Goal: Task Accomplishment & Management: Complete application form

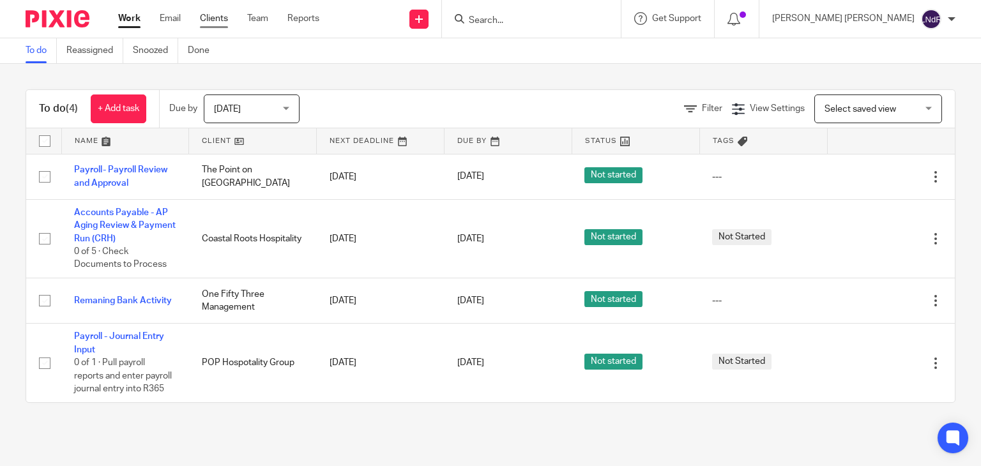
click at [214, 22] on link "Clients" at bounding box center [214, 18] width 28 height 13
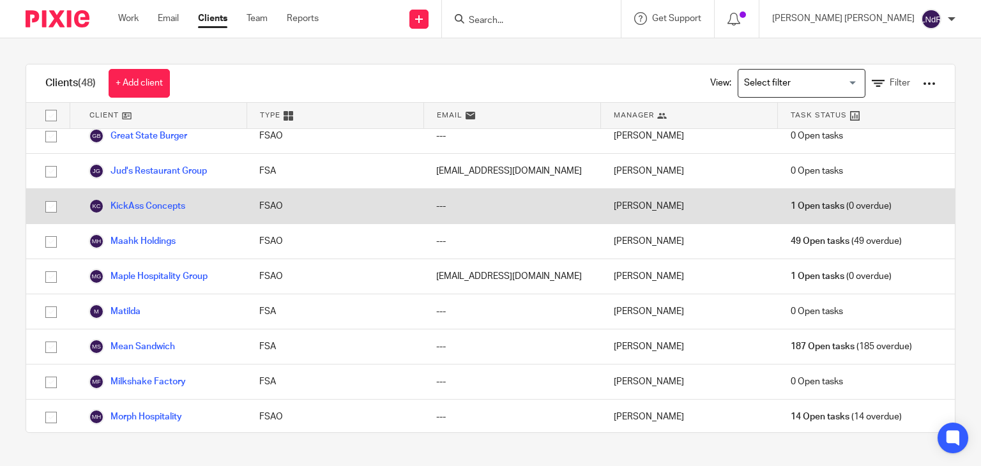
scroll to position [447, 0]
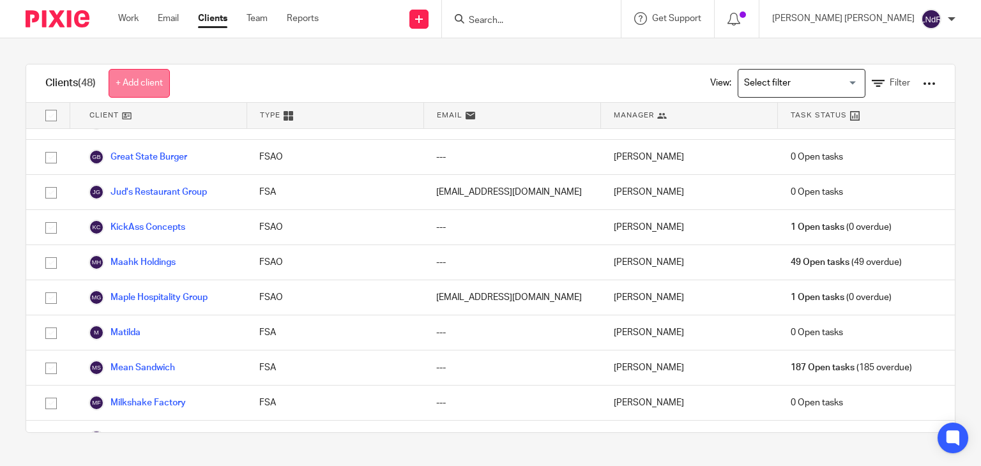
click at [161, 93] on link "+ Add client" at bounding box center [139, 83] width 61 height 29
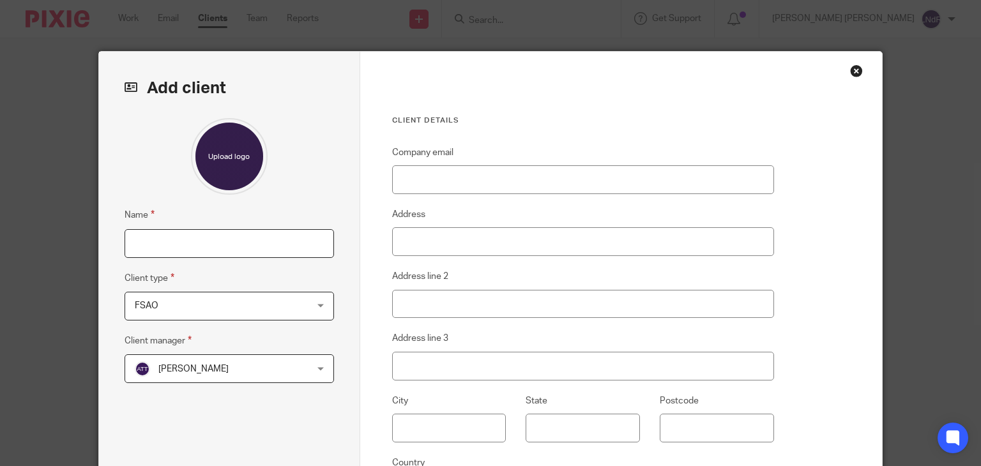
click at [268, 235] on input "Name" at bounding box center [228, 243] width 209 height 29
type input "Jack´s Bar and Restaurant"
click at [296, 371] on div "Alexis Torres Tran Alexis Torres Tran" at bounding box center [228, 368] width 209 height 29
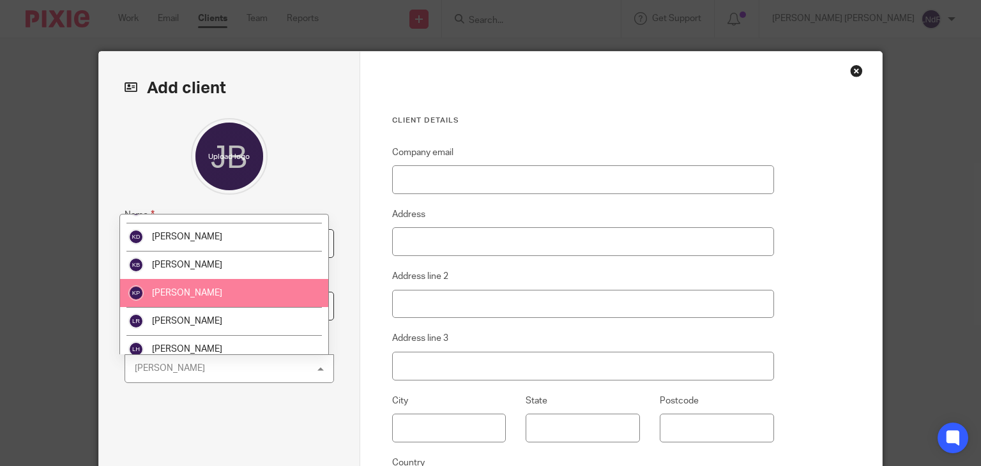
scroll to position [447, 0]
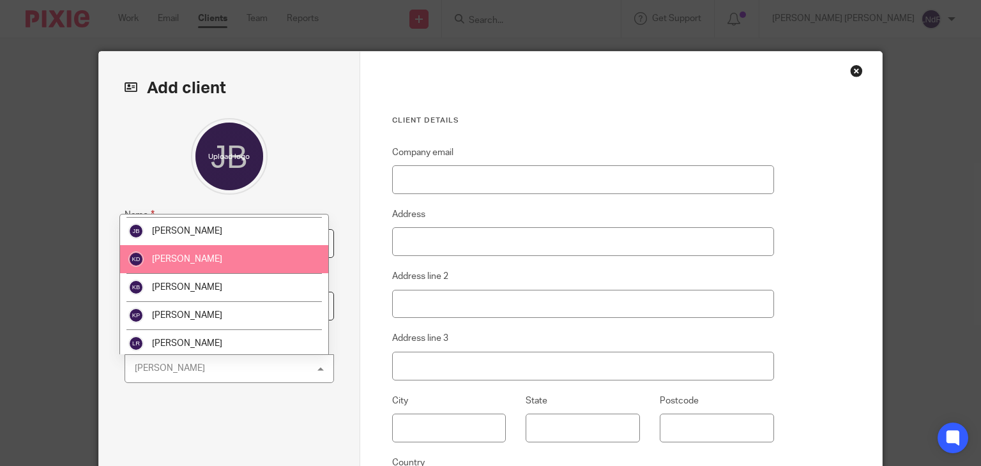
click at [217, 258] on li "Kai Dovey" at bounding box center [224, 259] width 208 height 28
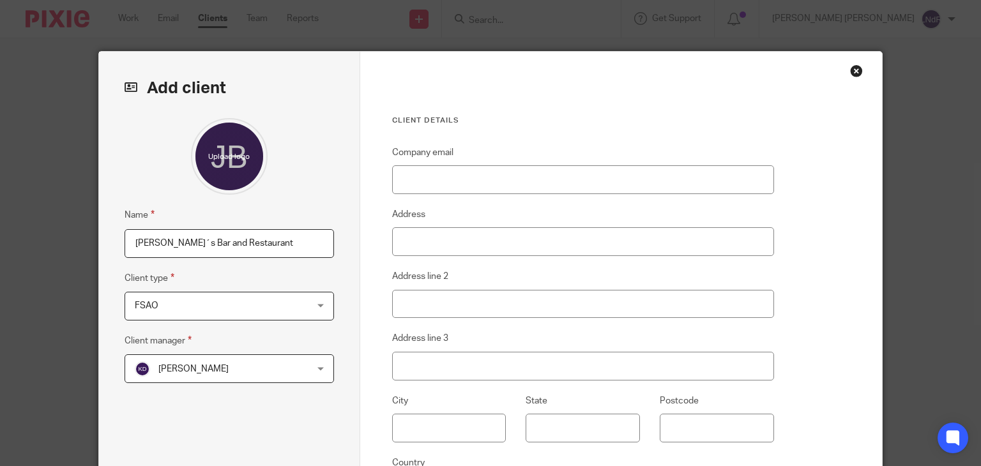
click at [289, 413] on div "Name Jack´s Bar and Restaurant Client type FSAO FSAO FSAO FSO FSA A La Carte Ac…" at bounding box center [228, 302] width 209 height 368
click at [449, 183] on input "Company email" at bounding box center [583, 179] width 382 height 29
click at [278, 370] on span "[PERSON_NAME]" at bounding box center [214, 368] width 159 height 27
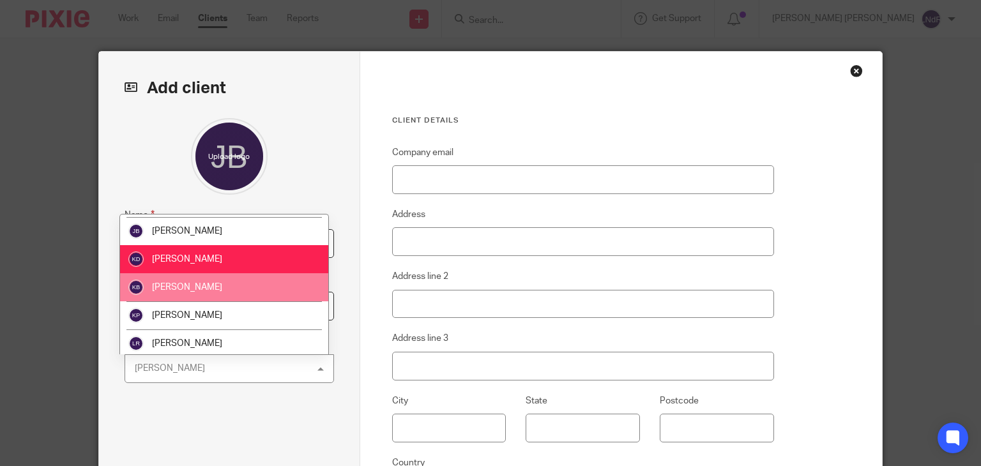
scroll to position [511, 0]
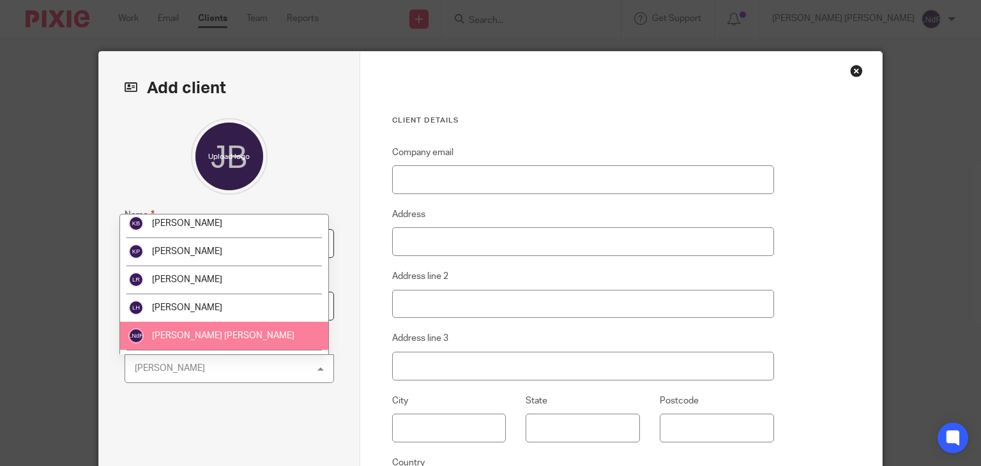
click at [199, 331] on span "[PERSON_NAME] [PERSON_NAME]" at bounding box center [223, 335] width 142 height 9
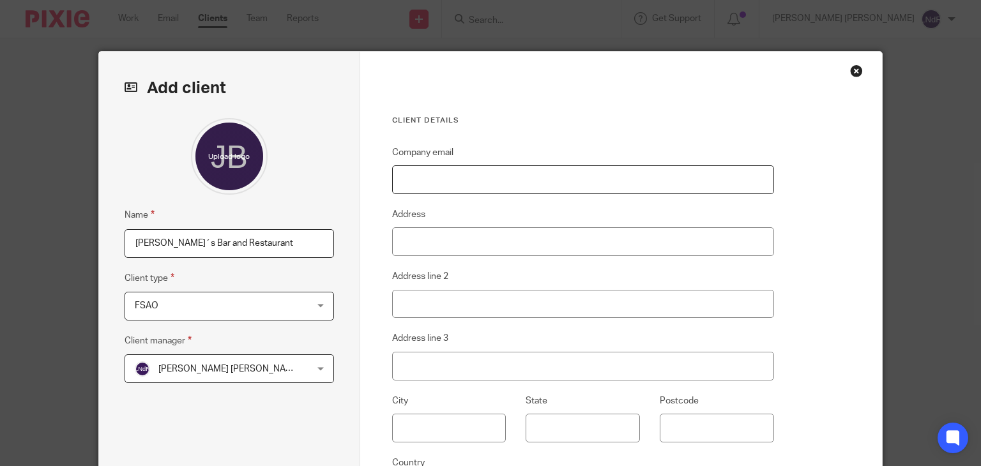
click at [477, 181] on input "Company email" at bounding box center [583, 179] width 382 height 29
click at [816, 177] on div "Client details Company email Address Address line 2 Address line 3 City State P…" at bounding box center [621, 330] width 522 height 556
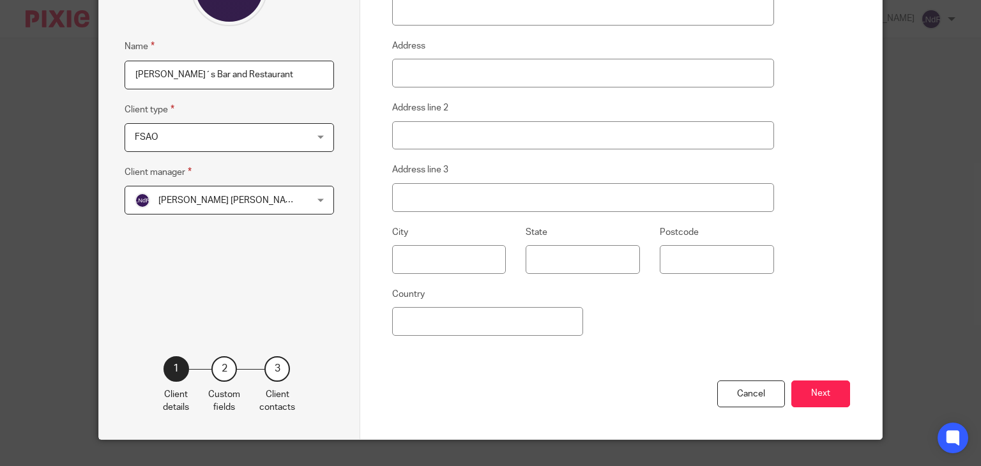
scroll to position [192, 0]
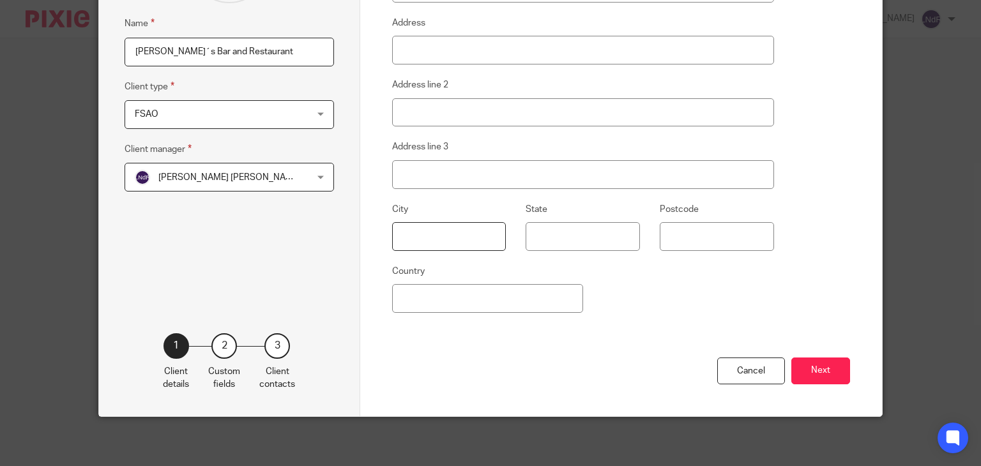
click at [435, 238] on input "text" at bounding box center [449, 236] width 114 height 29
type input "Los Angeles"
type input "CA"
type input "US"
click at [813, 280] on div "Client details Company email Address Address line 2 Address line 3 City Los Ang…" at bounding box center [621, 138] width 522 height 556
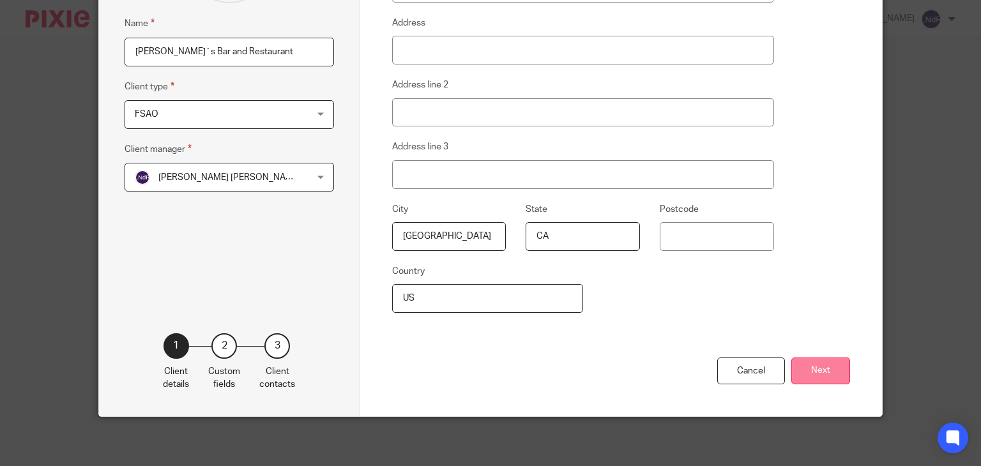
click at [814, 361] on button "Next" at bounding box center [820, 370] width 59 height 27
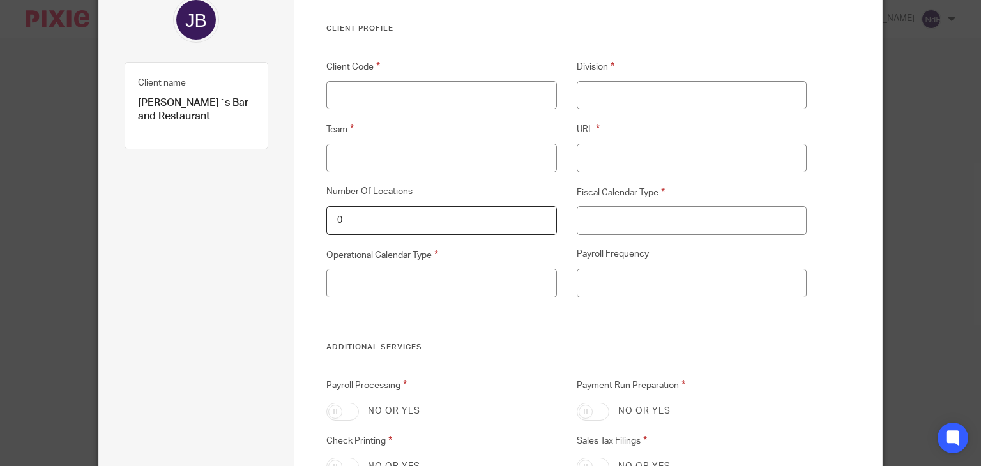
scroll to position [64, 0]
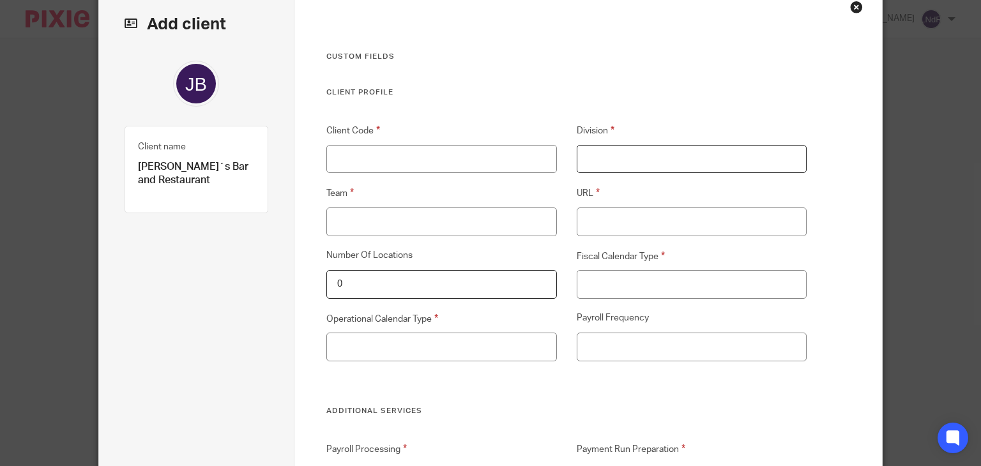
click at [634, 167] on input "Division" at bounding box center [691, 159] width 230 height 29
type input "SMB"
click at [460, 220] on input "Team" at bounding box center [441, 221] width 230 height 29
type input "[PERSON_NAME]"
click at [620, 223] on input "URL" at bounding box center [691, 221] width 230 height 29
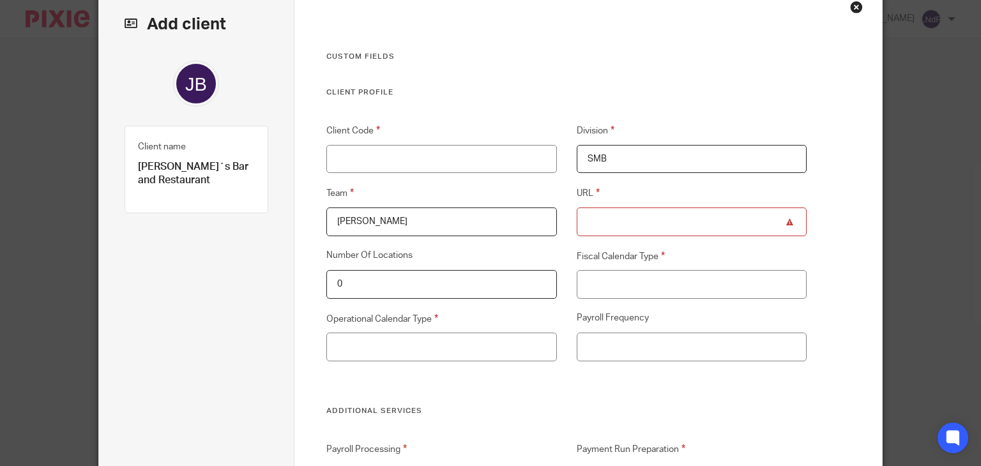
paste input "[URL][DOMAIN_NAME]"
type input "[URL][DOMAIN_NAME]"
click at [442, 286] on input "0" at bounding box center [441, 284] width 230 height 29
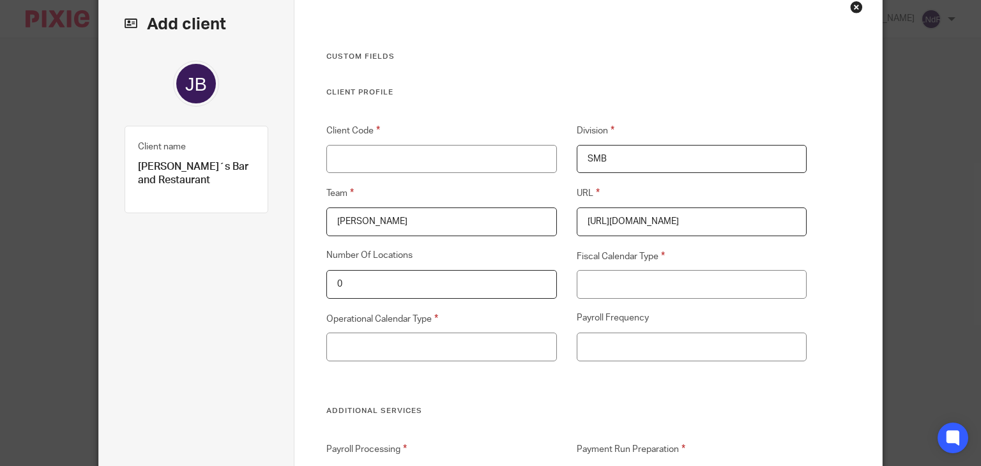
click at [442, 286] on input "0" at bounding box center [441, 284] width 230 height 29
click at [442, 285] on input "0" at bounding box center [441, 284] width 230 height 29
drag, startPoint x: 404, startPoint y: 279, endPoint x: 315, endPoint y: 284, distance: 88.9
click at [315, 284] on div "Number Of Locations 0" at bounding box center [431, 274] width 250 height 50
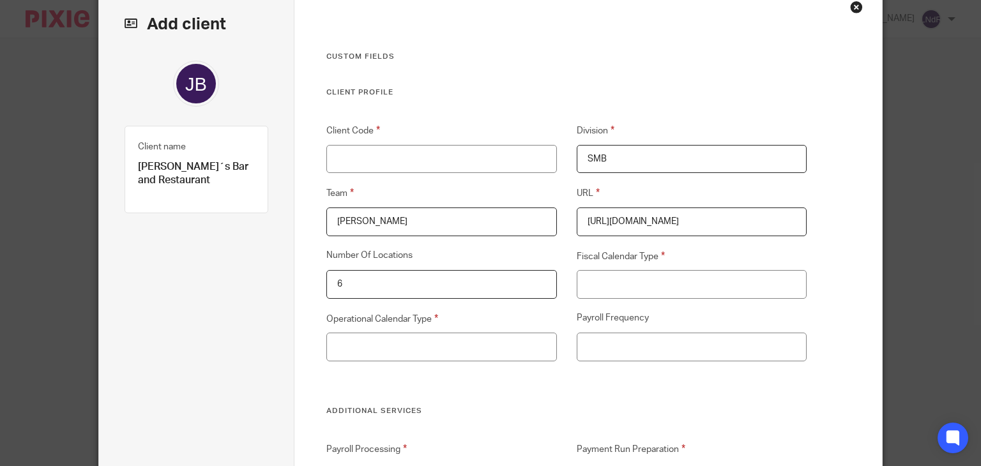
type input "6"
click at [637, 282] on input "Fiscal Calendar Type" at bounding box center [691, 284] width 230 height 29
click at [636, 287] on input "Fiscal Calendar Type" at bounding box center [691, 284] width 230 height 29
drag, startPoint x: 617, startPoint y: 286, endPoint x: 534, endPoint y: 297, distance: 83.7
click at [535, 297] on div "Client Code Division SMB Team Kai URL https://ilovejacks.restaurant365.com/reac…" at bounding box center [556, 264] width 500 height 283
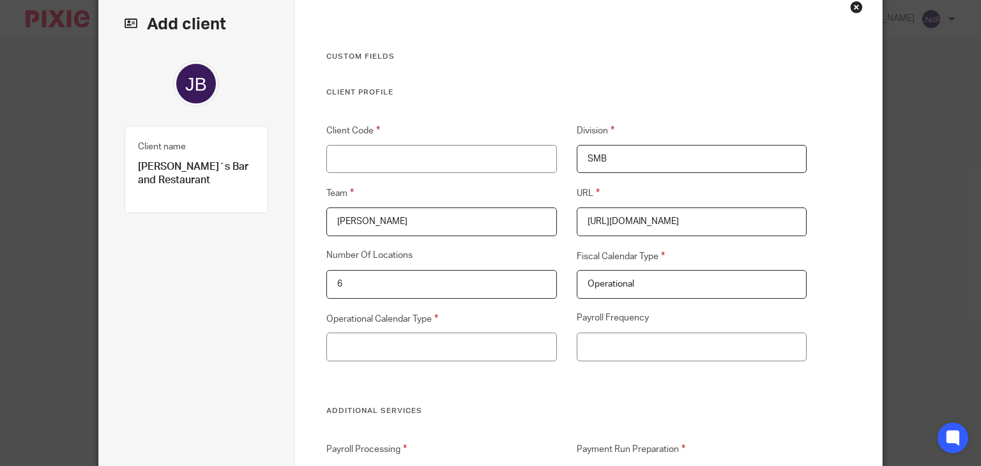
type input "Operational"
click at [418, 343] on input "Operational Calendar Type" at bounding box center [441, 347] width 230 height 29
type input "13-4"
click at [592, 344] on input "Payroll Frequency" at bounding box center [691, 347] width 230 height 29
type input "W"
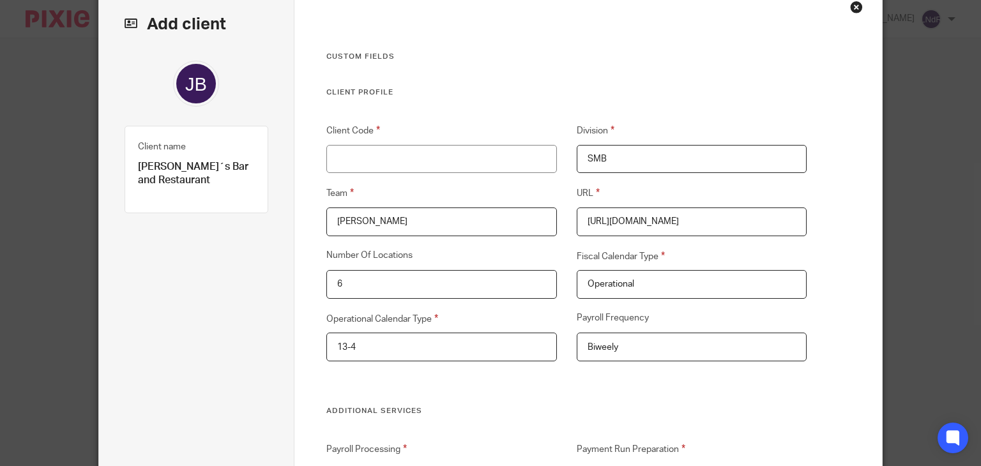
click at [606, 347] on input "Biweely" at bounding box center [691, 347] width 230 height 29
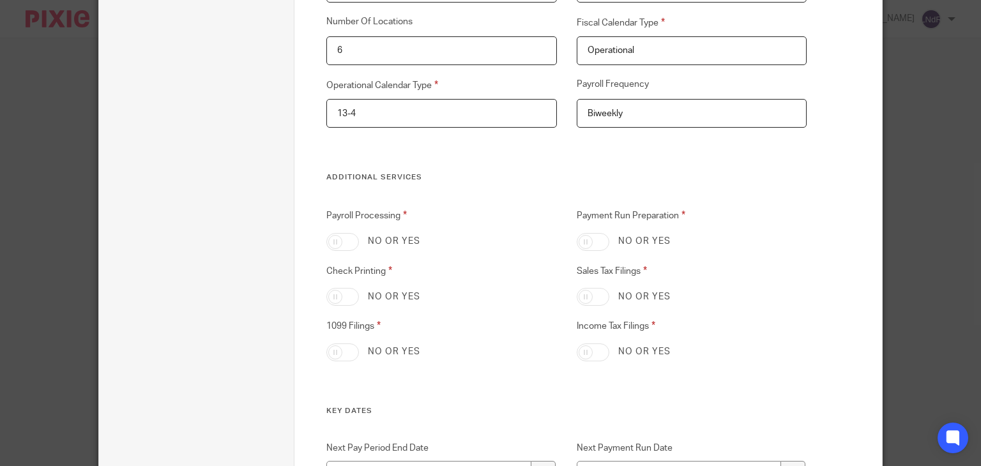
scroll to position [319, 0]
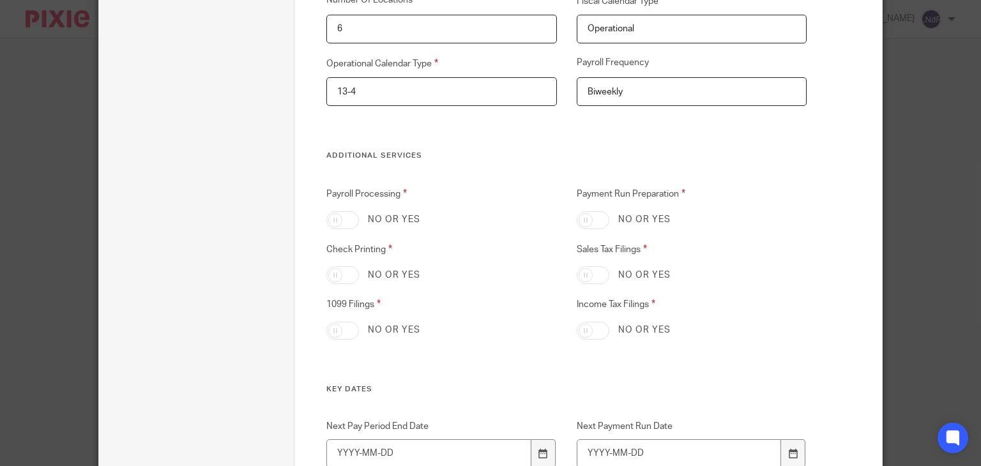
type input "Biweekly"
click at [345, 223] on input "Payroll Processing" at bounding box center [342, 220] width 33 height 18
checkbox input "true"
click at [583, 220] on input "Payment Run Preparation" at bounding box center [592, 220] width 33 height 18
checkbox input "true"
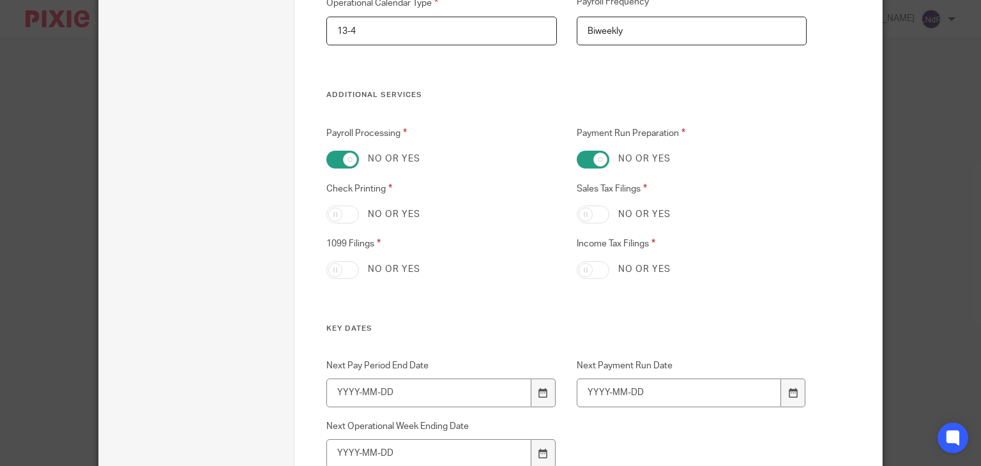
scroll to position [383, 0]
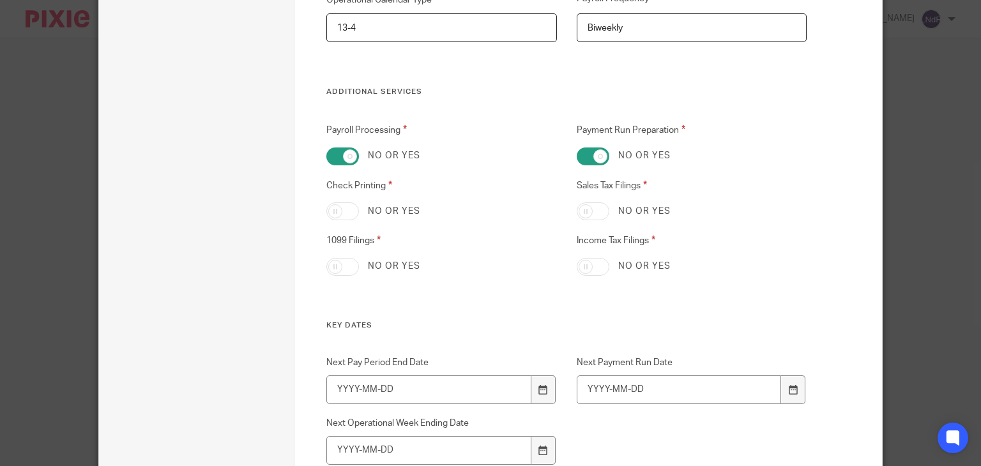
click at [337, 215] on input "Check Printing" at bounding box center [342, 211] width 33 height 18
checkbox input "true"
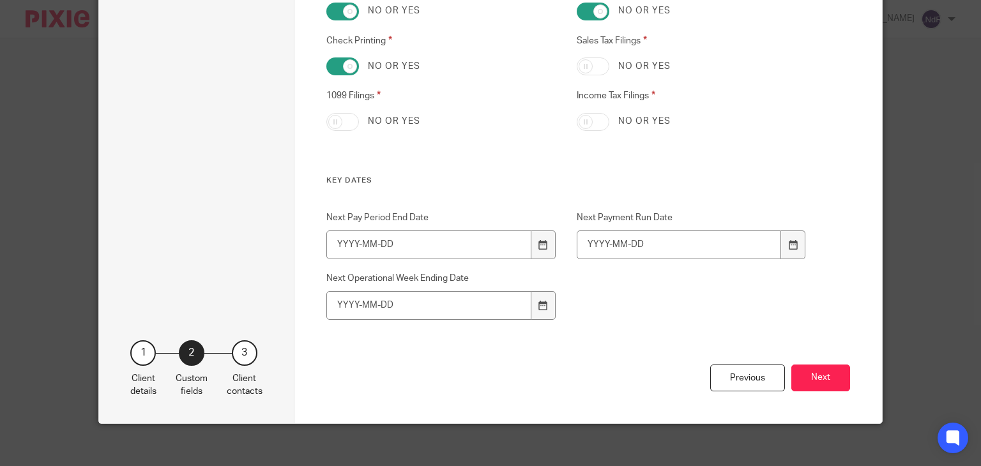
scroll to position [537, 0]
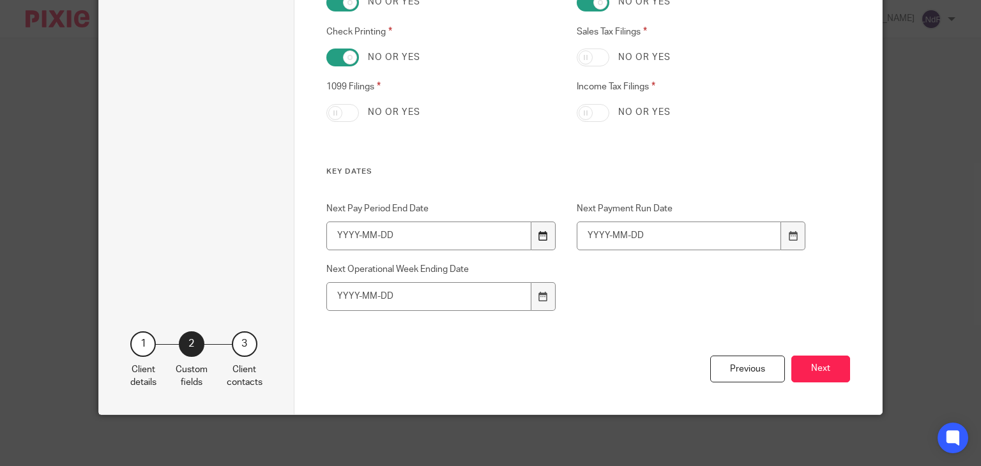
click at [538, 237] on icon at bounding box center [543, 236] width 10 height 10
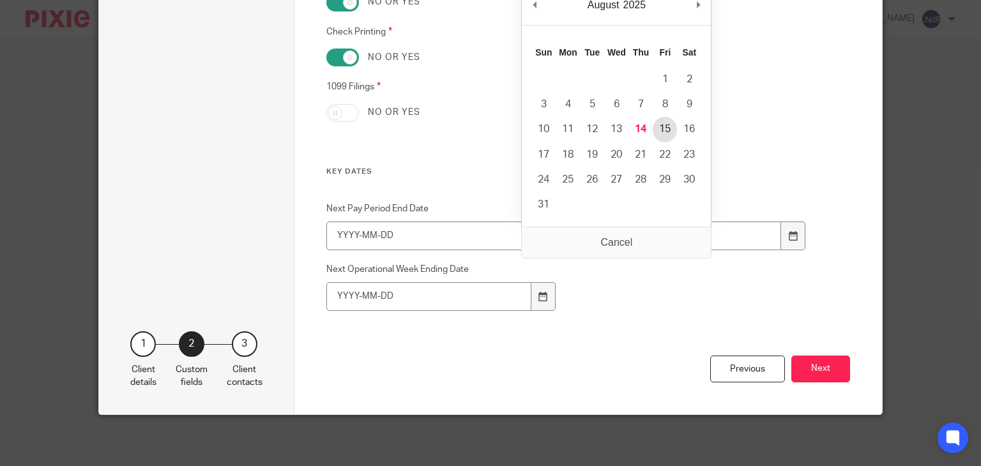
type input "2025-08-15"
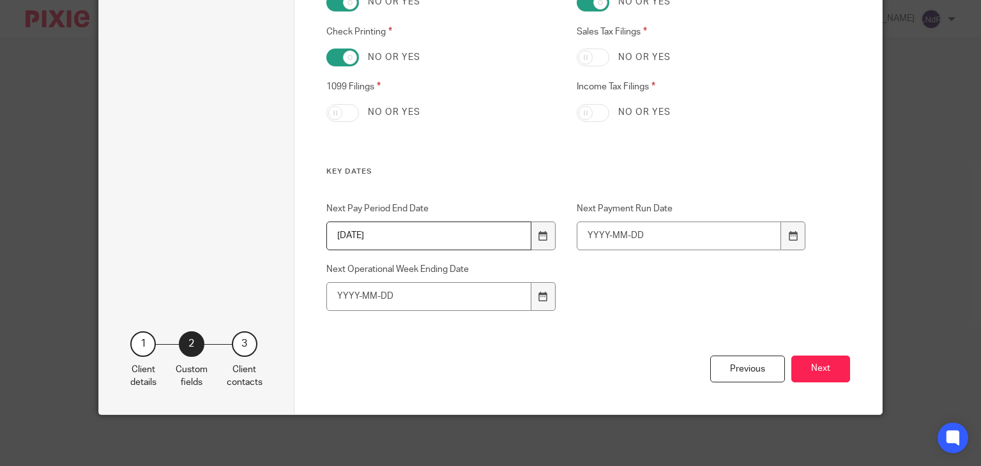
click at [771, 144] on div "Payroll Processing No or yes Payment Run Preparation No or yes Check Printing N…" at bounding box center [556, 67] width 500 height 197
click at [799, 241] on div at bounding box center [793, 236] width 24 height 29
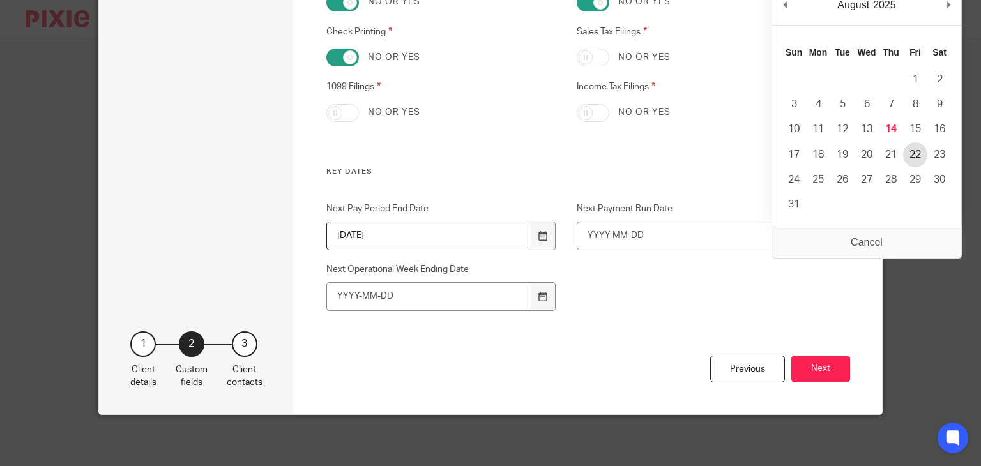
type input "2025-08-22"
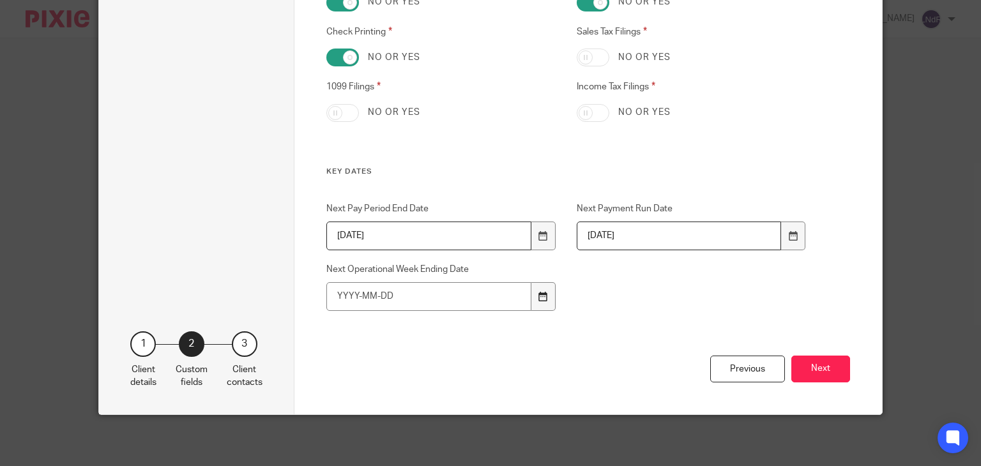
click at [543, 297] on div at bounding box center [543, 296] width 24 height 29
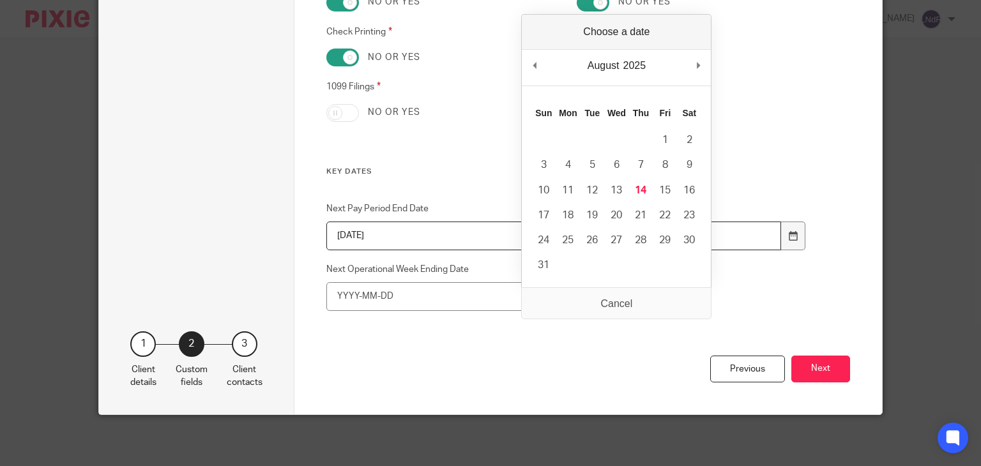
click at [486, 356] on div "Previous Next" at bounding box center [587, 385] width 523 height 59
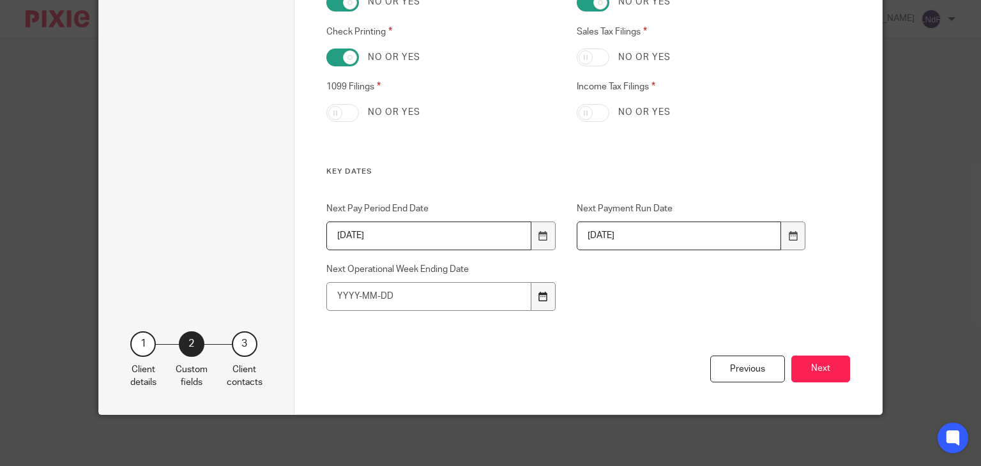
click at [538, 299] on icon at bounding box center [543, 297] width 10 height 10
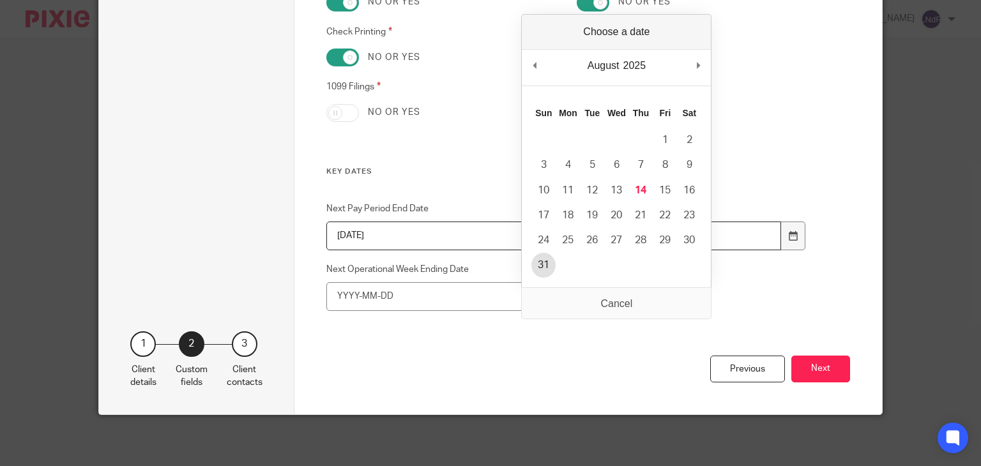
type input "2025-08-31"
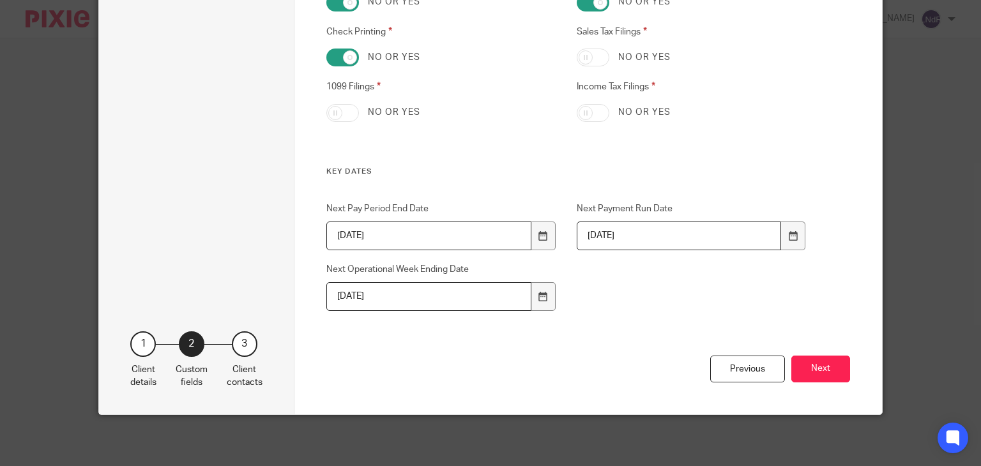
click at [603, 283] on div "Next Pay Period End Date 2025-08-15 Next Payment Run Date 2025-08-22 Next Opera…" at bounding box center [556, 278] width 500 height 153
click at [809, 368] on button "Next" at bounding box center [820, 369] width 59 height 27
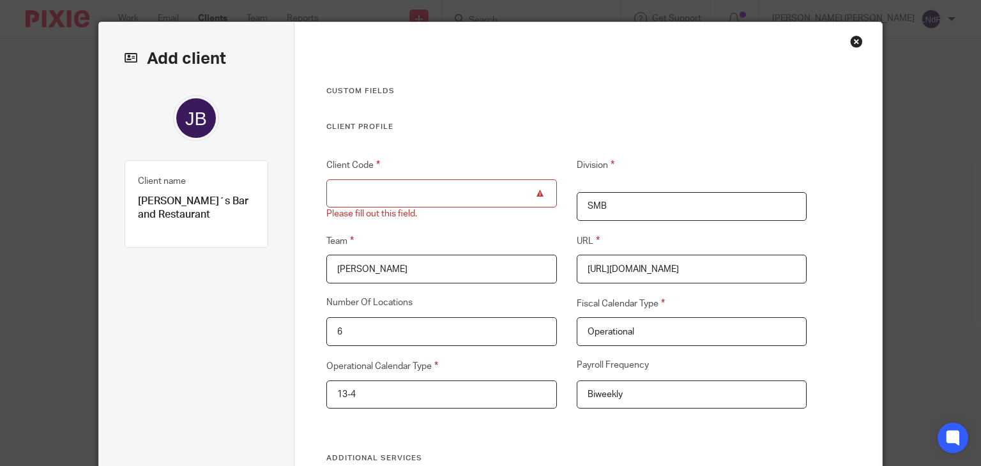
scroll to position [26, 0]
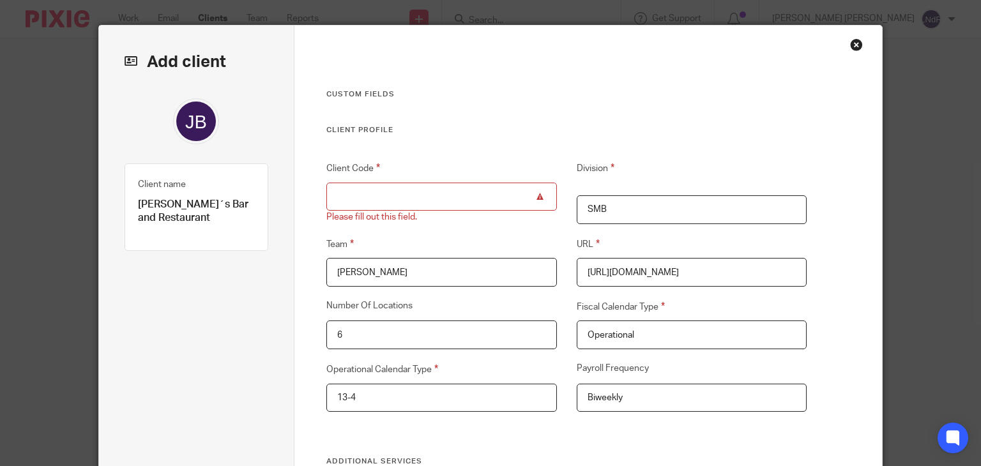
click at [439, 203] on input "Client Code" at bounding box center [441, 197] width 230 height 29
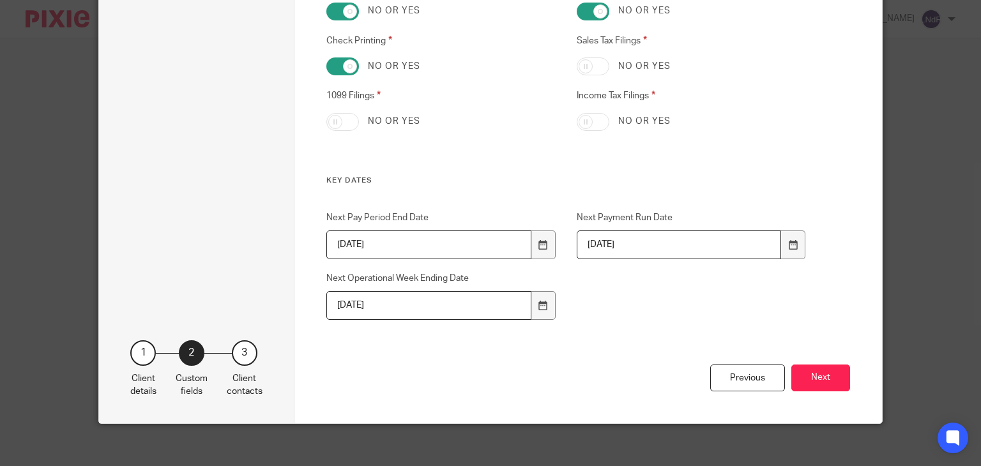
scroll to position [537, 0]
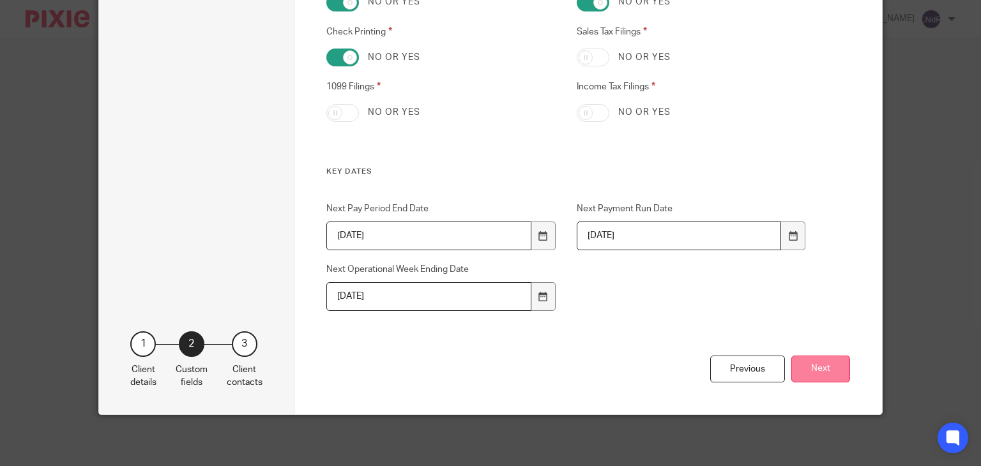
type input "JACK"
click at [816, 380] on button "Next" at bounding box center [820, 369] width 59 height 27
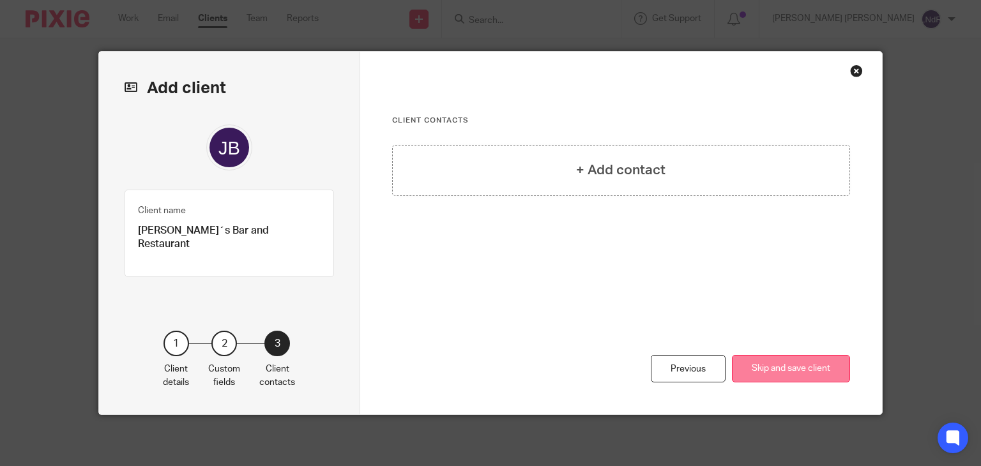
click at [770, 366] on button "Skip and save client" at bounding box center [791, 368] width 118 height 27
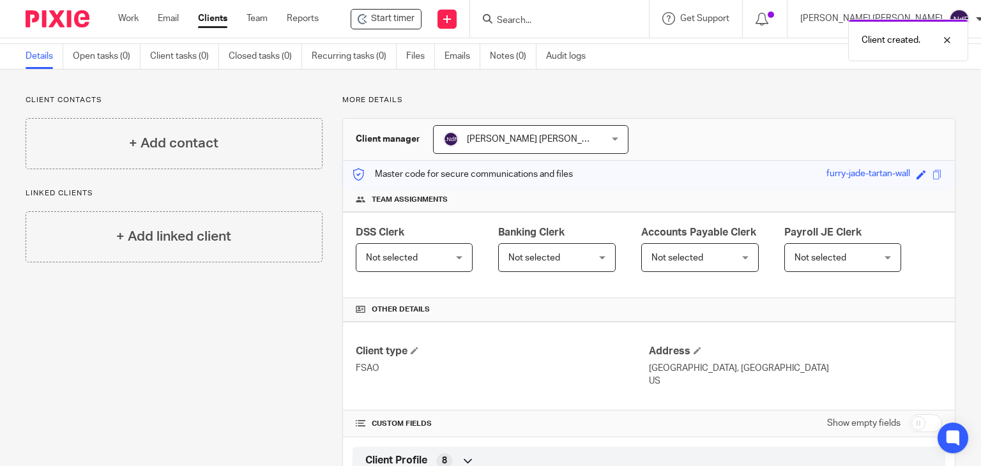
scroll to position [64, 0]
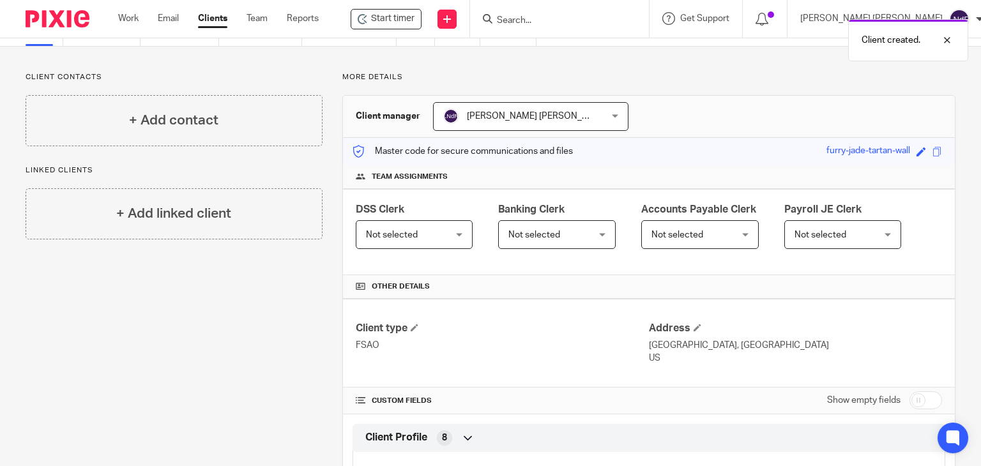
click at [403, 236] on span "Not selected" at bounding box center [392, 234] width 52 height 9
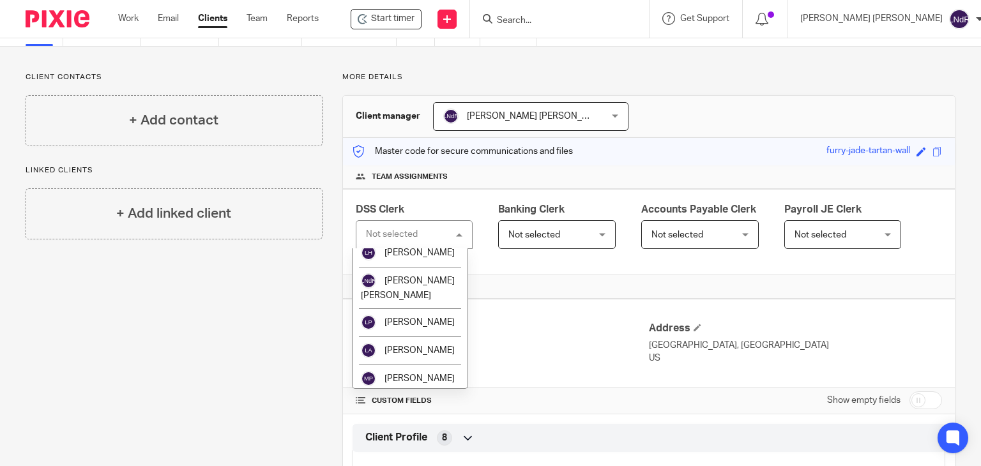
scroll to position [702, 0]
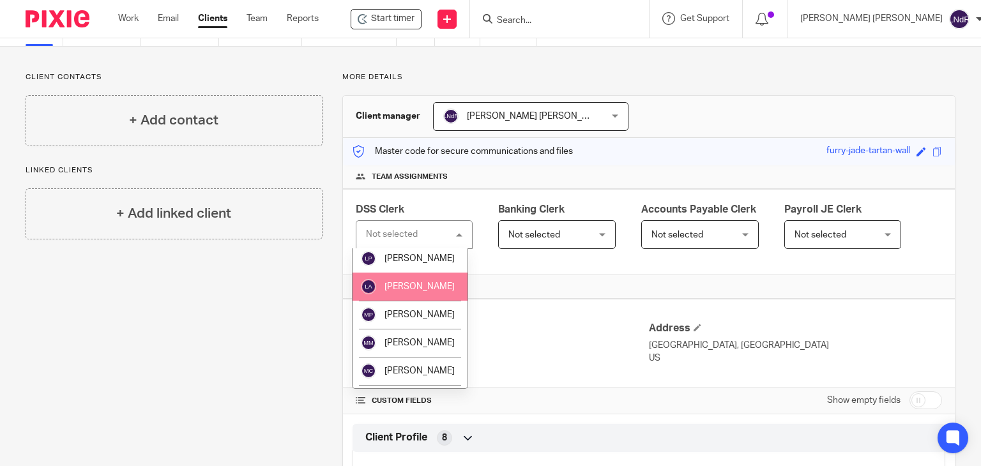
click at [411, 291] on span "[PERSON_NAME]" at bounding box center [419, 286] width 70 height 9
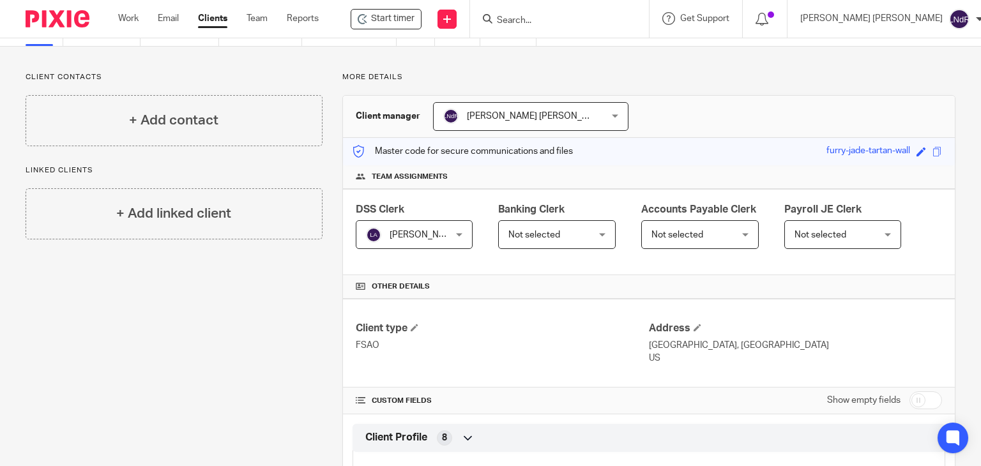
click at [539, 236] on span "Not selected" at bounding box center [534, 234] width 52 height 9
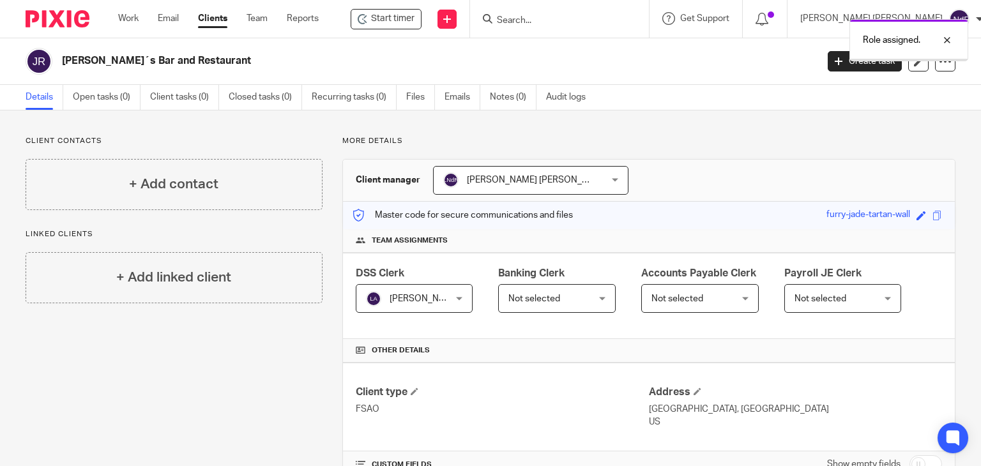
click at [571, 305] on span "Not selected" at bounding box center [550, 298] width 85 height 27
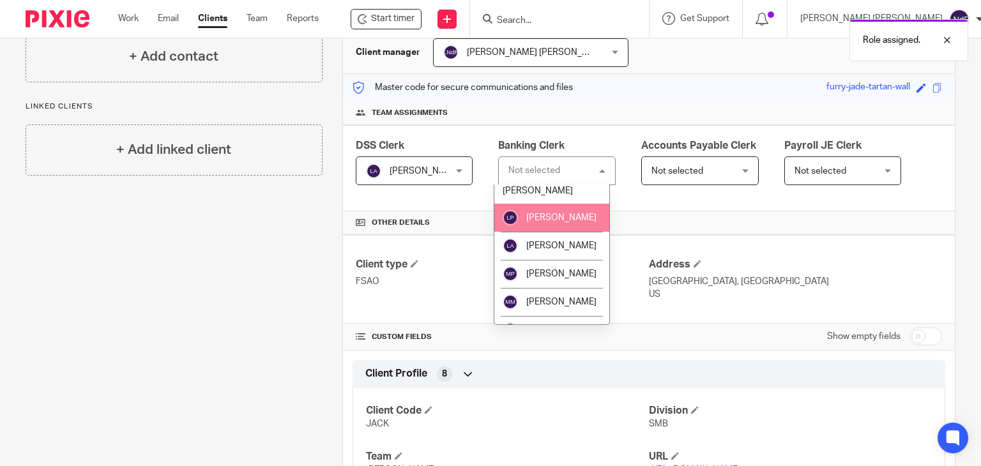
scroll to position [702, 0]
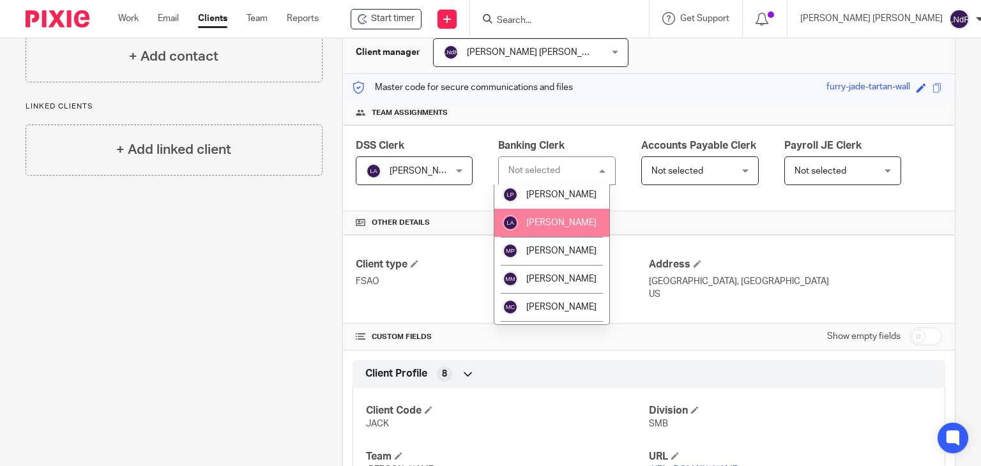
click at [560, 237] on li "[PERSON_NAME]" at bounding box center [551, 223] width 115 height 28
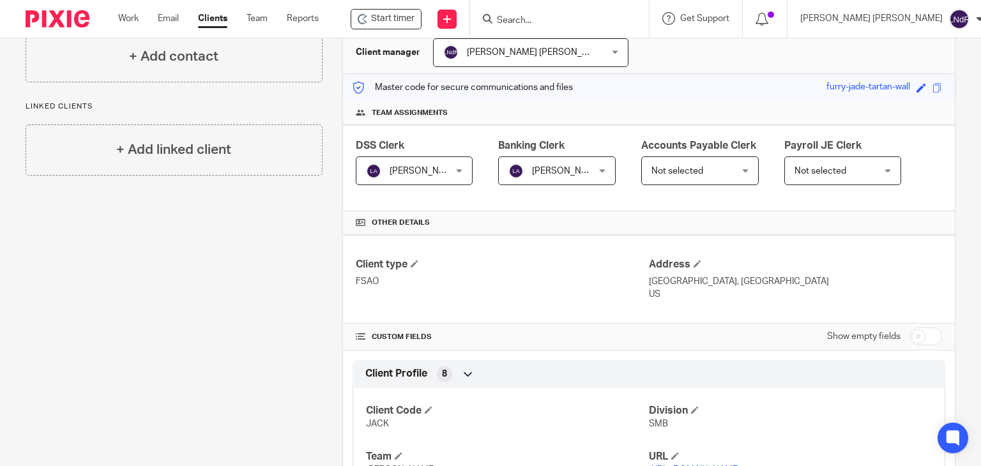
click at [666, 167] on span "Not selected" at bounding box center [677, 171] width 52 height 9
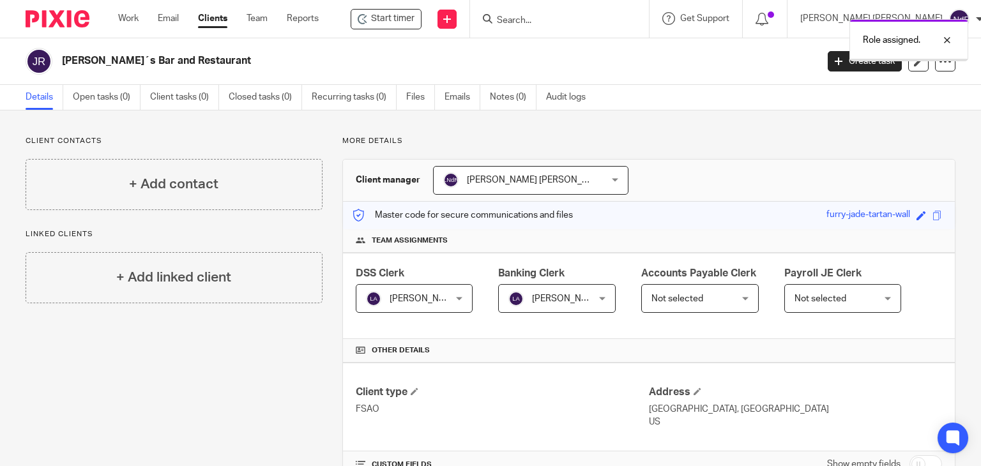
scroll to position [64, 0]
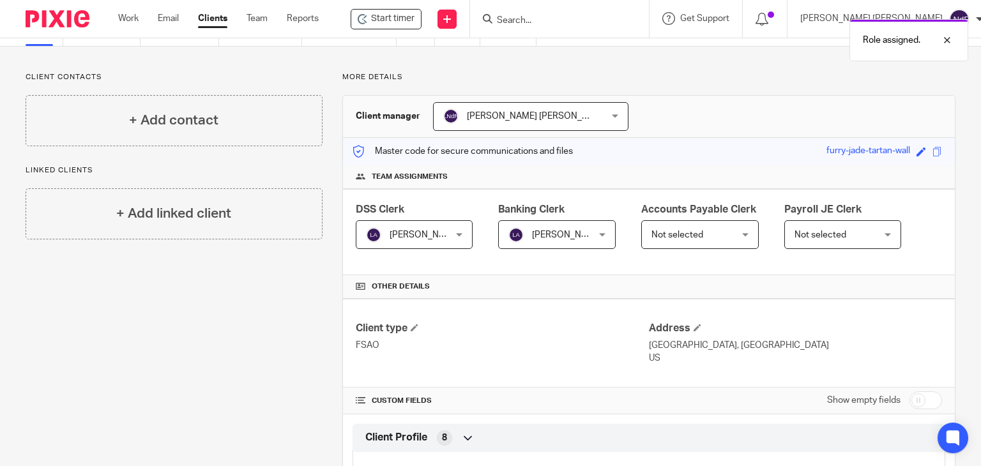
click at [719, 269] on div "DSS Clerk Luis Aramburo Luis Aramburo Not selected Alexis Torres Tran Alison Tr…" at bounding box center [649, 232] width 612 height 86
click at [724, 238] on span "Not selected" at bounding box center [693, 234] width 85 height 27
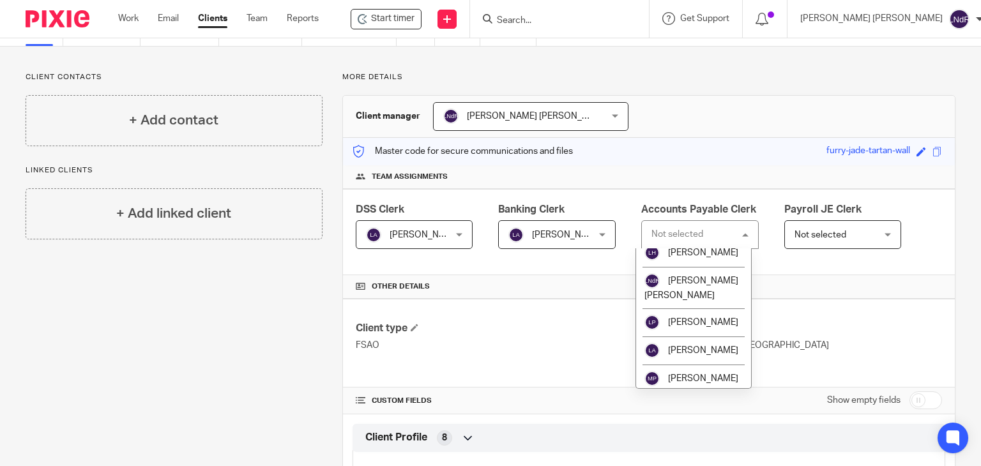
scroll to position [702, 0]
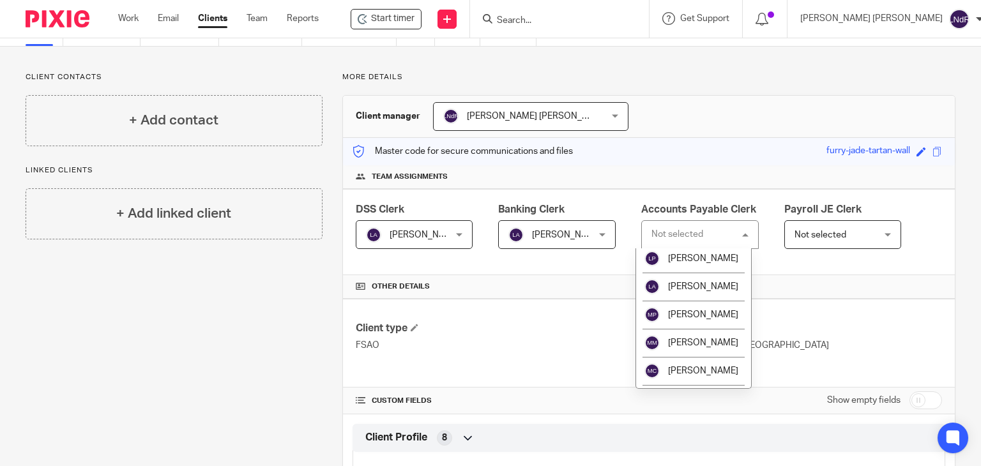
click at [719, 244] on li "[PERSON_NAME] [PERSON_NAME]" at bounding box center [693, 223] width 115 height 41
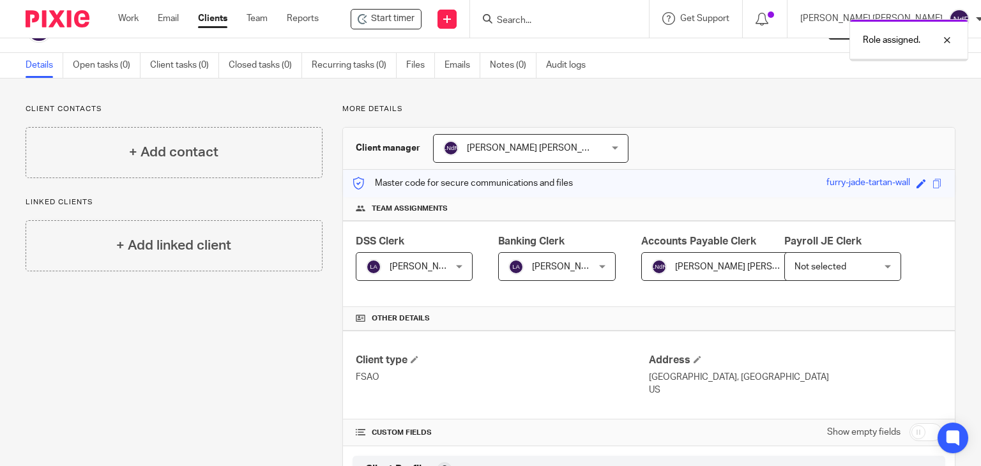
scroll to position [64, 0]
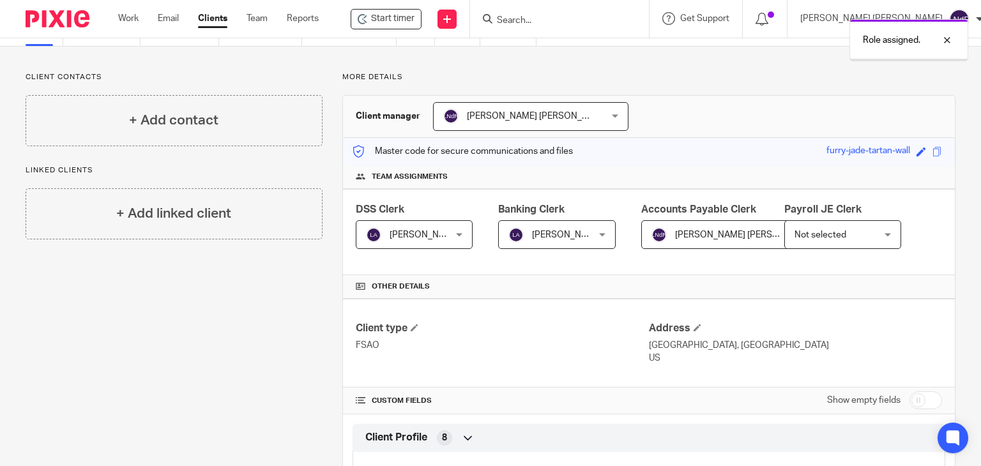
click at [861, 231] on span "Not selected" at bounding box center [836, 234] width 85 height 27
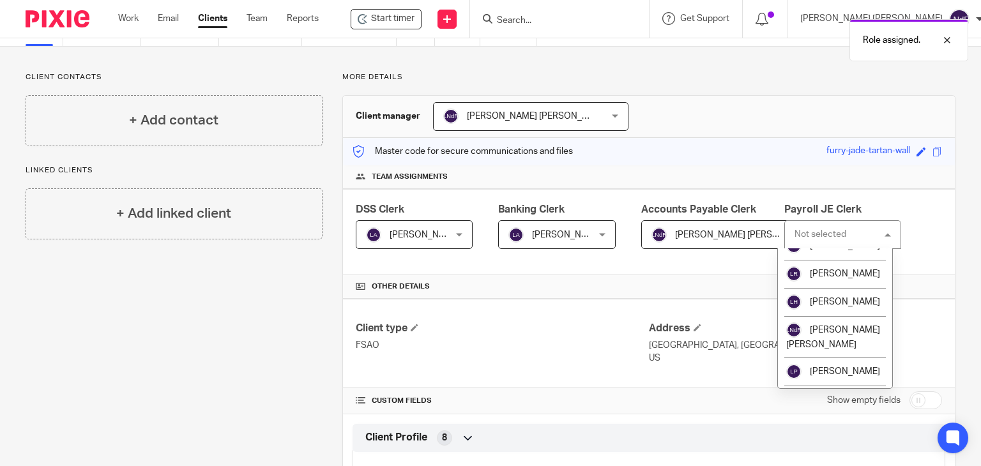
scroll to position [575, 0]
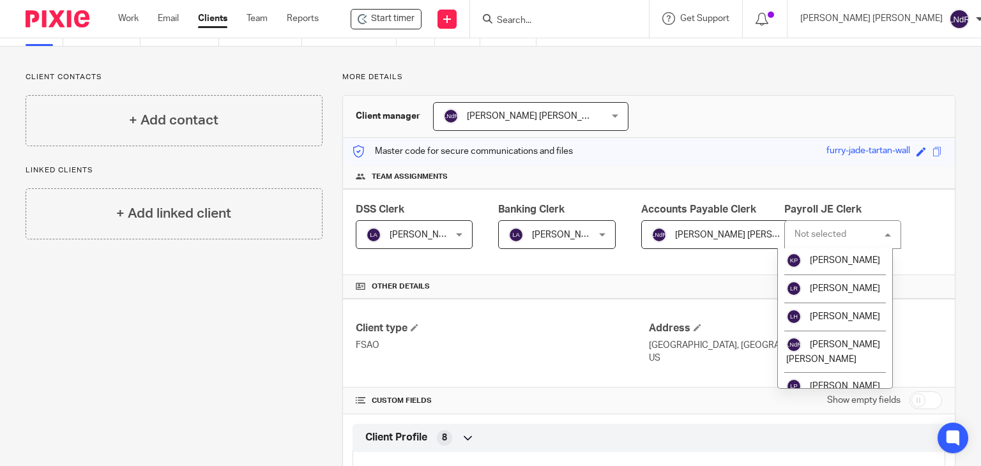
click at [836, 237] on span "[PERSON_NAME]" at bounding box center [844, 232] width 70 height 9
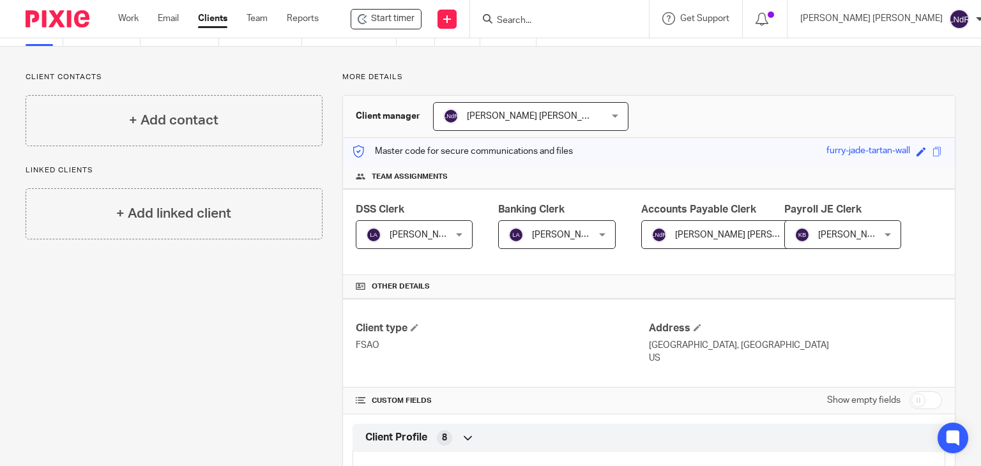
click at [784, 296] on div "Other details" at bounding box center [649, 287] width 612 height 24
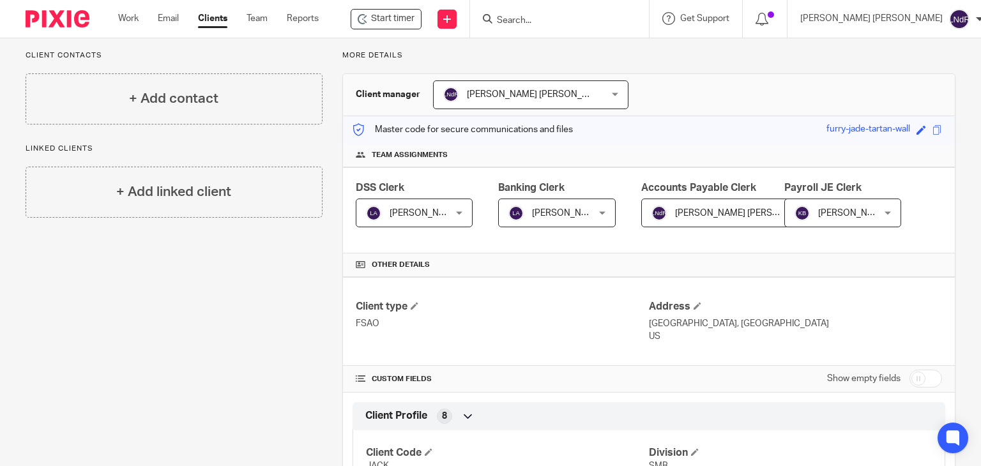
scroll to position [19, 0]
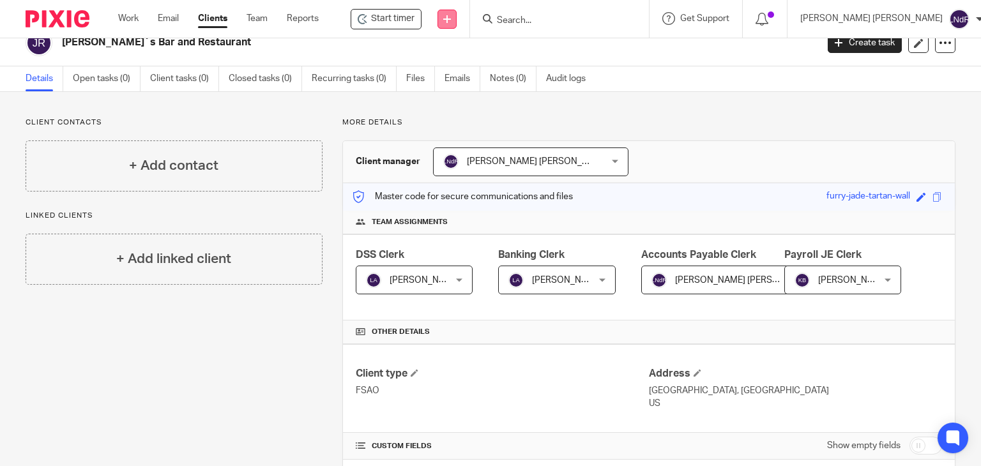
click at [456, 25] on link at bounding box center [446, 19] width 19 height 19
click at [646, 79] on div "Details Open tasks (0) Client tasks (0) Closed tasks (0) Recurring tasks (0) Fi…" at bounding box center [490, 79] width 981 height 26
click at [451, 20] on icon at bounding box center [447, 19] width 8 height 8
click at [493, 84] on link "Create task" at bounding box center [484, 78] width 89 height 19
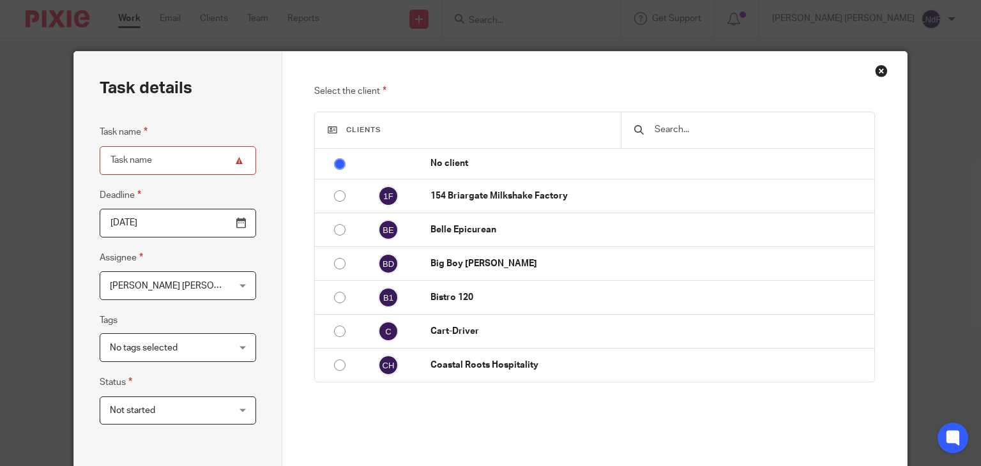
click at [878, 73] on div "Close this dialog window" at bounding box center [881, 70] width 13 height 13
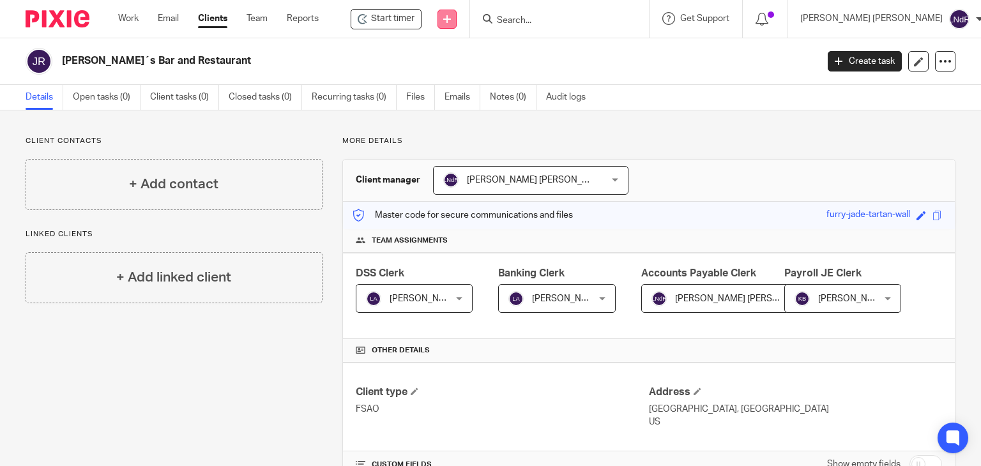
click at [456, 24] on link at bounding box center [446, 19] width 19 height 19
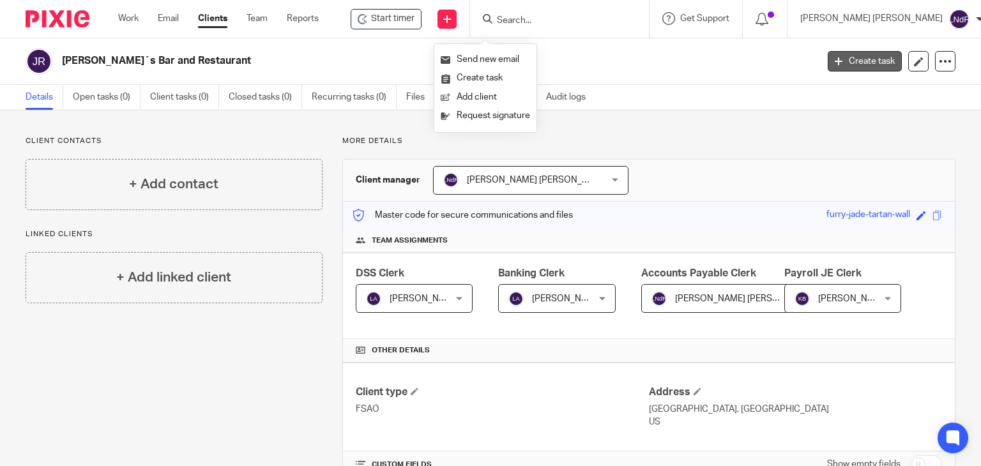
click at [857, 66] on link "Create task" at bounding box center [864, 61] width 74 height 20
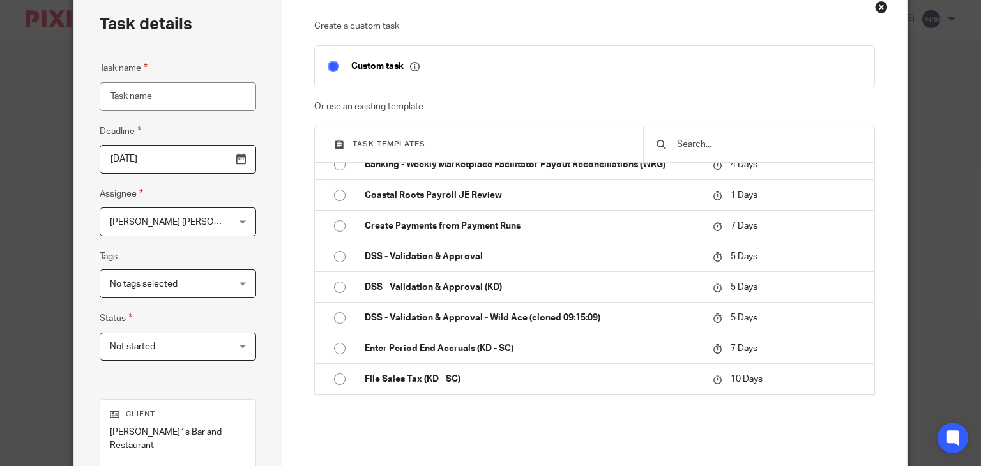
scroll to position [766, 0]
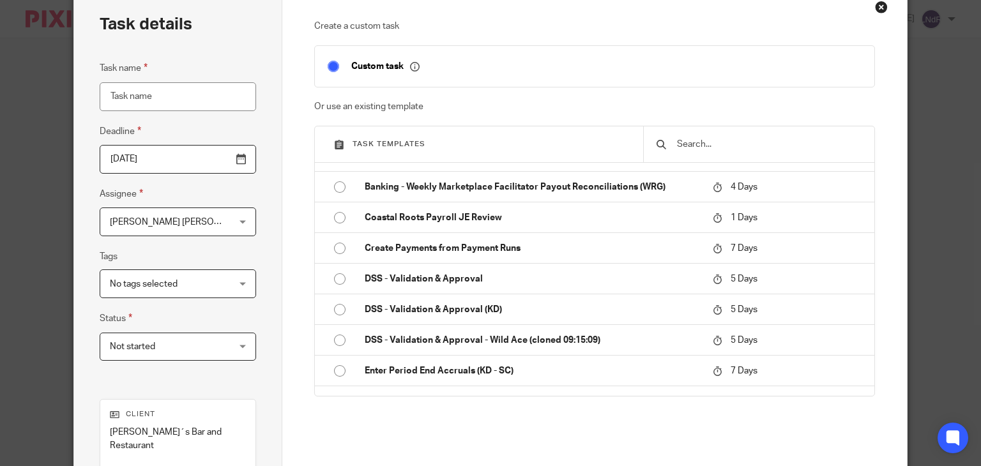
click at [562, 274] on p "DSS - Validation & Approval" at bounding box center [532, 279] width 335 height 13
type input "[DATE]"
type input "DSS - Validation & Approval - week 33"
checkbox input "false"
radio input "true"
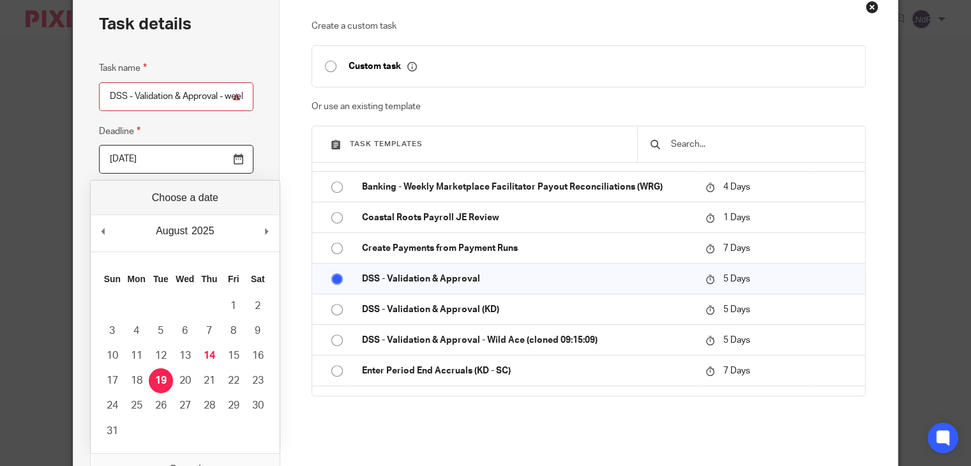
click at [237, 161] on input "2025-08-19" at bounding box center [176, 159] width 154 height 29
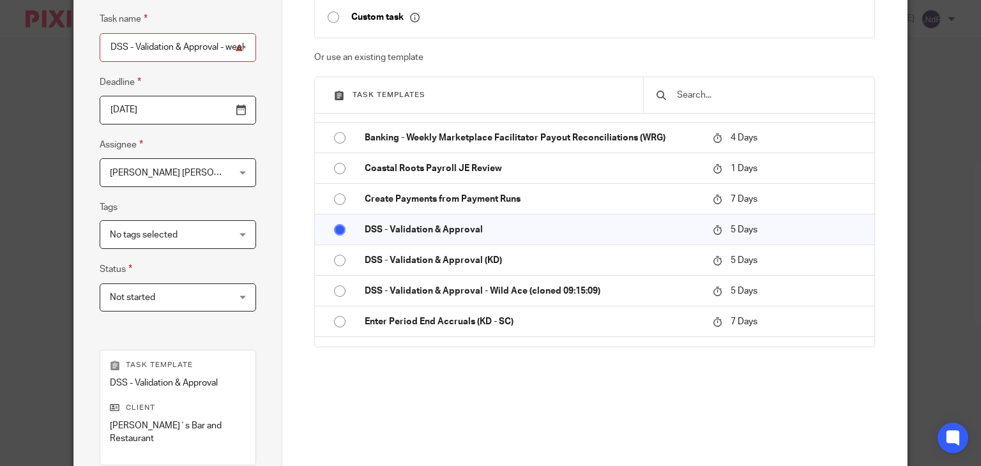
scroll to position [128, 0]
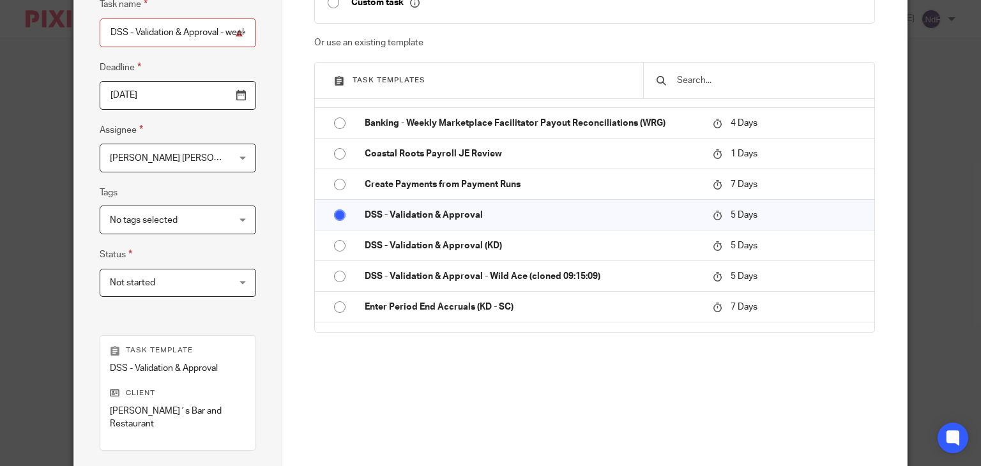
click at [237, 162] on div "Luis Nino de Rivera Luis Nino de Rivera" at bounding box center [178, 158] width 156 height 29
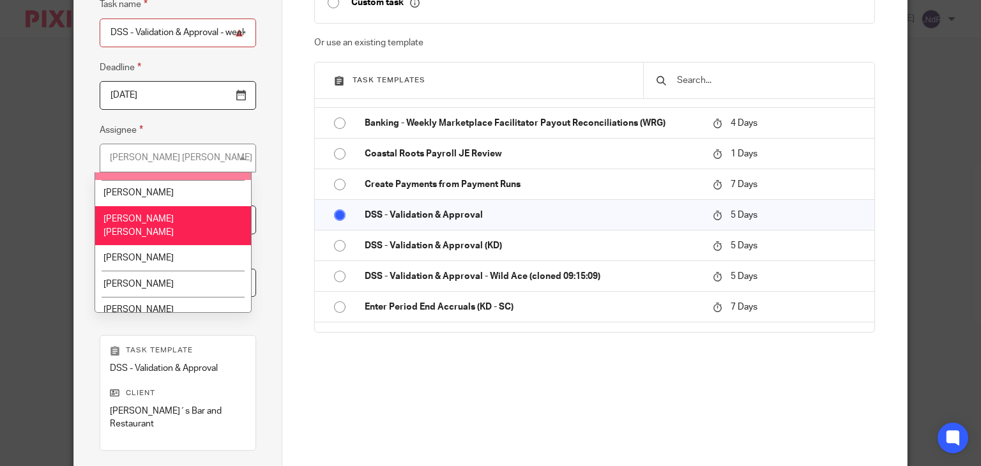
scroll to position [638, 0]
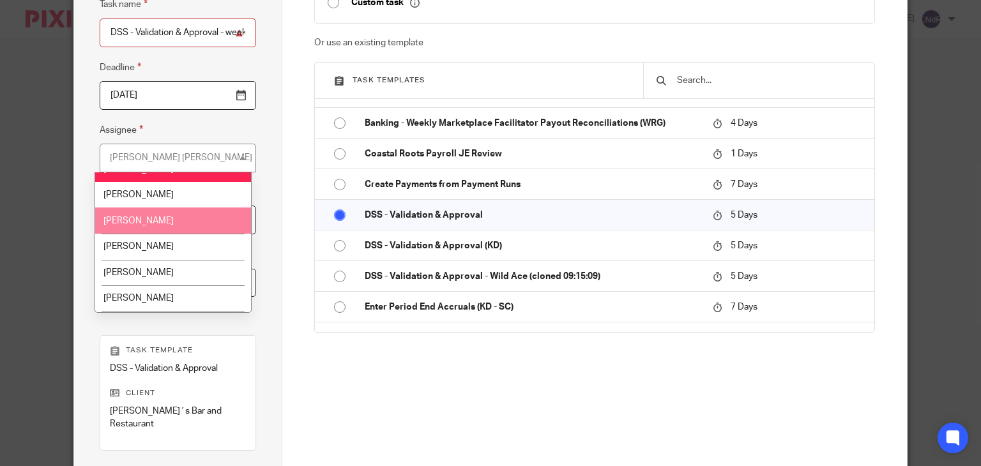
click at [188, 207] on li "[PERSON_NAME]" at bounding box center [172, 220] width 155 height 26
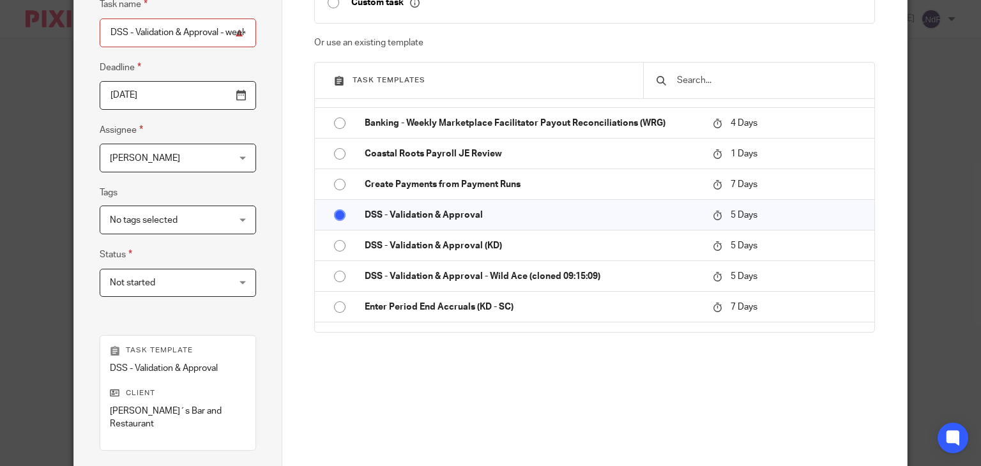
click at [271, 229] on div "Task details Task name DSS - Validation & Approval - week 33 Deadline 2025-08-2…" at bounding box center [178, 256] width 208 height 664
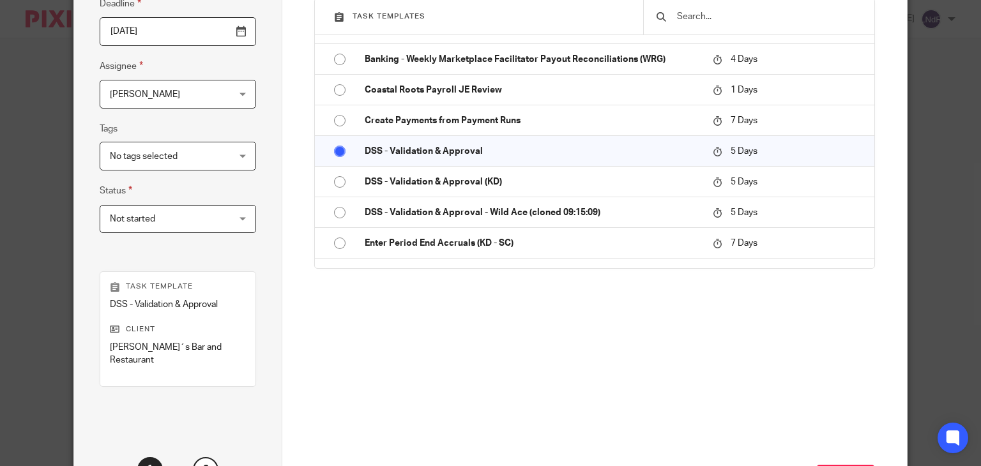
click at [236, 228] on div "Not started Not started" at bounding box center [178, 219] width 156 height 29
click at [267, 228] on div "Task details Task name DSS - Validation & Approval - week 33 Deadline 2025-08-2…" at bounding box center [178, 192] width 208 height 664
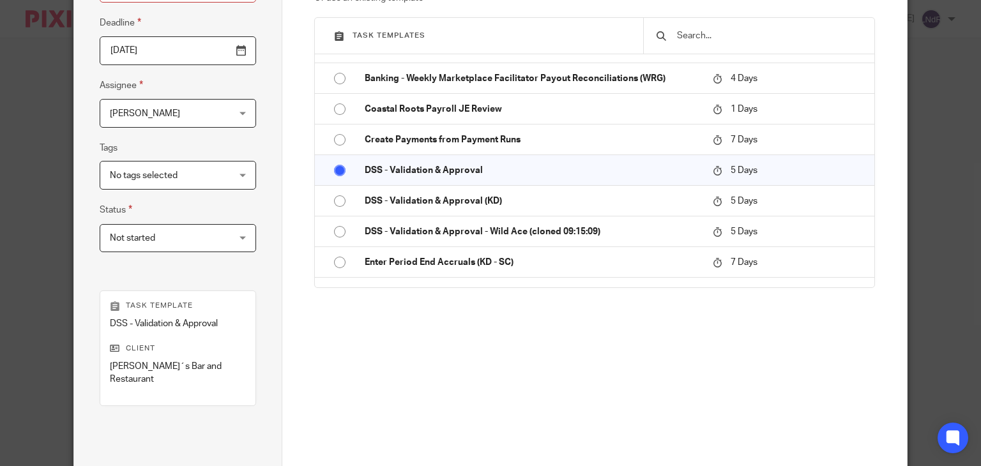
scroll to position [160, 0]
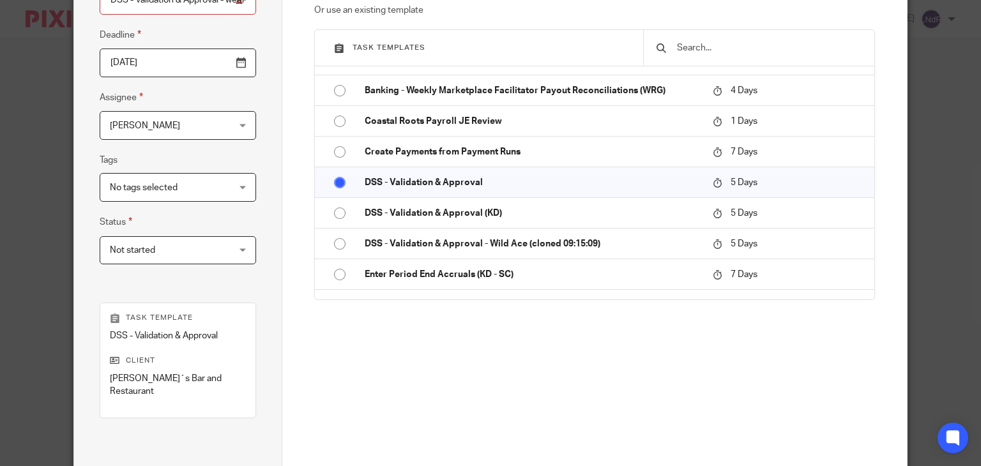
click at [282, 248] on div "Create a custom task Custom task Or use an existing template Task templates Acc…" at bounding box center [594, 223] width 624 height 664
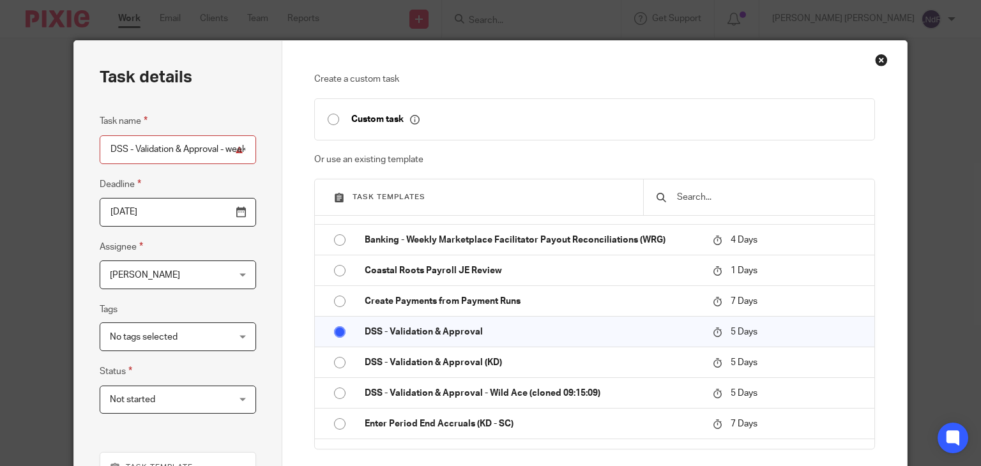
scroll to position [0, 0]
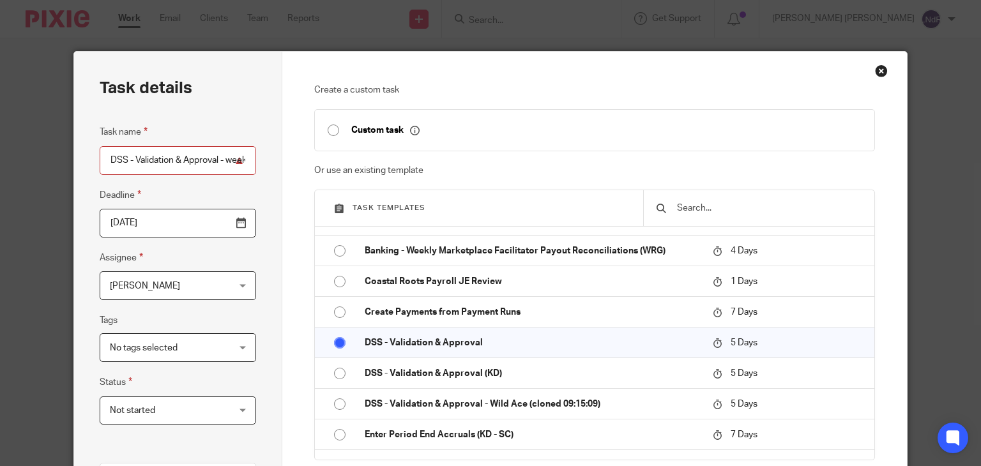
click at [197, 146] on input "DSS - Validation & Approval - week 33" at bounding box center [178, 160] width 156 height 29
click at [209, 163] on input "DSS - Validation & Approval - week 33" at bounding box center [178, 160] width 156 height 29
click at [224, 160] on input "DSS - Validation & Approval - week 33" at bounding box center [178, 160] width 156 height 29
click at [266, 188] on div "Task details Task name DSS - Validation & Approval - week 33 Deadline 2025-08-2…" at bounding box center [178, 384] width 208 height 664
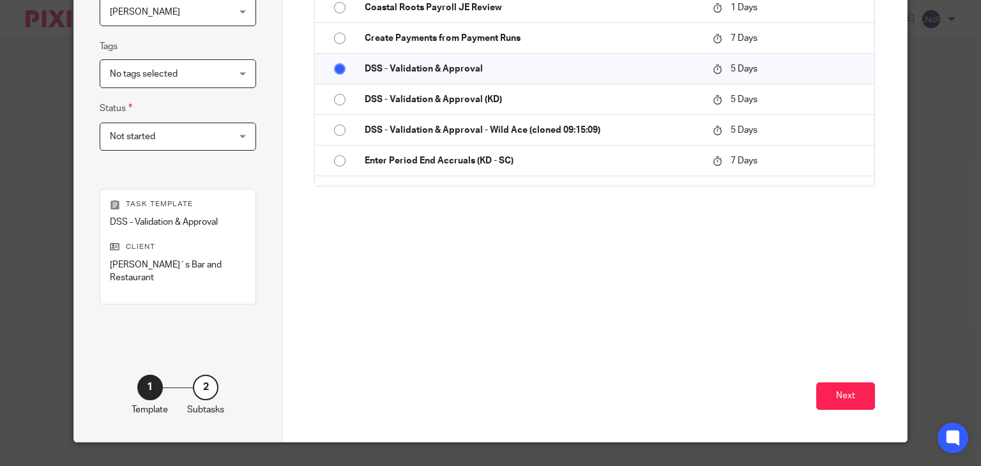
scroll to position [288, 0]
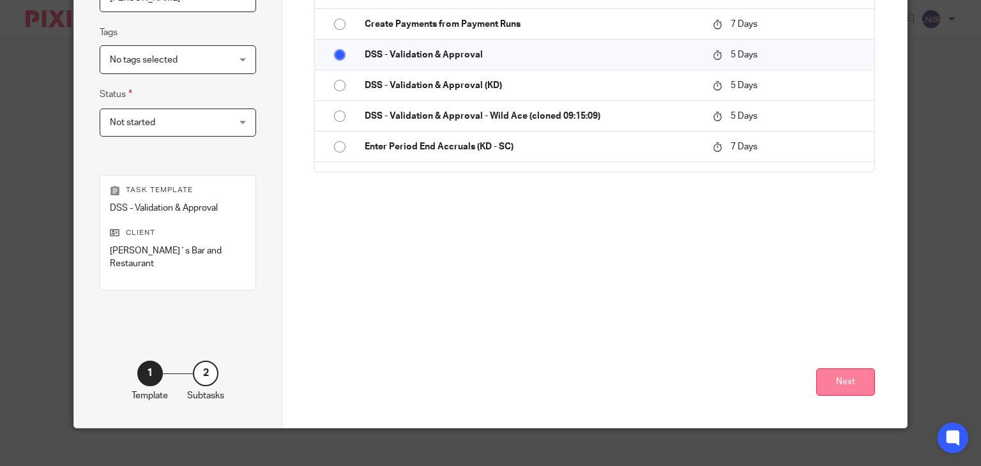
click at [845, 370] on button "Next" at bounding box center [845, 381] width 59 height 27
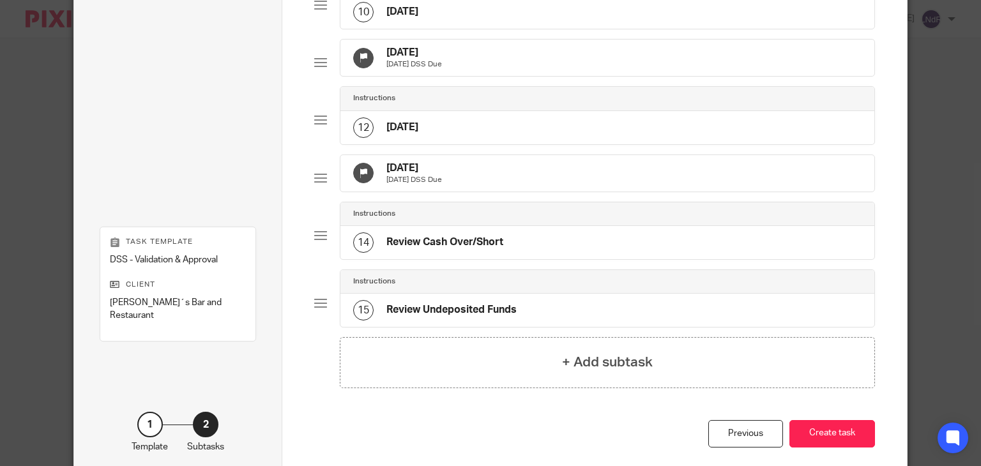
scroll to position [735, 0]
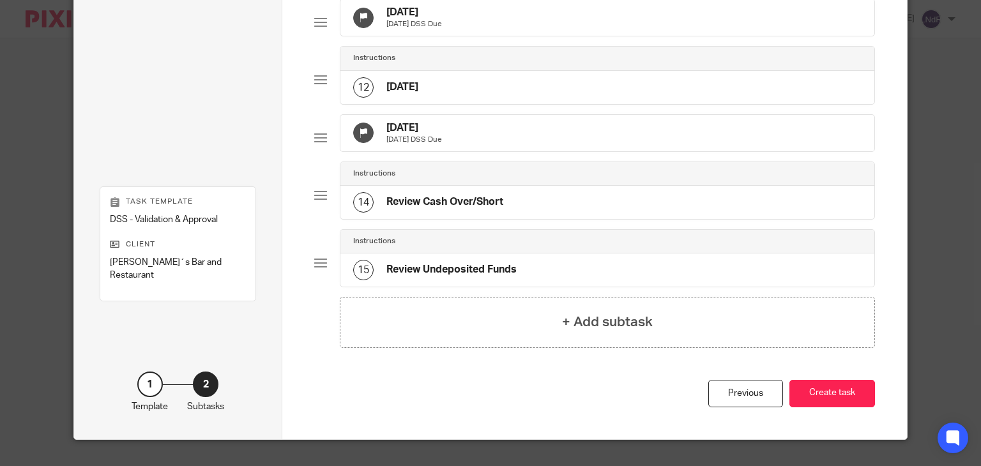
click at [365, 439] on div "Previous Create task" at bounding box center [594, 409] width 560 height 59
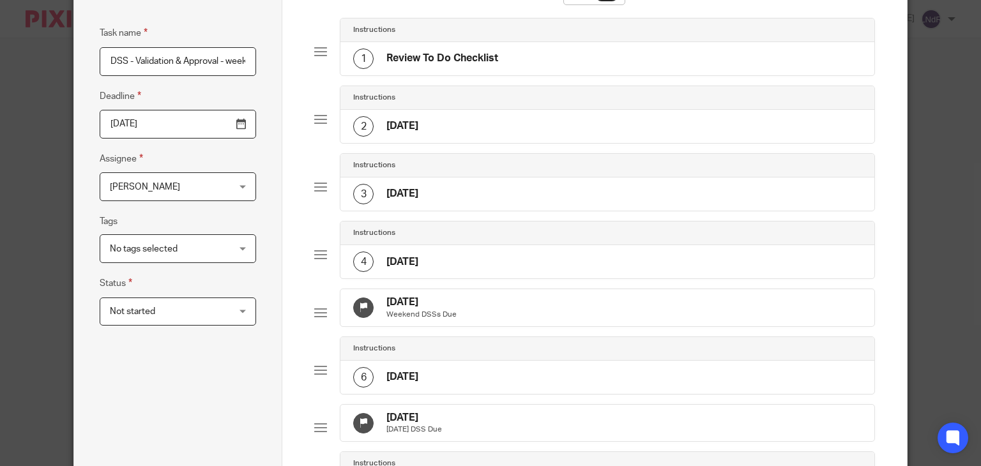
scroll to position [96, 0]
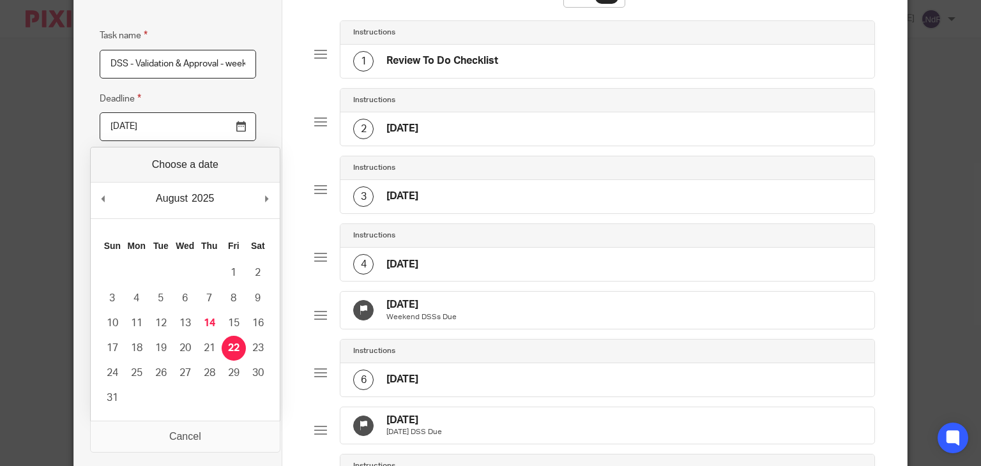
click at [238, 126] on input "2025-08-22" at bounding box center [178, 126] width 156 height 29
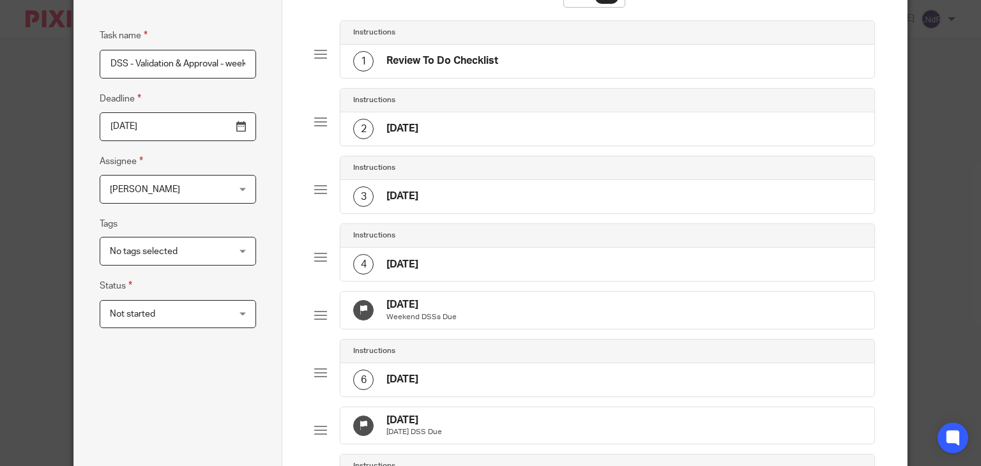
click at [227, 359] on div "Task name DSS - Validation & Approval - week 33 Deadline 2025-08-18 Assignee Lu…" at bounding box center [178, 413] width 156 height 771
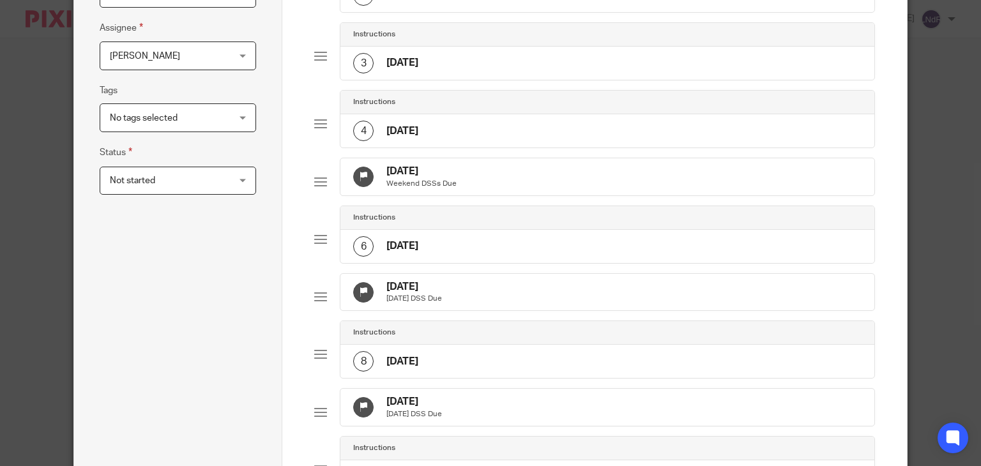
scroll to position [224, 0]
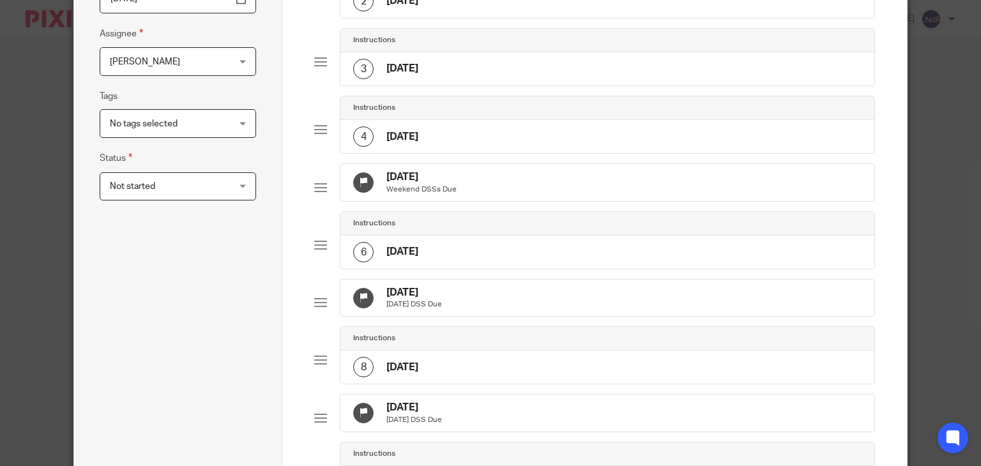
click at [232, 250] on div "Task name DSS - Validation & Approval - week 33 Deadline 2025-08-18 Assignee Lu…" at bounding box center [178, 285] width 156 height 771
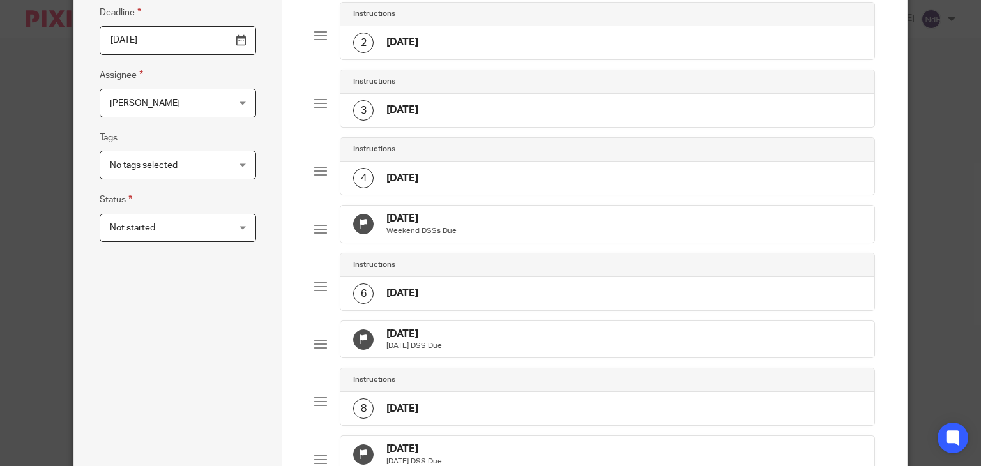
scroll to position [160, 0]
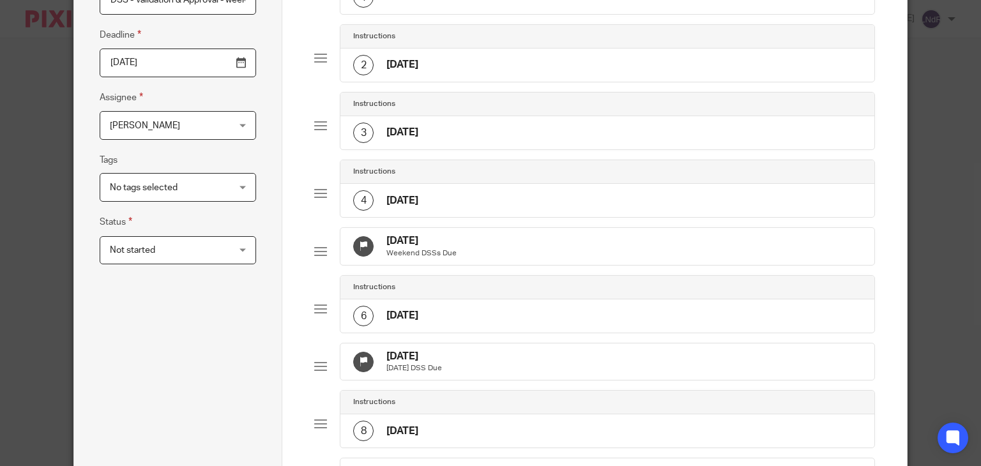
click at [237, 64] on input "2025-08-18" at bounding box center [178, 63] width 156 height 29
click at [243, 320] on div "Task name DSS - Validation & Approval - week 33 Deadline 2025-08-15 Assignee Lu…" at bounding box center [178, 349] width 156 height 771
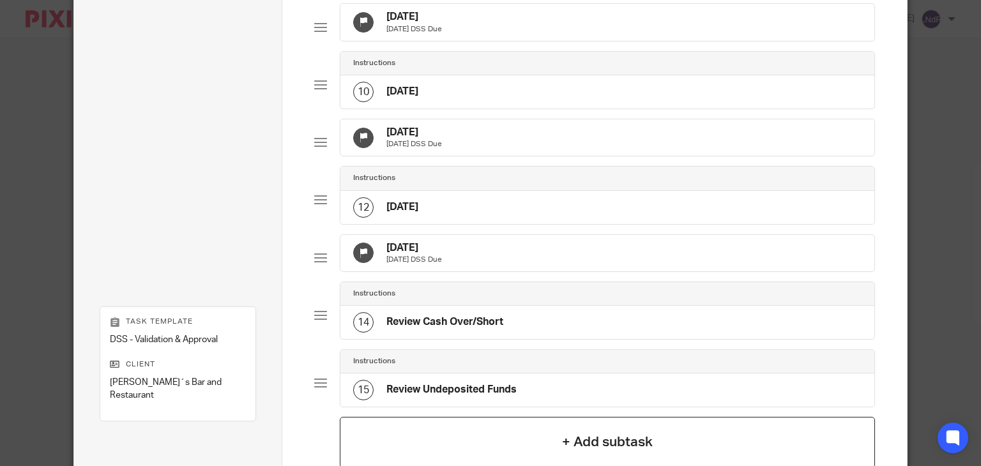
scroll to position [607, 0]
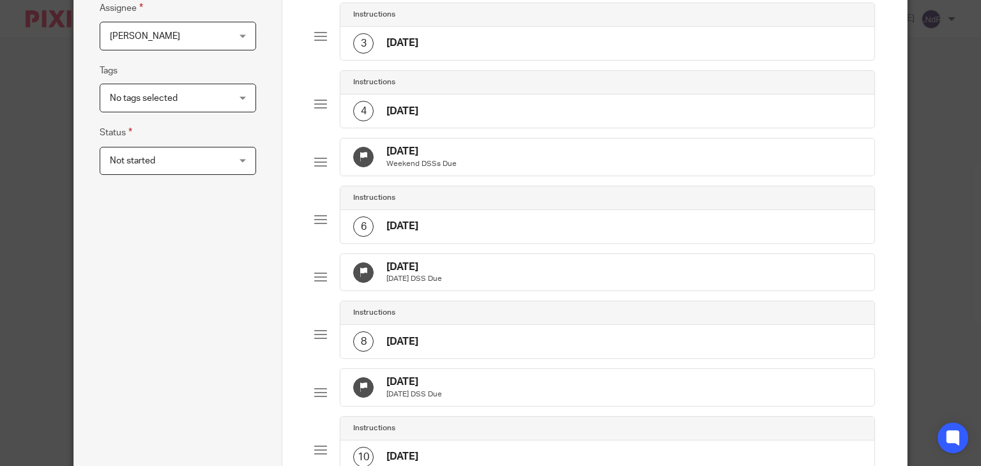
scroll to position [160, 0]
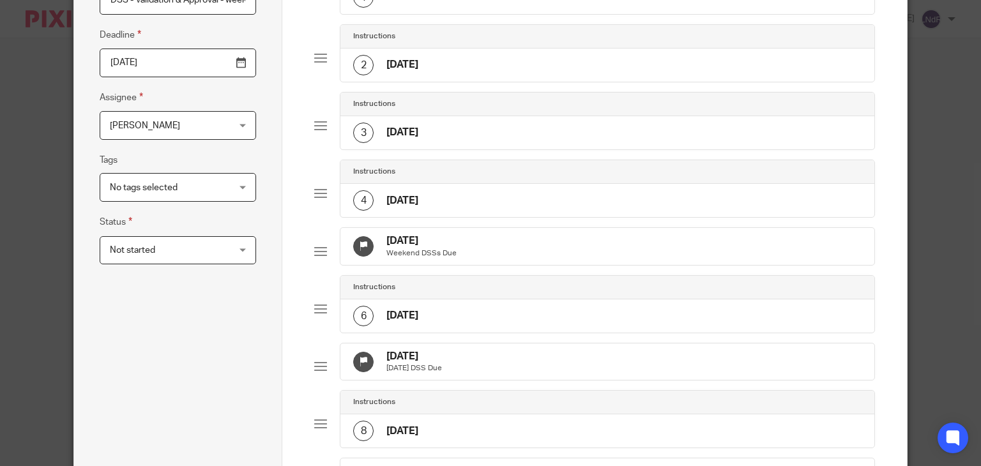
click at [240, 70] on input "2025-08-15" at bounding box center [178, 63] width 156 height 29
click at [287, 271] on div "Total 15 Instructions 1 Review To Do Checklist Instructions 2 Friday Instructio…" at bounding box center [594, 452] width 624 height 1122
click at [234, 66] on input "2025-08-14" at bounding box center [178, 63] width 156 height 29
click at [185, 298] on div "Task name DSS - Validation & Approval - week 33 Deadline 2025-08-18 Assignee Lu…" at bounding box center [178, 349] width 156 height 771
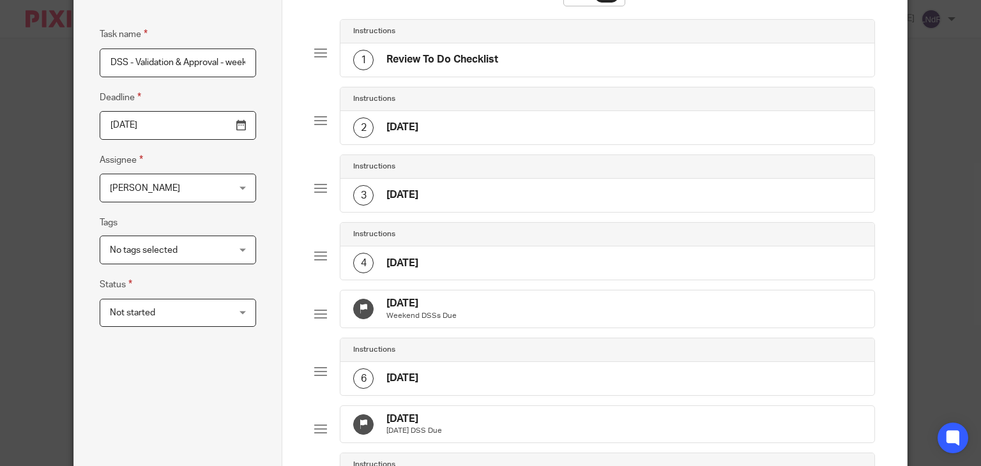
scroll to position [96, 0]
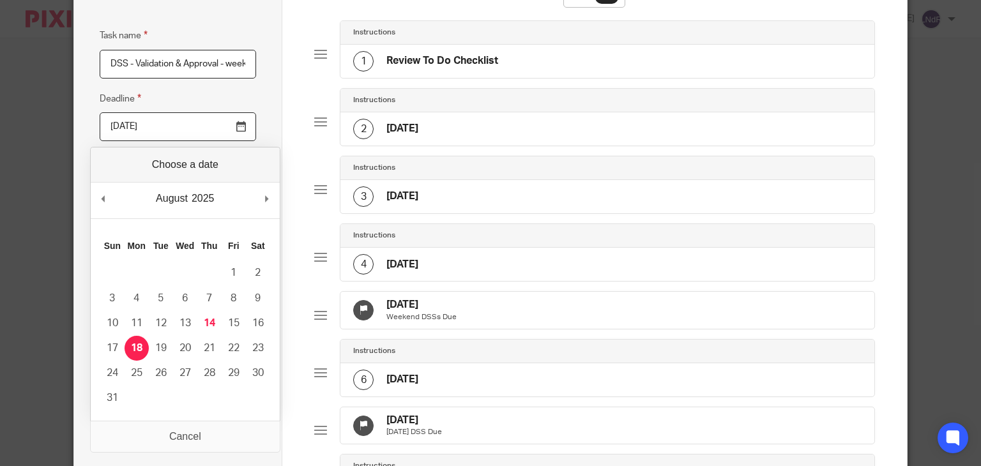
click at [239, 130] on input "2025-08-18" at bounding box center [178, 126] width 156 height 29
type input "[DATE]"
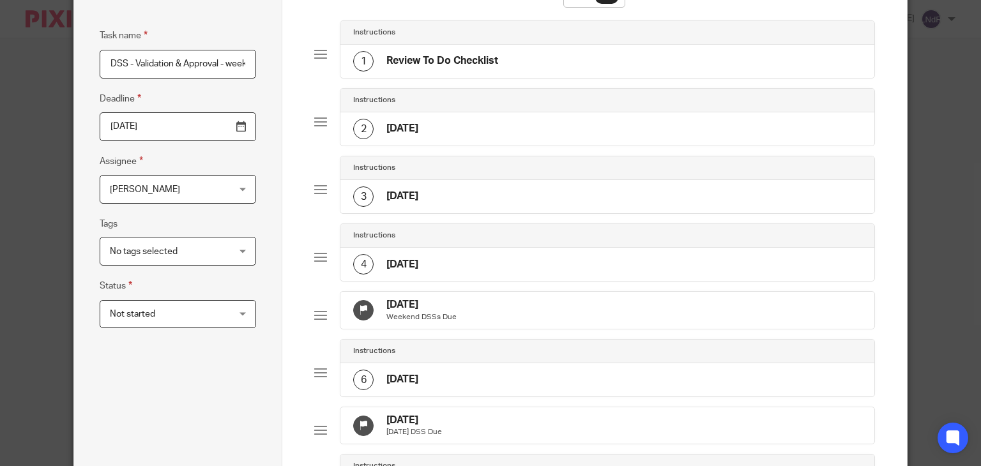
click at [438, 126] on div "2 Friday" at bounding box center [607, 128] width 534 height 33
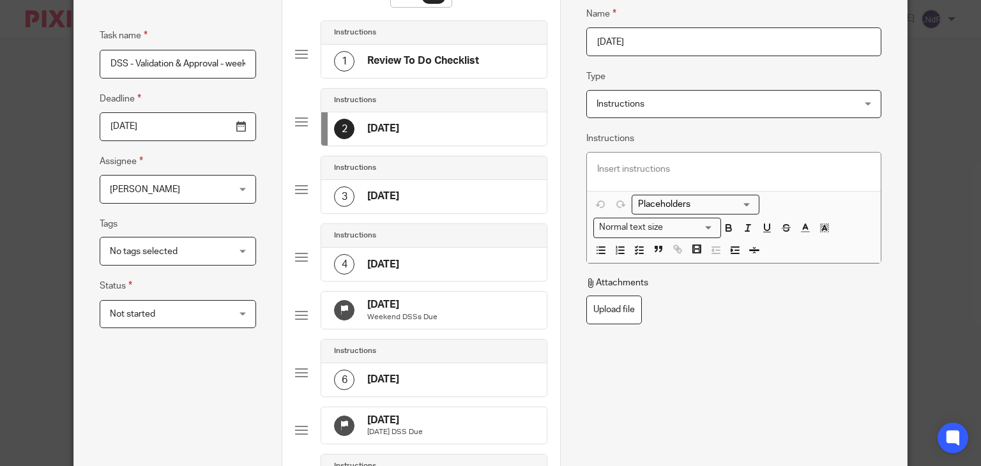
click at [247, 376] on div "Task name DSS - Validation & Approval - week 33 Deadline 2025-08-15 Assignee Lu…" at bounding box center [178, 413] width 156 height 771
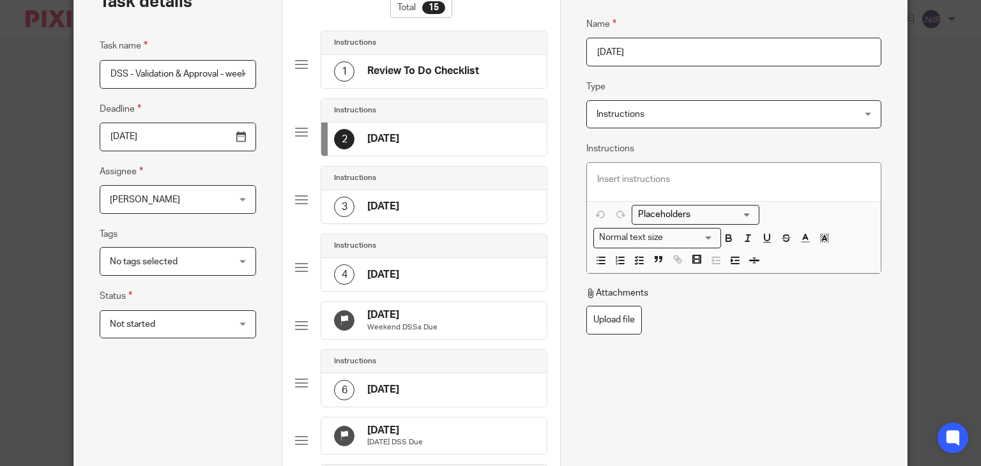
scroll to position [64, 0]
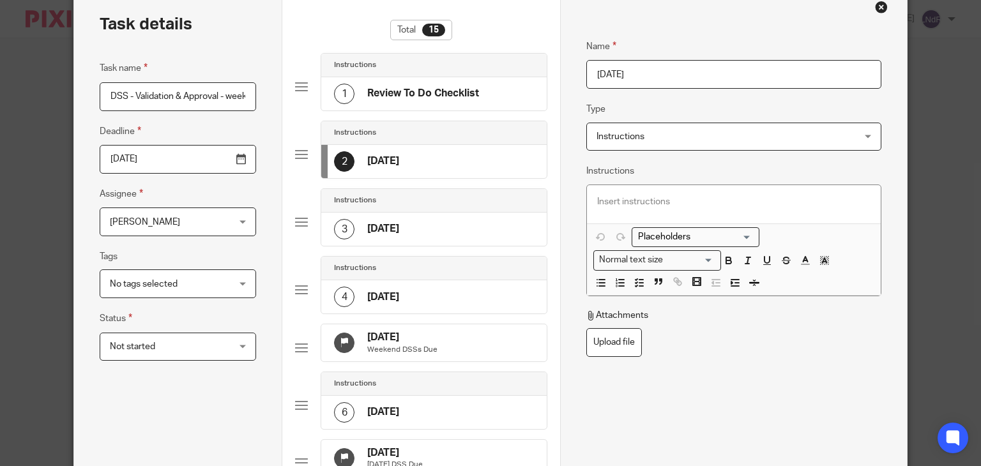
click at [877, 8] on div "Close this dialog window" at bounding box center [881, 7] width 13 height 13
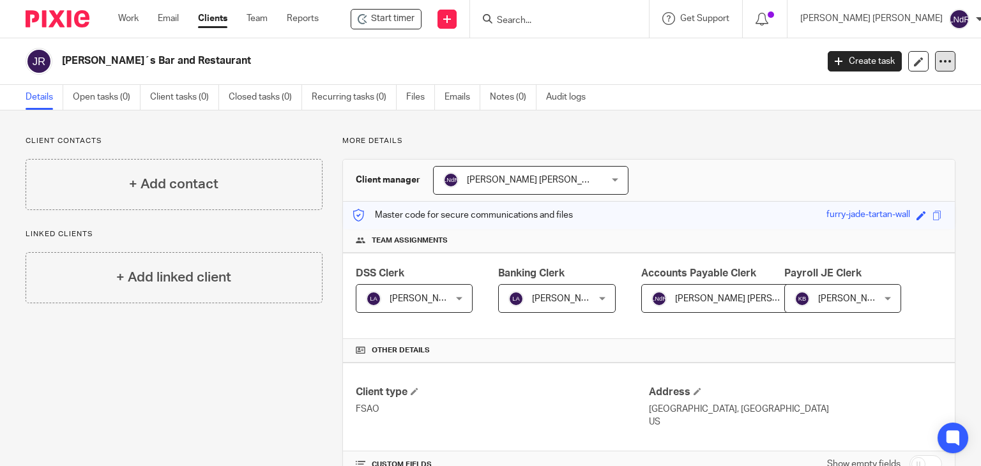
click at [938, 65] on icon at bounding box center [944, 61] width 13 height 13
click at [818, 82] on div "[PERSON_NAME]´s Bar and Restaurant Create task Export data Merge Archive client" at bounding box center [490, 61] width 981 height 47
click at [87, 90] on link "Open tasks (0)" at bounding box center [107, 97] width 68 height 25
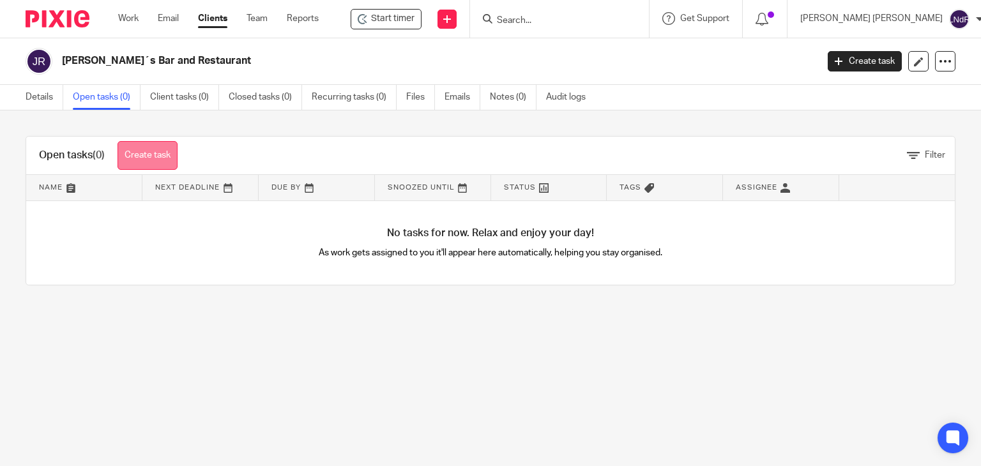
click at [149, 162] on link "Create task" at bounding box center [147, 155] width 60 height 29
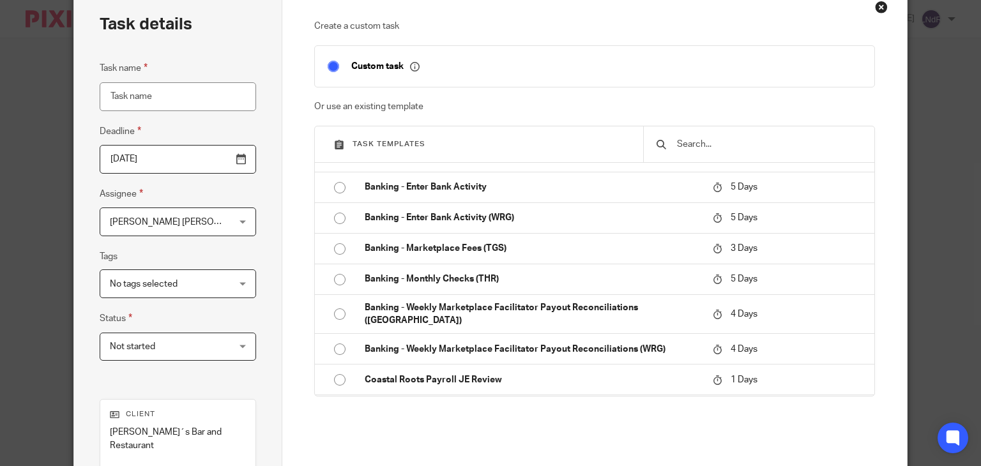
scroll to position [766, 0]
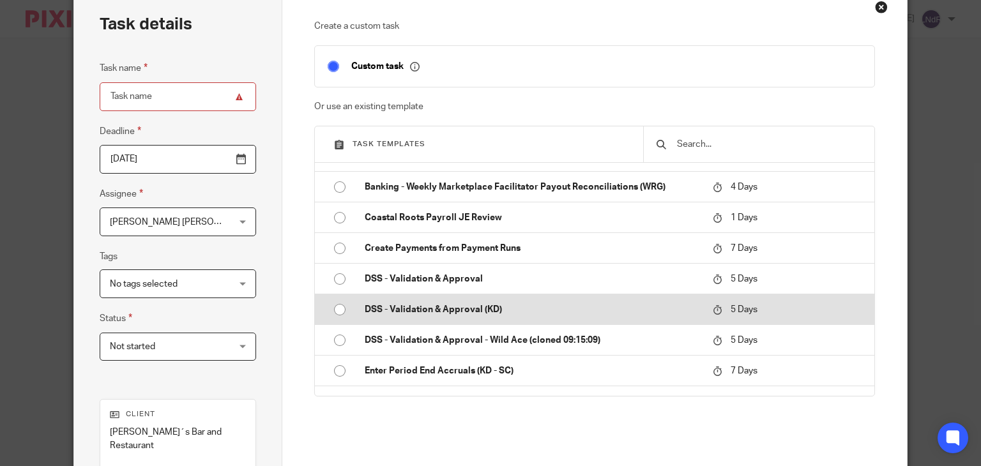
click at [434, 303] on p "DSS - Validation & Approval (KD)" at bounding box center [532, 309] width 335 height 13
type input "2025-08-19"
type input "DSS - Validation & Approval (KD) - week 33"
checkbox input "false"
radio input "true"
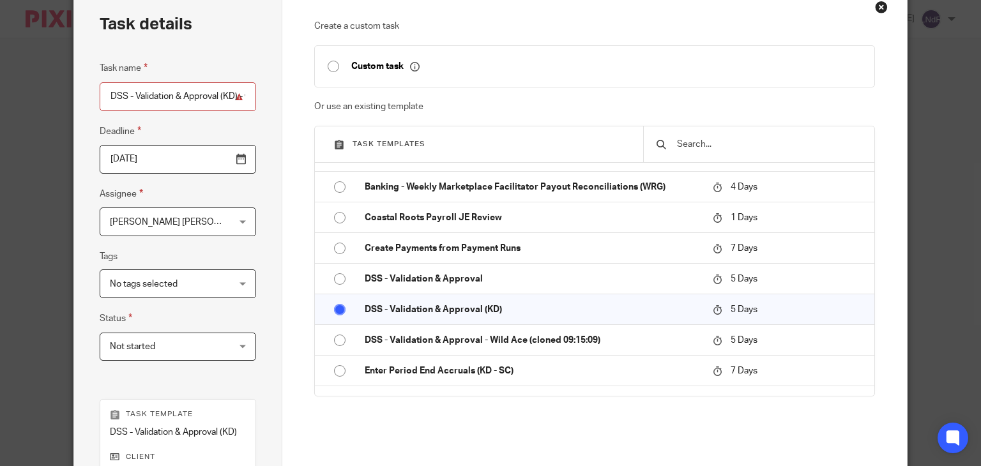
click at [221, 103] on input "DSS - Validation & Approval (KD) - week 33" at bounding box center [178, 96] width 156 height 29
drag, startPoint x: 216, startPoint y: 98, endPoint x: 199, endPoint y: 102, distance: 17.8
click at [199, 102] on input "DSS - Validation & Approval (KD) - week 33" at bounding box center [178, 96] width 156 height 29
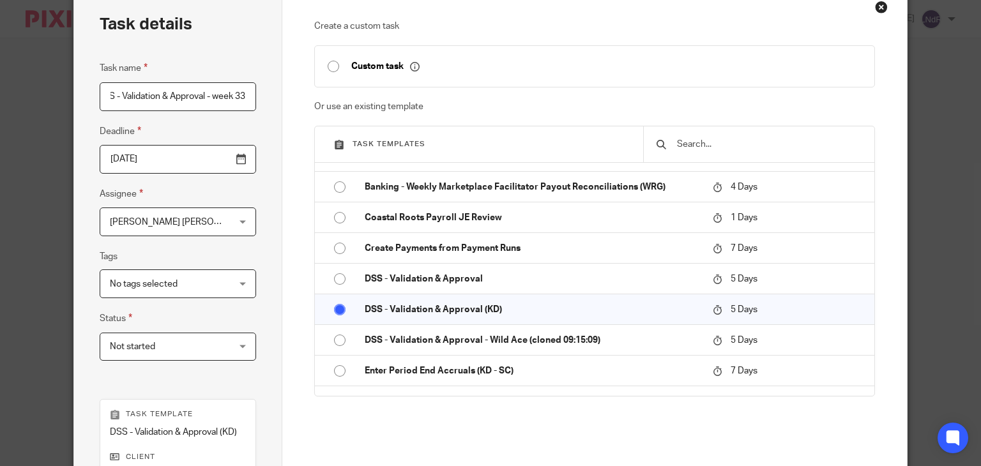
type input "DSS - Validation & Approval - week 33"
click at [206, 117] on div "Task name DSS - Validation & Approval - week 33 Deadline 2025-08-19 Assignee Lu…" at bounding box center [178, 217] width 156 height 313
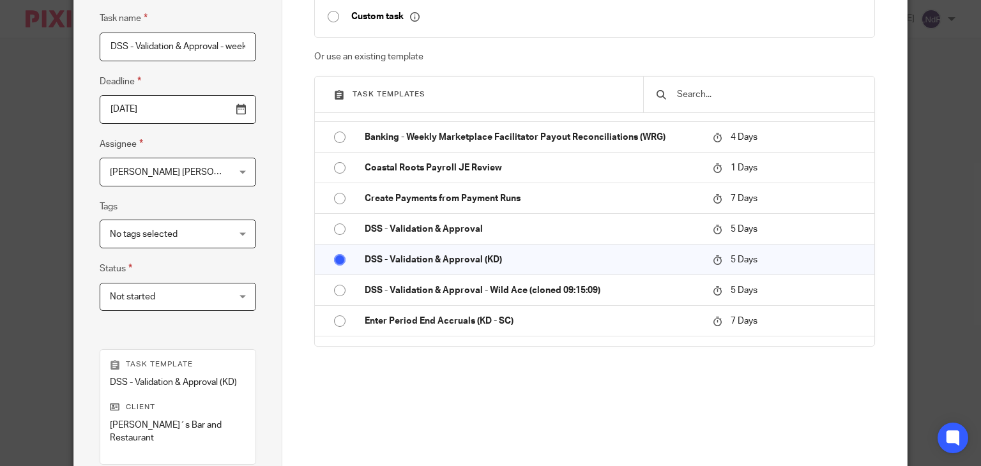
scroll to position [128, 0]
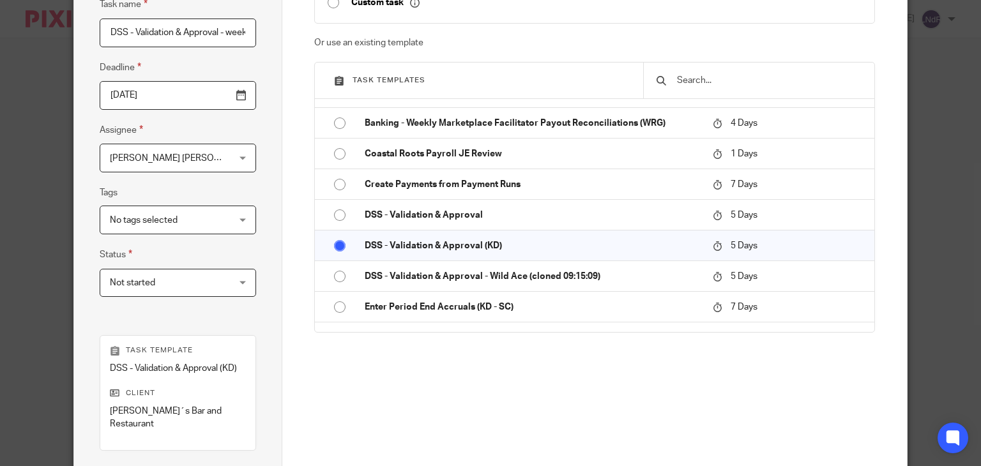
click at [199, 164] on span "[PERSON_NAME] [PERSON_NAME]" at bounding box center [168, 157] width 116 height 27
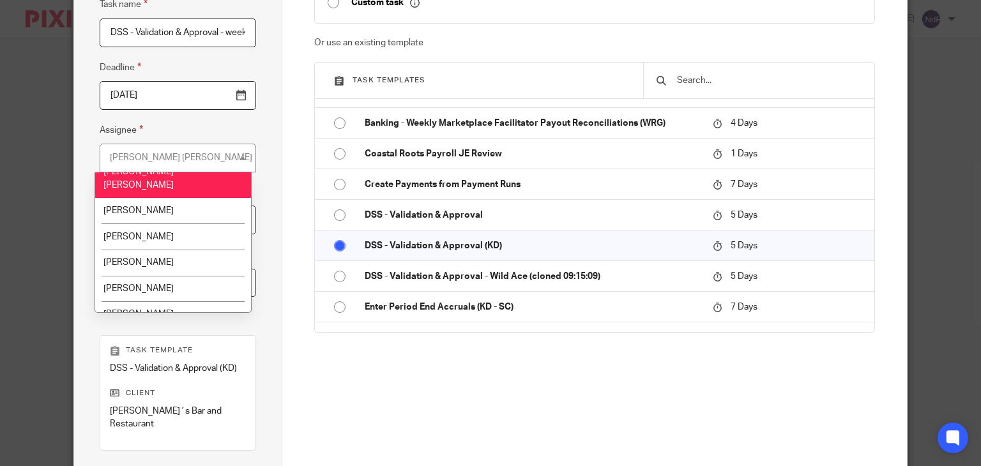
scroll to position [638, 0]
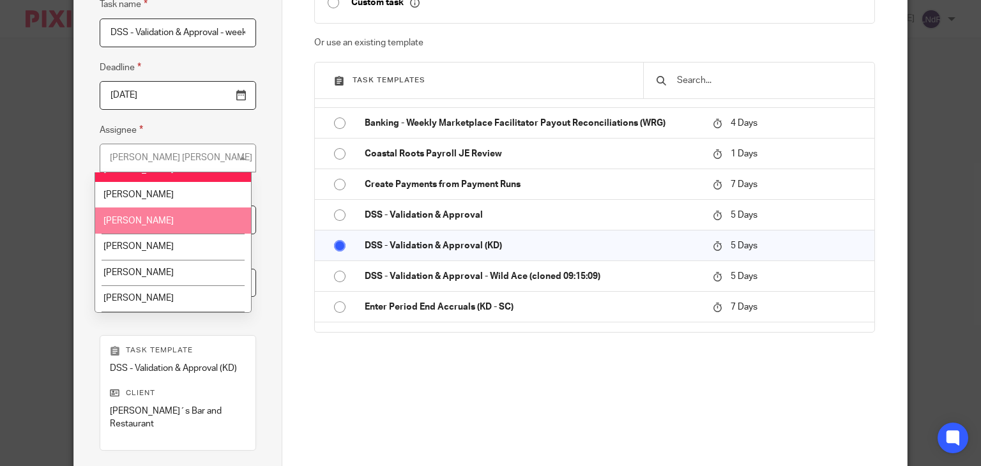
click at [185, 207] on li "[PERSON_NAME]" at bounding box center [172, 220] width 155 height 26
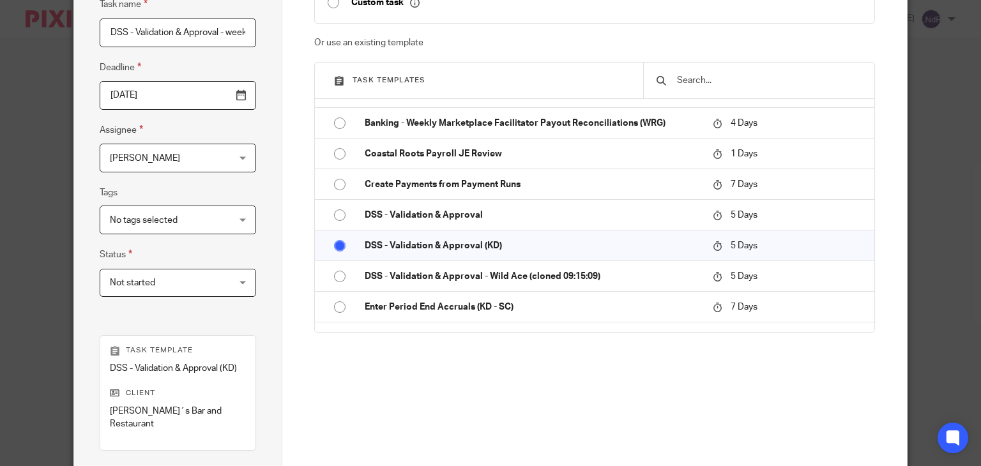
click at [253, 223] on div "Task details Task name DSS - Validation & Approval - week 33 Deadline 2025-08-1…" at bounding box center [178, 256] width 208 height 664
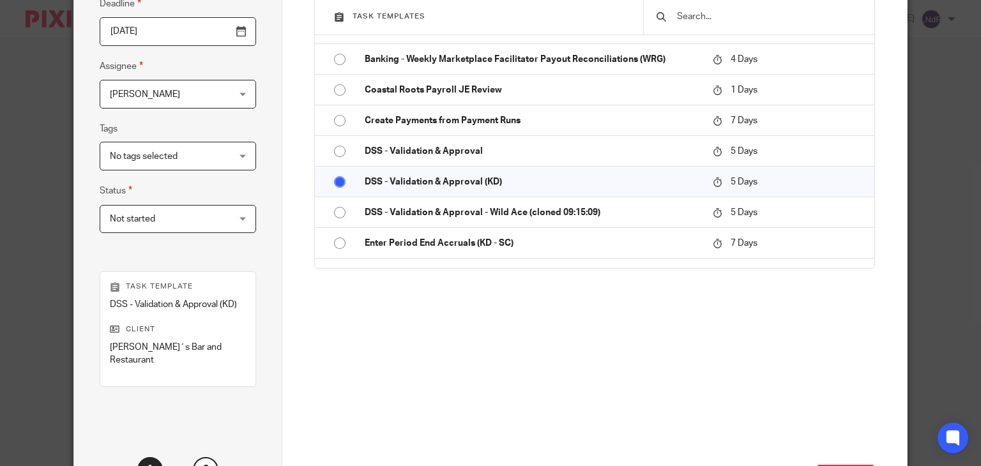
click at [264, 293] on div "Task details Task name DSS - Validation & Approval - week 33 Deadline 2025-08-1…" at bounding box center [178, 192] width 208 height 664
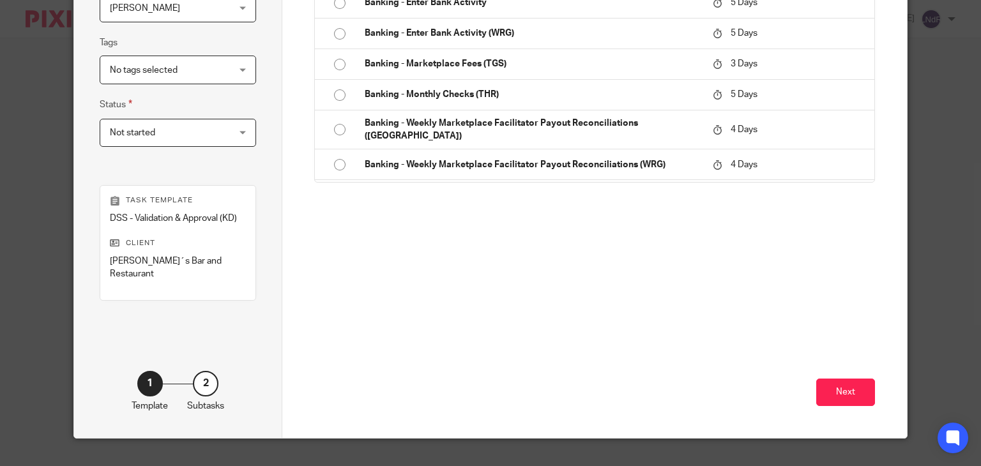
scroll to position [288, 0]
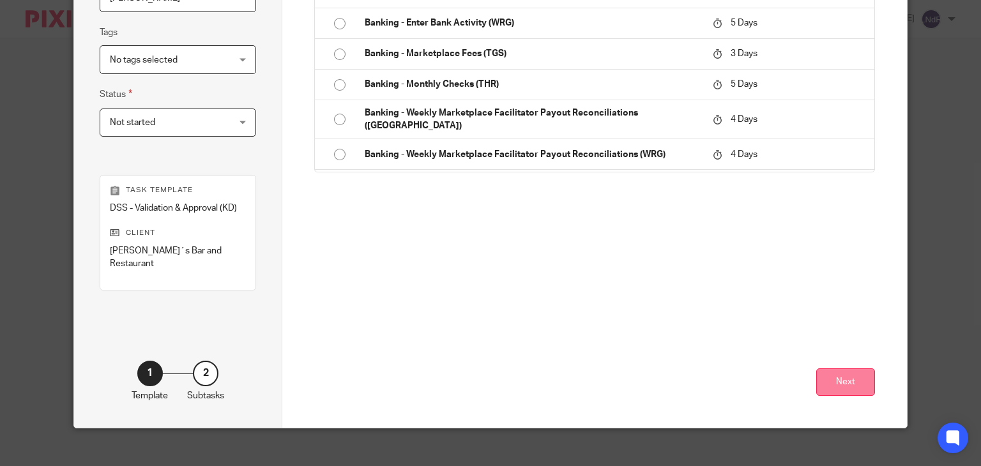
click at [833, 368] on button "Next" at bounding box center [845, 381] width 59 height 27
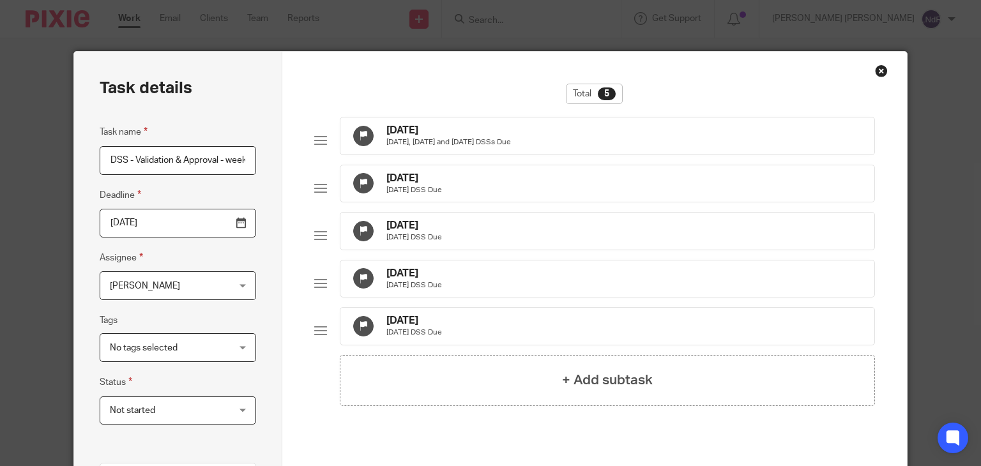
scroll to position [64, 0]
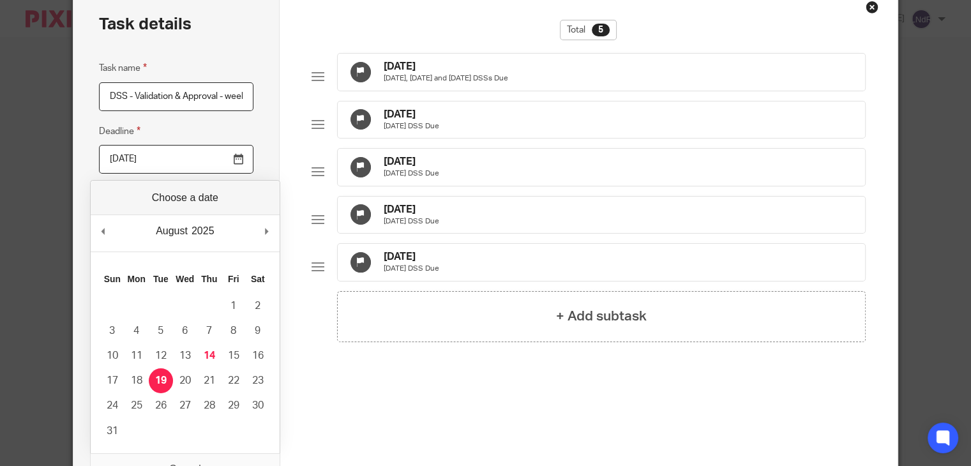
click at [235, 160] on input "2025-08-19" at bounding box center [176, 159] width 154 height 29
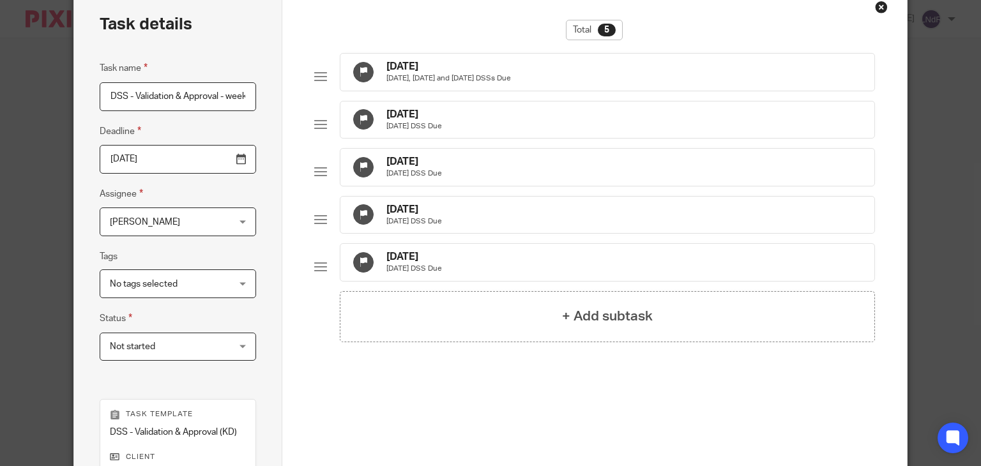
click at [258, 182] on div "Task details Task name DSS - Validation & Approval - week 33 Deadline 2025-08-1…" at bounding box center [178, 320] width 208 height 664
click at [243, 163] on input "2025-08-18" at bounding box center [178, 159] width 156 height 29
click at [239, 163] on input "2025-08-19" at bounding box center [176, 159] width 154 height 29
click at [264, 263] on div "Task details Task name DSS - Validation & Approval - week 33 Deadline 2025-08-2…" at bounding box center [178, 320] width 208 height 664
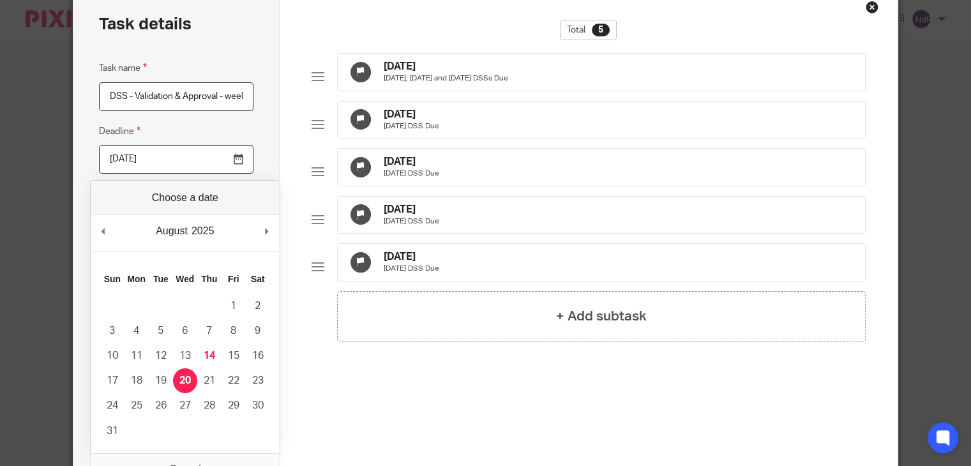
click at [235, 161] on input "2025-08-20" at bounding box center [176, 159] width 154 height 29
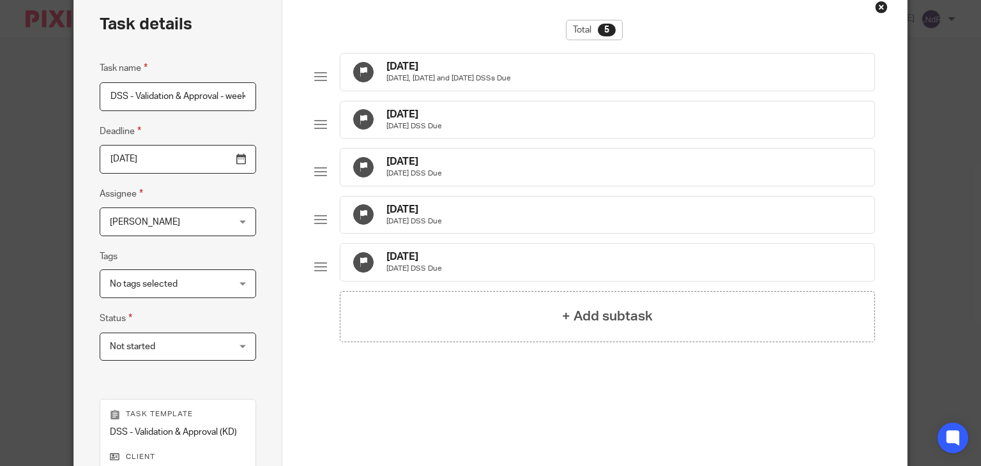
click at [267, 261] on div "Task details Task name DSS - Validation & Approval - week 33 Deadline 2025-08-1…" at bounding box center [178, 320] width 208 height 664
click at [236, 163] on input "2025-08-14" at bounding box center [176, 159] width 154 height 29
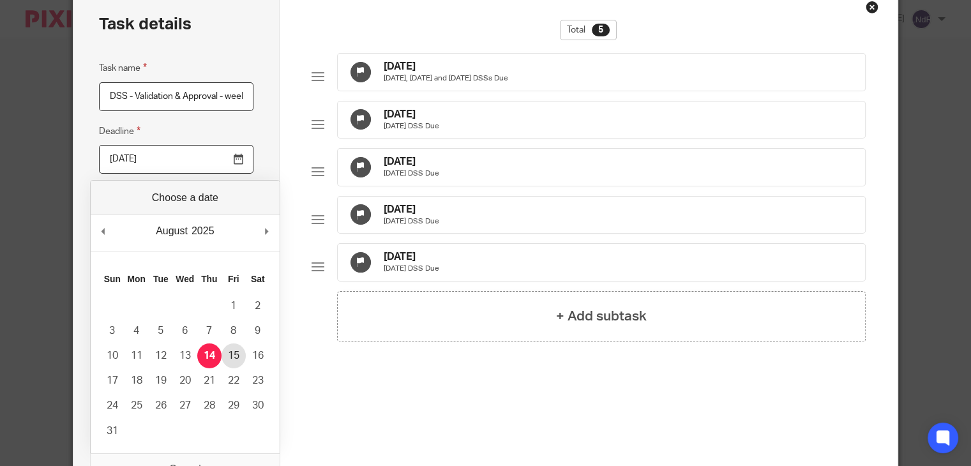
type input "2025-08-15"
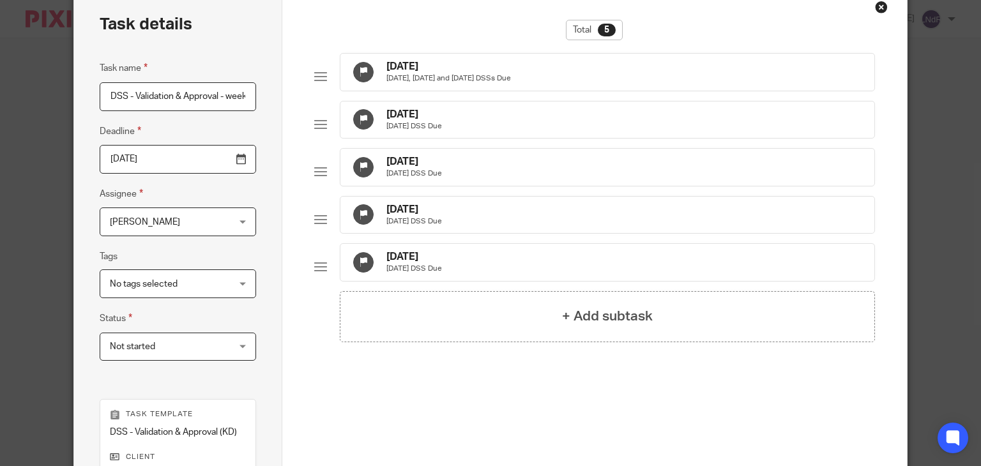
click at [260, 234] on div "Task details Task name DSS - Validation & Approval - week 33 Deadline 2025-08-1…" at bounding box center [178, 320] width 208 height 664
click at [259, 363] on div "Task details Task name DSS - Validation & Approval - week 33 Deadline 2025-08-1…" at bounding box center [178, 320] width 208 height 664
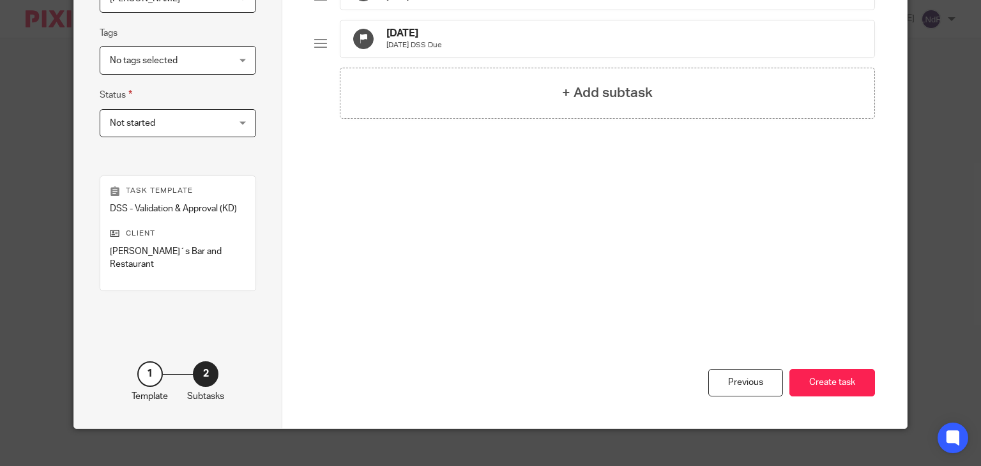
scroll to position [288, 0]
click at [843, 376] on button "Create task" at bounding box center [832, 381] width 86 height 27
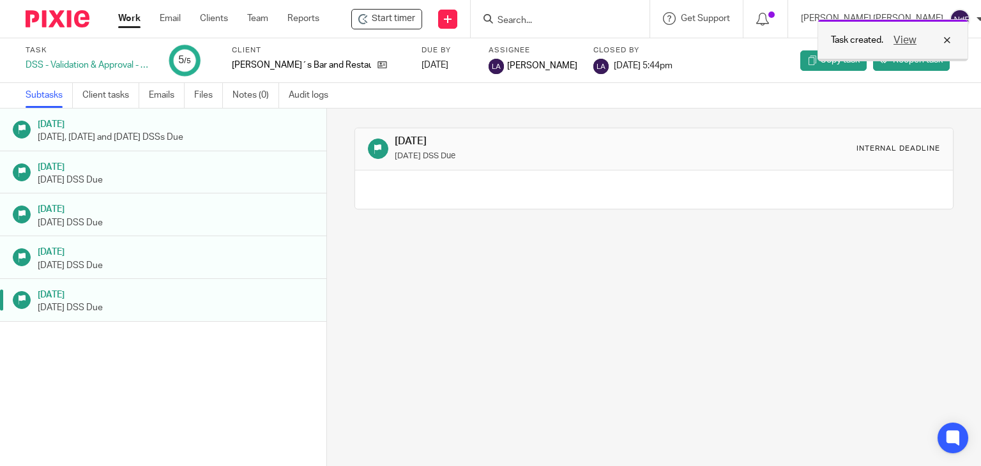
click at [946, 39] on div "View" at bounding box center [918, 40] width 71 height 15
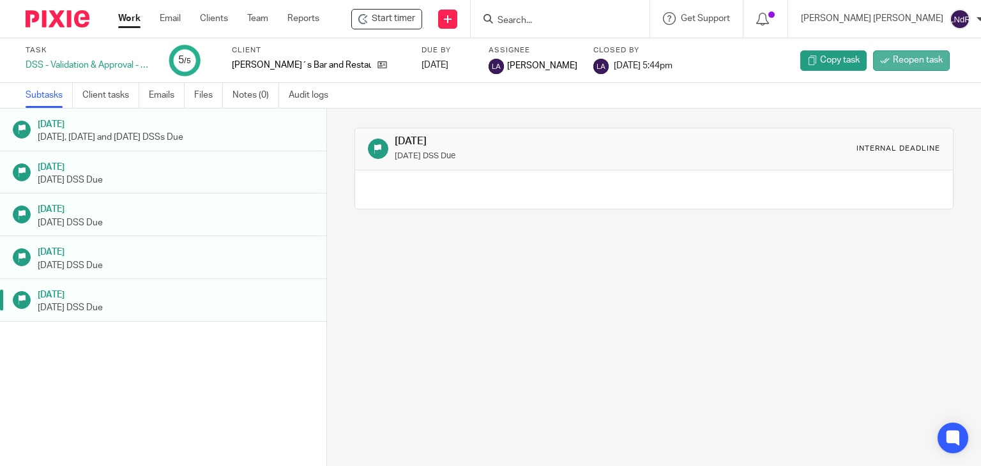
click at [927, 61] on span "Reopen task" at bounding box center [917, 60] width 50 height 13
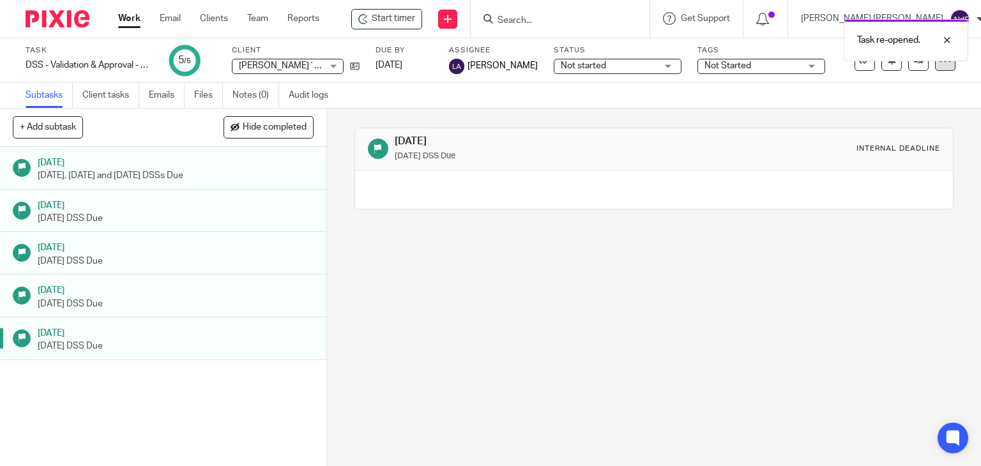
click at [935, 64] on div at bounding box center [945, 60] width 20 height 20
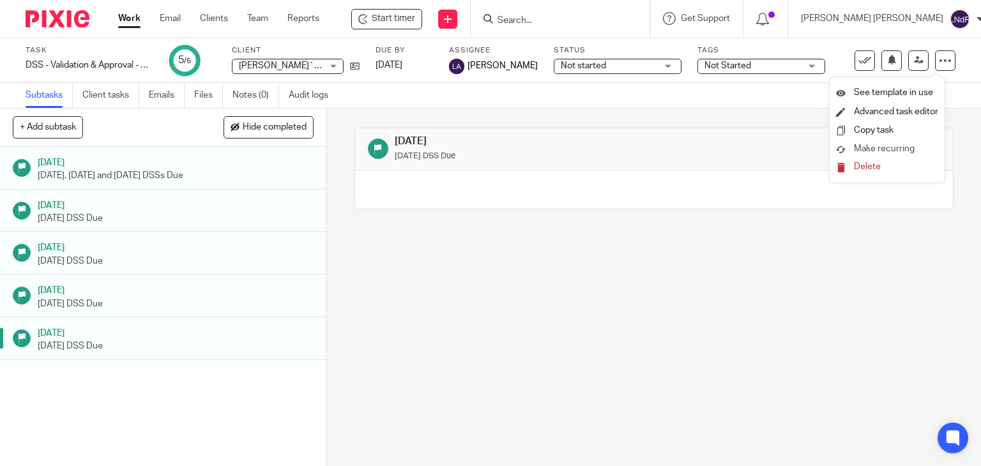
click at [875, 144] on span "Make recurring" at bounding box center [883, 148] width 61 height 9
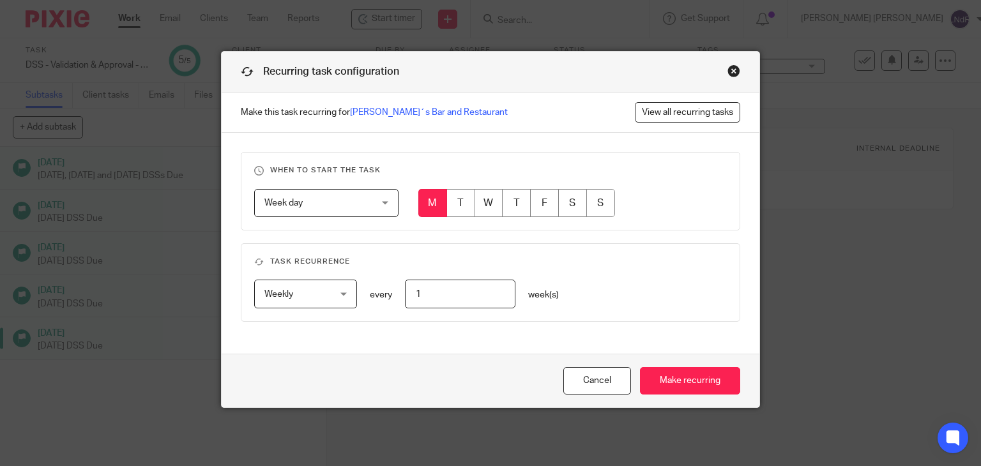
click at [329, 299] on span "Weekly" at bounding box center [301, 293] width 74 height 27
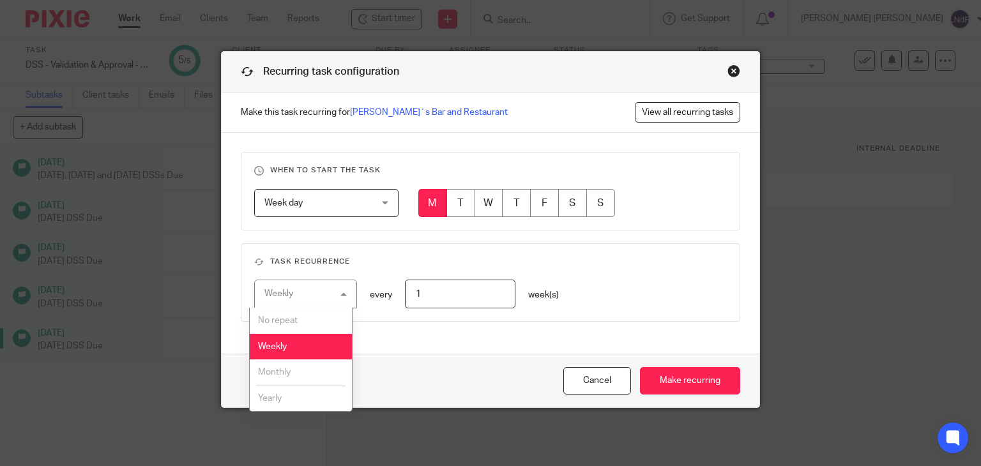
click at [329, 299] on div "Weekly Weekly" at bounding box center [305, 294] width 103 height 29
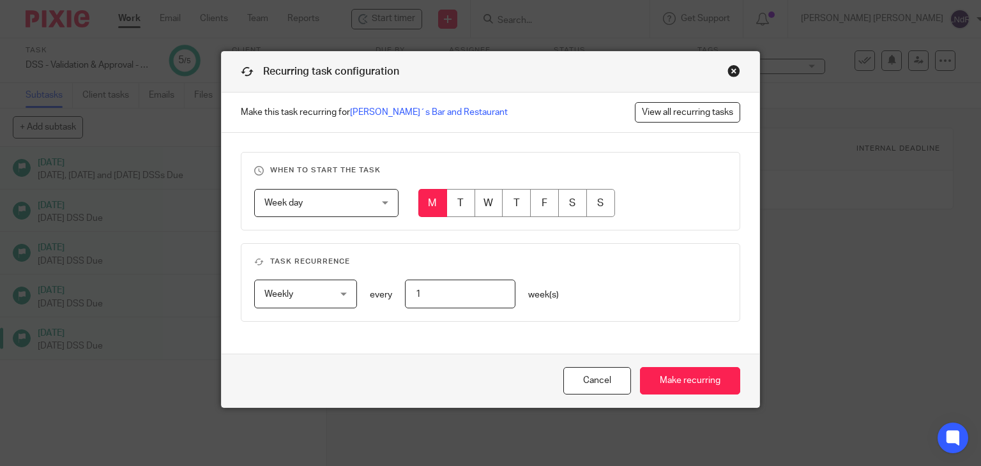
click at [566, 287] on div "Weekly Weekly No repeat Weekly Monthly Yearly weekly every 1 week(s)" at bounding box center [480, 294] width 493 height 29
click at [685, 379] on input "Make recurring" at bounding box center [690, 380] width 100 height 27
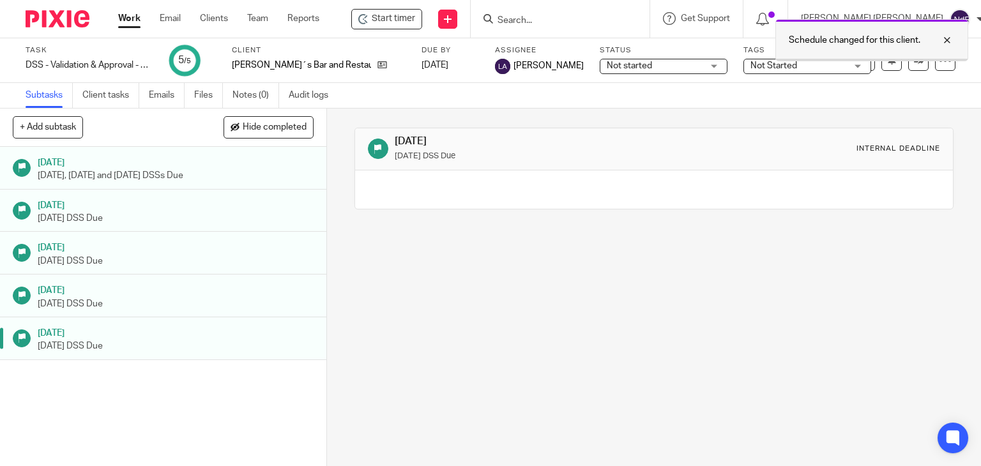
click at [945, 44] on div at bounding box center [937, 40] width 34 height 15
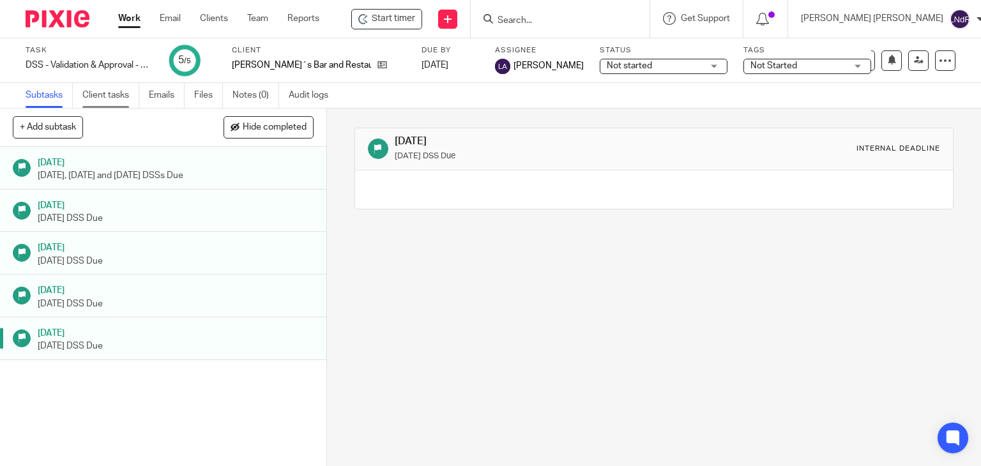
click at [97, 96] on link "Client tasks" at bounding box center [110, 95] width 57 height 25
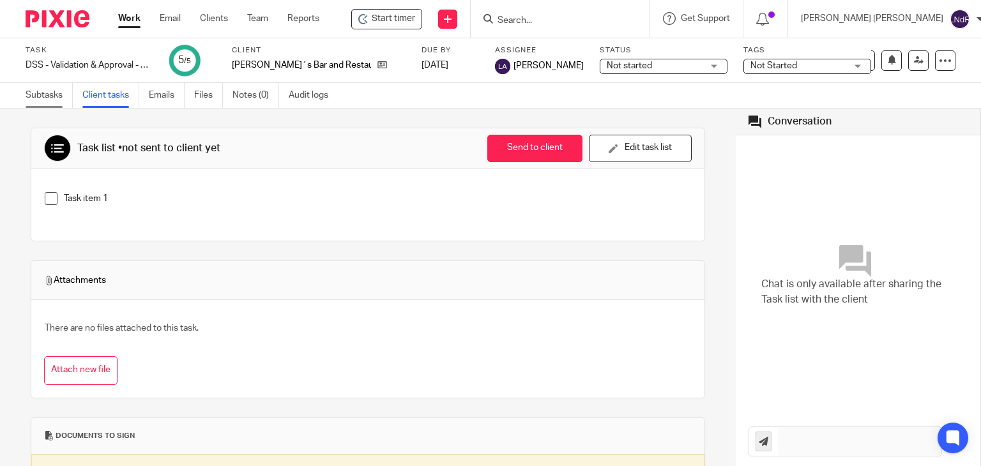
click at [54, 98] on link "Subtasks" at bounding box center [49, 95] width 47 height 25
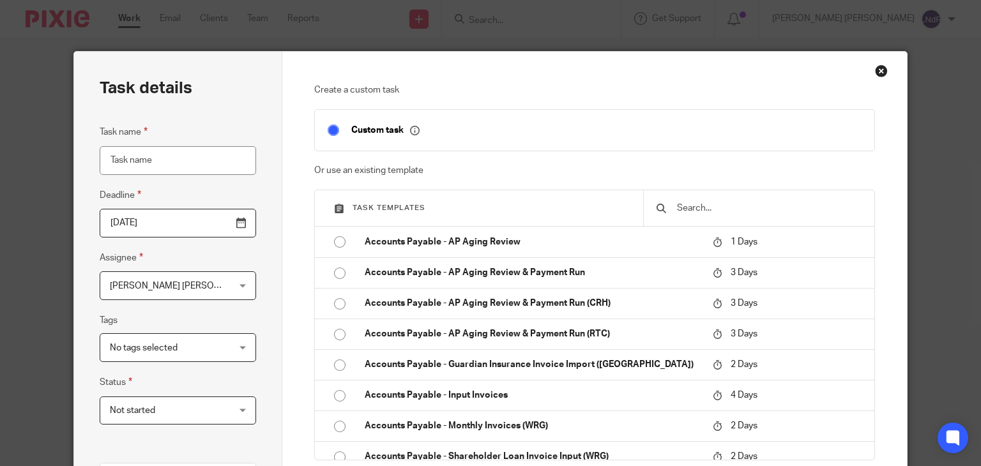
click at [876, 72] on div "Close this dialog window" at bounding box center [881, 70] width 13 height 13
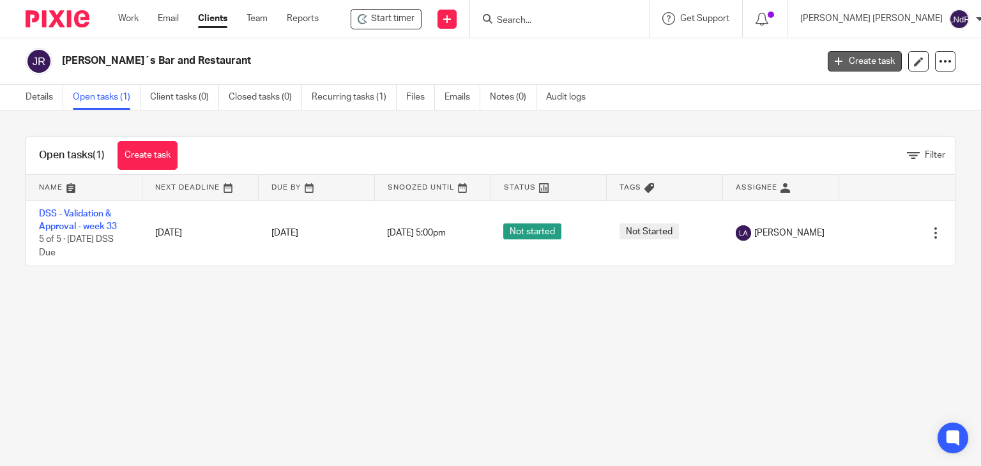
click at [848, 55] on link "Create task" at bounding box center [864, 61] width 74 height 20
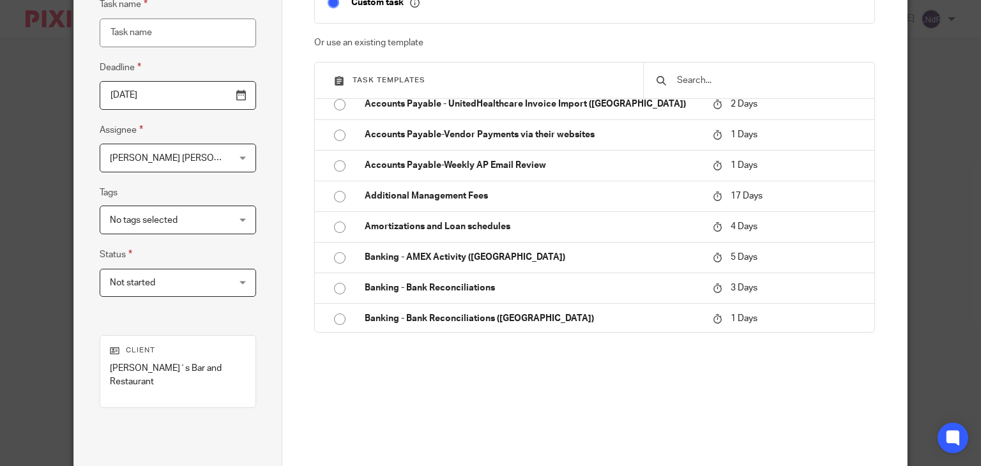
scroll to position [319, 0]
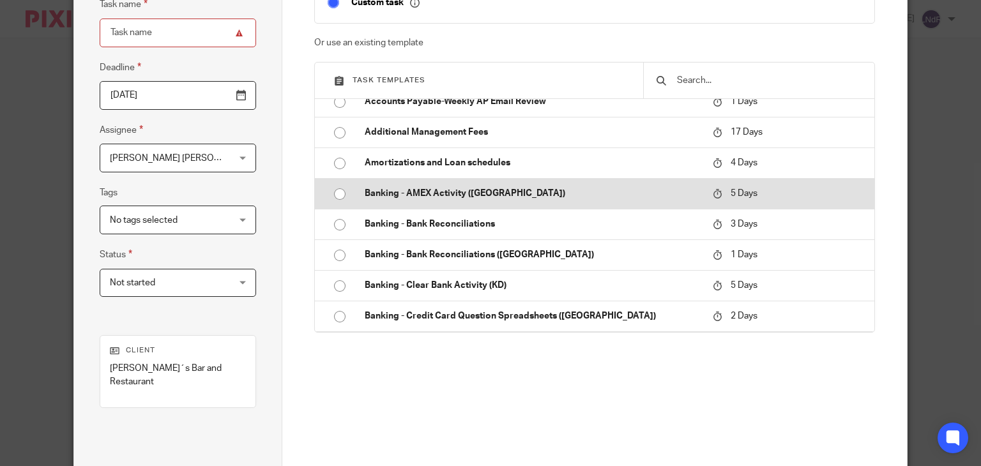
click at [518, 197] on p "Banking - AMEX Activity ([GEOGRAPHIC_DATA])" at bounding box center [532, 193] width 335 height 13
type input "2025-08-19"
type input "Banking - AMEX Activity ([GEOGRAPHIC_DATA])"
checkbox input "false"
radio input "true"
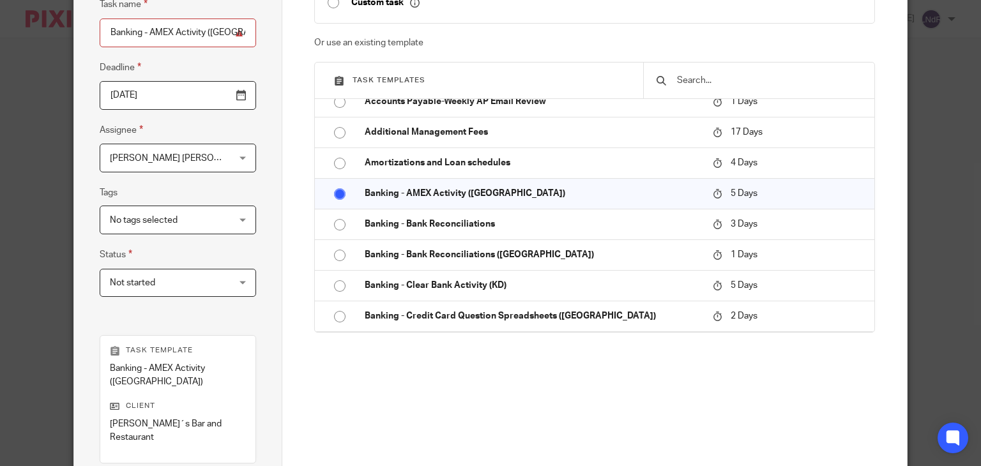
click at [212, 23] on input "Banking - AMEX Activity ([GEOGRAPHIC_DATA])" at bounding box center [178, 33] width 156 height 29
drag, startPoint x: 206, startPoint y: 30, endPoint x: 266, endPoint y: 33, distance: 60.1
click at [266, 33] on div "Task details Task name Banking - AMEX Activity (VAN) Deadline 2025-08-19 Assign…" at bounding box center [178, 262] width 208 height 677
type input "Banking - AMEX Activity"
click at [264, 51] on div "Task details Task name Banking - AMEX Activity Deadline 2025-08-19 Assignee Lui…" at bounding box center [178, 262] width 208 height 677
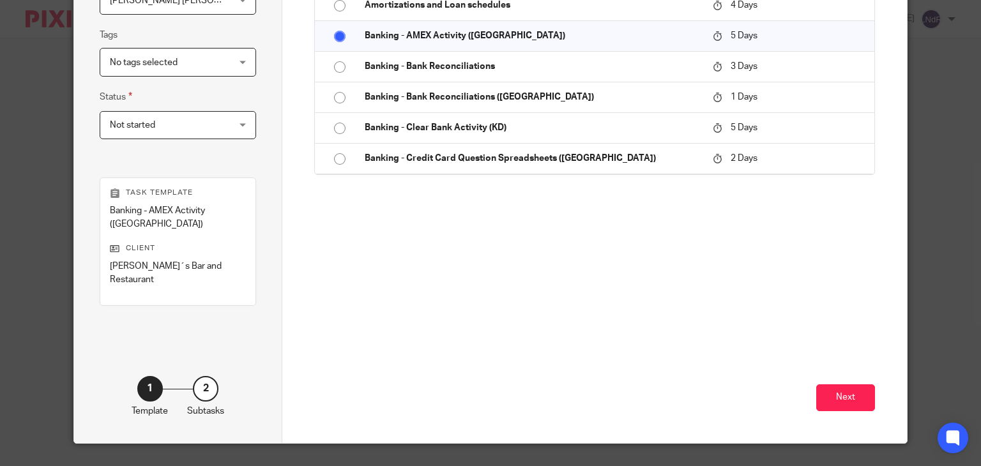
scroll to position [288, 0]
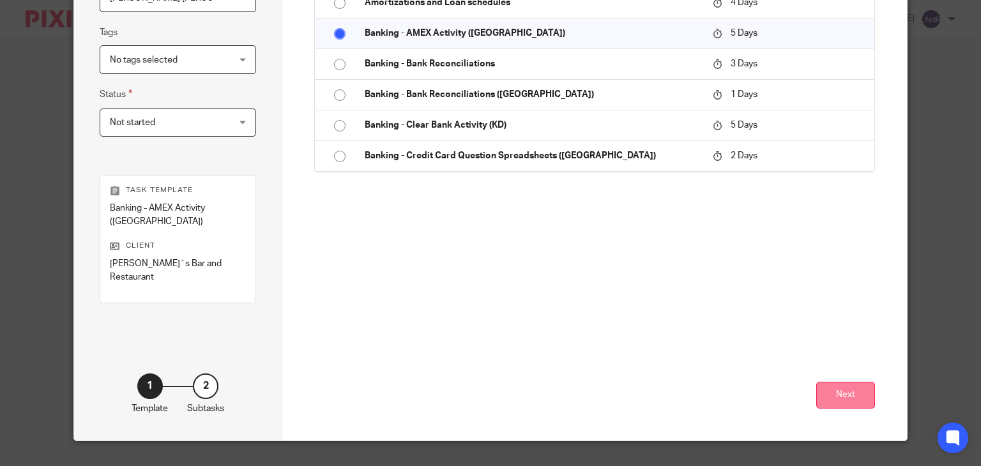
click at [839, 382] on button "Next" at bounding box center [845, 395] width 59 height 27
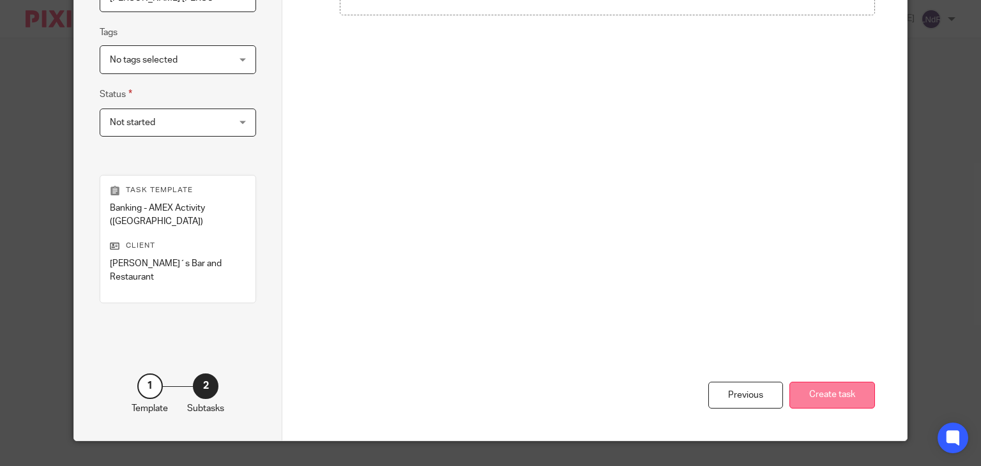
click at [845, 382] on button "Create task" at bounding box center [832, 395] width 86 height 27
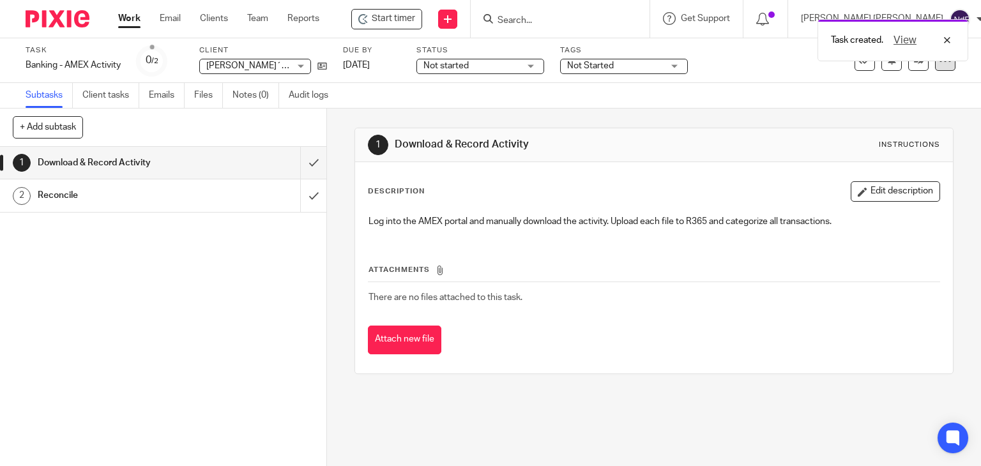
click at [935, 67] on div at bounding box center [945, 60] width 20 height 20
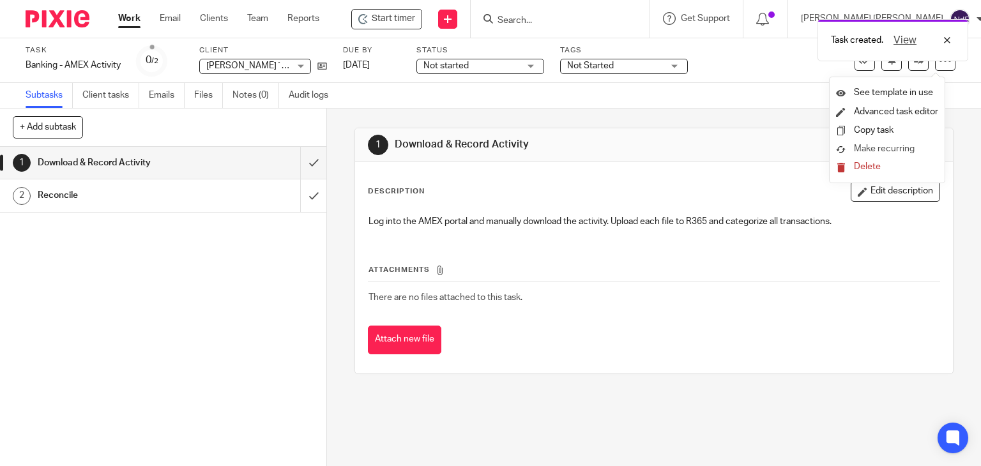
click at [881, 146] on span "Make recurring" at bounding box center [883, 148] width 61 height 9
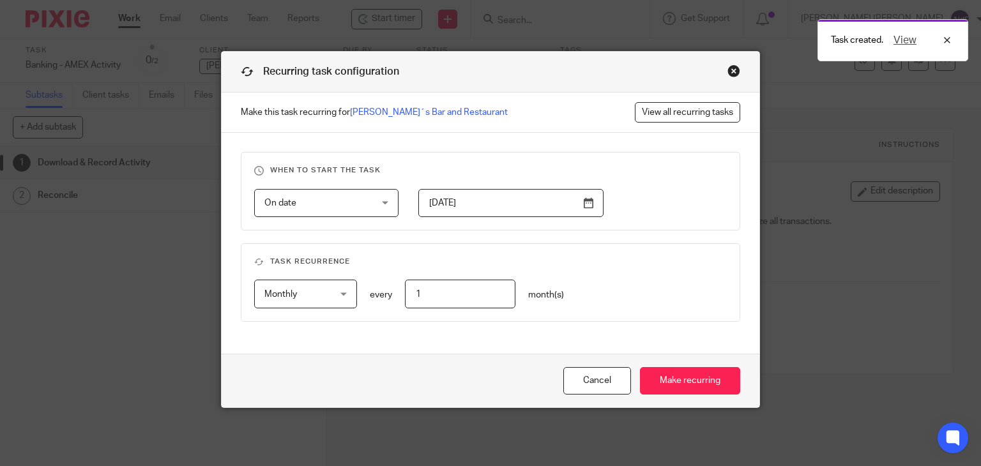
click at [589, 204] on input "[DATE]" at bounding box center [510, 203] width 185 height 29
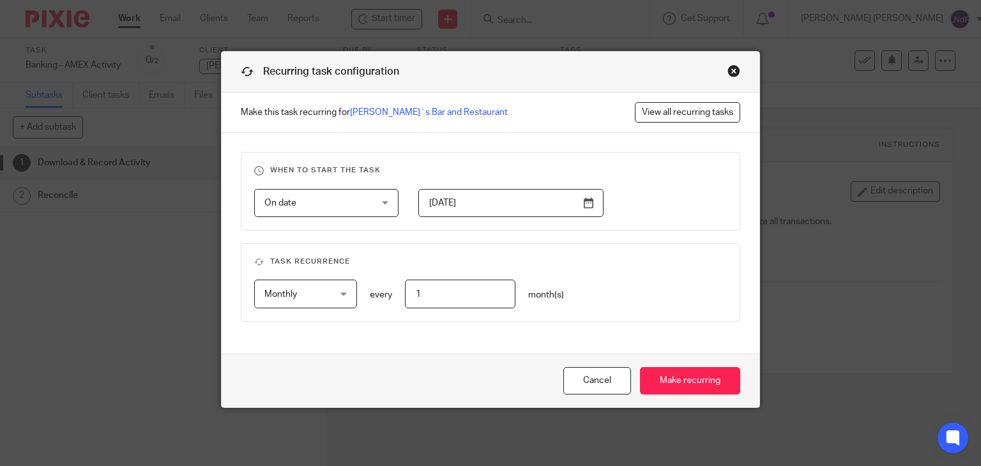
click at [620, 257] on h3 "Task recurrence" at bounding box center [490, 262] width 473 height 10
click at [586, 207] on input "2024-09-30" at bounding box center [510, 203] width 185 height 29
click at [633, 215] on div "On date On date Disable On date Week day Month day On client date field JobTemp…" at bounding box center [480, 203] width 493 height 29
click at [343, 299] on div "Monthly Monthly" at bounding box center [305, 294] width 103 height 29
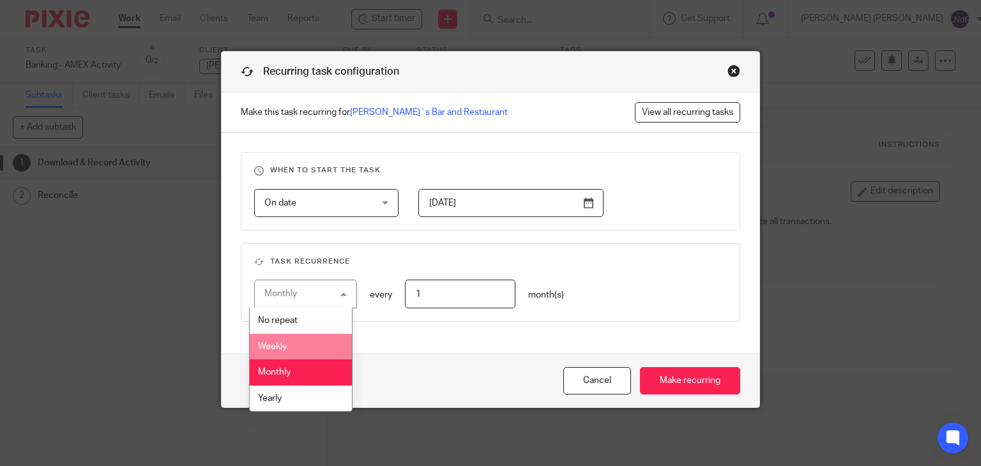
click at [321, 353] on li "Weekly" at bounding box center [301, 347] width 102 height 26
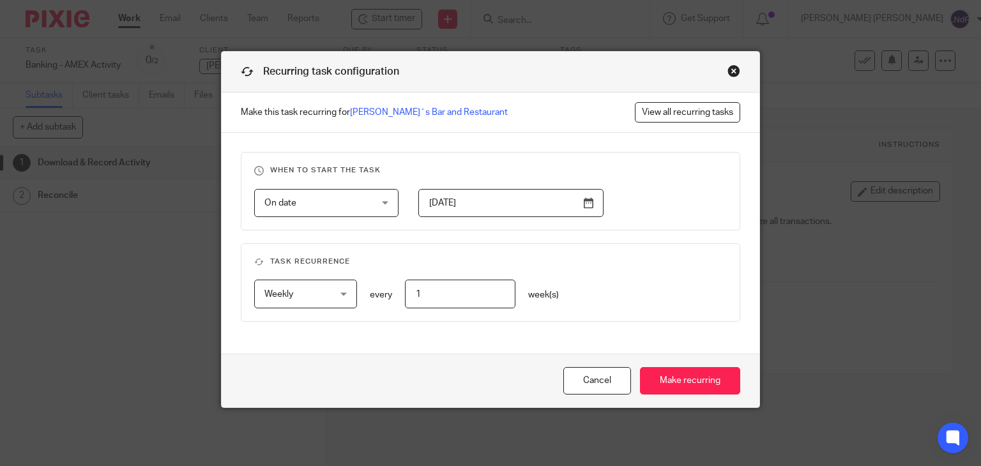
click at [590, 287] on div "Weekly Weekly No repeat Weekly Monthly Yearly weekly every 1 week(s)" at bounding box center [480, 294] width 493 height 29
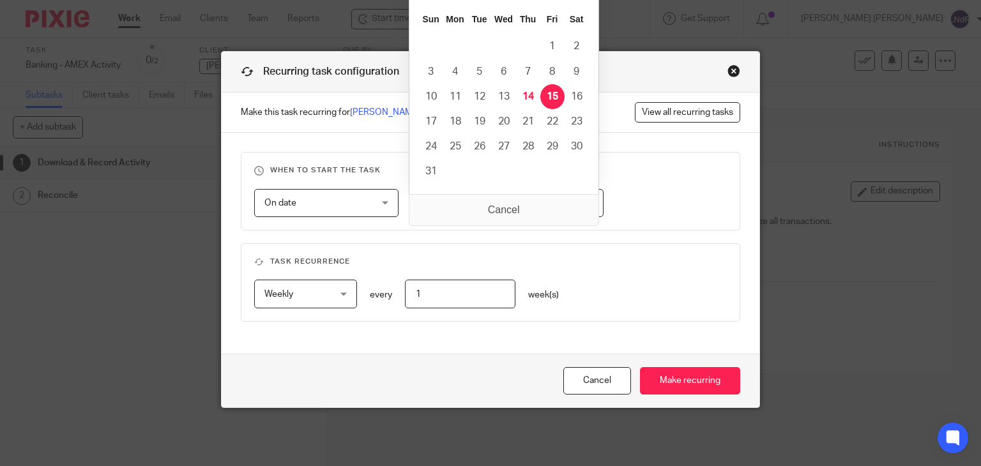
click at [584, 207] on input "2025-08-15" at bounding box center [510, 203] width 185 height 29
type input "2025-08-31"
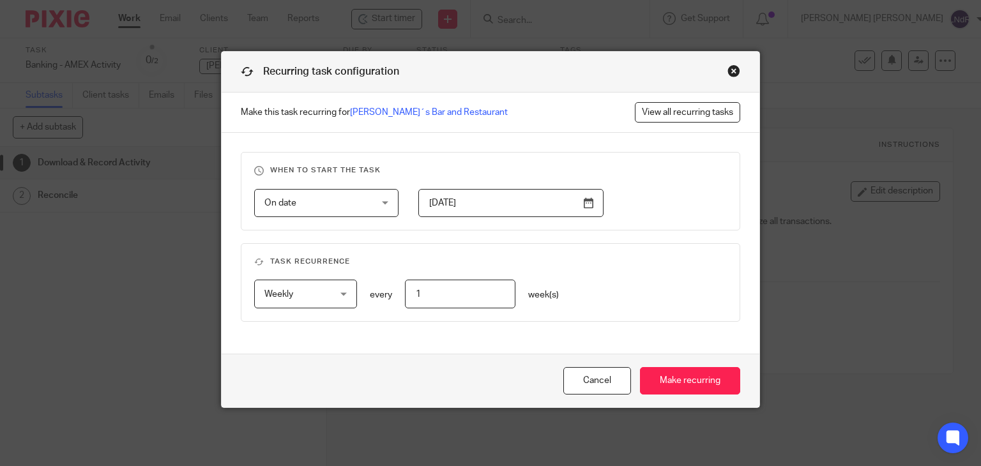
click at [536, 236] on div "When to start the task On date On date Disable On date Week day Month day On cl…" at bounding box center [491, 243] width 538 height 221
click at [310, 289] on span "Weekly" at bounding box center [301, 293] width 74 height 27
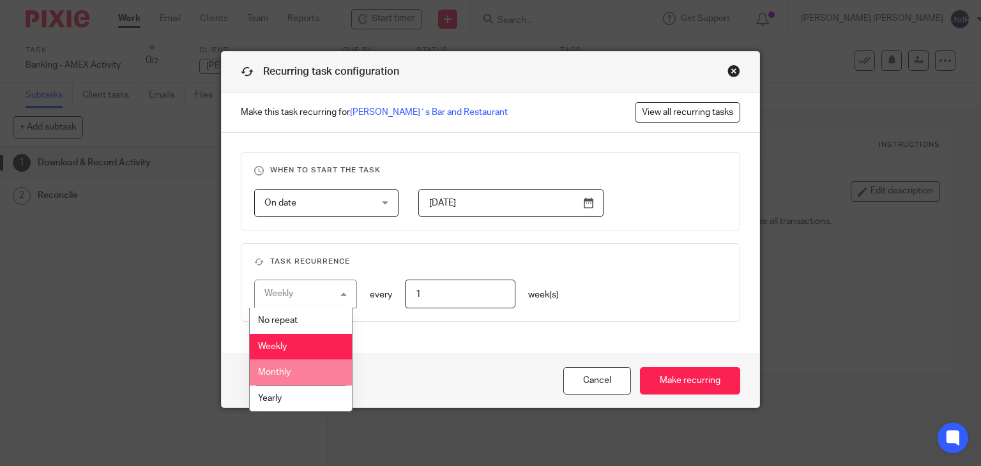
click at [290, 370] on li "Monthly" at bounding box center [301, 372] width 102 height 26
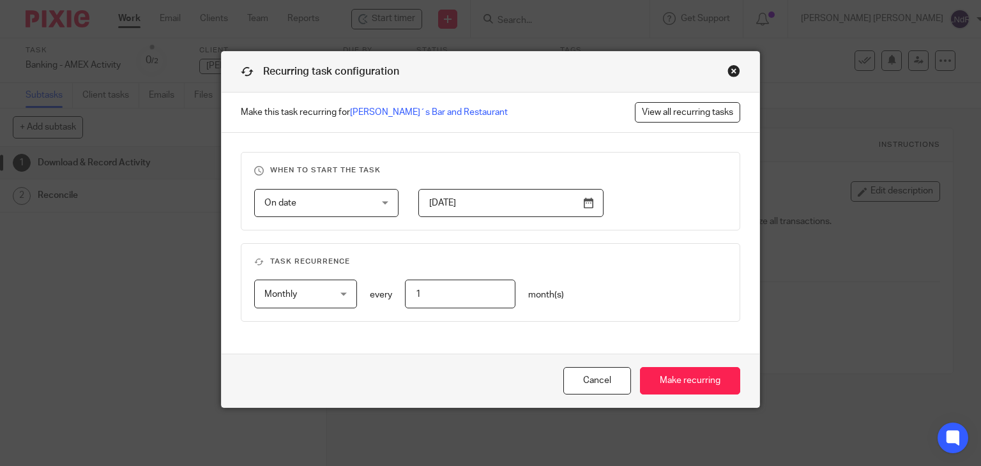
click at [543, 285] on div "month(s)" at bounding box center [546, 295] width 36 height 26
click at [700, 376] on input "Make recurring" at bounding box center [690, 380] width 100 height 27
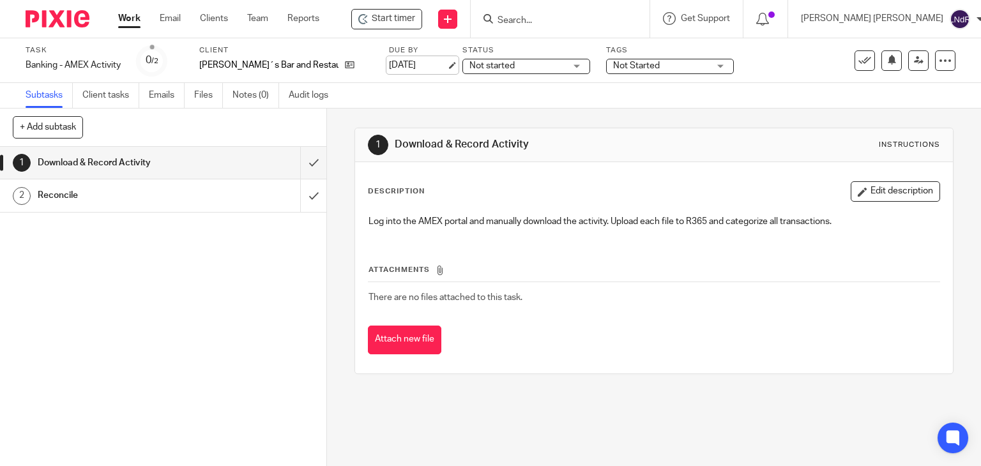
click at [389, 62] on link "[DATE]" at bounding box center [417, 65] width 57 height 13
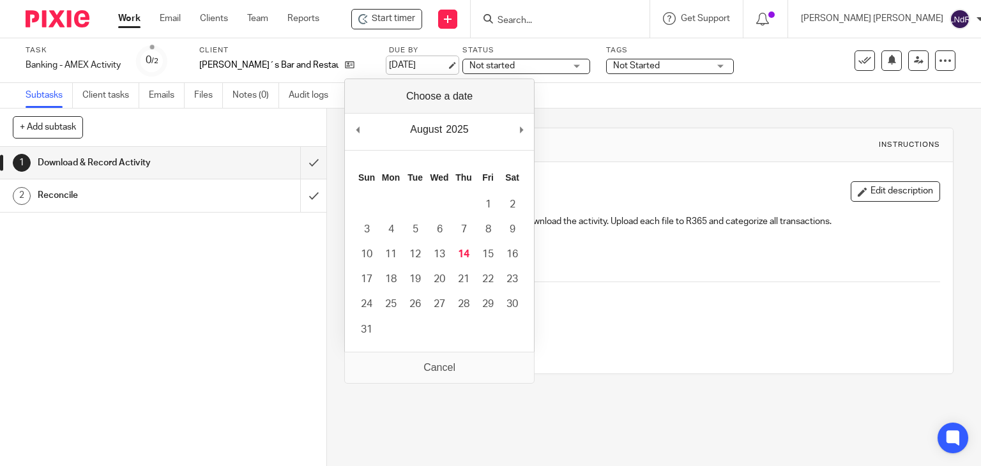
click at [403, 68] on link "[DATE]" at bounding box center [417, 65] width 57 height 13
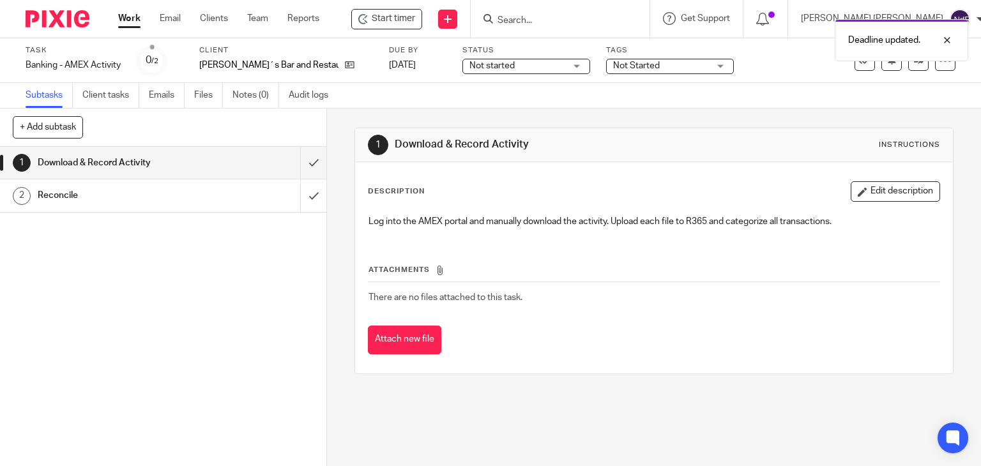
click at [599, 110] on div "1 Download & Record Activity Instructions Description Edit description Log into…" at bounding box center [653, 251] width 599 height 285
click at [272, 258] on div "1 Download & Record Activity 2 Reconcile" at bounding box center [163, 306] width 326 height 319
click at [942, 66] on div at bounding box center [945, 60] width 20 height 20
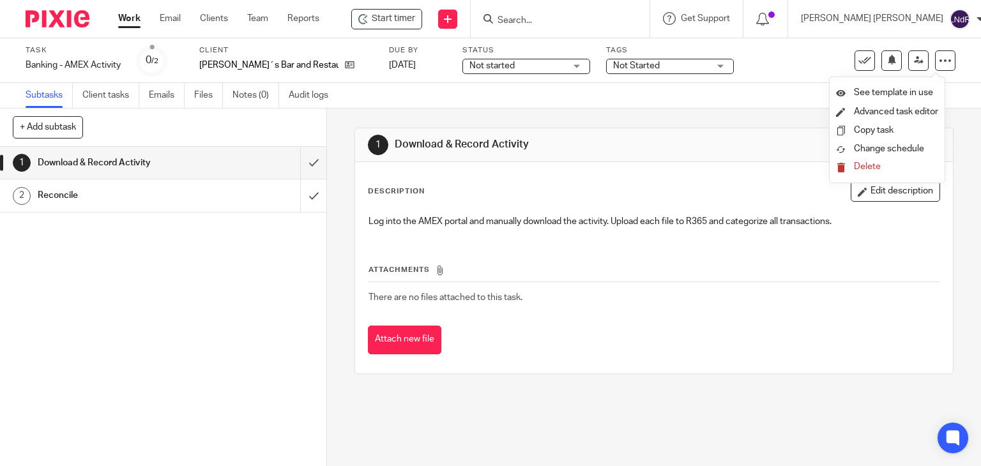
click at [852, 174] on li "Delete" at bounding box center [887, 167] width 102 height 17
click at [895, 151] on span "Change schedule" at bounding box center [888, 148] width 70 height 9
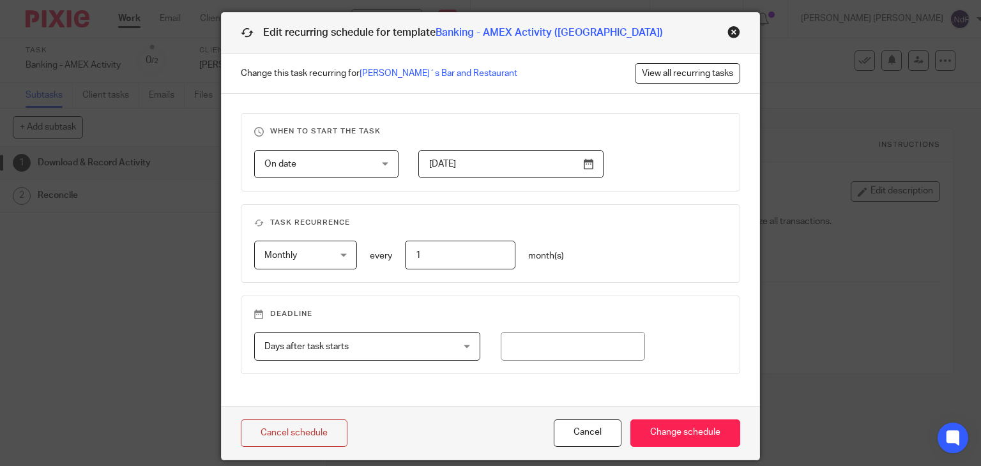
scroll to position [82, 0]
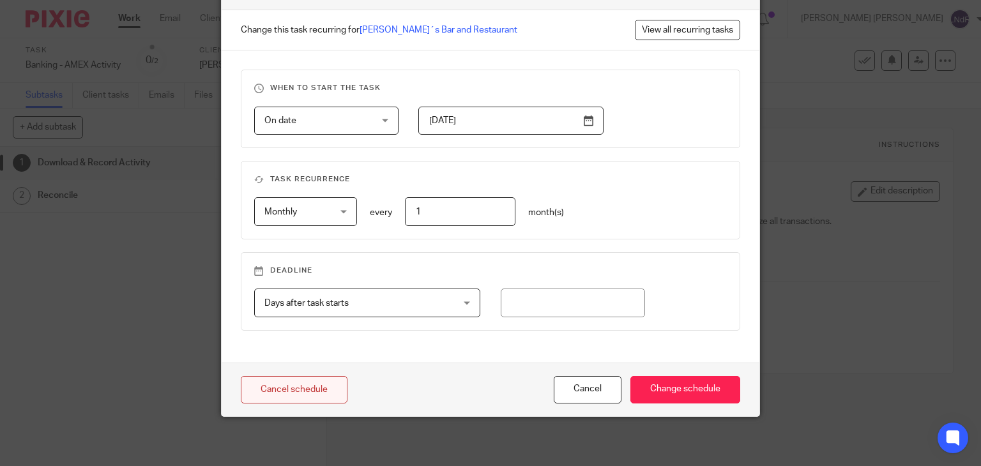
drag, startPoint x: 314, startPoint y: 383, endPoint x: 323, endPoint y: 381, distance: 9.1
click at [314, 382] on link "Cancel schedule" at bounding box center [294, 389] width 107 height 27
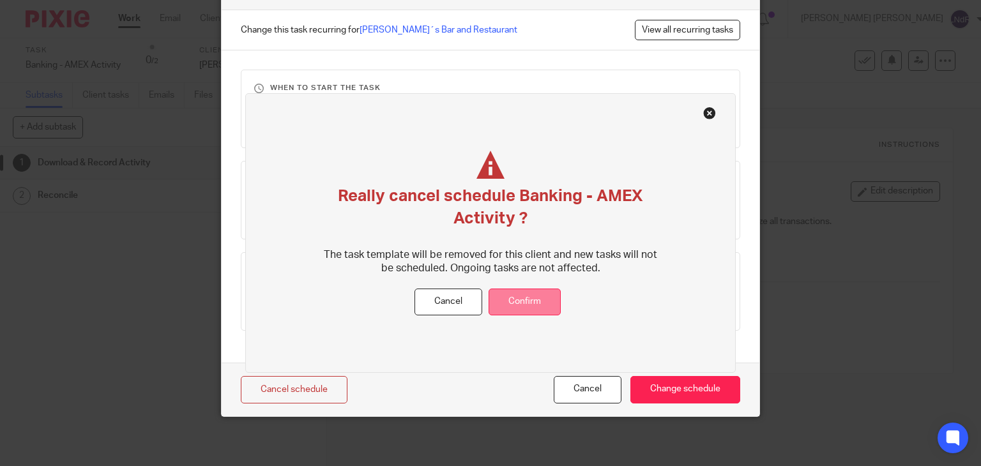
click at [518, 305] on button "Confirm" at bounding box center [524, 302] width 72 height 27
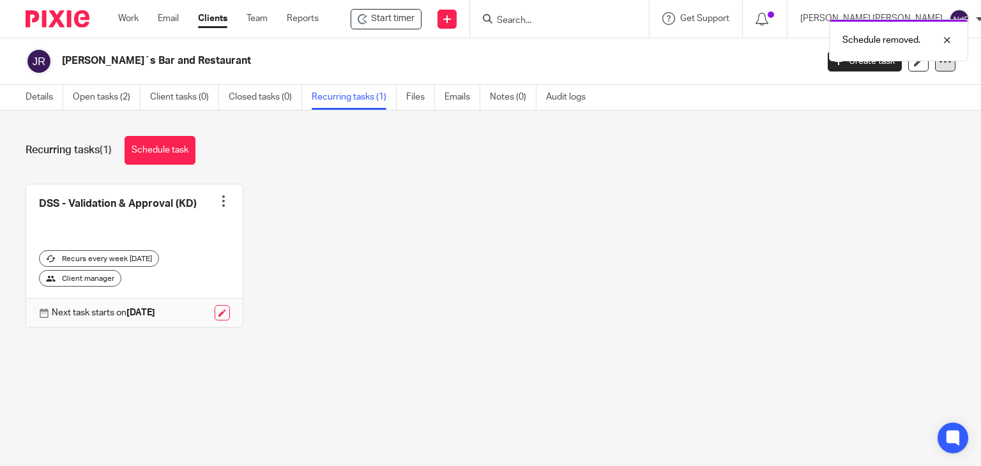
click at [938, 66] on icon at bounding box center [944, 61] width 13 height 13
click at [751, 122] on div "Recurring tasks (1) Schedule task DSS - Validation & Approval (KD) Create task …" at bounding box center [490, 241] width 981 height 262
click at [345, 100] on link "Recurring tasks (1)" at bounding box center [354, 97] width 85 height 25
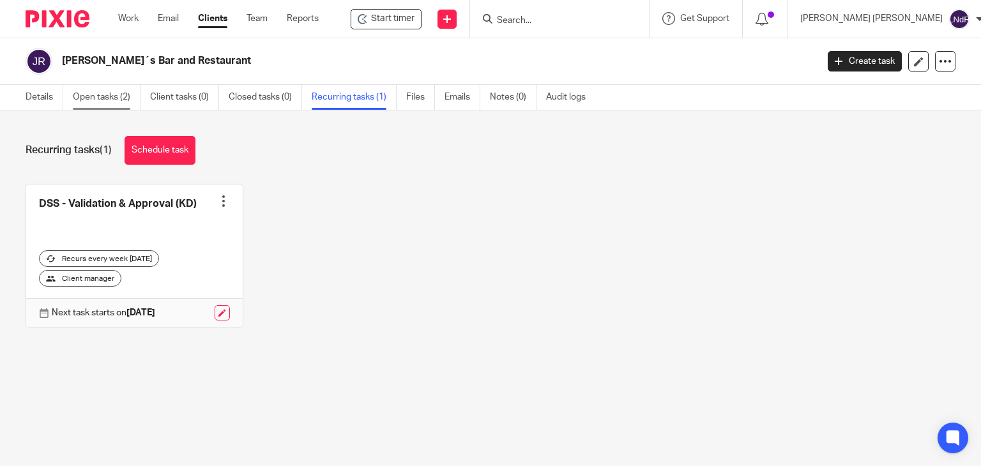
click at [123, 91] on link "Open tasks (2)" at bounding box center [107, 97] width 68 height 25
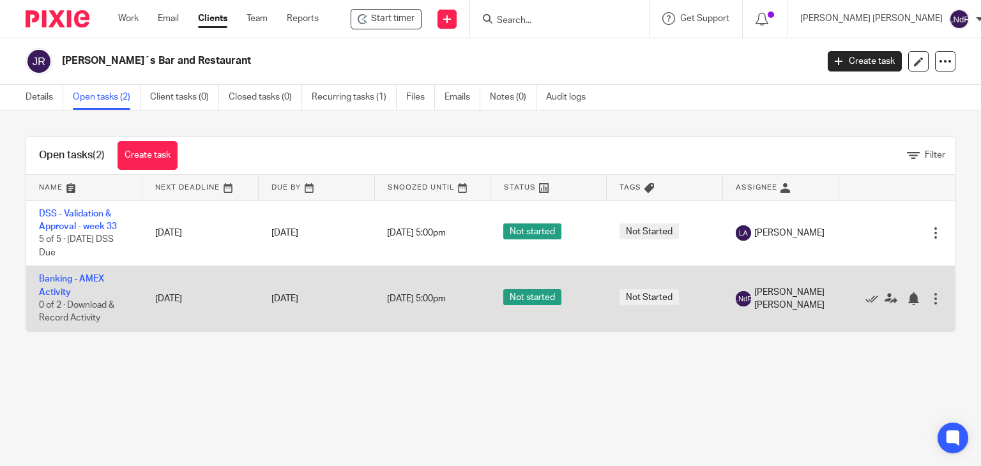
click at [929, 298] on div at bounding box center [935, 298] width 13 height 13
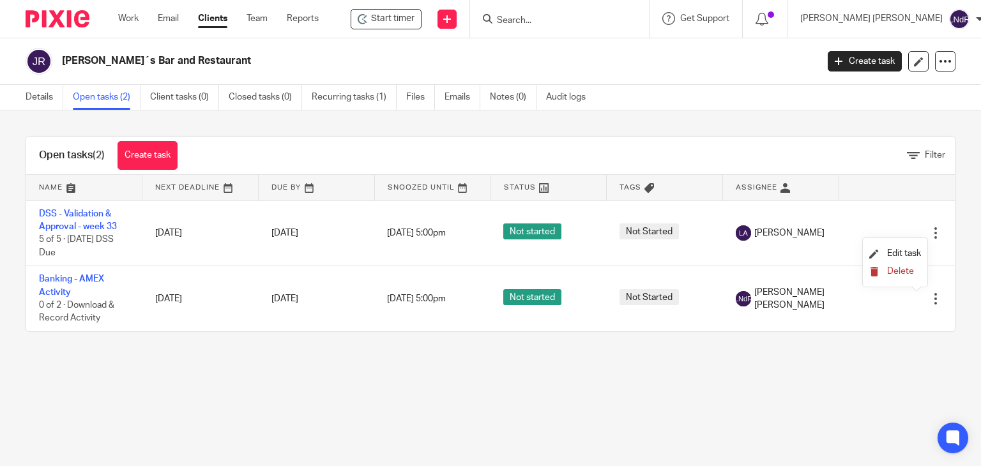
click at [898, 276] on button "Delete" at bounding box center [895, 272] width 52 height 10
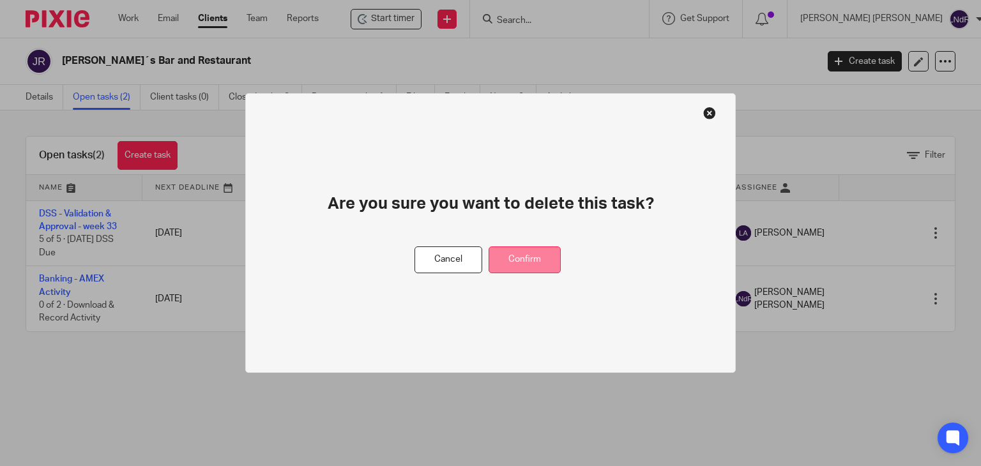
click at [539, 262] on button "Confirm" at bounding box center [524, 259] width 72 height 27
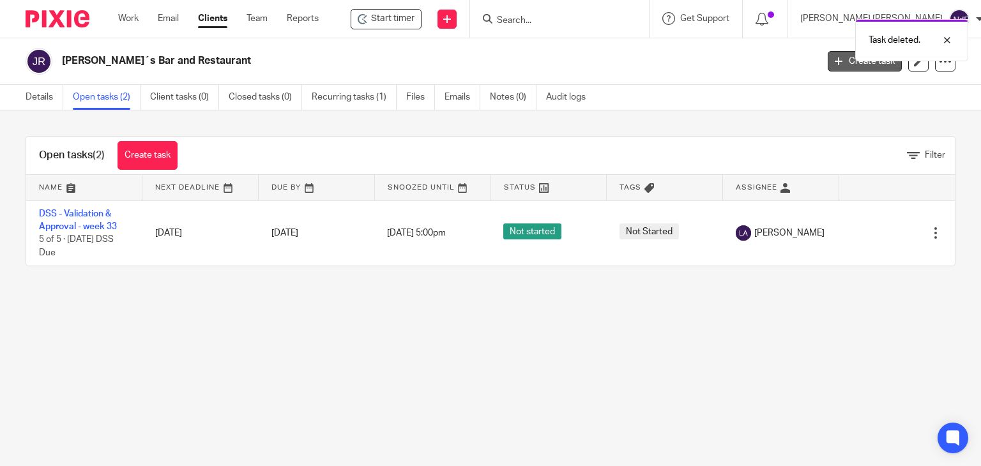
click at [830, 67] on link "Create task" at bounding box center [864, 61] width 74 height 20
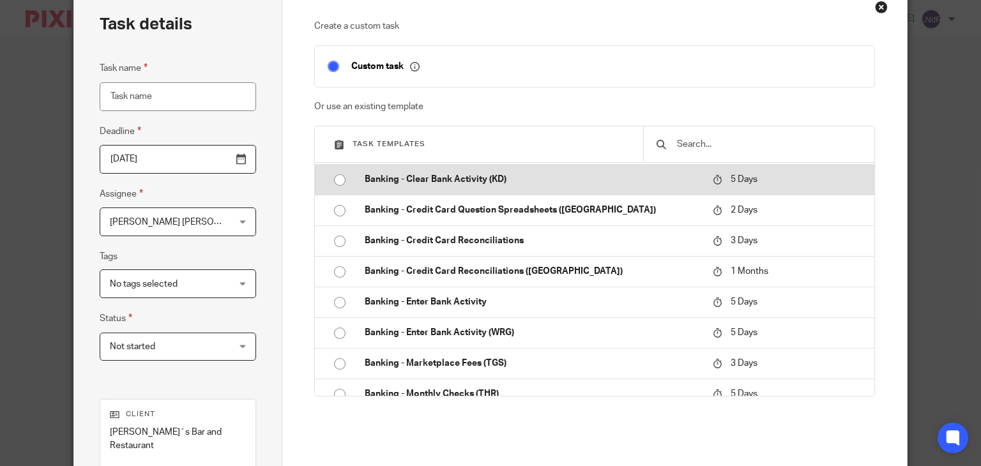
scroll to position [511, 0]
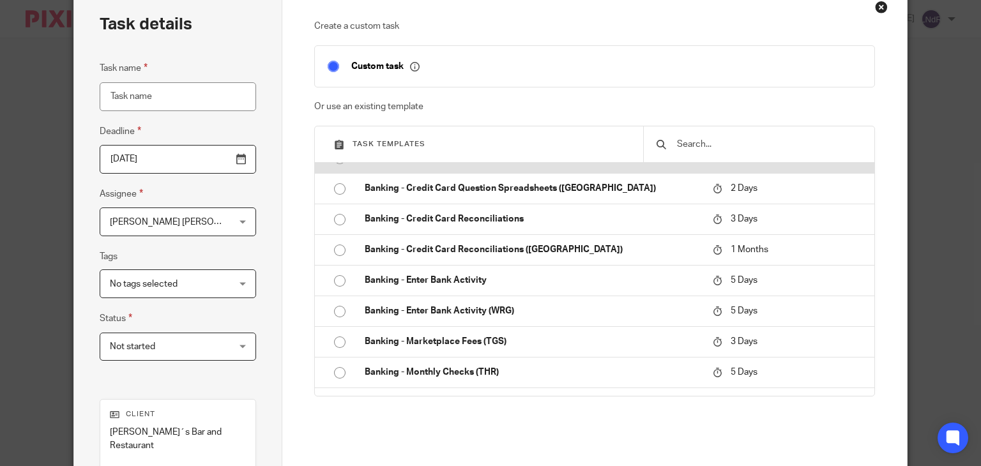
click at [537, 291] on td "Banking - Enter Bank Activity" at bounding box center [529, 280] width 354 height 31
type input "2025-08-19"
type input "Banking - Enter Bank Activity - week 33"
checkbox input "false"
radio input "true"
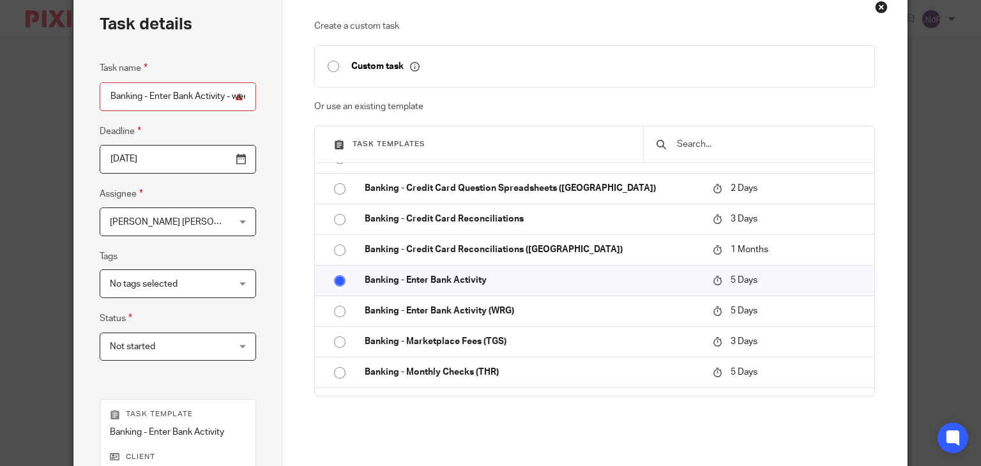
click at [189, 102] on input "Banking - Enter Bank Activity - week 33" at bounding box center [178, 96] width 156 height 29
click at [222, 95] on input "Banking - Enter Bank Activity - week 33" at bounding box center [178, 96] width 156 height 29
click at [236, 160] on input "2025-08-19" at bounding box center [176, 159] width 154 height 29
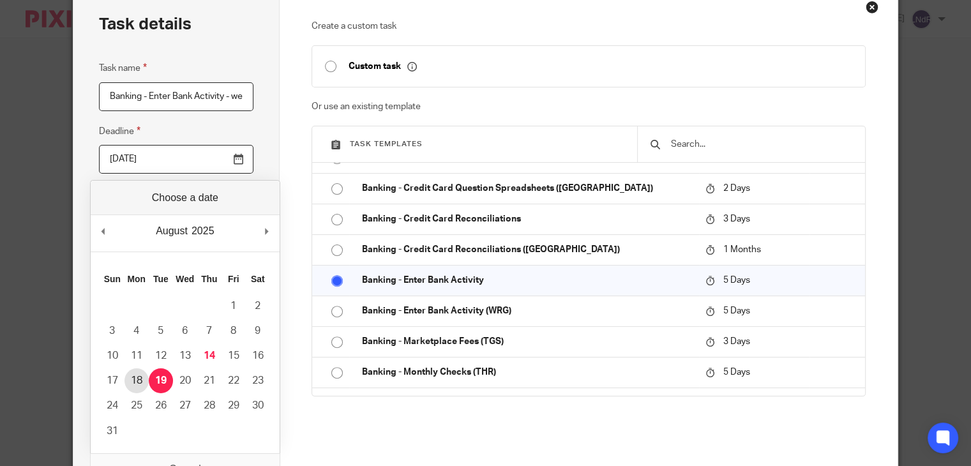
type input "2025-08-18"
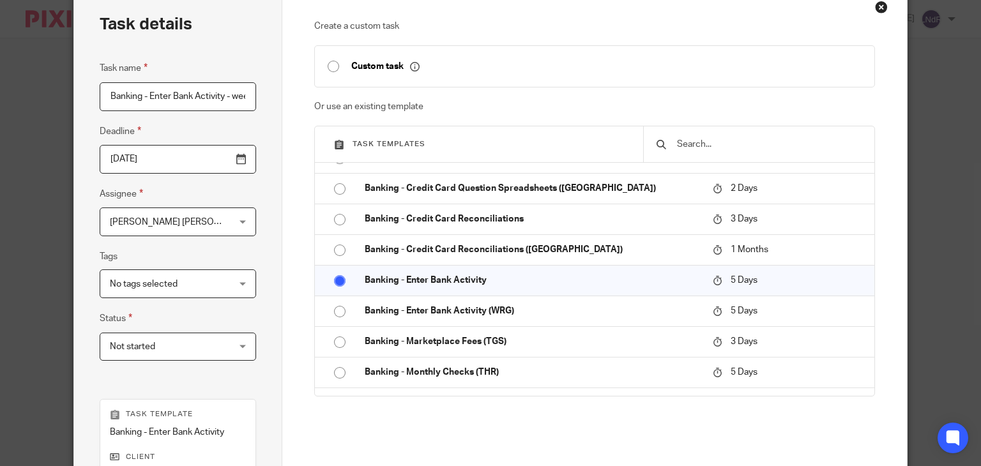
click at [266, 248] on div "Task details Task name Banking - Enter Bank Activity - week 33 Deadline 2025-08…" at bounding box center [178, 320] width 208 height 664
click at [230, 227] on div "Luis Nino de Rivera Luis Nino de Rivera" at bounding box center [178, 221] width 156 height 29
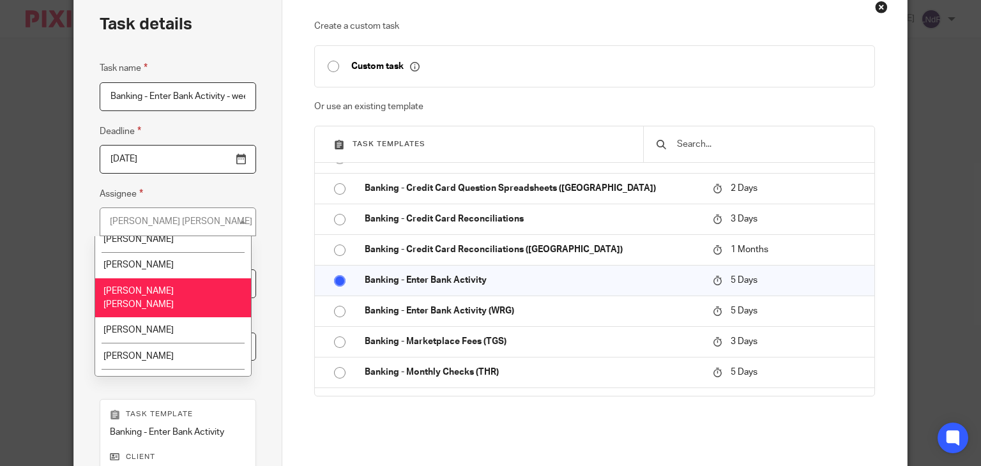
scroll to position [575, 0]
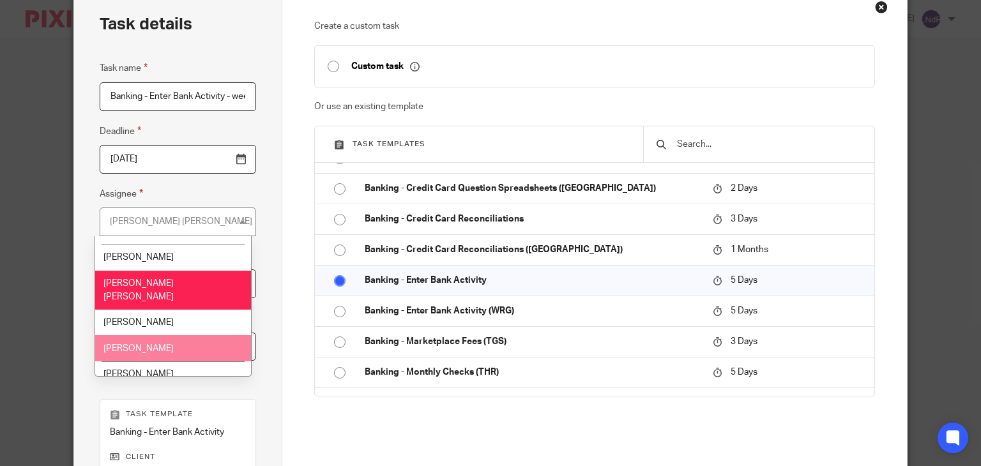
click at [153, 344] on span "[PERSON_NAME]" at bounding box center [138, 348] width 70 height 9
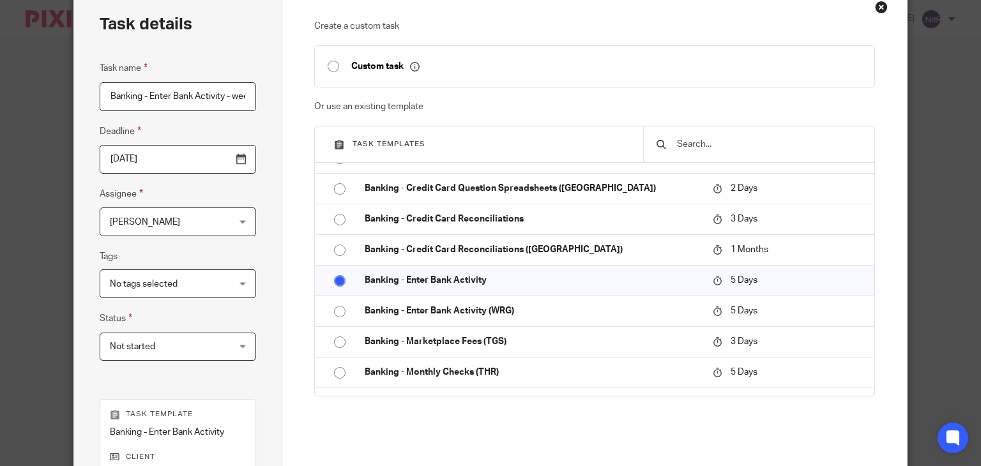
click at [246, 256] on fieldset "Tags No tags selected In Client Review In Progress In Review Not Started Stuck …" at bounding box center [178, 273] width 156 height 49
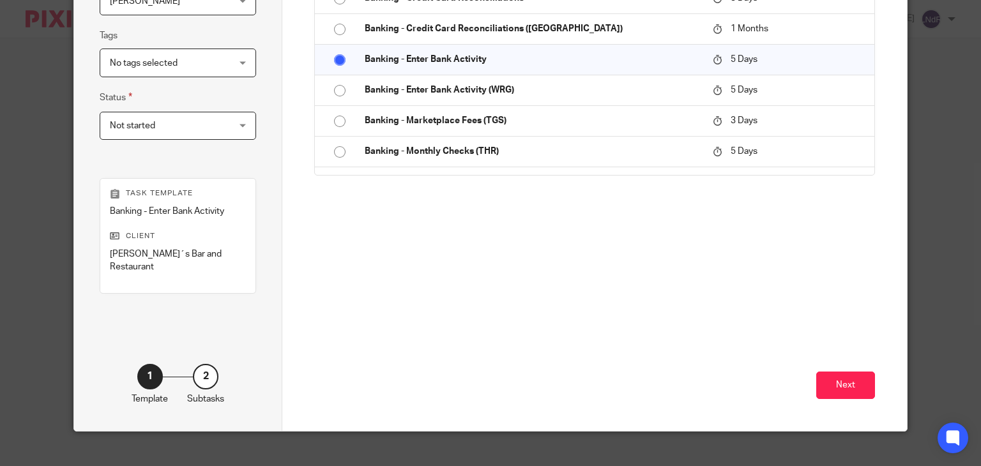
scroll to position [288, 0]
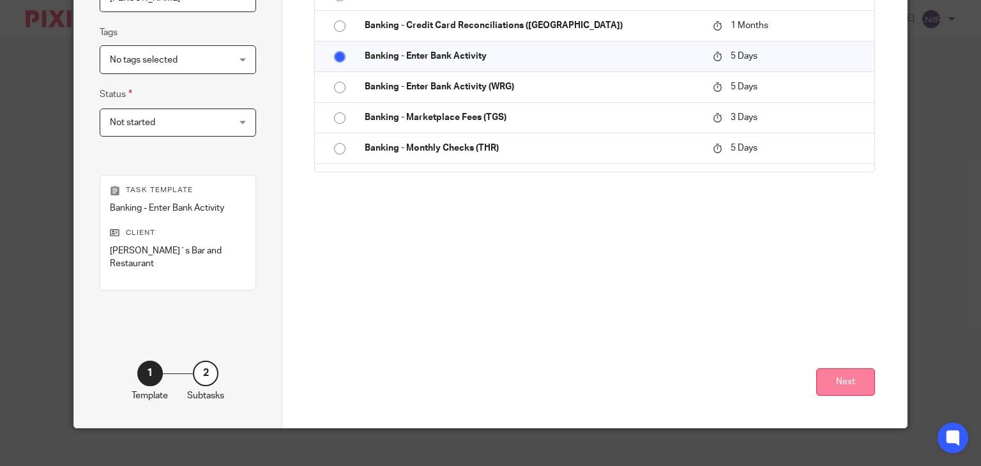
click at [836, 370] on button "Next" at bounding box center [845, 381] width 59 height 27
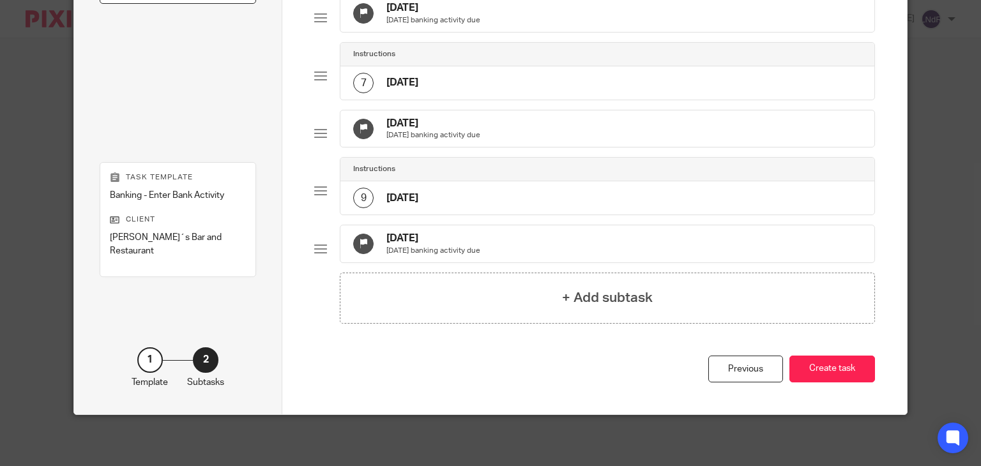
scroll to position [469, 0]
click at [855, 363] on button "Create task" at bounding box center [832, 369] width 86 height 27
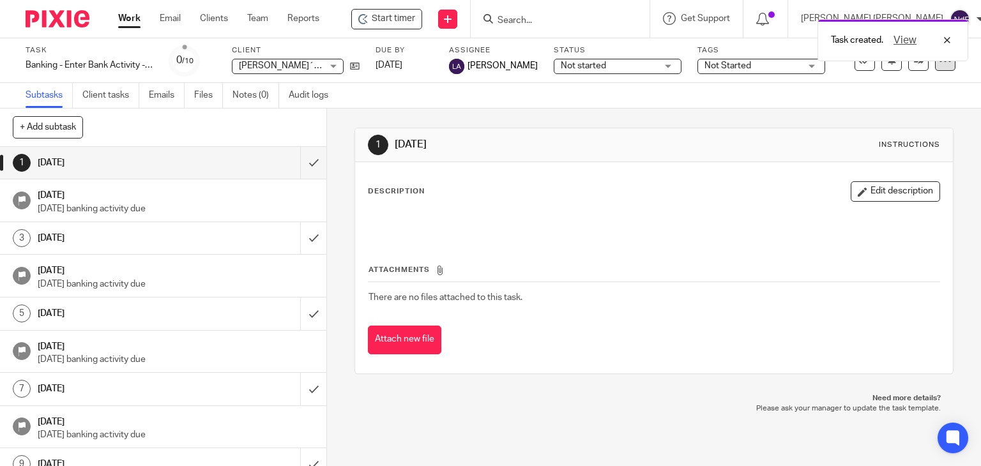
click at [938, 64] on icon at bounding box center [944, 60] width 13 height 13
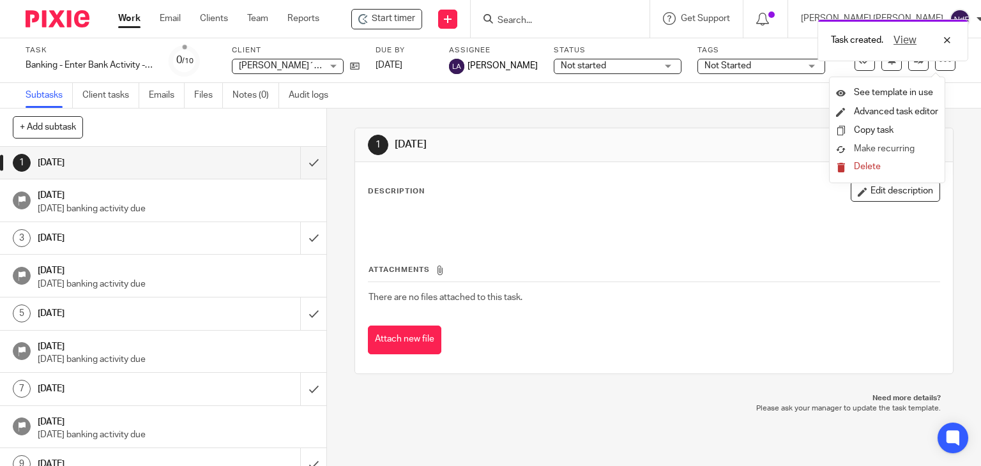
click at [890, 149] on span "Make recurring" at bounding box center [883, 148] width 61 height 9
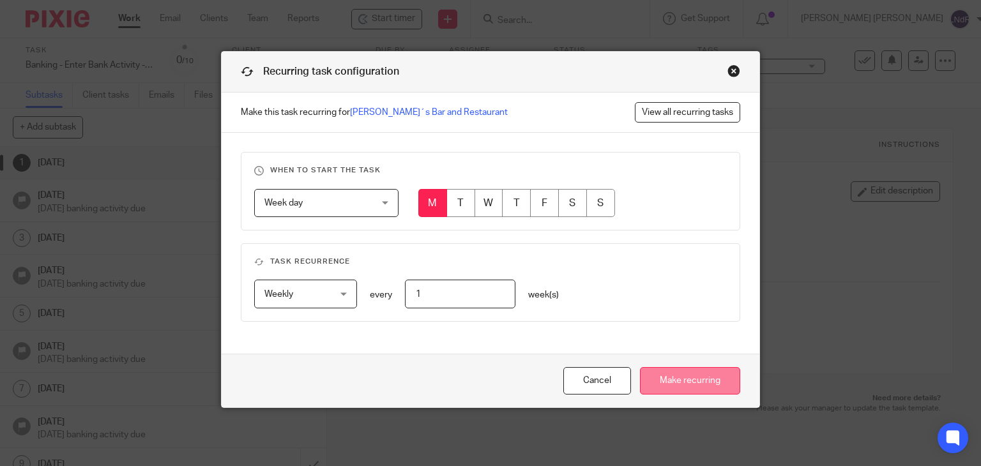
click at [707, 389] on input "Make recurring" at bounding box center [690, 380] width 100 height 27
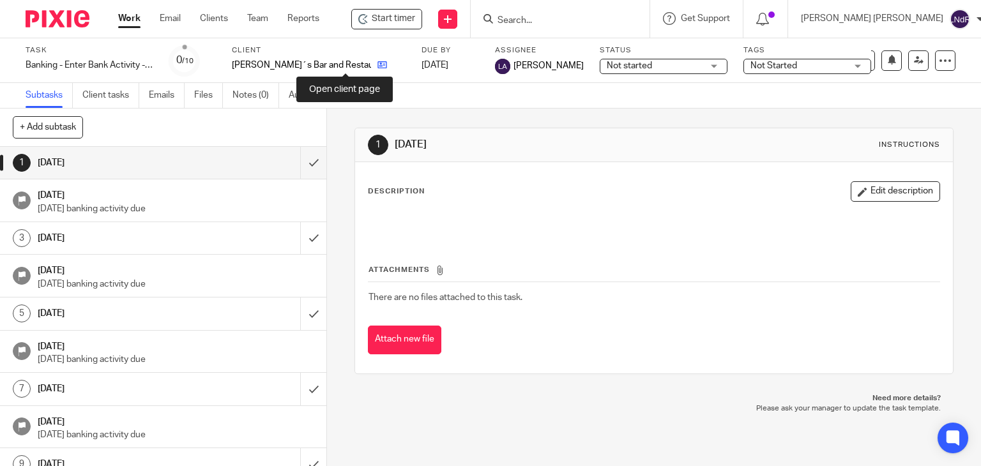
click at [377, 67] on icon at bounding box center [382, 65] width 10 height 10
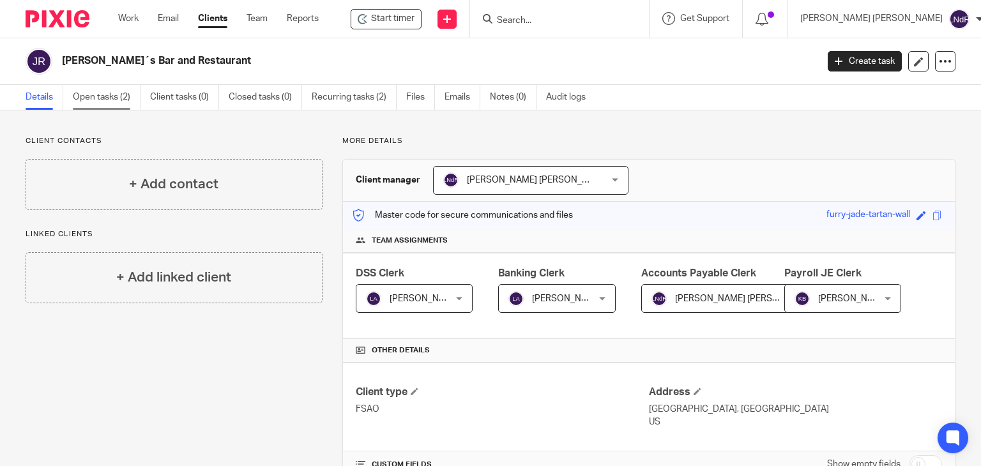
click at [108, 99] on link "Open tasks (2)" at bounding box center [107, 97] width 68 height 25
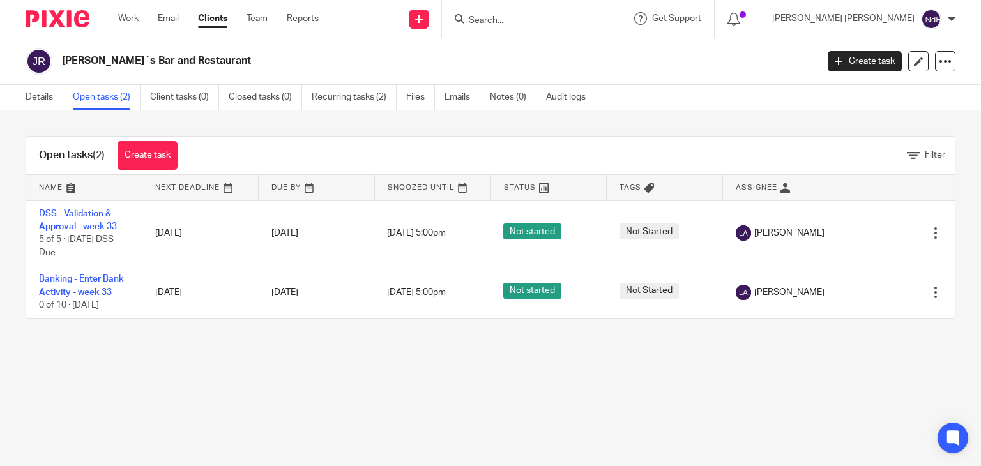
click at [853, 66] on link "Create task" at bounding box center [864, 61] width 74 height 20
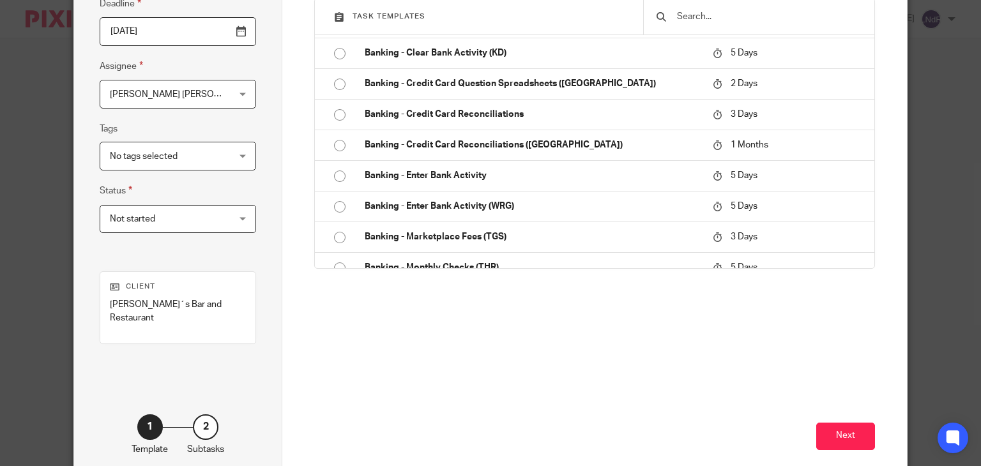
scroll to position [511, 0]
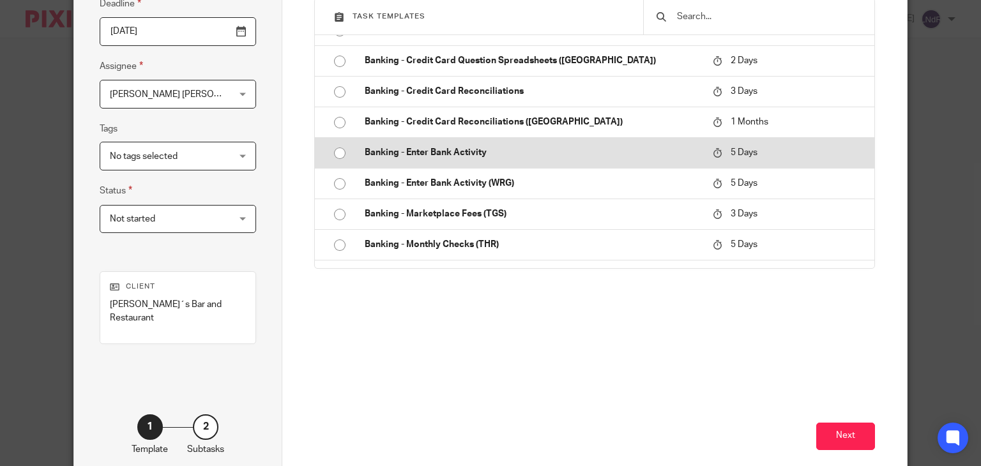
click at [516, 155] on p "Banking - Enter Bank Activity" at bounding box center [532, 152] width 335 height 13
type input "2025-08-19"
type input "Banking - Enter Bank Activity - week 33"
checkbox input "false"
radio input "true"
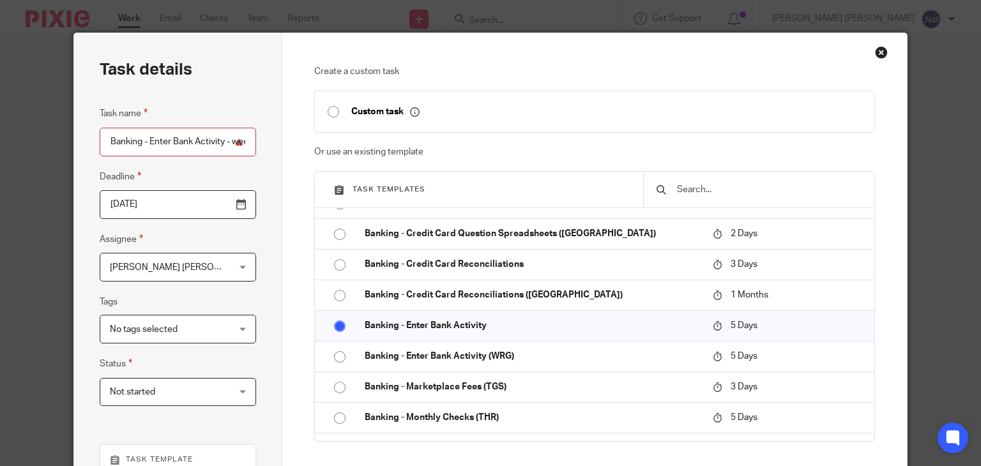
scroll to position [0, 0]
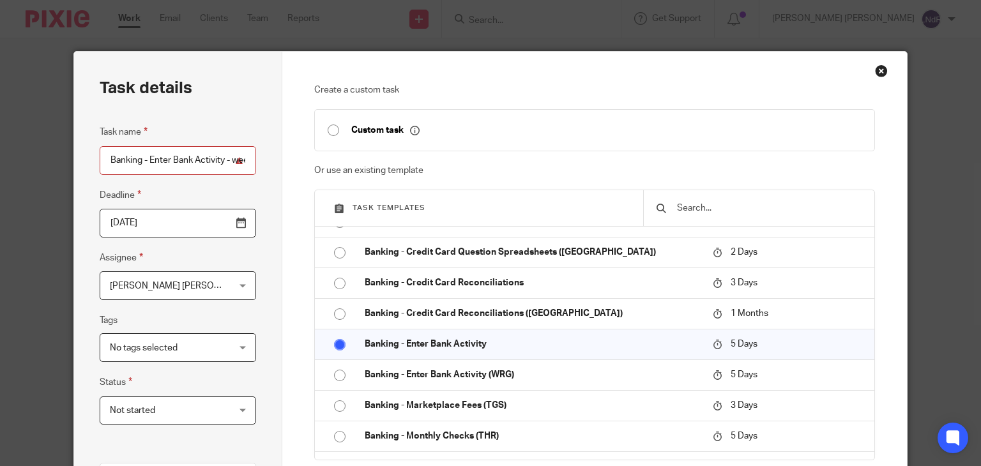
click at [204, 165] on input "Banking - Enter Bank Activity - week 33" at bounding box center [178, 160] width 156 height 29
drag, startPoint x: 146, startPoint y: 156, endPoint x: 220, endPoint y: 156, distance: 74.1
click at [220, 156] on input "Banking - Enter Bank Activity - week 33" at bounding box center [178, 160] width 156 height 29
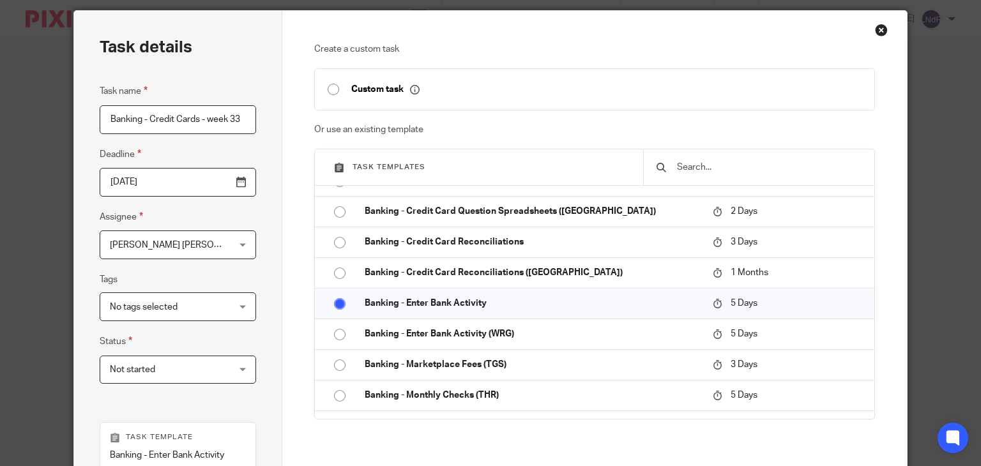
scroll to position [64, 0]
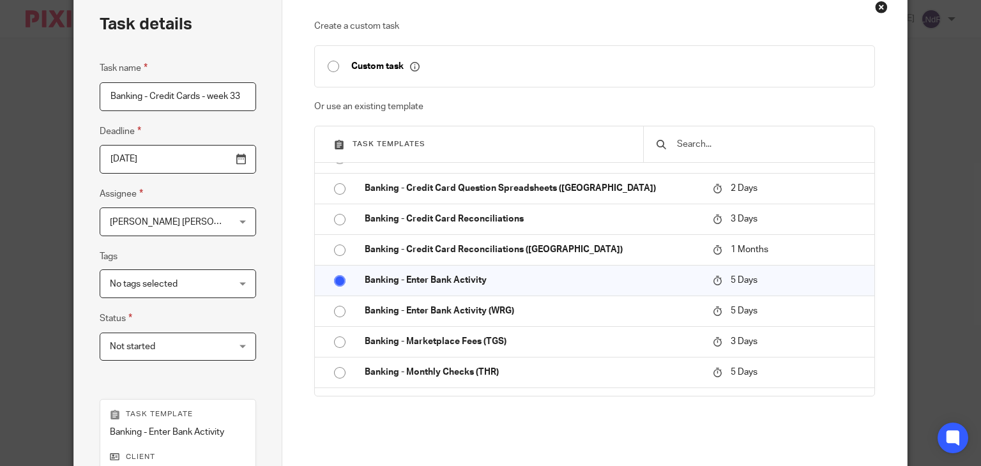
type input "Banking - Credit Cards - week 33"
click at [236, 158] on input "2025-08-19" at bounding box center [178, 159] width 156 height 29
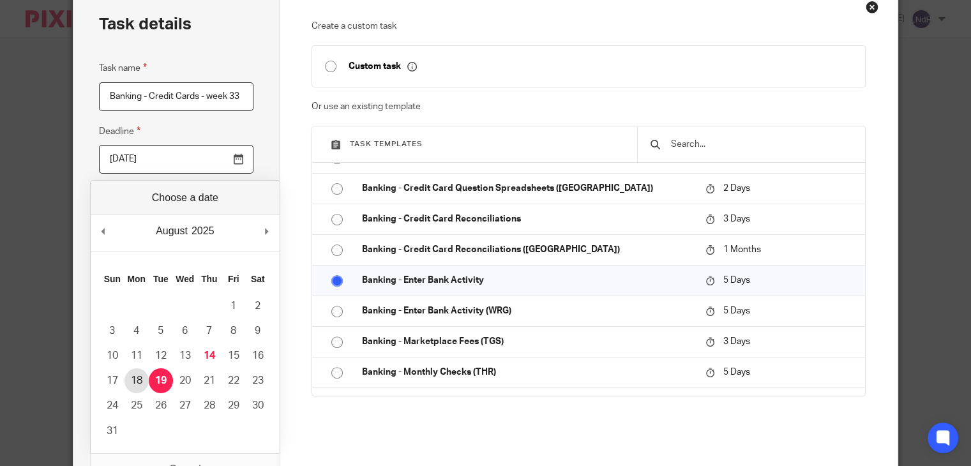
type input "2025-08-18"
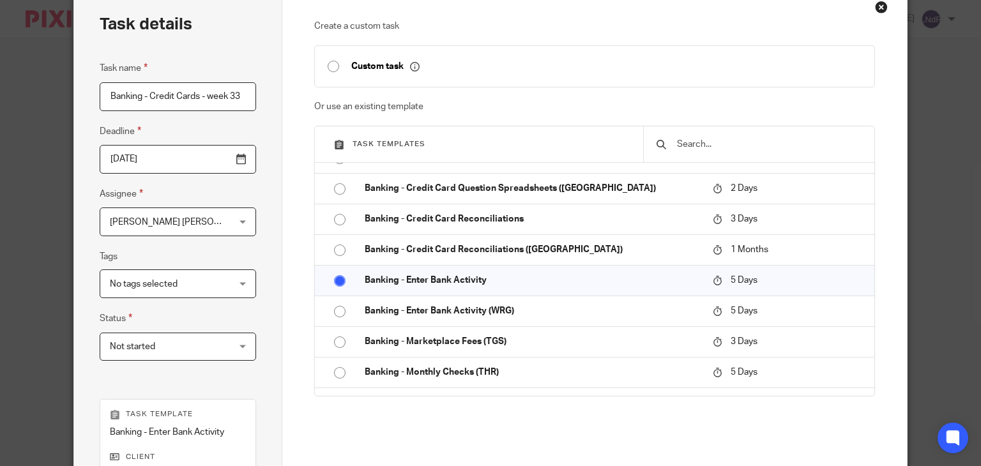
click at [276, 193] on div "Task details Task name Banking - Credit Cards - week 33 Deadline 2025-08-18 Ass…" at bounding box center [178, 320] width 208 height 664
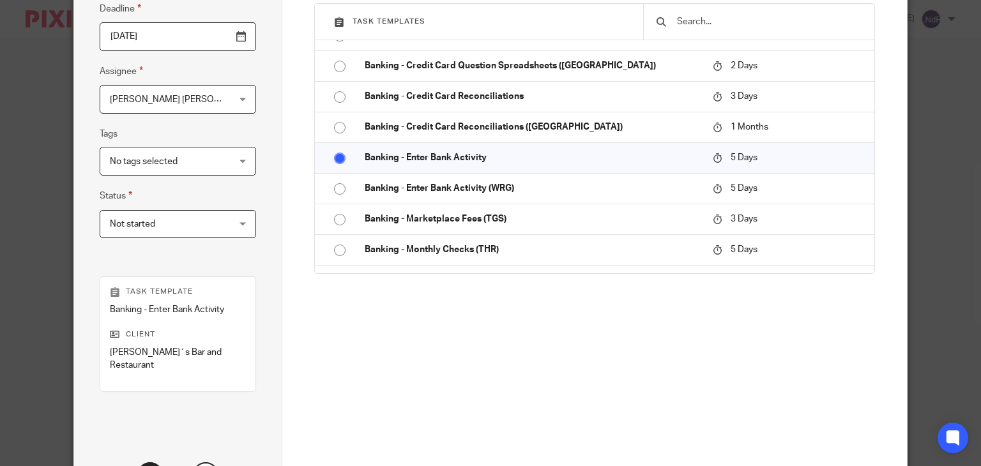
scroll to position [192, 0]
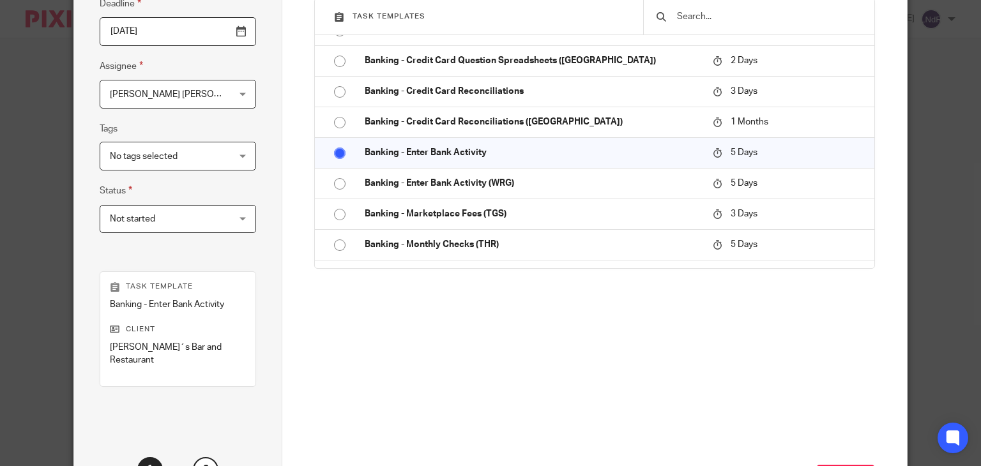
click at [237, 98] on div "[PERSON_NAME] de [PERSON_NAME] [PERSON_NAME]" at bounding box center [178, 94] width 156 height 29
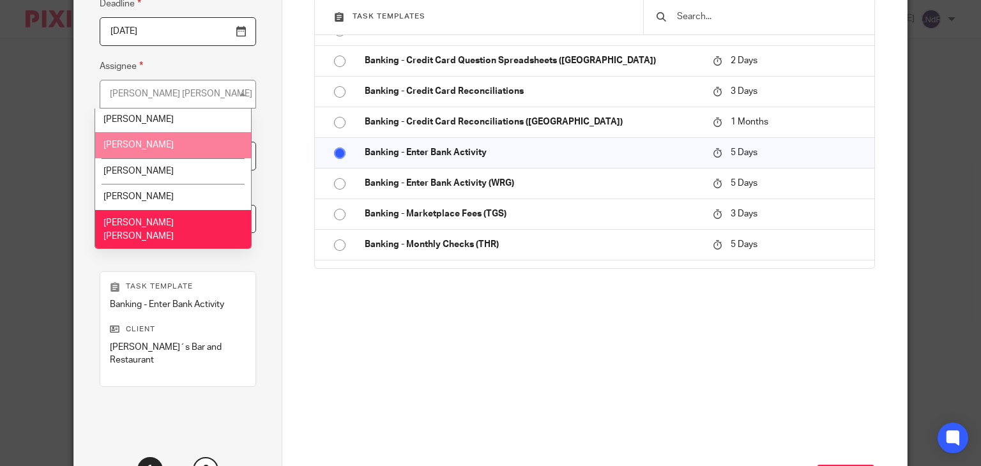
scroll to position [575, 0]
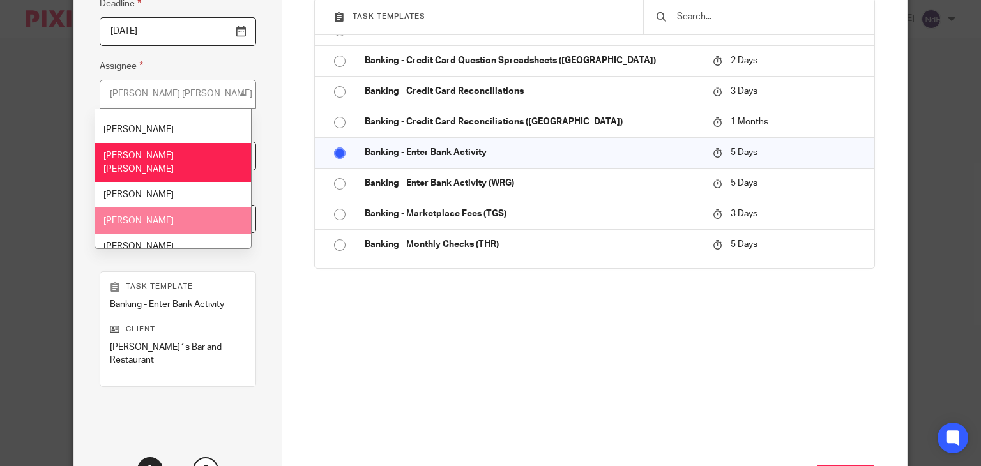
click at [179, 210] on li "[PERSON_NAME]" at bounding box center [172, 220] width 155 height 26
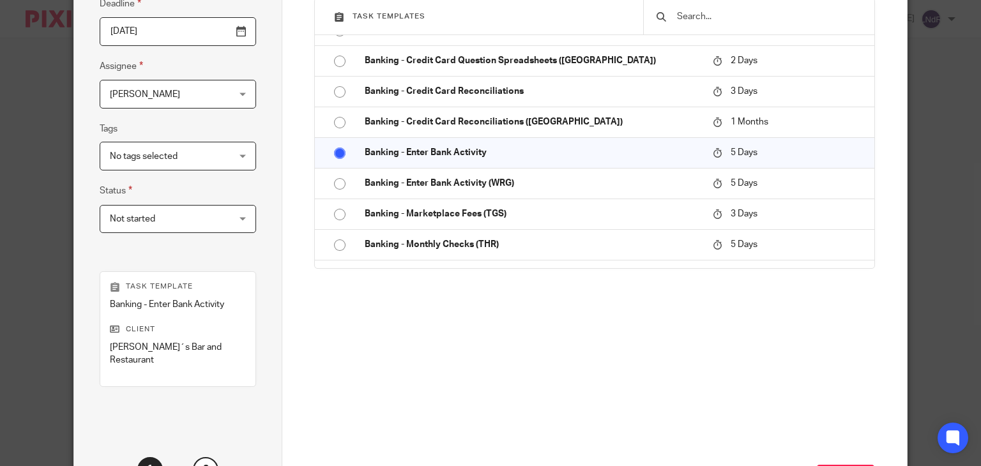
click at [264, 237] on div "Task details Task name Banking - Credit Cards - week 33 Deadline 2025-08-18 Ass…" at bounding box center [178, 192] width 208 height 664
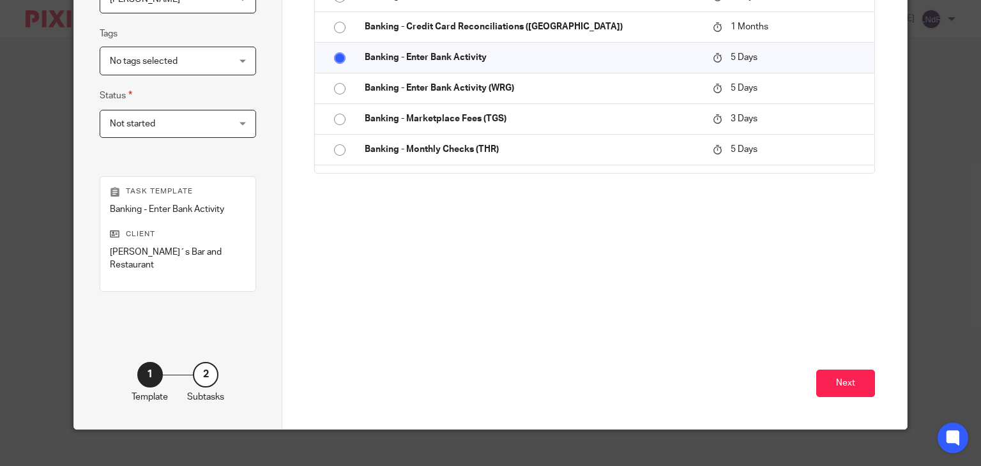
scroll to position [288, 0]
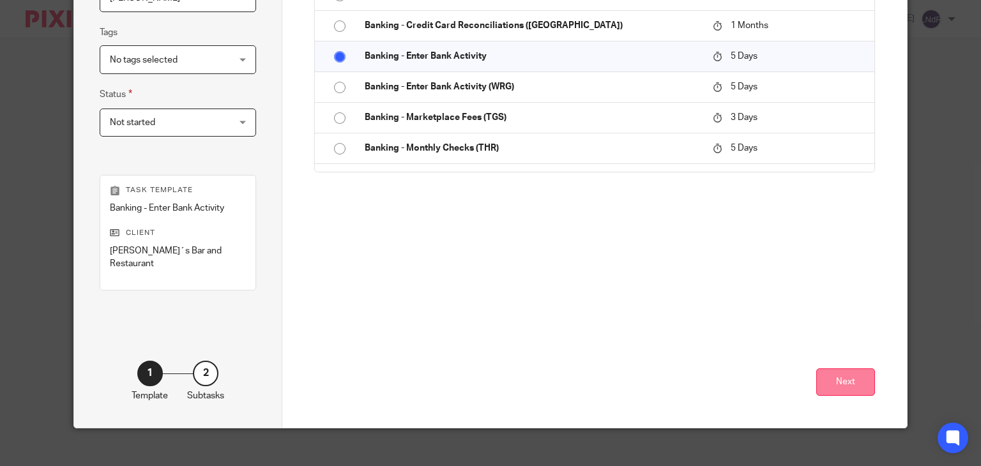
click at [866, 371] on button "Next" at bounding box center [845, 381] width 59 height 27
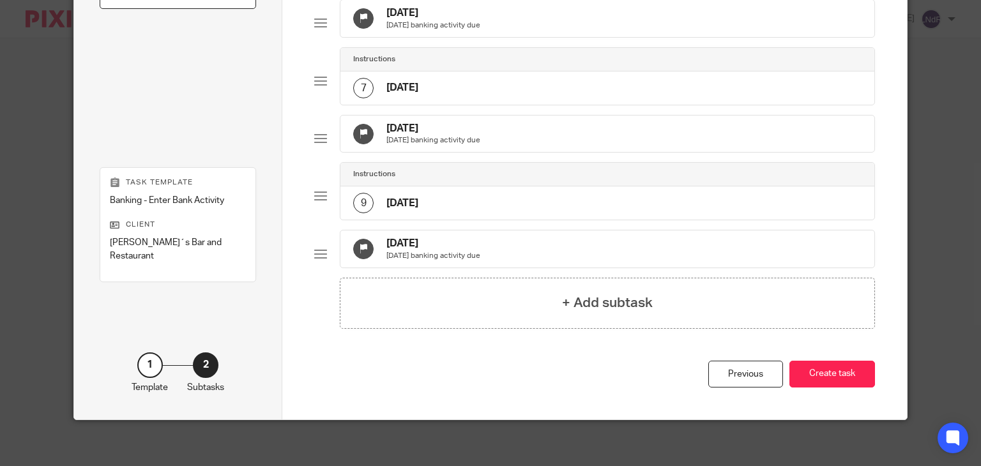
scroll to position [469, 0]
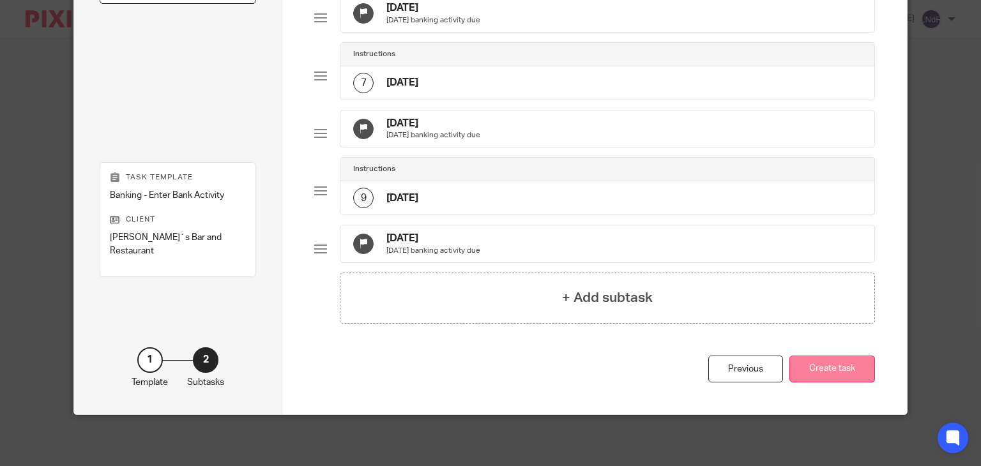
click at [820, 361] on button "Create task" at bounding box center [832, 369] width 86 height 27
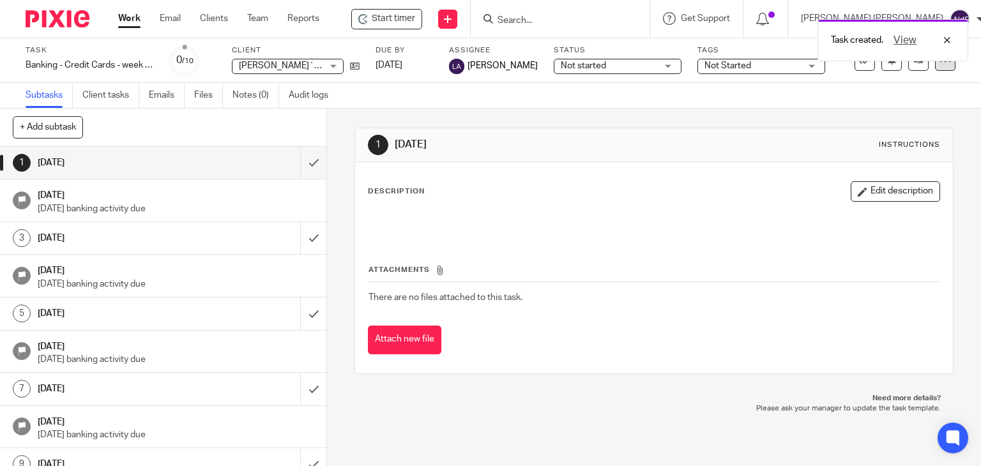
click at [936, 67] on div at bounding box center [945, 60] width 20 height 20
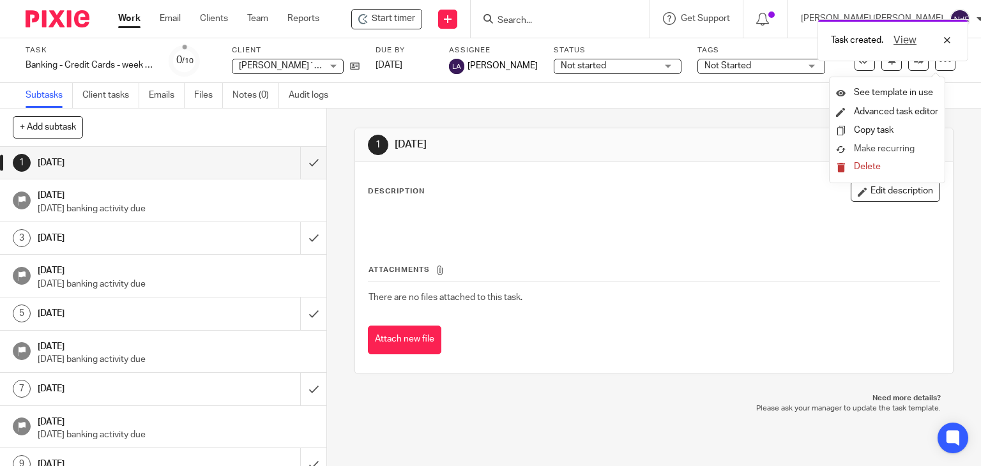
click at [906, 146] on span "Make recurring" at bounding box center [883, 148] width 61 height 9
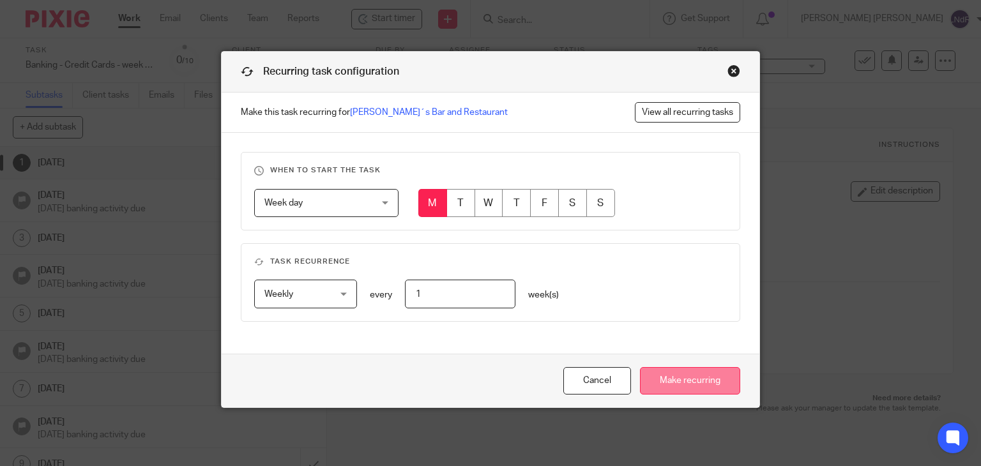
click at [680, 389] on input "Make recurring" at bounding box center [690, 380] width 100 height 27
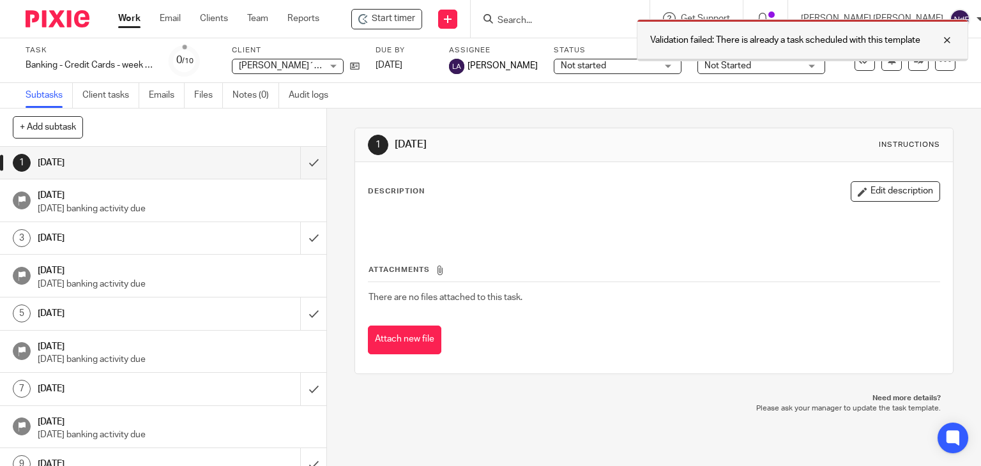
click at [942, 45] on div at bounding box center [937, 40] width 34 height 15
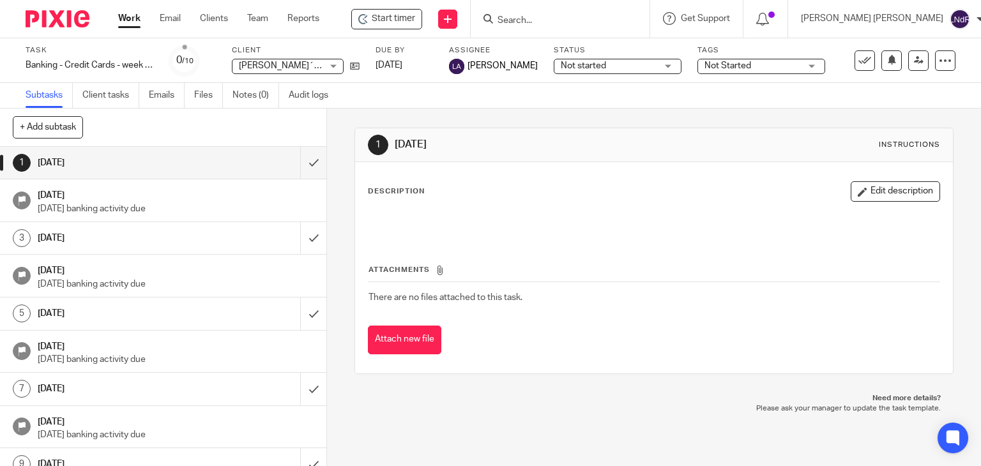
click at [866, 106] on div "Subtasks Client tasks Emails Files Notes (0) Audit logs" at bounding box center [490, 96] width 981 height 26
click at [353, 71] on icon at bounding box center [355, 66] width 10 height 10
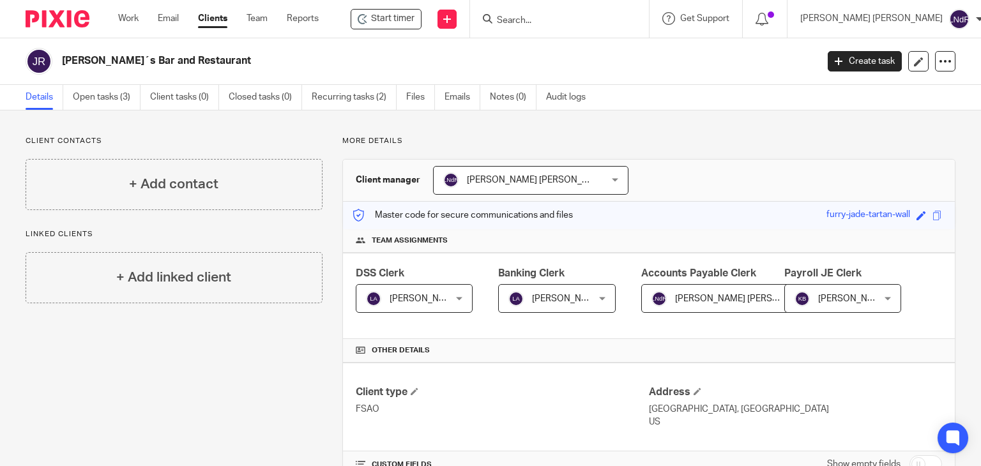
click at [485, 57] on h2 "[PERSON_NAME]´s Bar and Restaurant" at bounding box center [360, 60] width 597 height 13
click at [115, 103] on link "Open tasks (3)" at bounding box center [107, 97] width 68 height 25
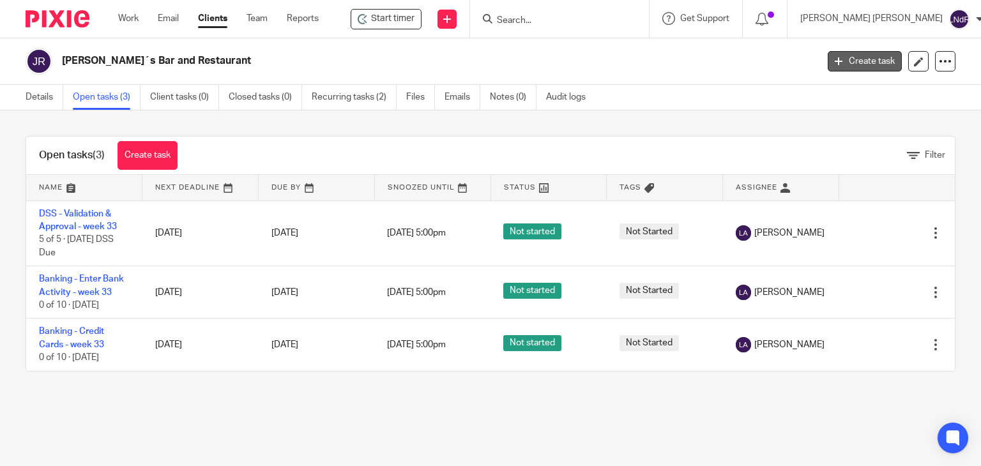
click at [866, 64] on link "Create task" at bounding box center [864, 61] width 74 height 20
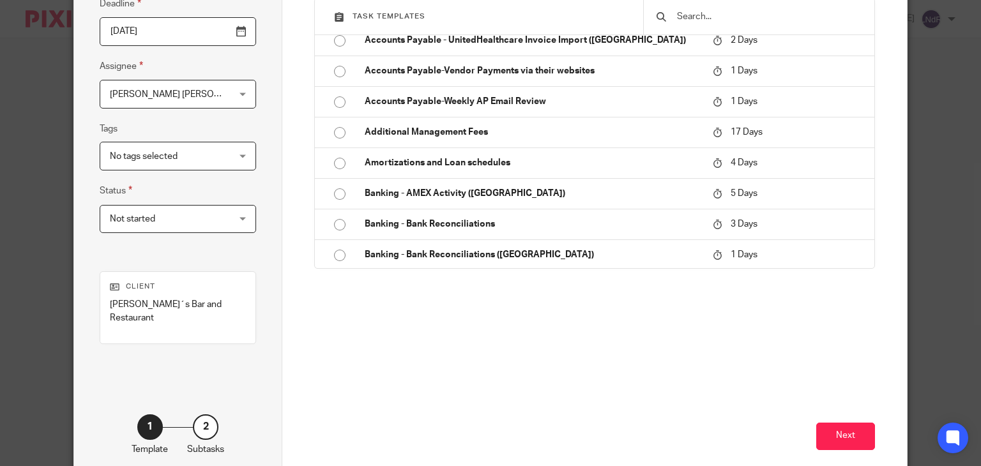
scroll to position [319, 0]
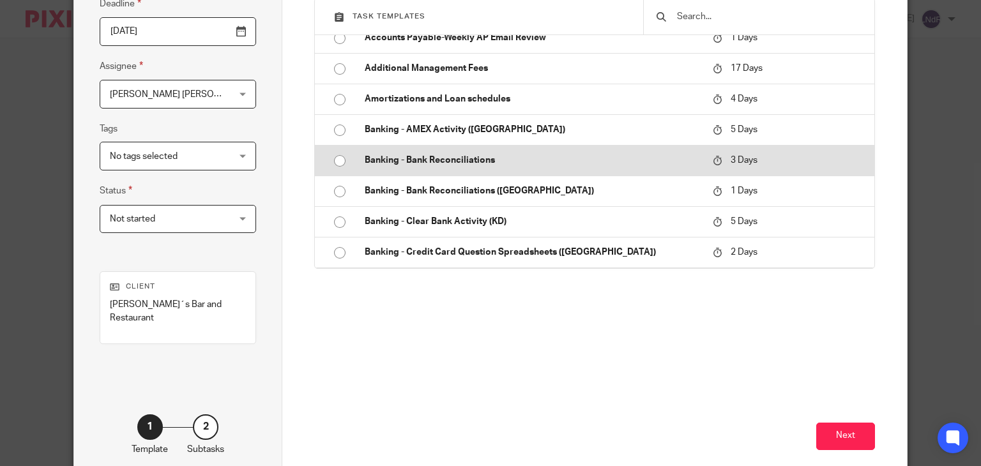
click at [503, 167] on td "Banking - Bank Reconciliations" at bounding box center [529, 160] width 354 height 31
type input "2025-08-17"
type input "Banking - Bank Reconciliations - July"
checkbox input "false"
radio input "true"
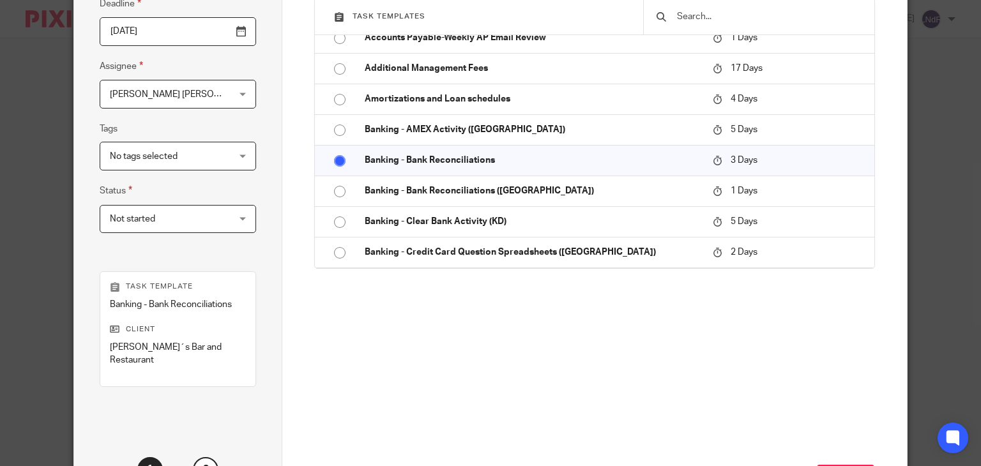
scroll to position [64, 0]
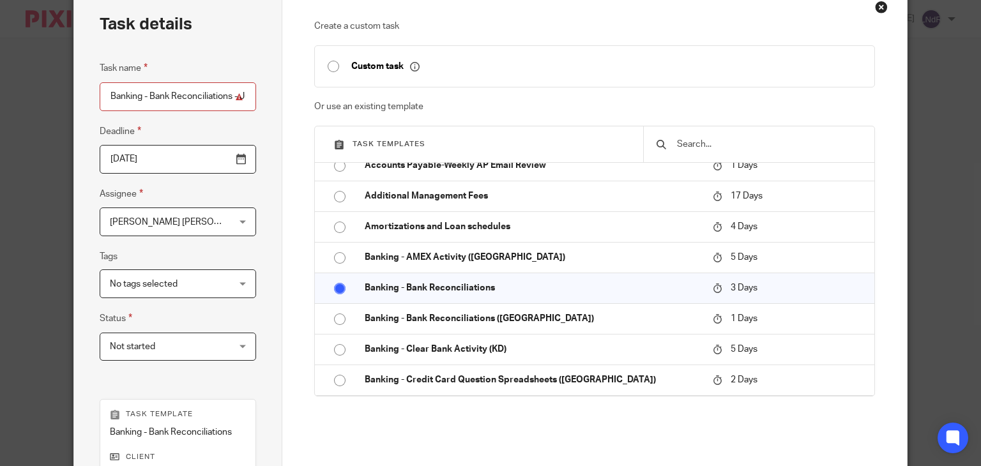
click at [202, 103] on input "Banking - Bank Reconciliations - July" at bounding box center [178, 96] width 156 height 29
type input "Banking - Bank Reconciliations - July"
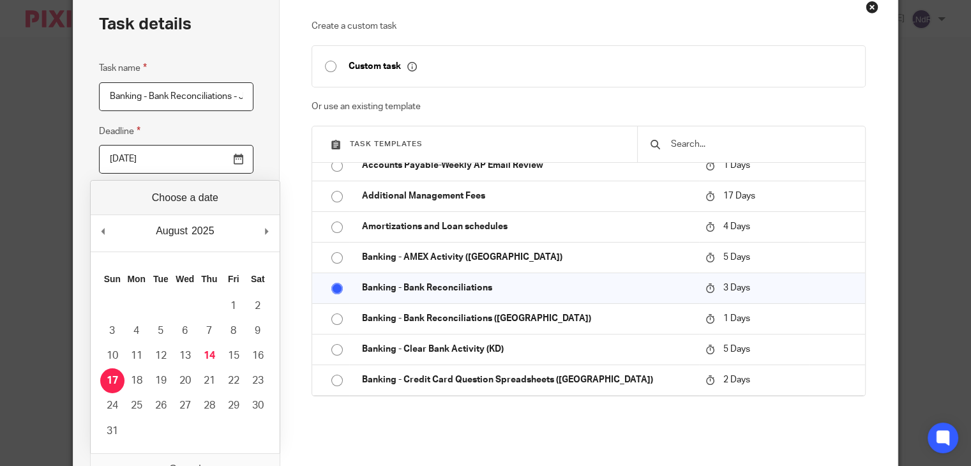
click at [237, 165] on input "2025-08-17" at bounding box center [176, 159] width 154 height 29
type input "2025-08-01"
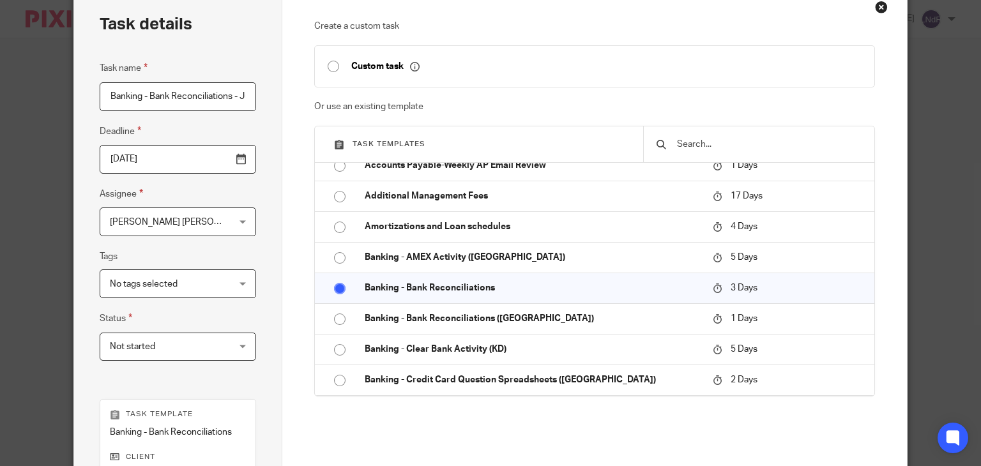
click at [255, 250] on div "Task details Task name Banking - Bank Reconciliations - July Deadline 2025-08-0…" at bounding box center [178, 320] width 208 height 664
click at [233, 227] on div "Luis Nino de Rivera Luis Nino de Rivera" at bounding box center [178, 221] width 156 height 29
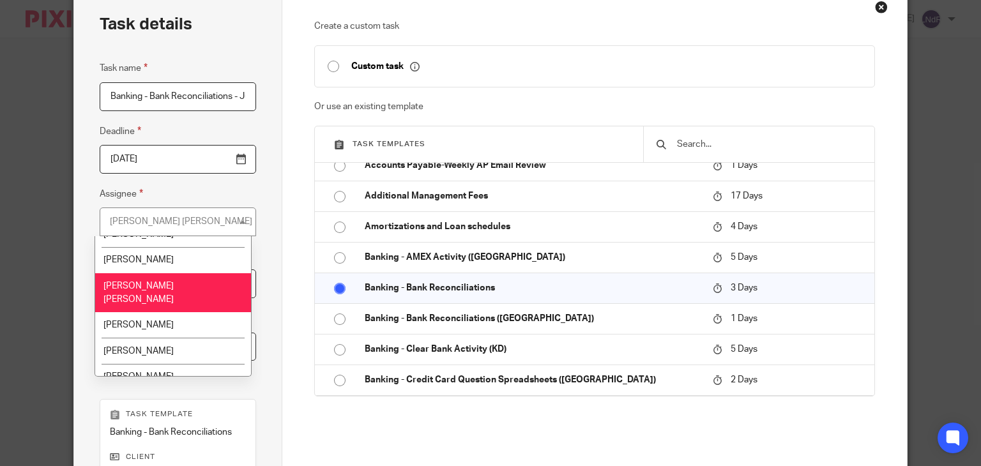
scroll to position [575, 0]
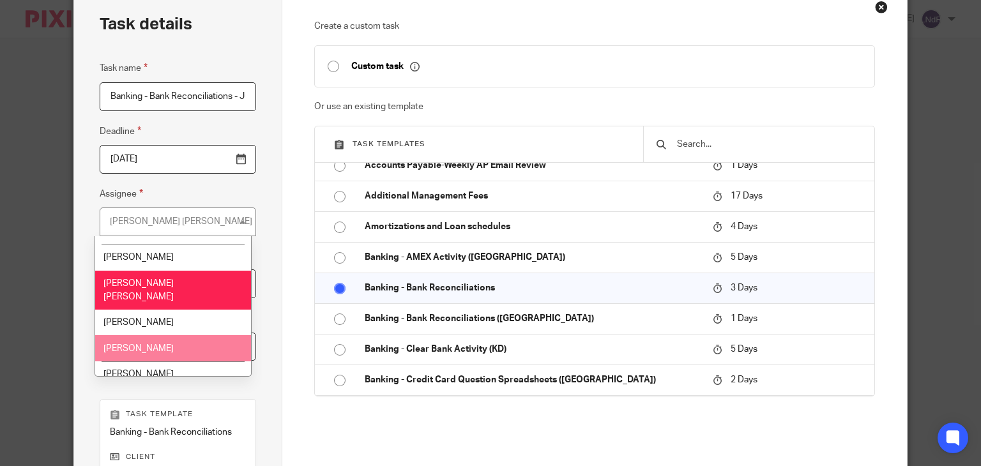
click at [175, 335] on li "[PERSON_NAME]" at bounding box center [172, 348] width 155 height 26
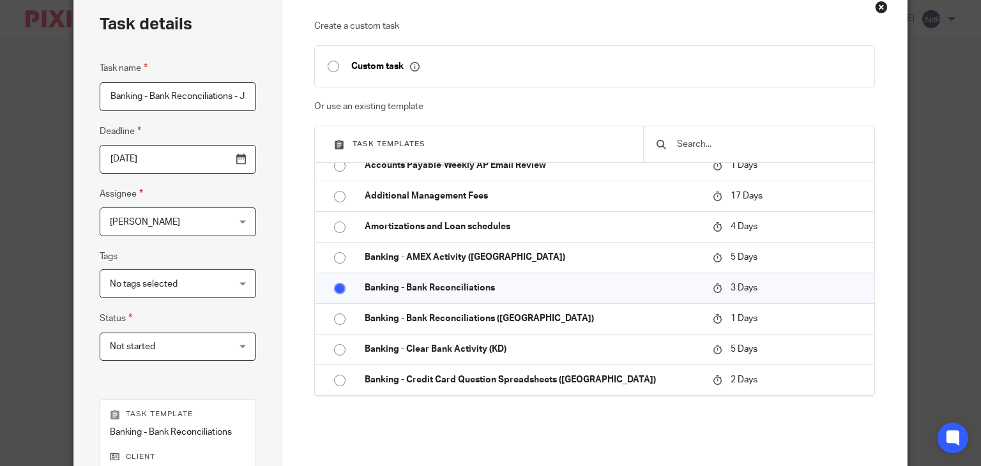
click at [255, 282] on div "Task details Task name Banking - Bank Reconciliations - July Deadline 2025-08-0…" at bounding box center [178, 320] width 208 height 664
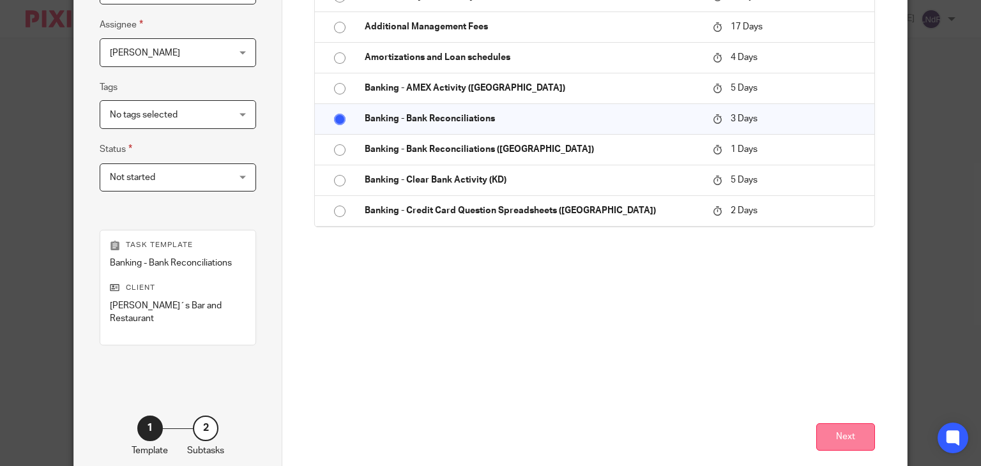
scroll to position [255, 0]
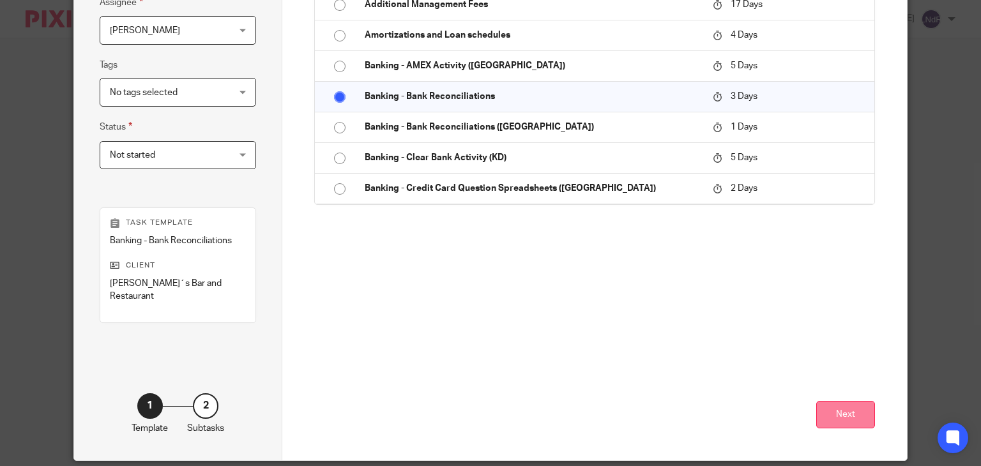
click at [835, 409] on button "Next" at bounding box center [845, 414] width 59 height 27
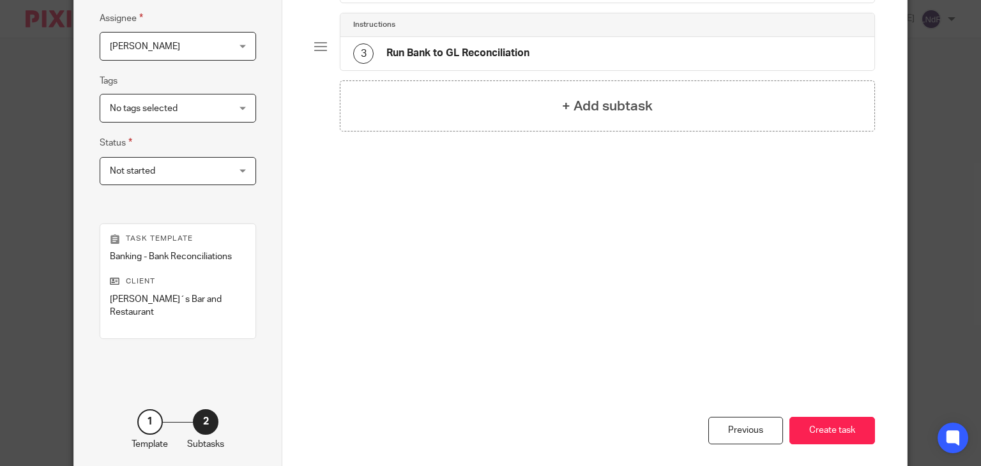
scroll to position [288, 0]
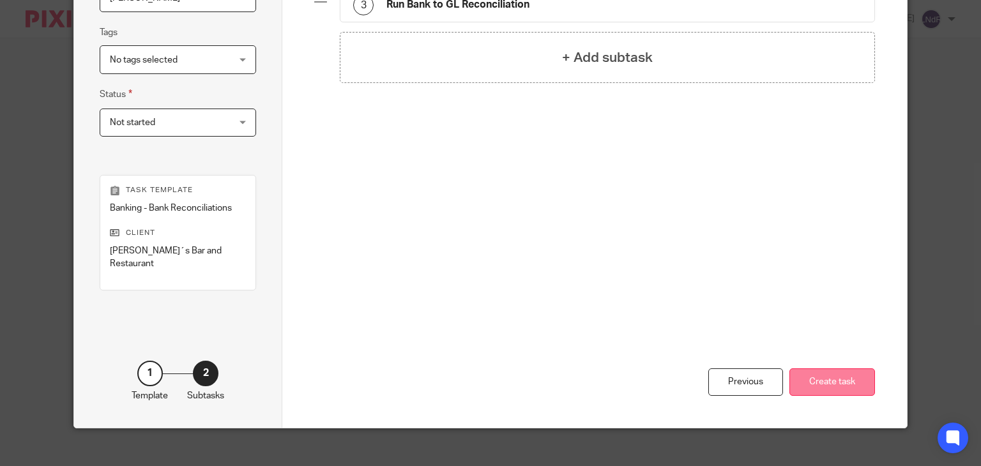
click at [835, 368] on button "Create task" at bounding box center [832, 381] width 86 height 27
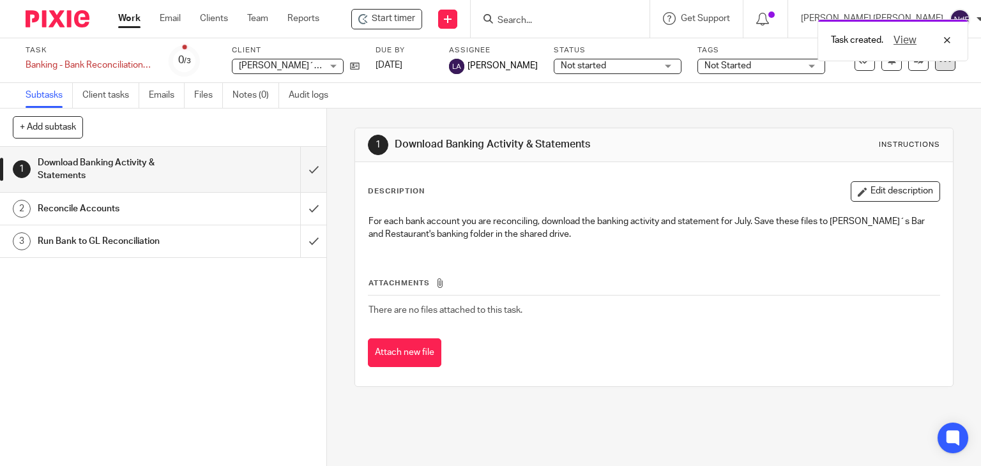
click at [938, 66] on icon at bounding box center [944, 60] width 13 height 13
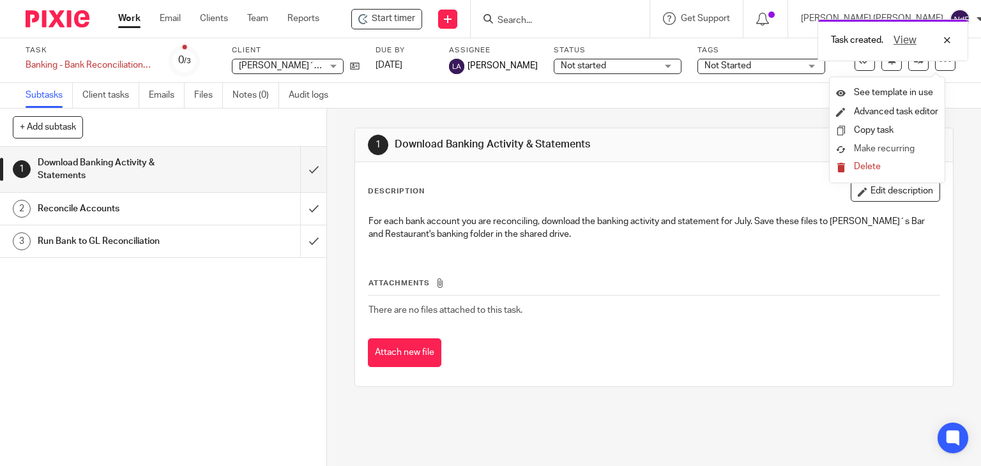
click at [896, 154] on link "Make recurring" at bounding box center [887, 149] width 102 height 13
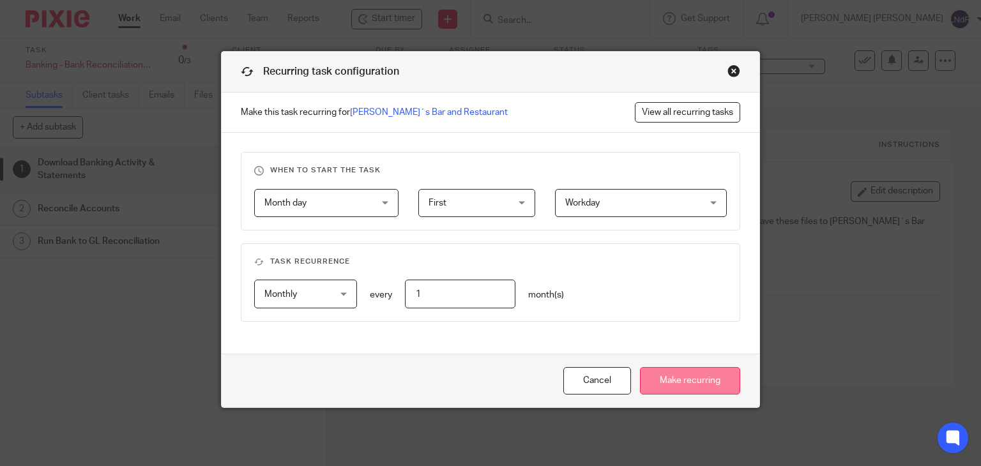
click at [673, 370] on input "Make recurring" at bounding box center [690, 380] width 100 height 27
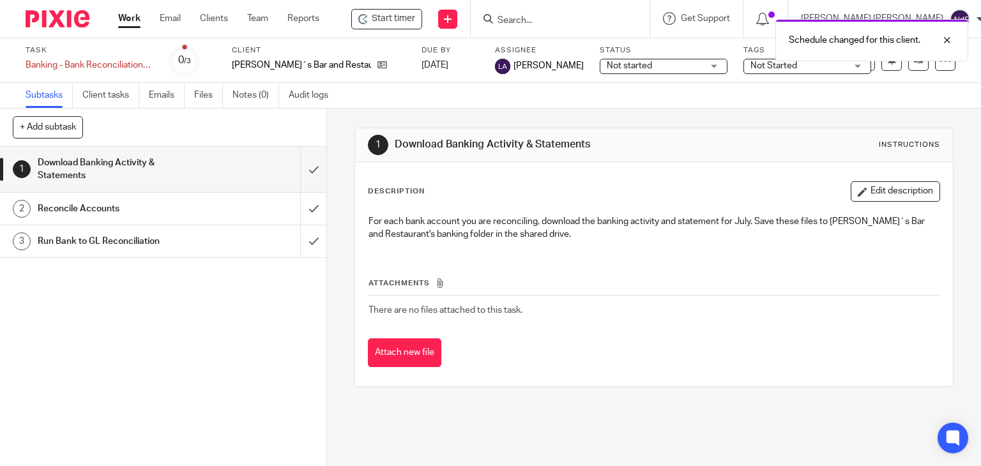
click at [855, 93] on div "Subtasks Client tasks Emails Files Notes (0) Audit logs" at bounding box center [490, 96] width 981 height 26
click at [377, 68] on icon at bounding box center [382, 65] width 10 height 10
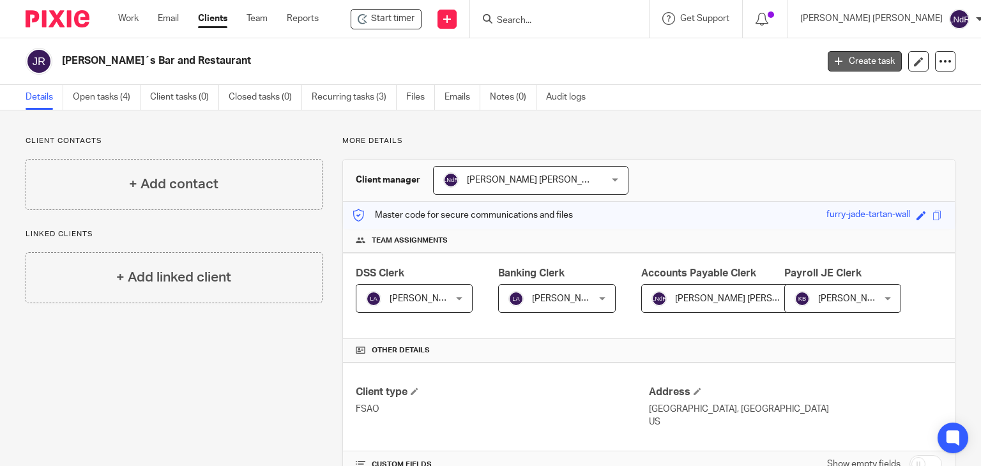
click at [850, 66] on link "Create task" at bounding box center [864, 61] width 74 height 20
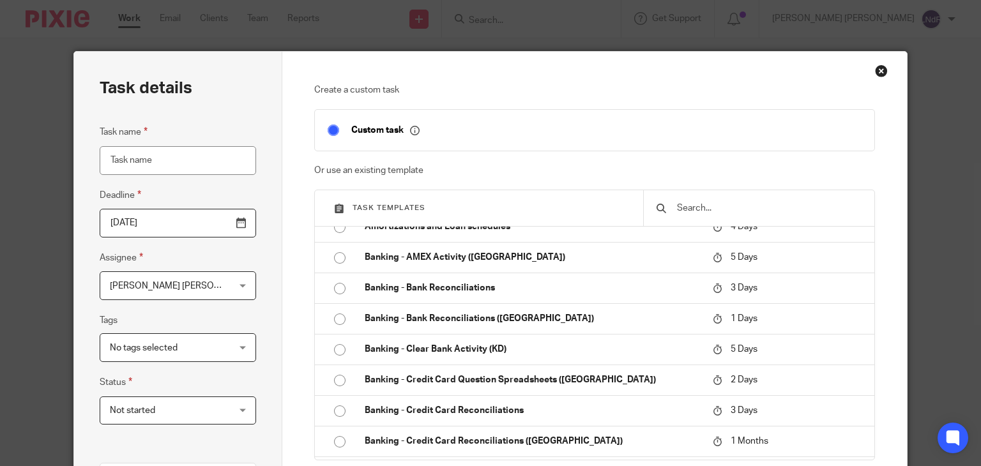
click at [160, 169] on input "Task name" at bounding box center [178, 160] width 156 height 29
type input "Send Outstanding Bank Activity to [PERSON_NAME]"
click at [241, 223] on input "[DATE]" at bounding box center [178, 223] width 156 height 29
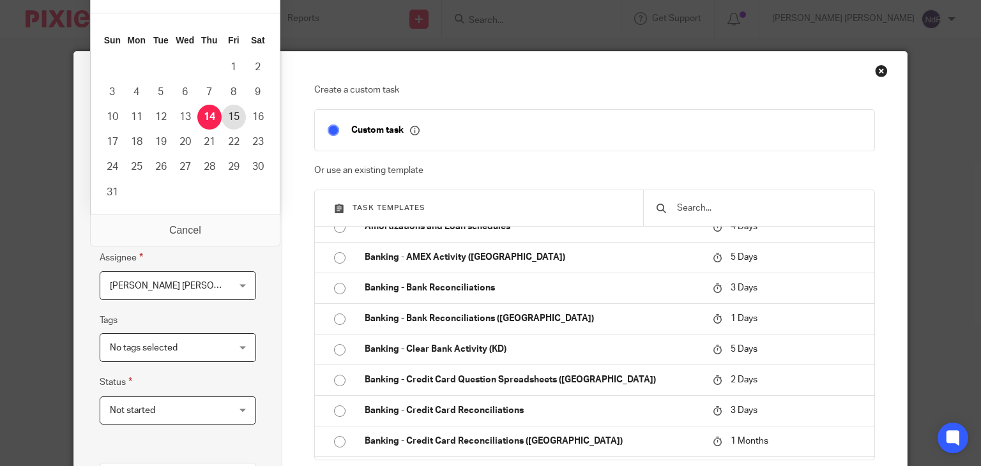
type input "[DATE]"
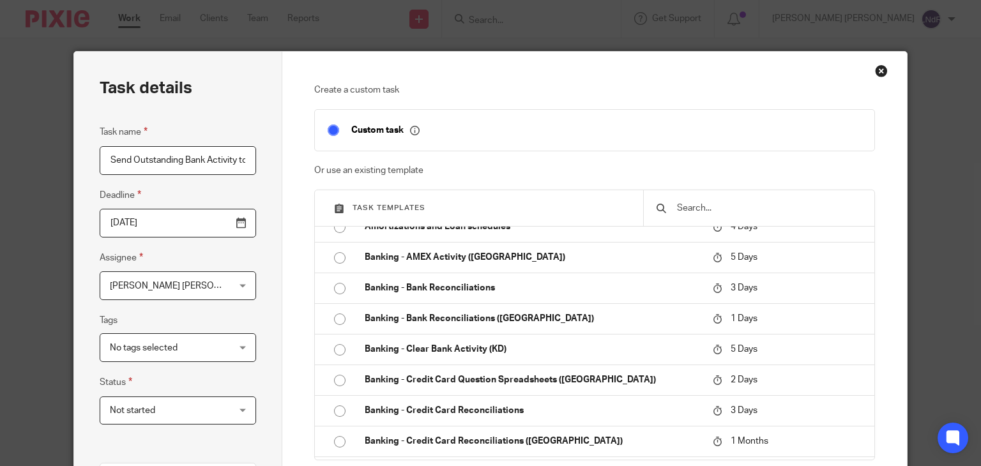
click at [271, 250] on div "Task details Task name Send Outstanding Bank Activity to [PERSON_NAME] Deadline…" at bounding box center [178, 363] width 208 height 622
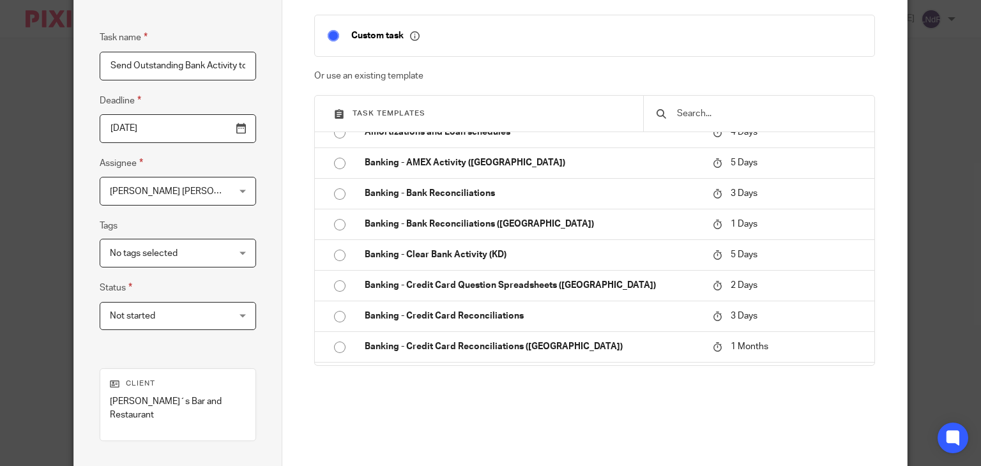
scroll to position [128, 0]
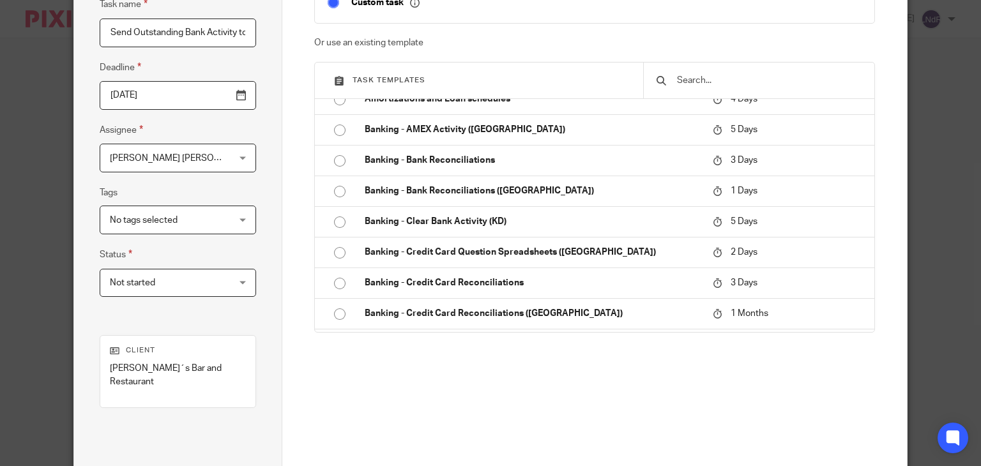
click at [236, 164] on div "[PERSON_NAME] de [PERSON_NAME] [PERSON_NAME]" at bounding box center [178, 158] width 156 height 29
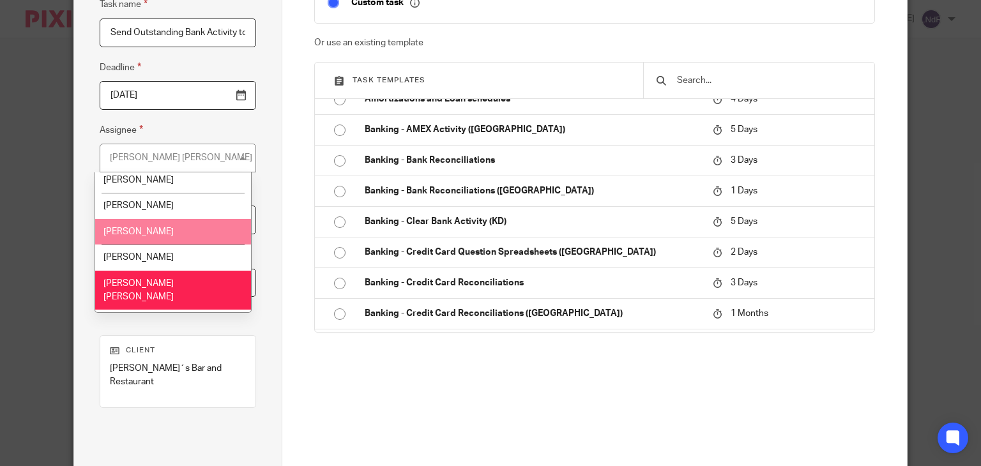
scroll to position [575, 0]
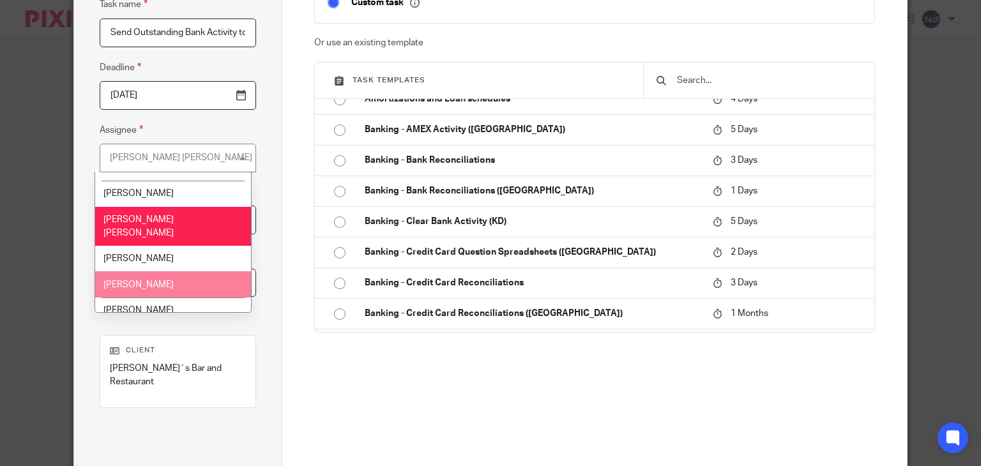
click at [176, 271] on li "[PERSON_NAME]" at bounding box center [172, 284] width 155 height 26
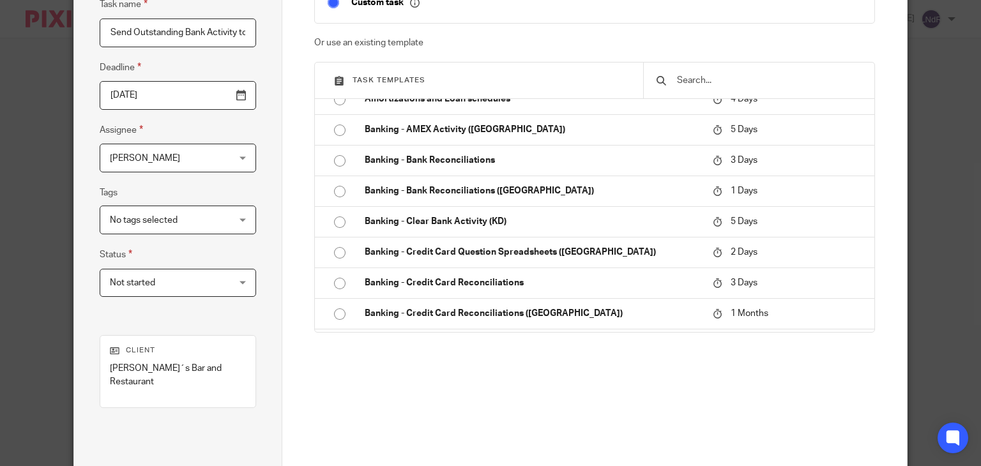
click at [244, 202] on fieldset "Tags No tags selected In Client Review In Progress In Review Not Started Stuck …" at bounding box center [178, 209] width 156 height 49
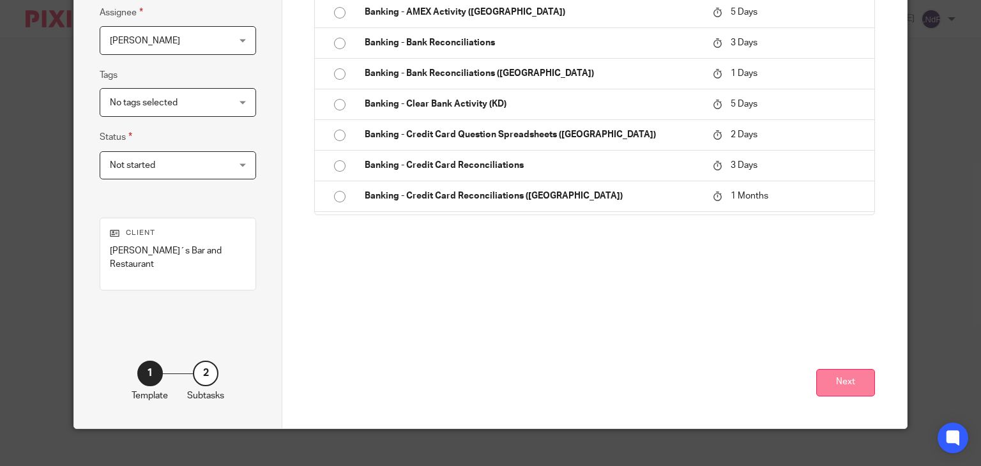
click at [822, 369] on button "Next" at bounding box center [845, 382] width 59 height 27
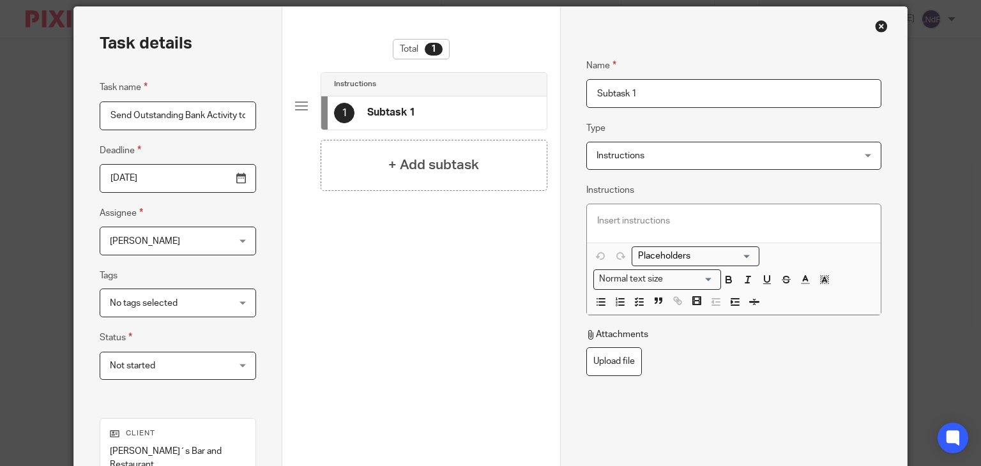
scroll to position [64, 0]
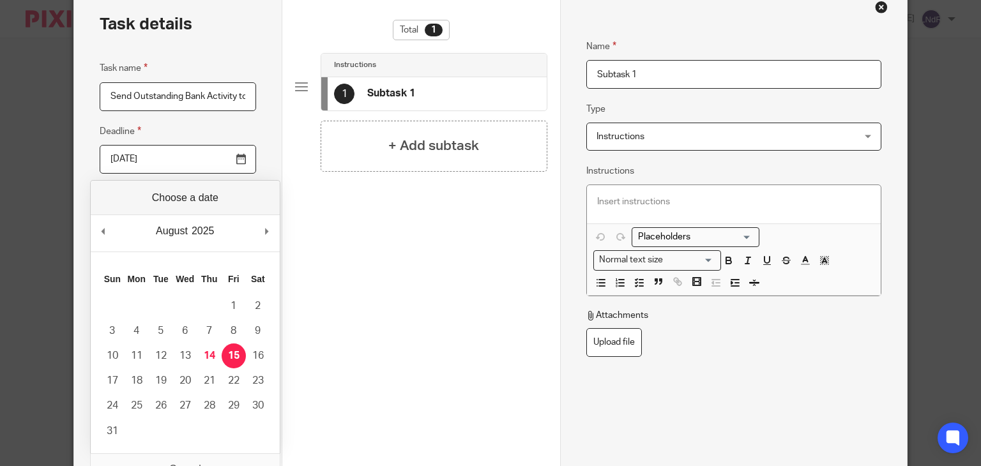
click at [236, 165] on input "[DATE]" at bounding box center [178, 159] width 156 height 29
click at [258, 149] on div "Task details Task name Send Outstanding Bank Activity to [PERSON_NAME] Deadline…" at bounding box center [176, 299] width 206 height 622
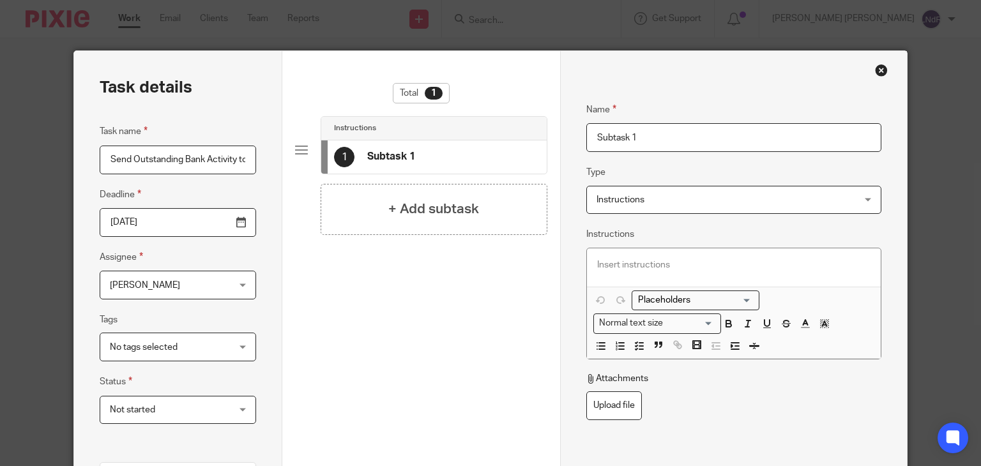
scroll to position [0, 0]
click at [432, 205] on h4 "+ Add subtask" at bounding box center [433, 210] width 91 height 20
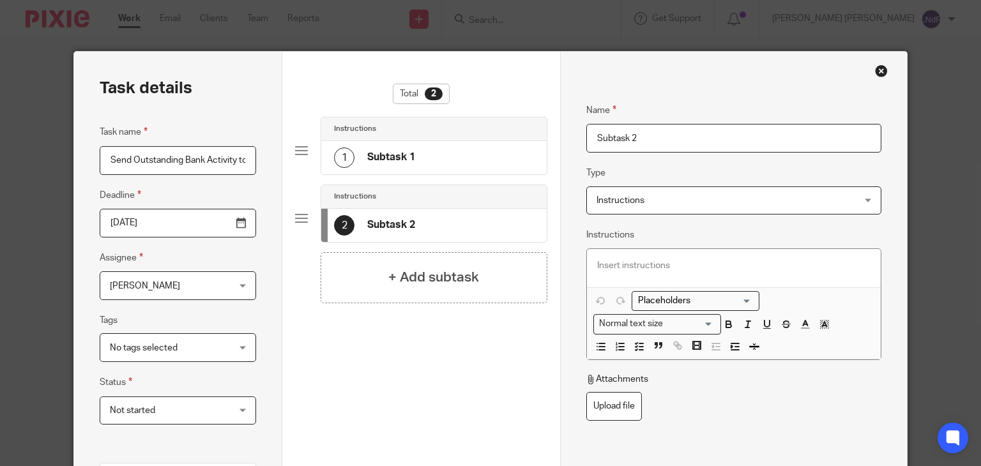
click at [426, 154] on div "1 Subtask 1" at bounding box center [433, 157] width 225 height 33
click at [647, 140] on input "Subtask 1" at bounding box center [733, 138] width 295 height 29
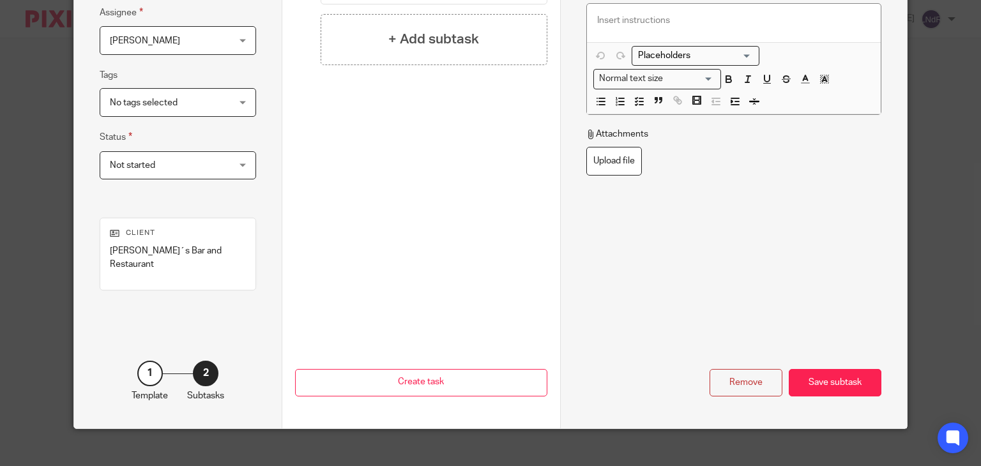
scroll to position [117, 0]
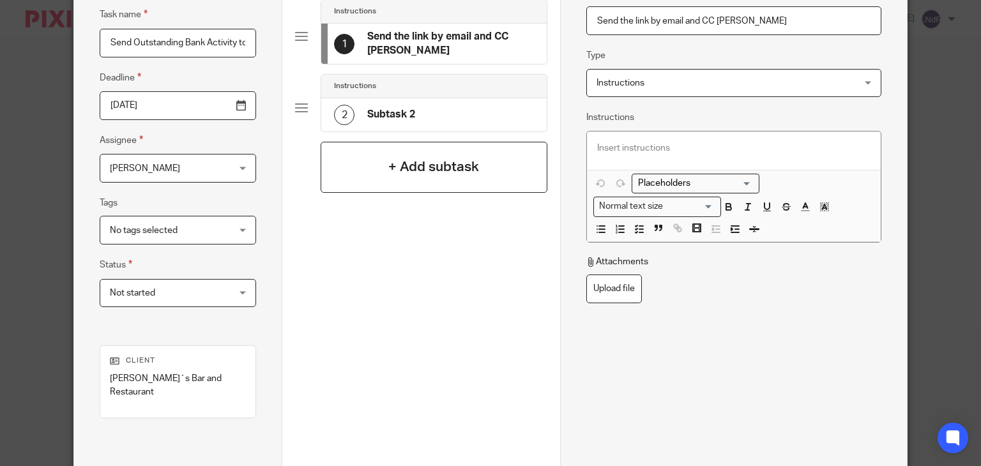
type input "Send the link by email and CC [PERSON_NAME]"
click at [439, 154] on div "+ Add subtask" at bounding box center [433, 167] width 227 height 51
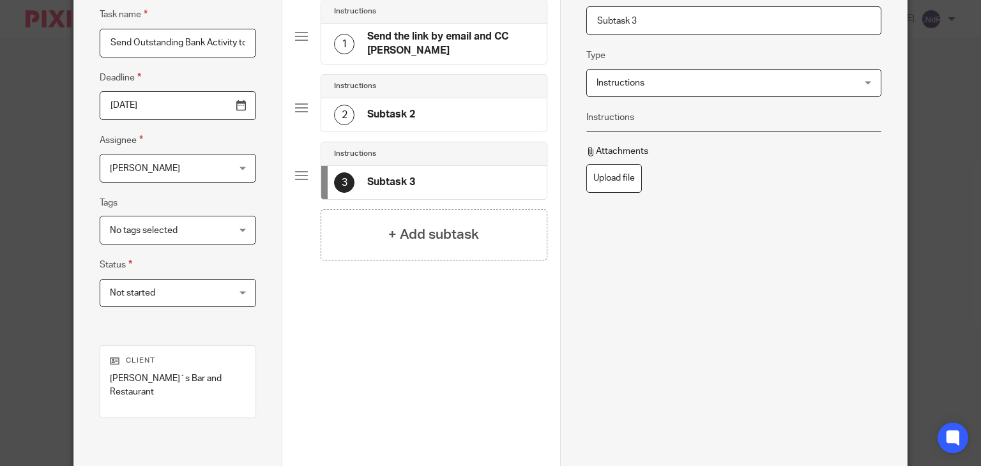
click at [397, 112] on h4 "Subtask 2" at bounding box center [391, 114] width 48 height 13
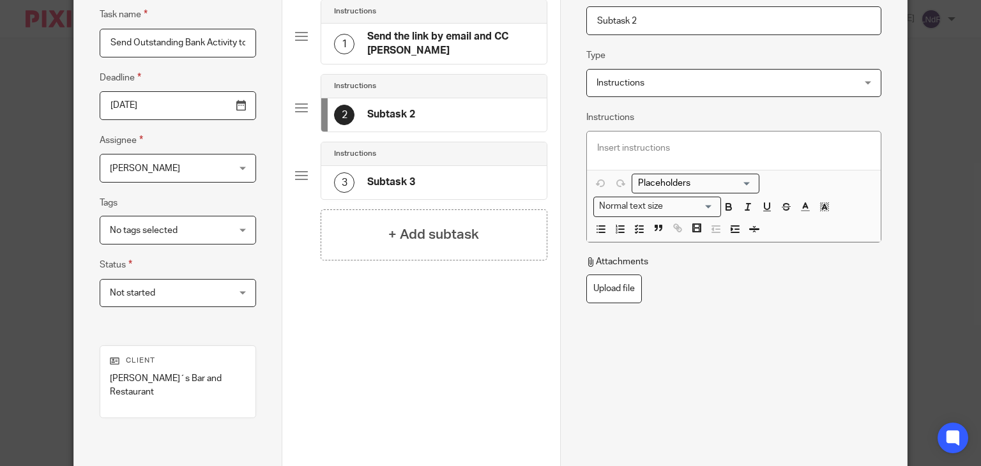
click at [665, 21] on input "Subtask 2" at bounding box center [733, 20] width 295 height 29
type input "C"
type input "M"
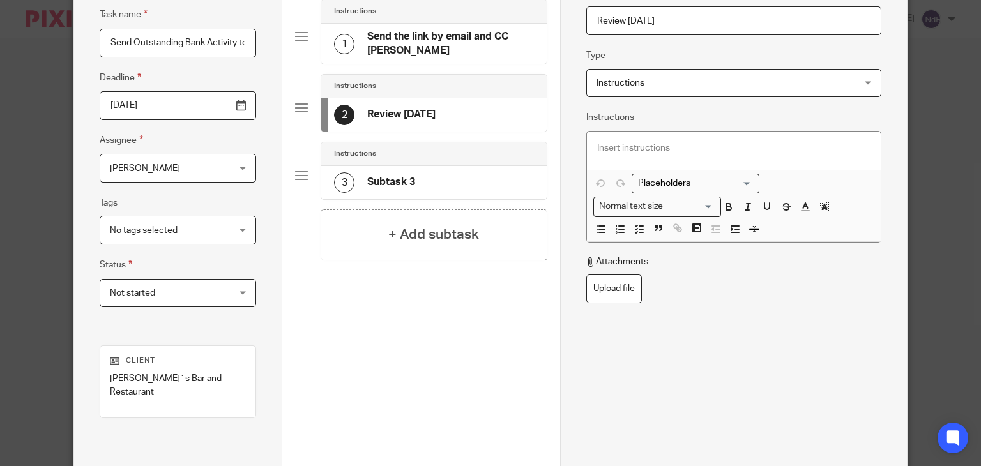
type input "Review [DATE]"
click at [467, 176] on div "3 Subtask 3" at bounding box center [433, 182] width 225 height 33
click at [642, 19] on input "Subtask 3" at bounding box center [733, 20] width 295 height 29
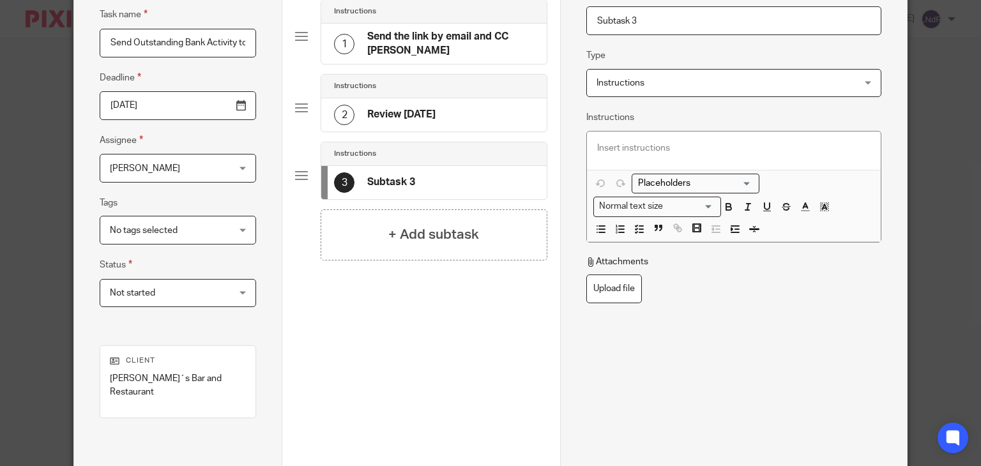
click at [642, 19] on input "Subtask 3" at bounding box center [733, 20] width 295 height 29
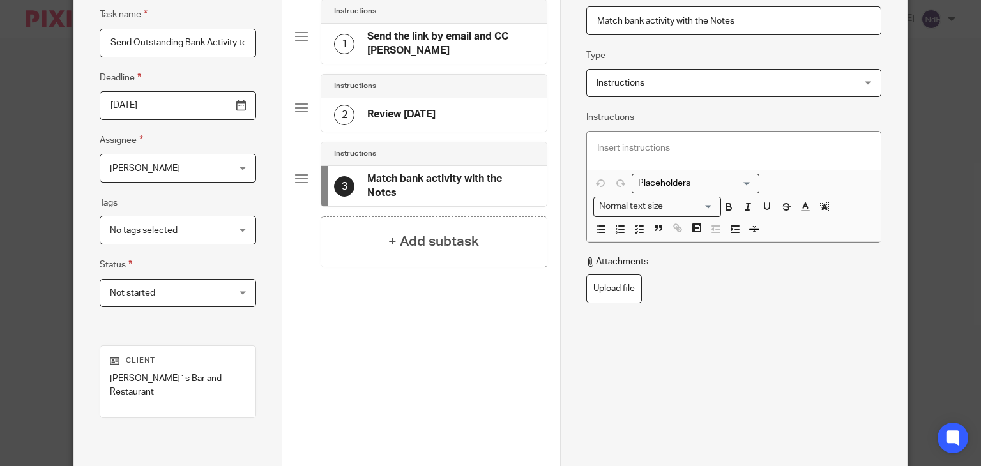
type input "Match bank activity with the Notes"
click at [792, 322] on div "Name Match bank activity with the Notes Type Instructions Instructions Instruct…" at bounding box center [733, 189] width 295 height 446
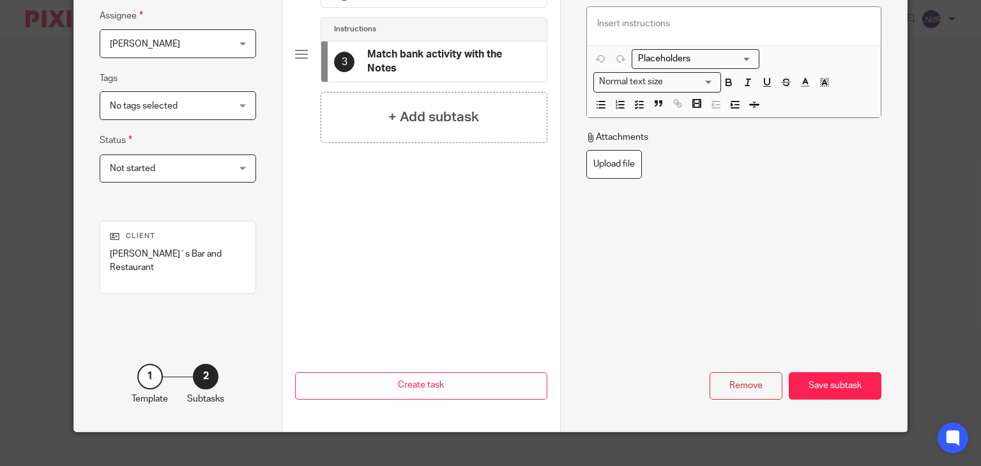
scroll to position [245, 0]
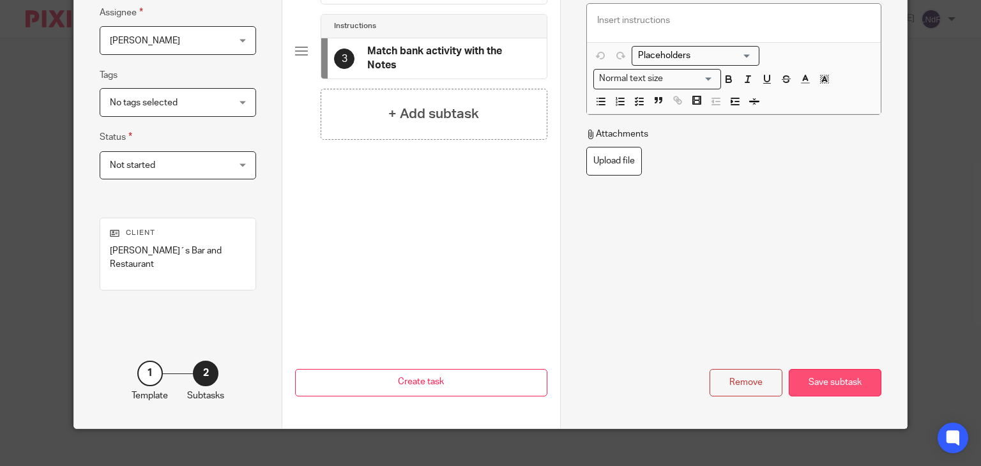
click at [820, 370] on div "Save subtask" at bounding box center [834, 382] width 93 height 27
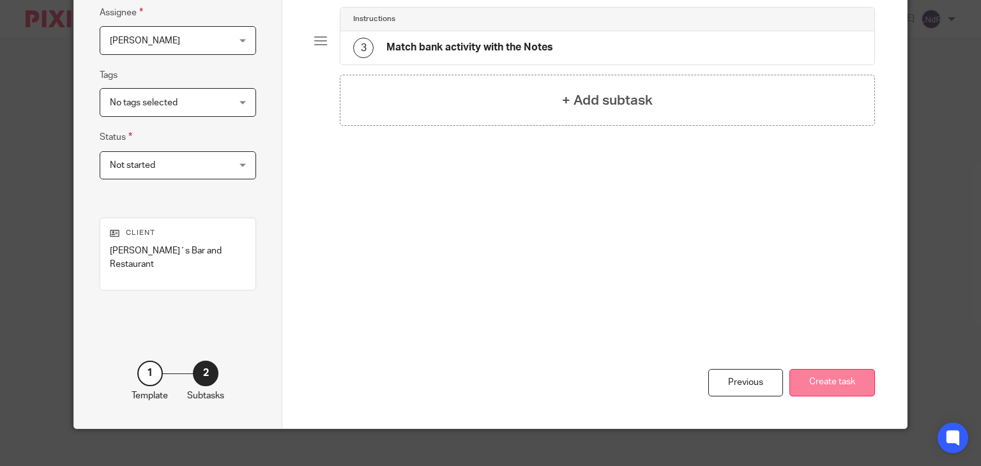
click at [850, 369] on button "Create task" at bounding box center [832, 382] width 86 height 27
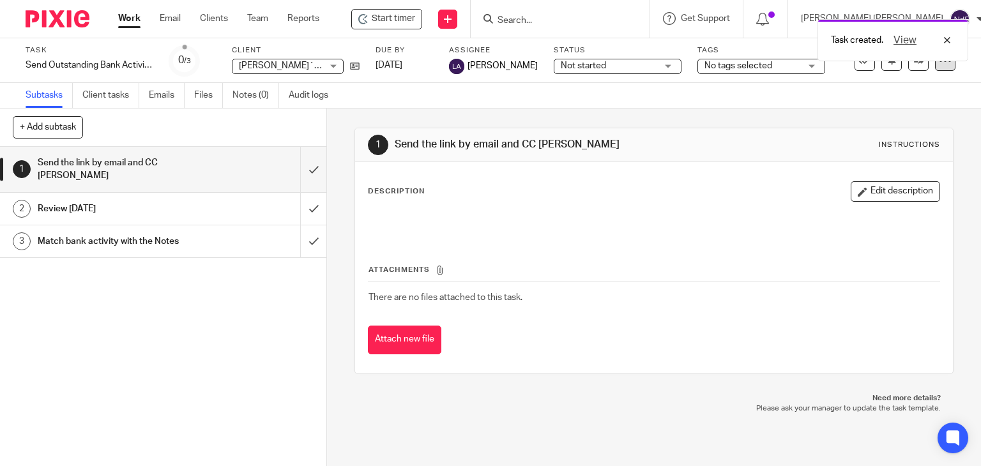
click at [941, 62] on icon at bounding box center [944, 60] width 13 height 13
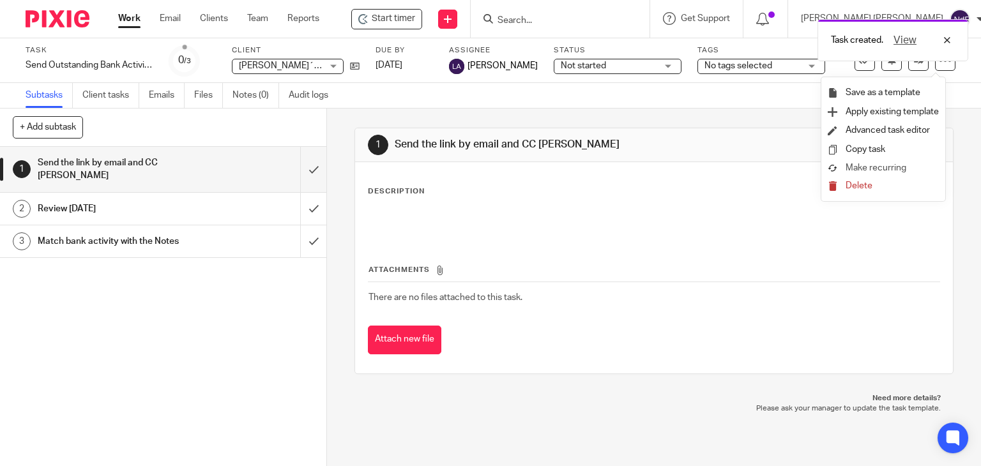
click at [894, 170] on span "Make recurring" at bounding box center [875, 167] width 61 height 9
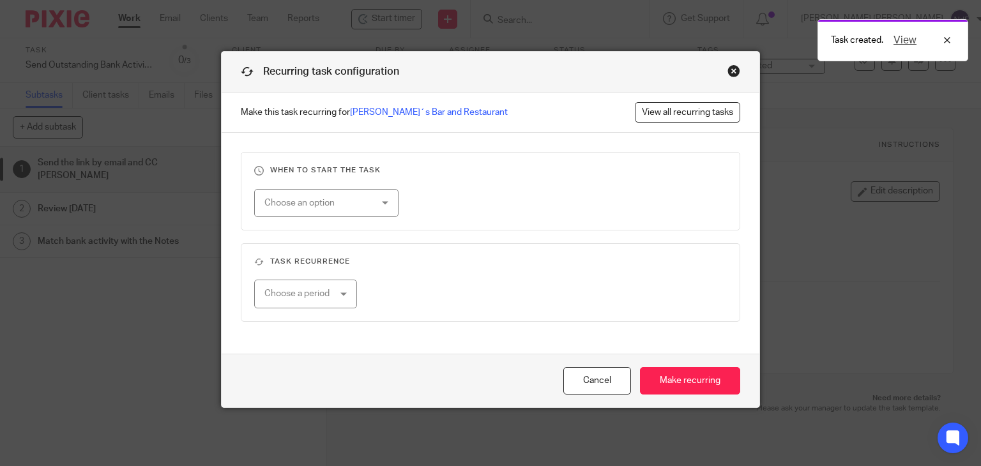
click at [365, 190] on div "Choose an option" at bounding box center [317, 203] width 107 height 27
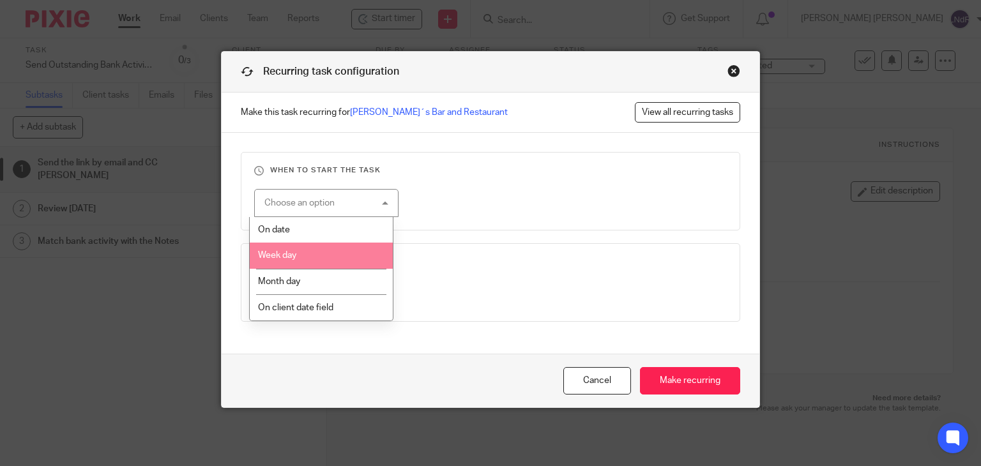
click at [309, 260] on li "Week day" at bounding box center [321, 256] width 143 height 26
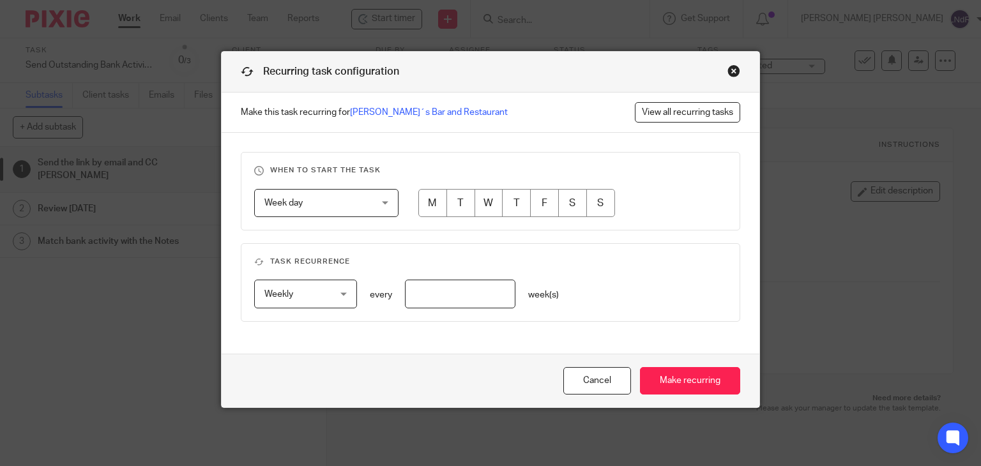
click at [538, 203] on input "radio" at bounding box center [544, 203] width 29 height 29
radio input "true"
click at [325, 294] on span "Weekly" at bounding box center [301, 293] width 74 height 27
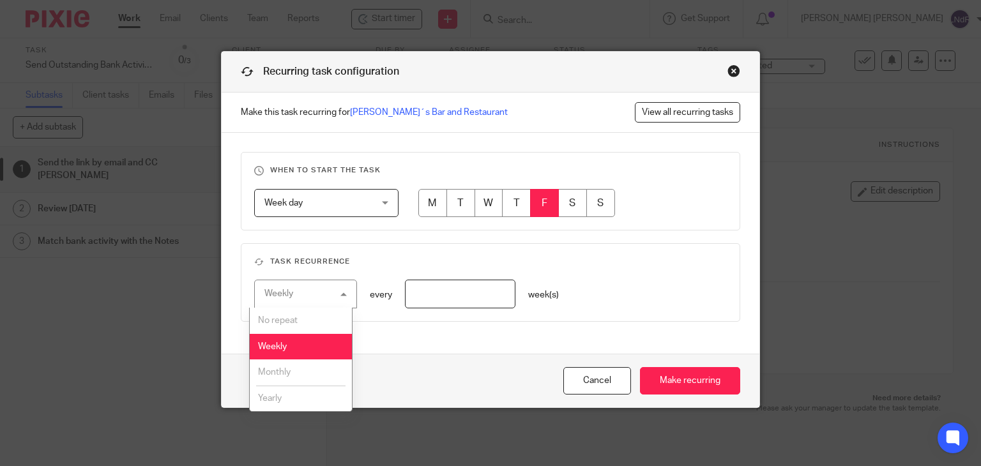
click at [429, 299] on input "number" at bounding box center [460, 294] width 110 height 29
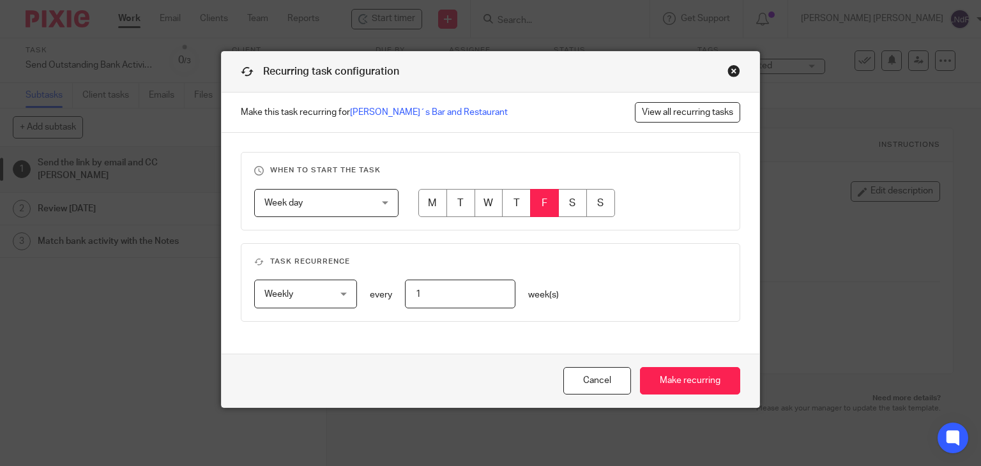
type input "1"
click at [682, 269] on fieldset "Task recurrence Weekly Weekly No repeat Weekly Monthly Yearly weekly every 1 we…" at bounding box center [491, 282] width 500 height 79
click at [697, 379] on input "Make recurring" at bounding box center [690, 380] width 100 height 27
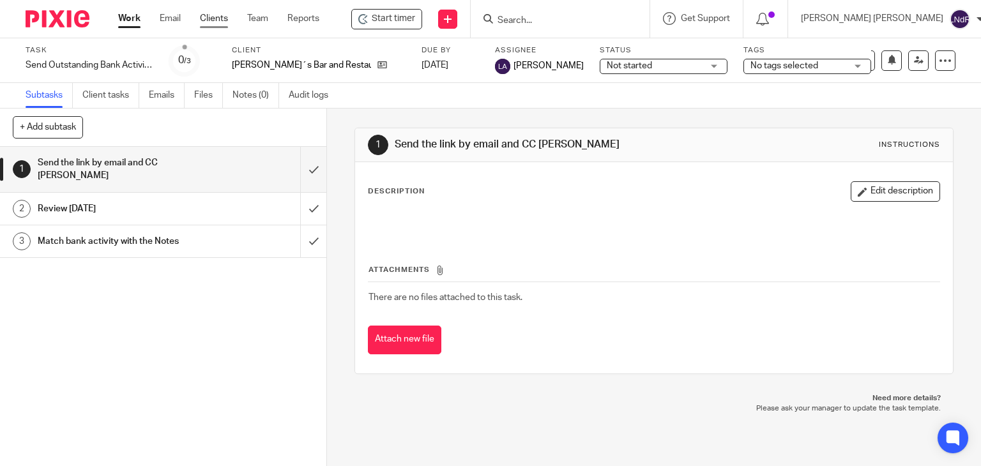
click at [199, 20] on ul "Work Email Clients Team Reports" at bounding box center [228, 18] width 220 height 13
click at [208, 18] on link "Clients" at bounding box center [214, 18] width 28 height 13
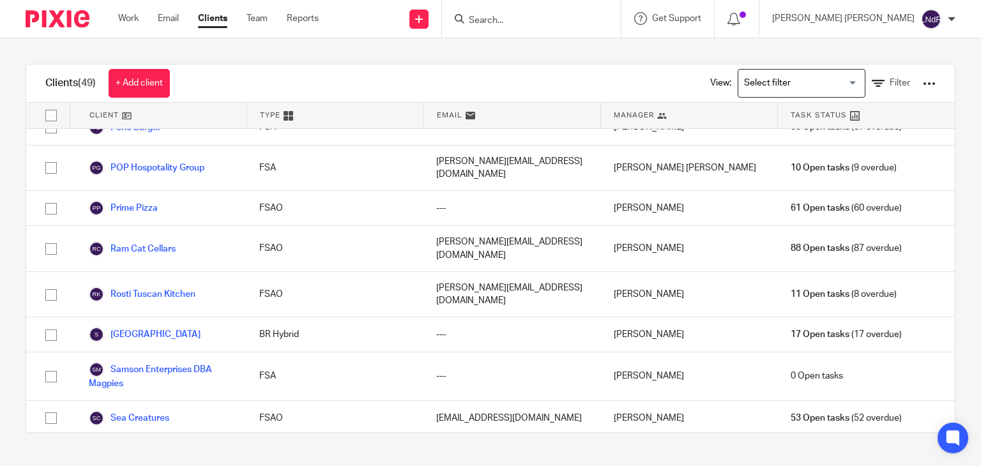
scroll to position [1021, 0]
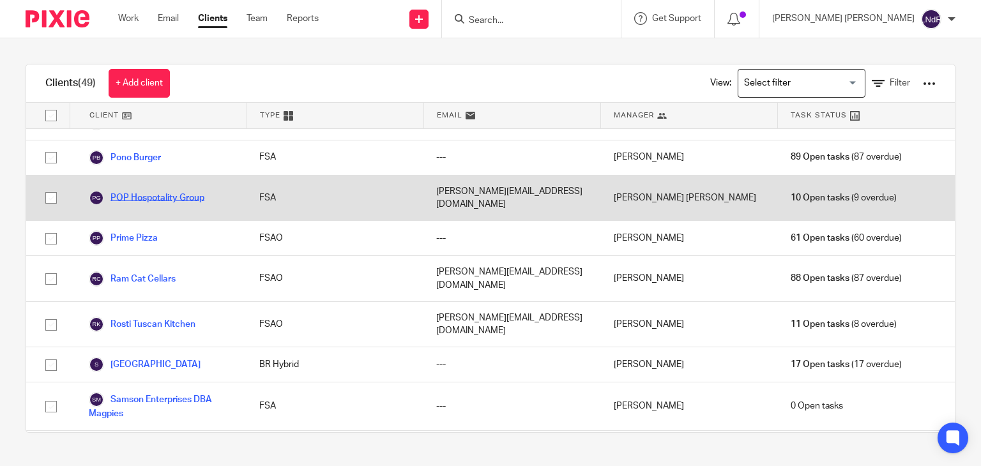
click at [181, 192] on link "POP Hospotality Group" at bounding box center [147, 197] width 116 height 15
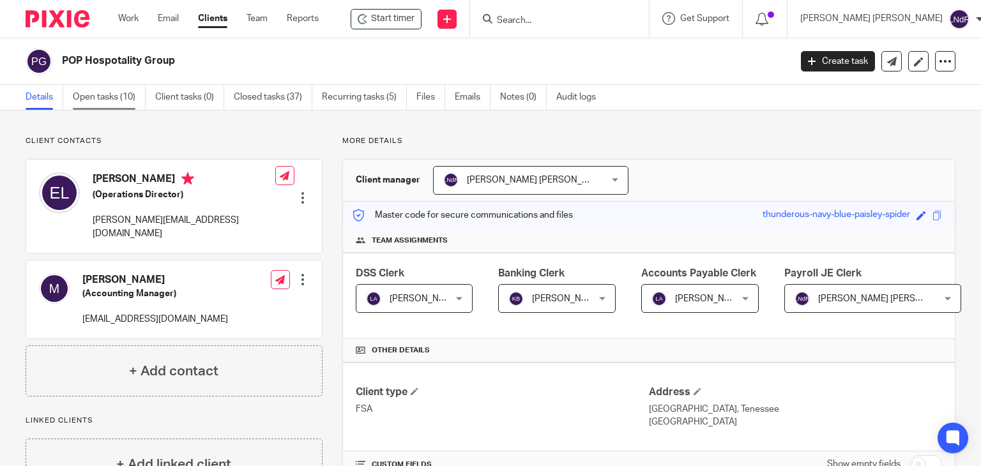
click at [123, 98] on link "Open tasks (10)" at bounding box center [109, 97] width 73 height 25
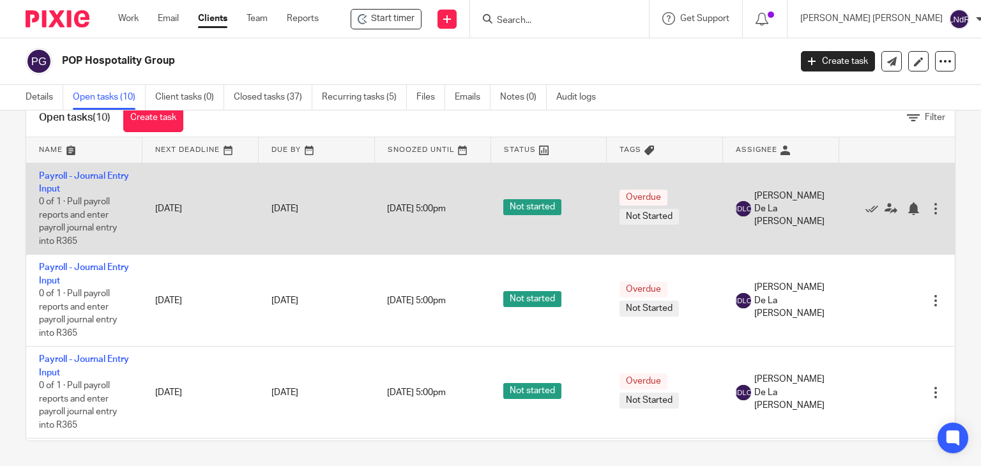
click at [407, 209] on span "[DATE] 5:00pm" at bounding box center [416, 208] width 59 height 9
click at [69, 184] on link "Payroll - Journal Entry Input" at bounding box center [84, 183] width 90 height 22
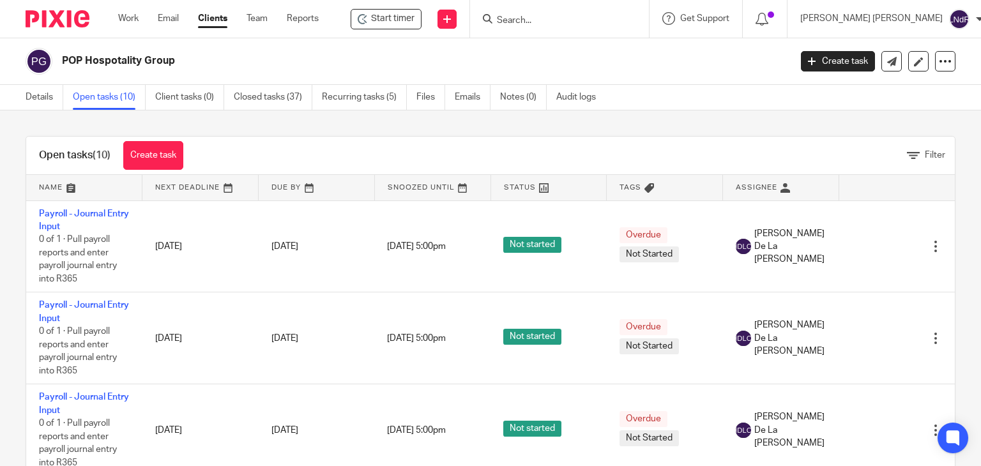
scroll to position [38, 0]
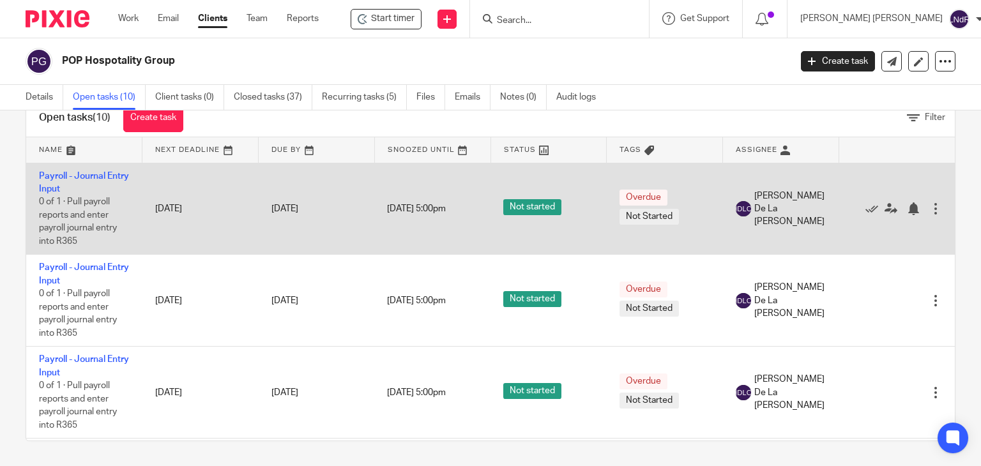
click at [929, 213] on div at bounding box center [935, 208] width 13 height 13
click at [70, 187] on link "Payroll - Journal Entry Input" at bounding box center [84, 183] width 90 height 22
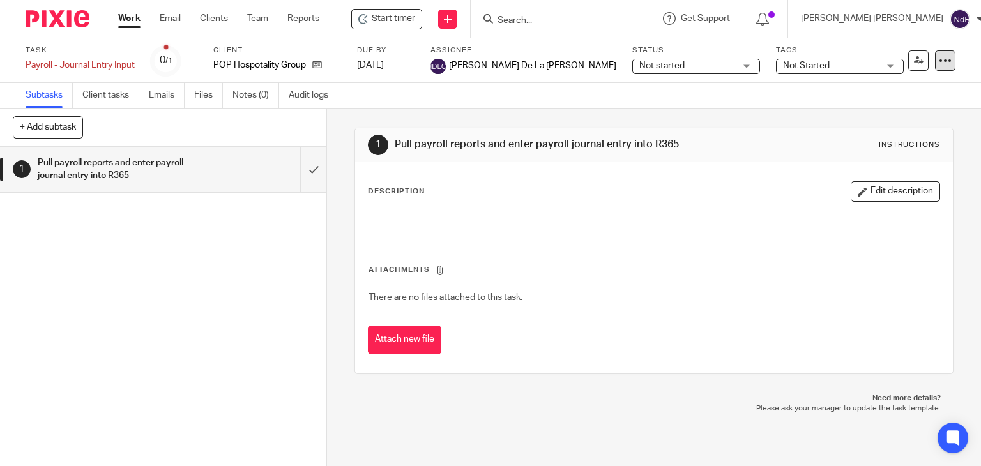
click at [935, 52] on div at bounding box center [945, 60] width 20 height 20
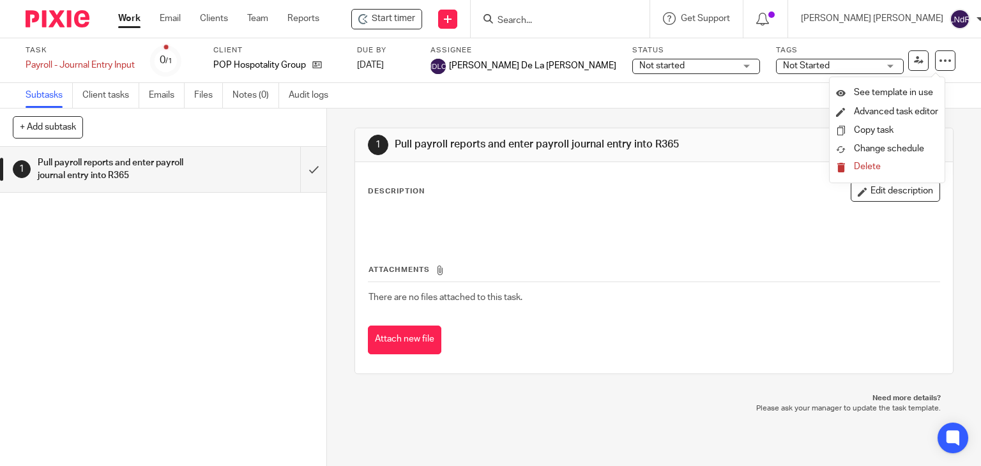
click at [758, 110] on div "1 Pull payroll reports and enter payroll journal entry into R365 Instructions D…" at bounding box center [653, 251] width 599 height 285
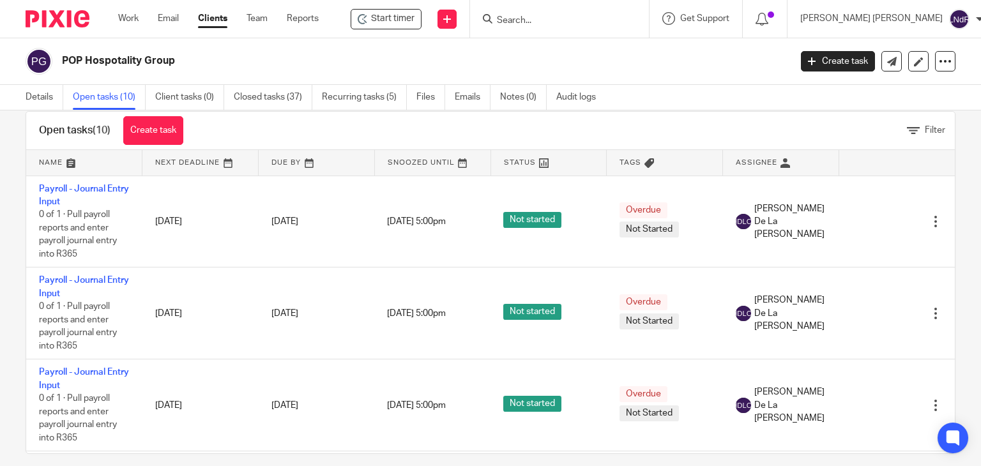
scroll to position [38, 0]
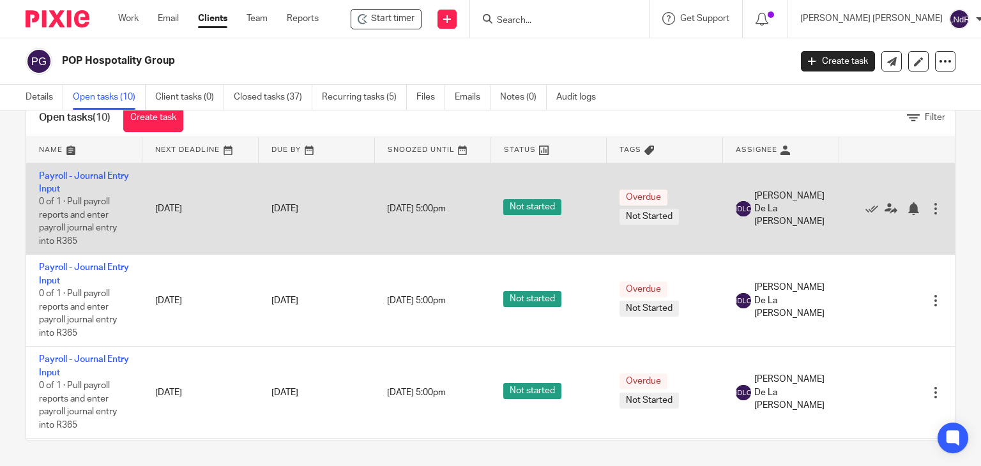
drag, startPoint x: 432, startPoint y: 151, endPoint x: 415, endPoint y: 192, distance: 44.1
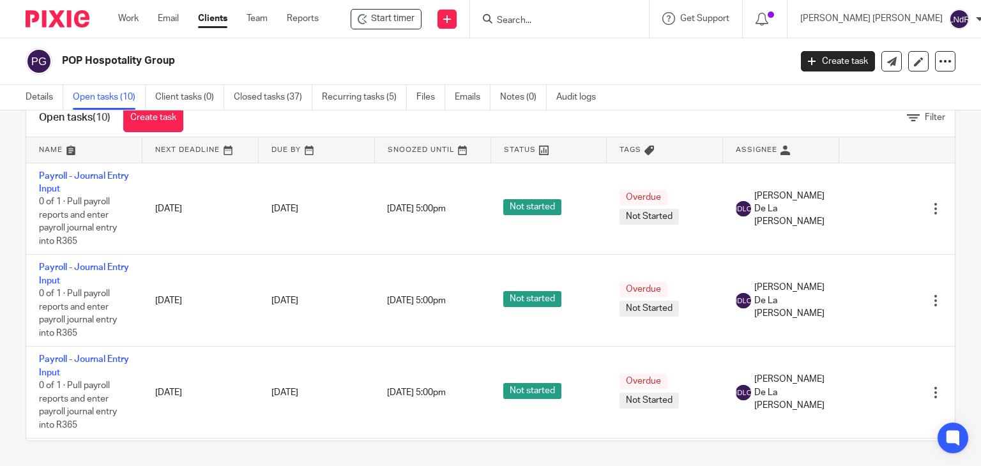
drag, startPoint x: 415, startPoint y: 192, endPoint x: 704, endPoint y: 110, distance: 300.7
click at [704, 110] on div "Details Open tasks (10) Client tasks (0) Closed tasks (37) Recurring tasks (5) …" at bounding box center [490, 98] width 981 height 26
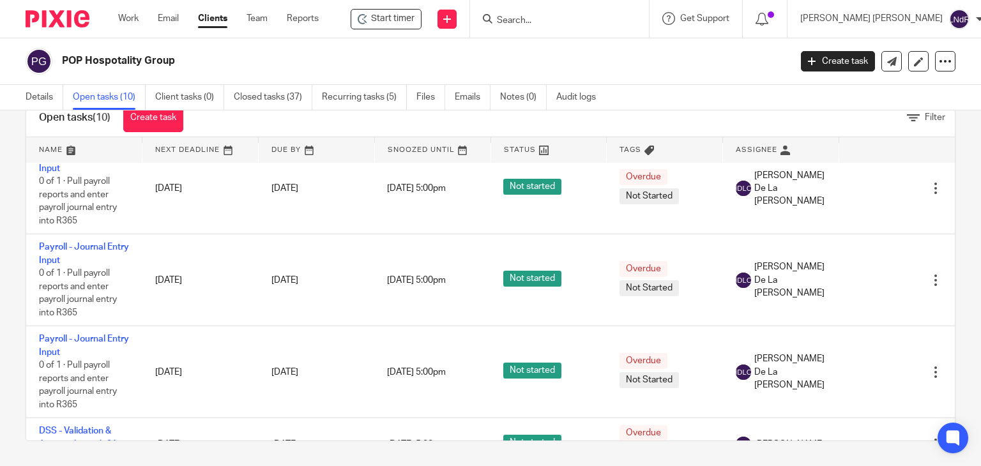
scroll to position [0, 0]
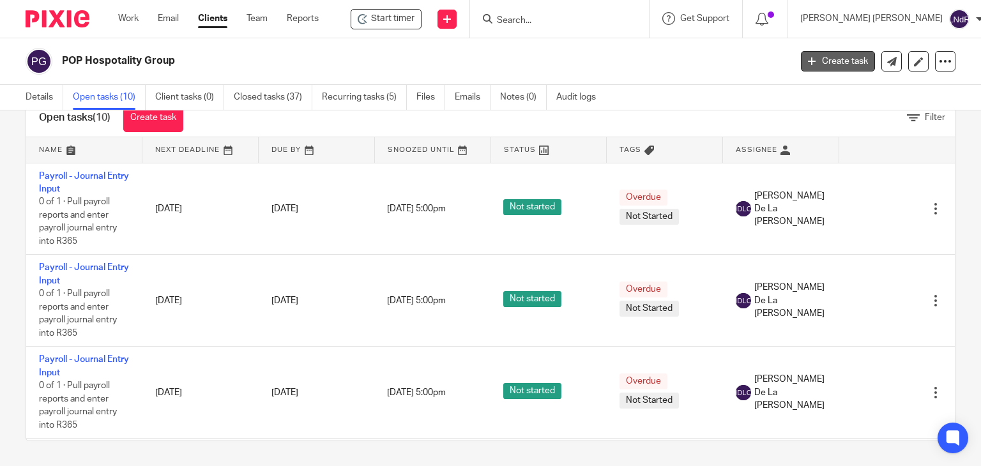
click at [825, 67] on link "Create task" at bounding box center [838, 61] width 74 height 20
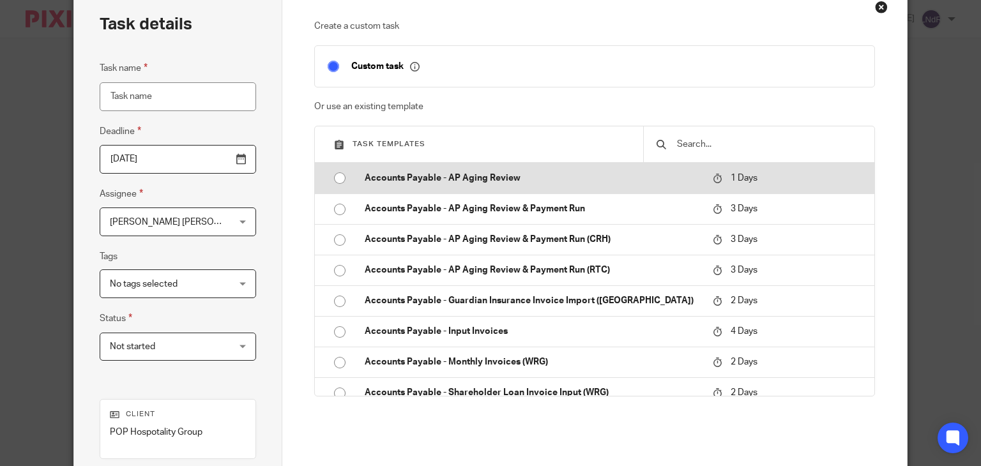
scroll to position [64, 0]
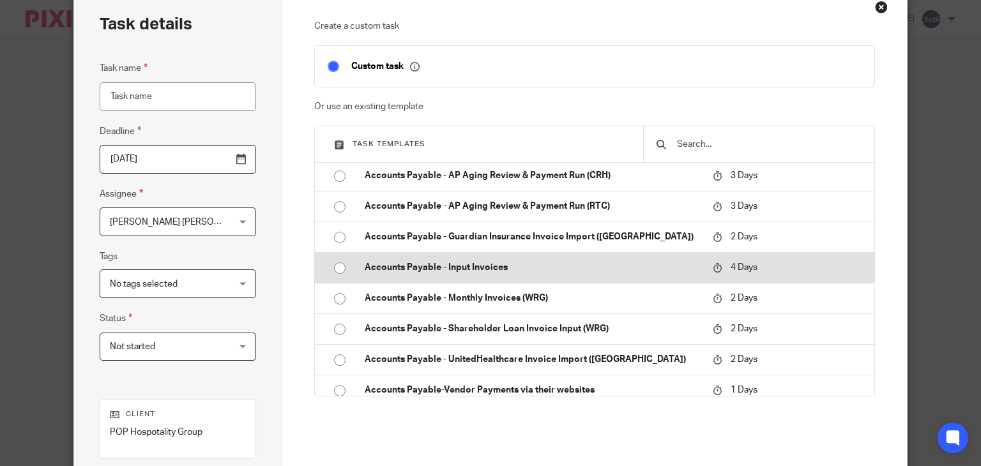
click at [523, 271] on p "Accounts Payable - Input Invoices" at bounding box center [532, 267] width 335 height 13
type input "2025-08-18"
type input "Accounts Payable - Input Invoices"
checkbox input "false"
radio input "true"
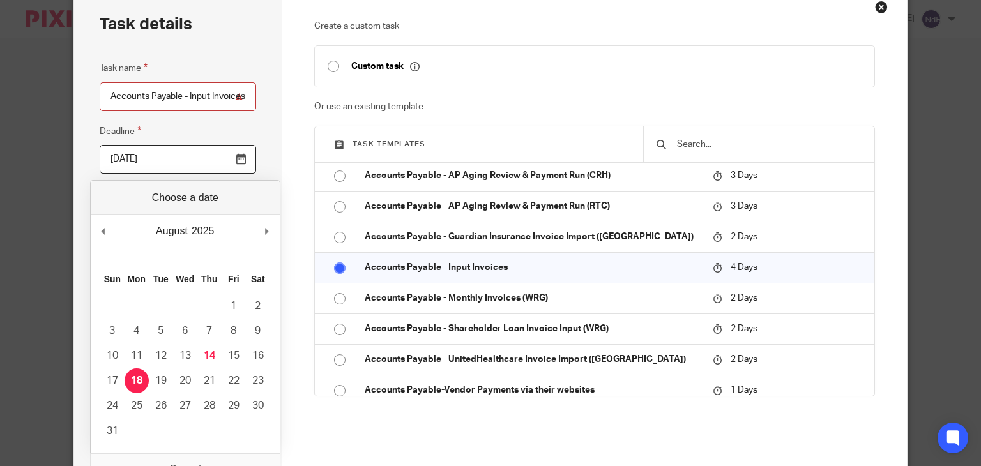
click at [236, 161] on input "2025-08-18" at bounding box center [178, 159] width 156 height 29
click at [264, 131] on div "Task details Task name Accounts Payable - Input Invoices Deadline 2025-08-18 As…" at bounding box center [176, 320] width 206 height 664
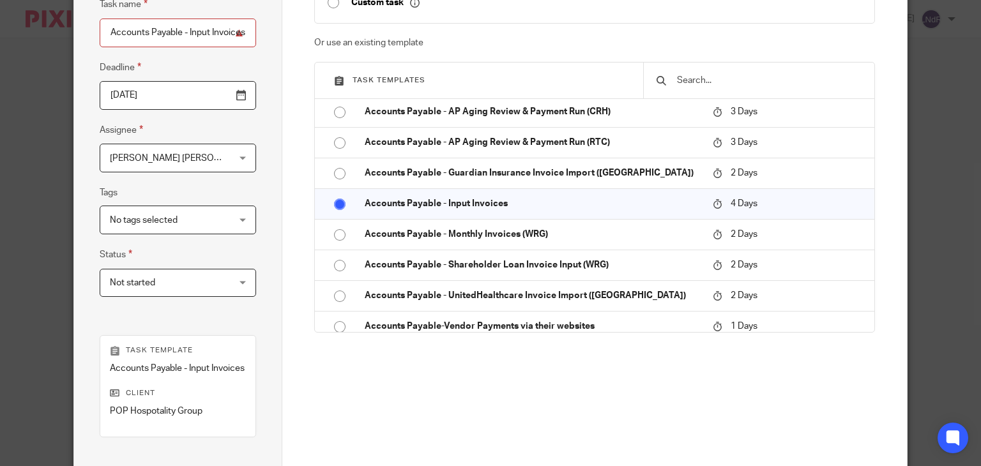
scroll to position [255, 0]
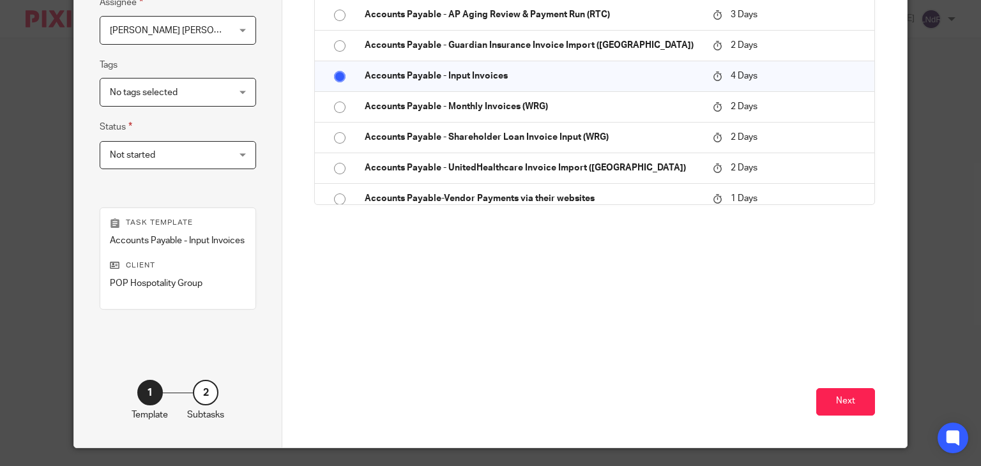
click at [243, 42] on div "Luis Nino de Rivera Luis Nino de Rivera" at bounding box center [178, 30] width 156 height 29
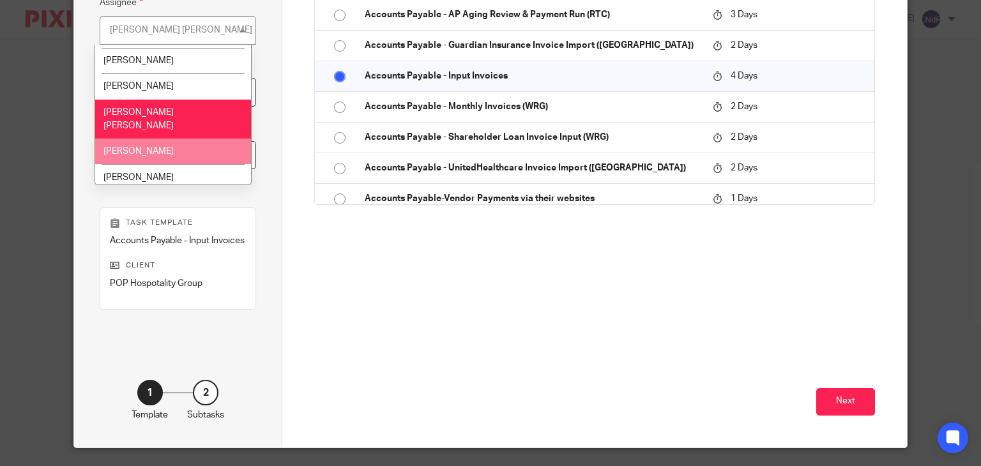
scroll to position [575, 0]
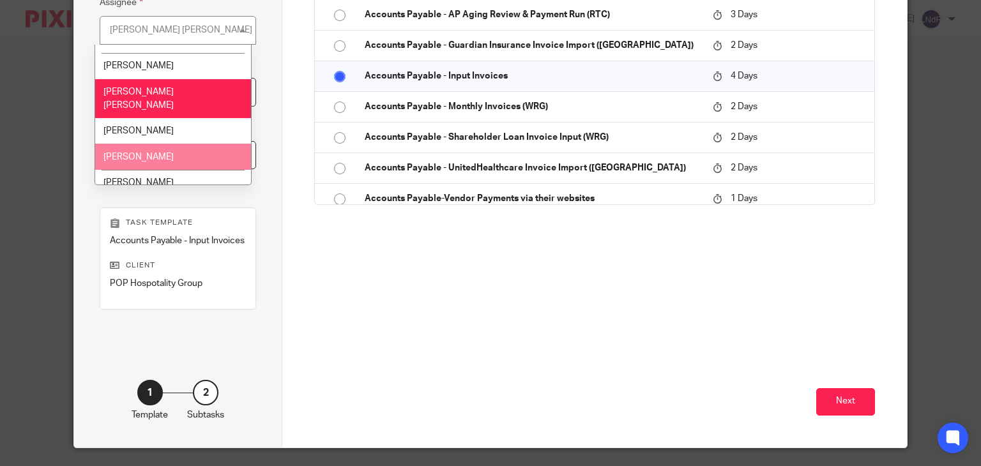
click at [172, 146] on li "[PERSON_NAME]" at bounding box center [172, 157] width 155 height 26
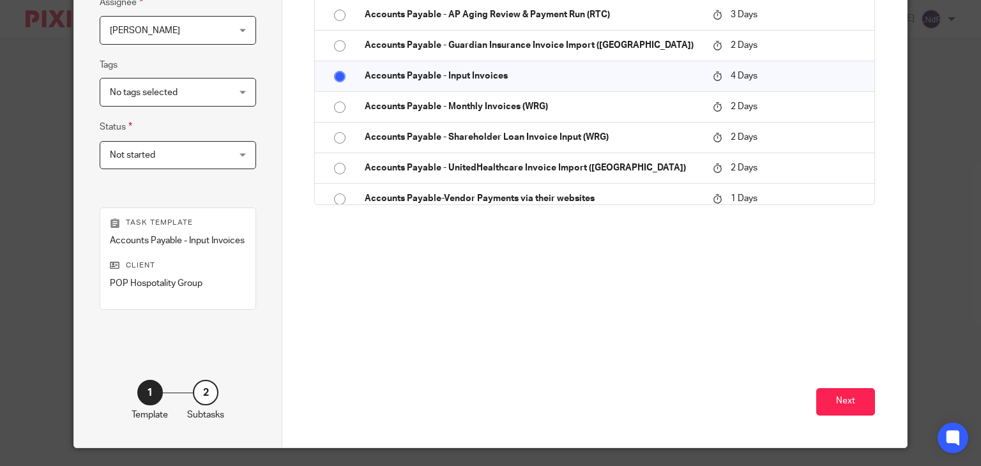
click at [231, 188] on div "Task details Task name Accounts Payable - Input Invoices Deadline 2025-08-18 As…" at bounding box center [178, 121] width 208 height 651
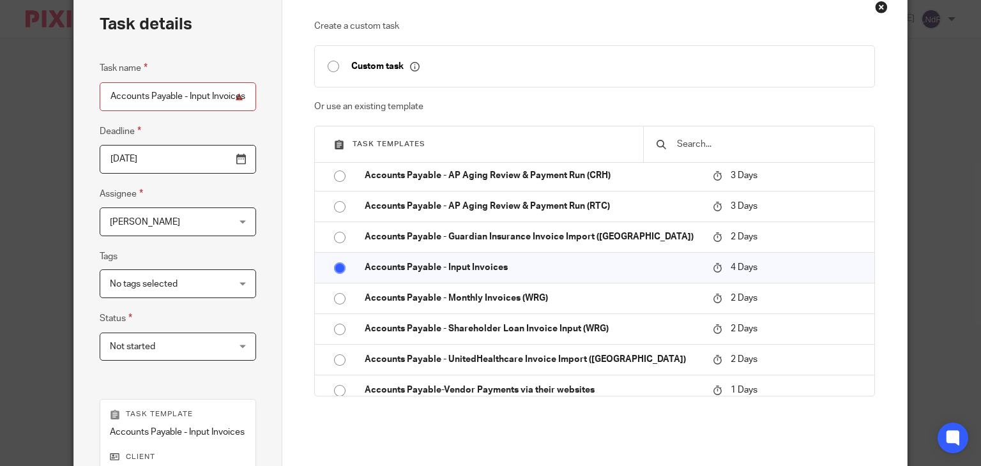
scroll to position [0, 0]
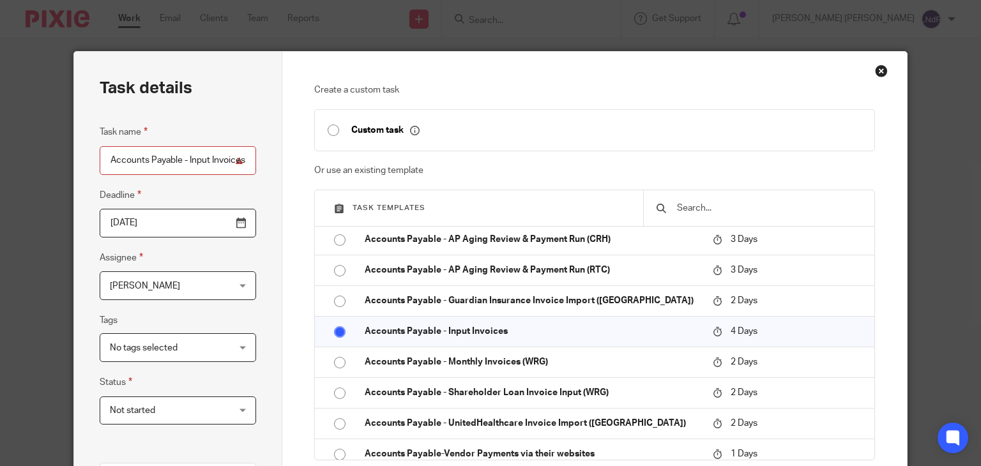
click at [274, 202] on div "Task details Task name Accounts Payable - Input Invoices Deadline 2025-08-18 As…" at bounding box center [178, 377] width 208 height 651
click at [222, 162] on input "Accounts Payable - Input Invoices" at bounding box center [178, 160] width 156 height 29
type input "Accounts Payable - Input Invoices Daily"
click at [263, 184] on div "Task details Task name Accounts Payable - Input Invoices Daily Deadline 2025-08…" at bounding box center [178, 377] width 208 height 651
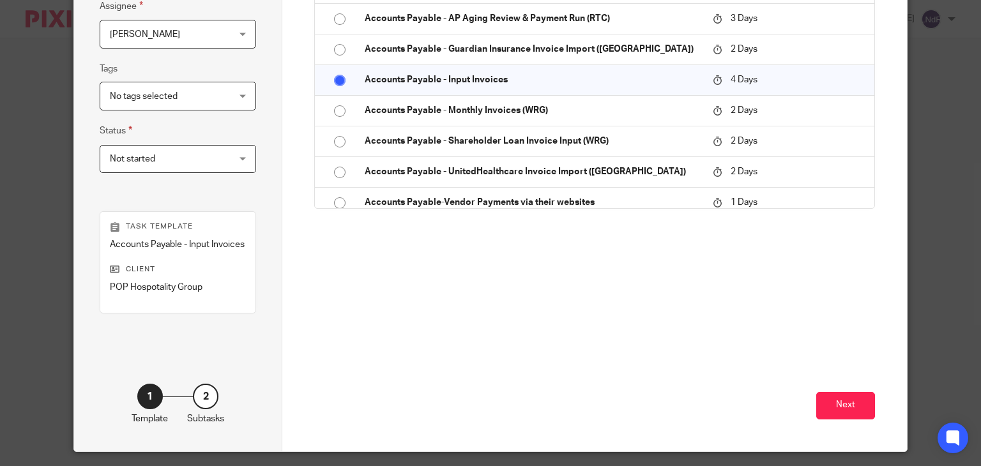
scroll to position [288, 0]
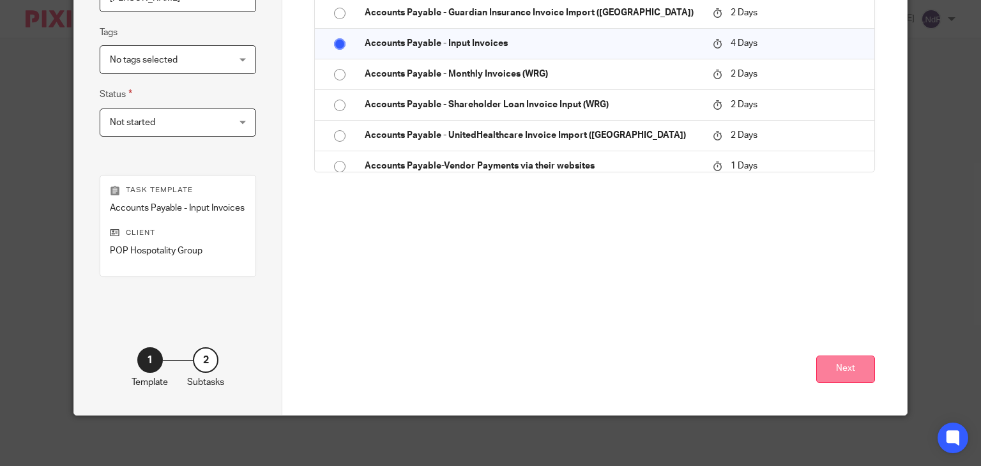
click at [843, 375] on button "Next" at bounding box center [845, 369] width 59 height 27
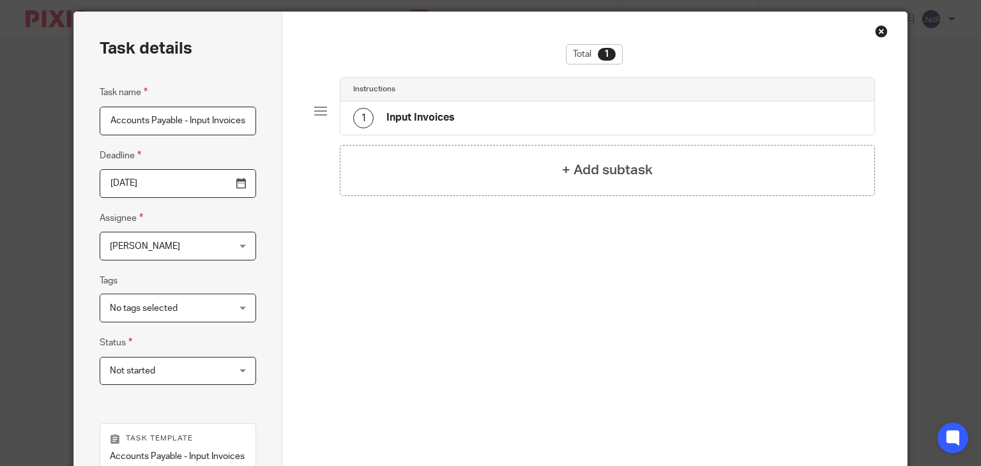
scroll to position [0, 0]
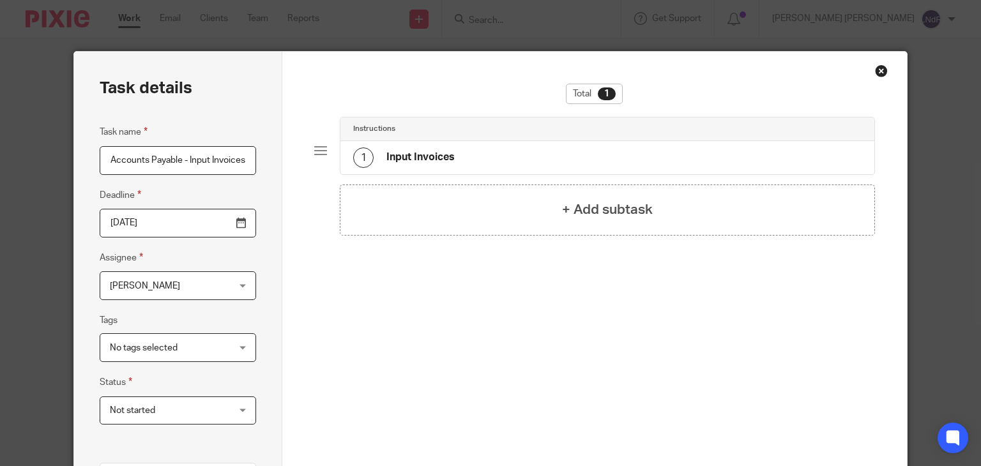
click at [508, 163] on div "1 Input Invoices" at bounding box center [607, 157] width 534 height 33
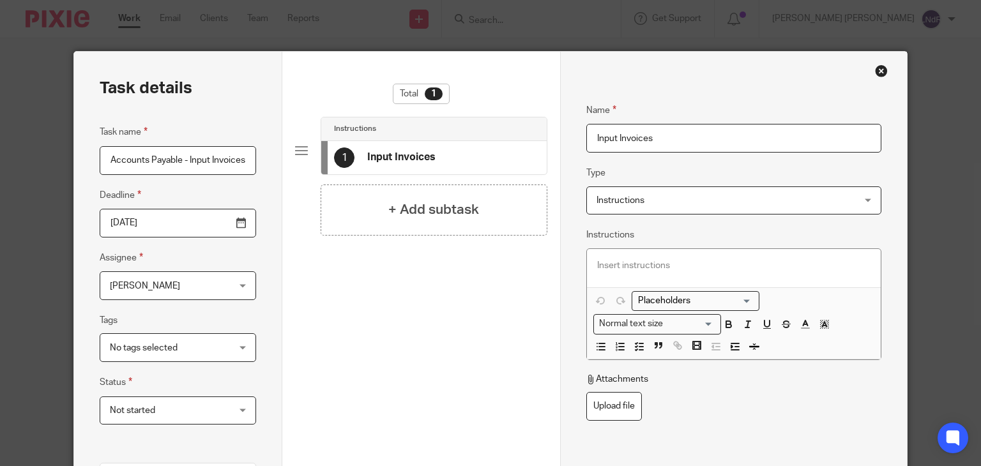
click at [601, 266] on p at bounding box center [733, 265] width 273 height 13
click at [477, 331] on div "Total 1 Instructions 1 Input Invoices + Add subtask" at bounding box center [421, 277] width 252 height 386
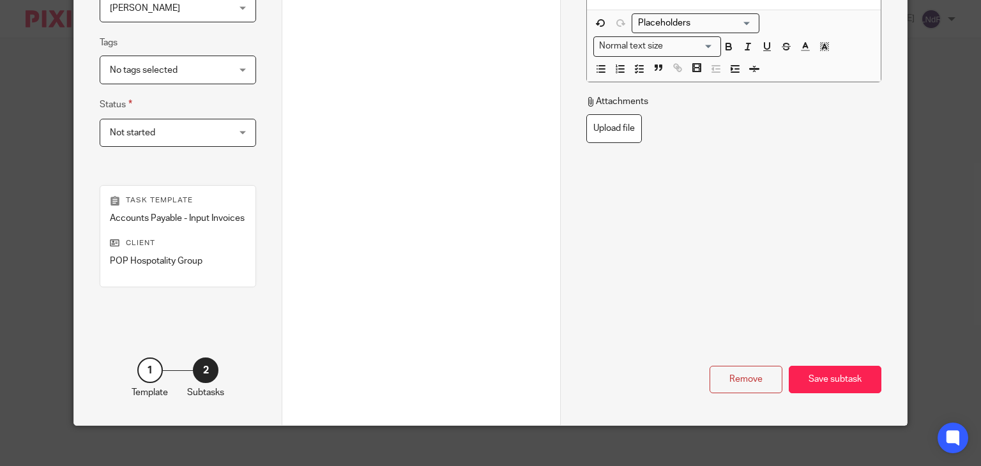
scroll to position [288, 0]
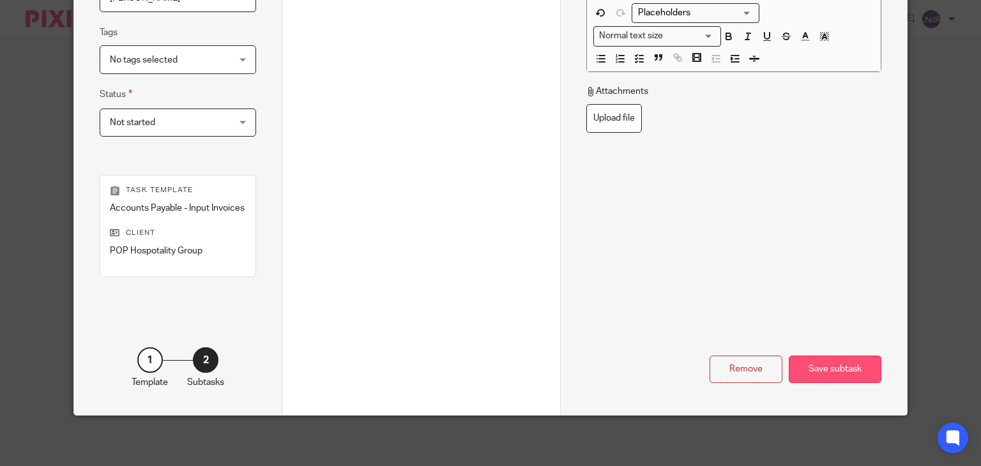
click at [834, 369] on div "Save subtask" at bounding box center [834, 369] width 93 height 27
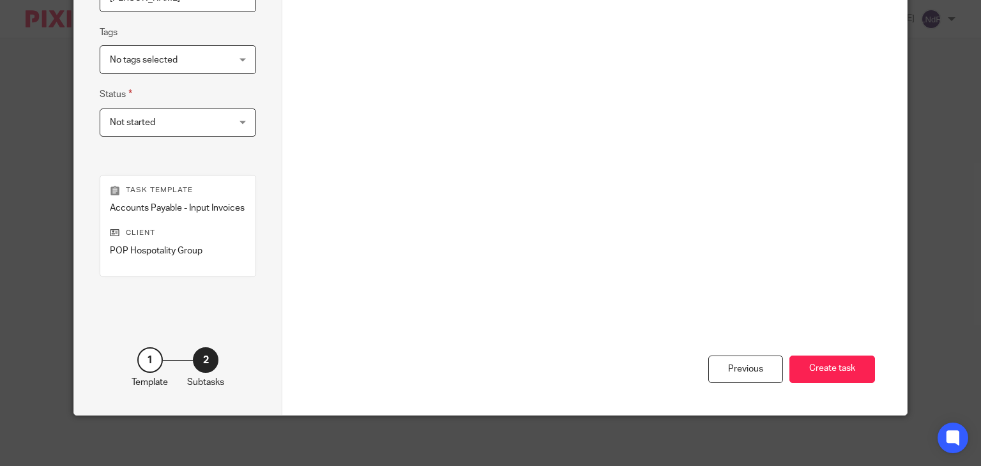
click at [843, 359] on button "Create task" at bounding box center [832, 369] width 86 height 27
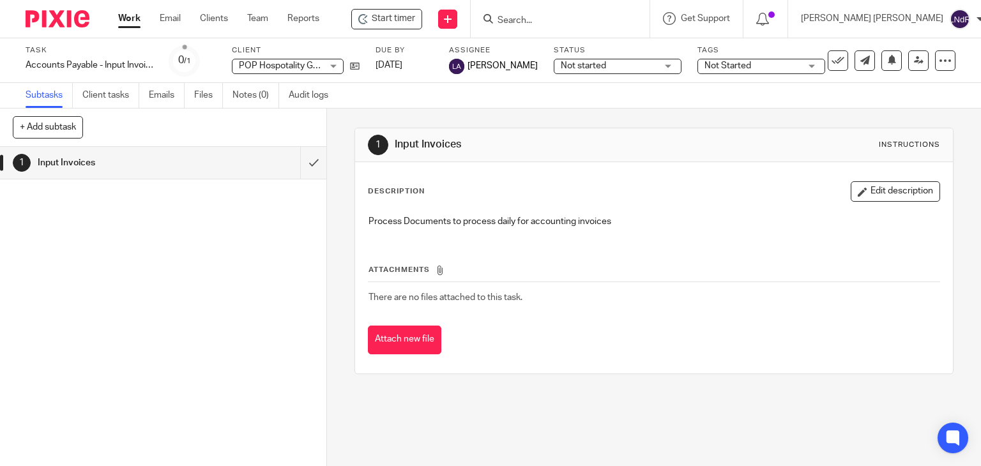
click at [755, 128] on div "1 Input Invoices Instructions Description Edit description Process Documents to…" at bounding box center [653, 251] width 599 height 246
click at [352, 70] on icon at bounding box center [355, 66] width 10 height 10
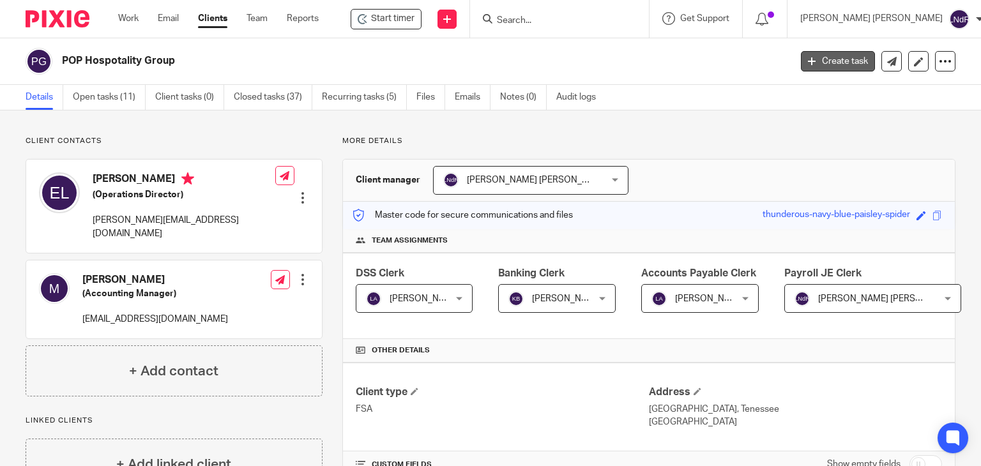
click at [811, 59] on link "Create task" at bounding box center [838, 61] width 74 height 20
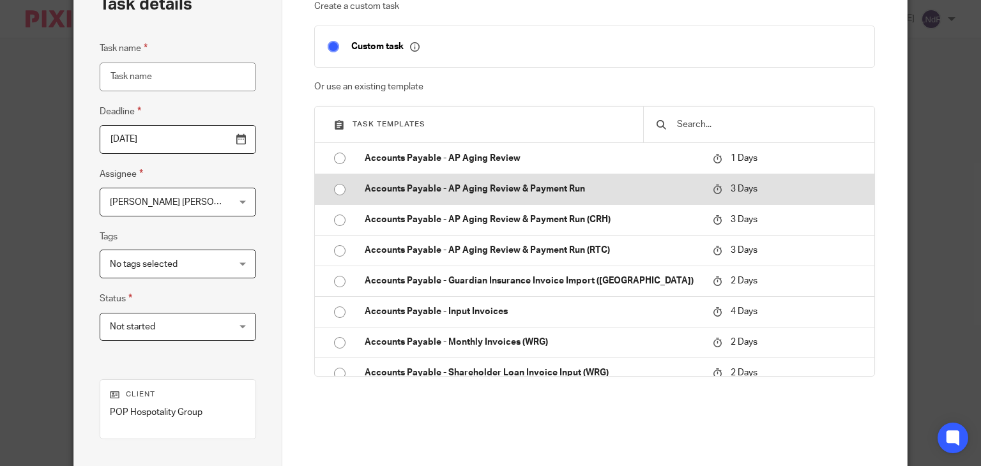
scroll to position [128, 0]
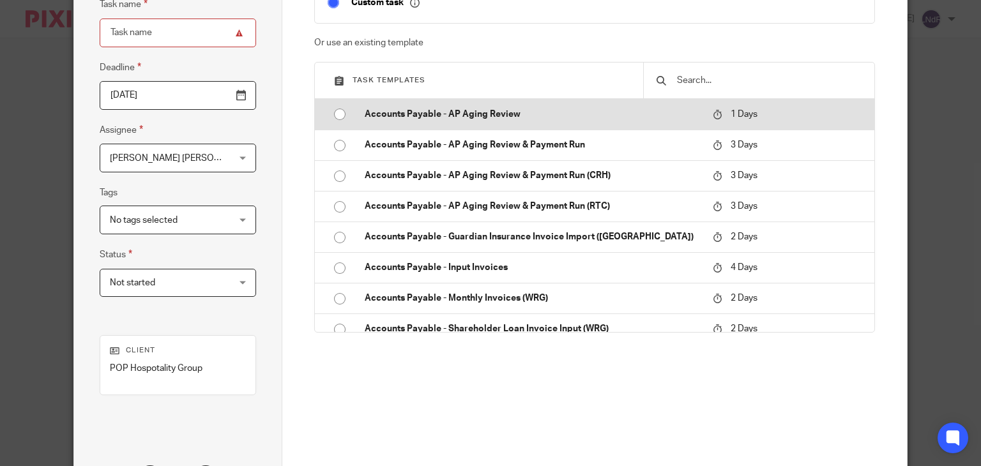
click at [525, 124] on td "Accounts Payable - AP Aging Review" at bounding box center [529, 114] width 354 height 31
type input "[DATE]"
type input "Accounts Payable - AP Aging Review"
checkbox input "false"
radio input "true"
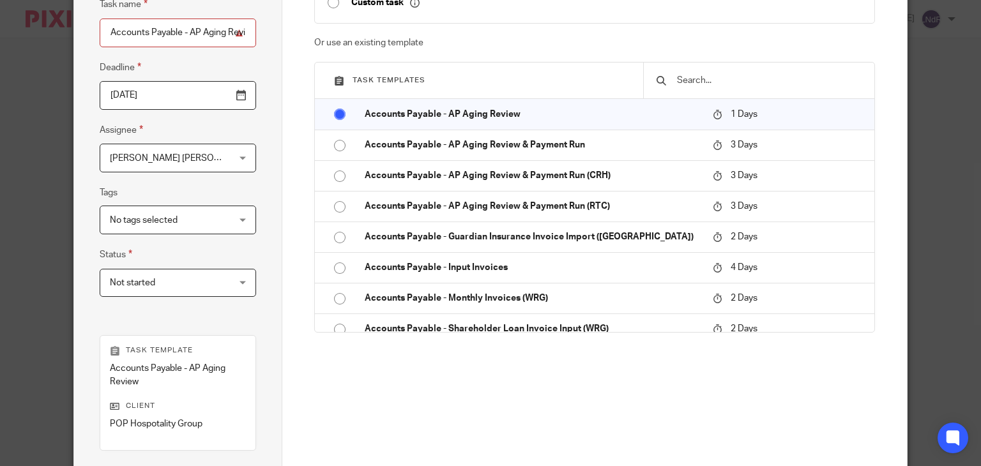
click at [176, 36] on input "Accounts Payable - AP Aging Review" at bounding box center [178, 33] width 156 height 29
drag, startPoint x: 186, startPoint y: 26, endPoint x: 283, endPoint y: 31, distance: 97.8
click at [283, 31] on div "Task details Task name Accounts Payable - AP Aging Review Deadline 2025-08-15 A…" at bounding box center [490, 256] width 832 height 664
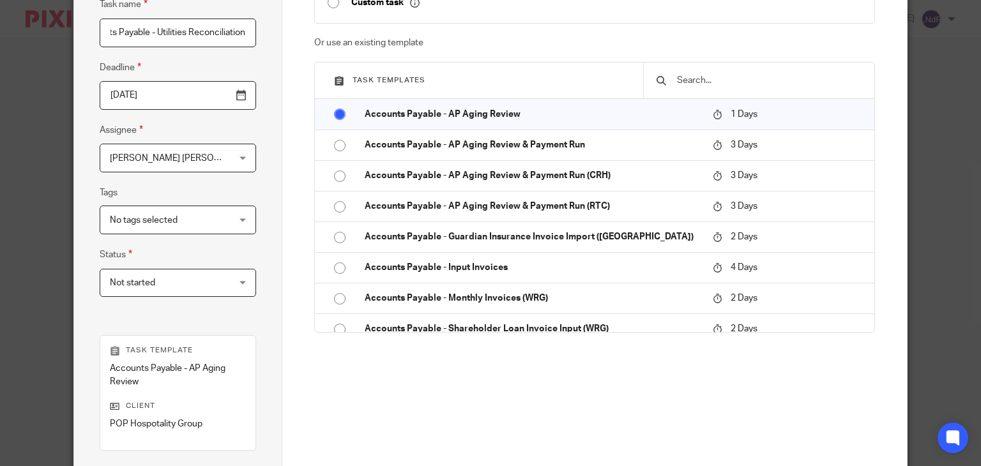
type input "Accounts Payable - Utilities Reconciliation"
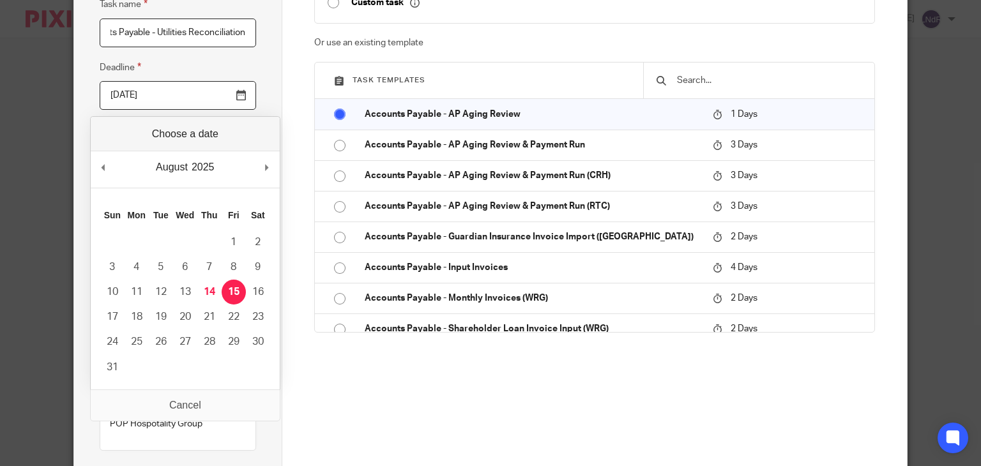
click at [234, 101] on input "2025-08-15" at bounding box center [178, 95] width 156 height 29
type input "[DATE]"
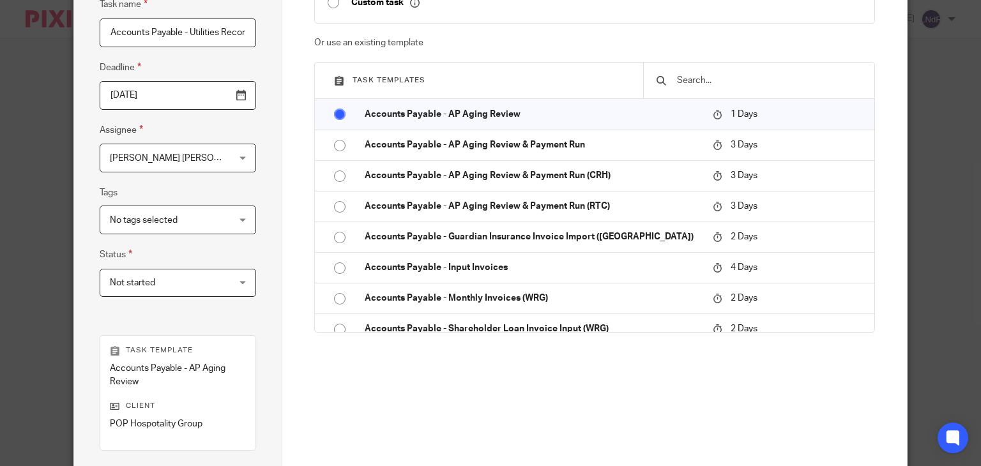
click at [232, 145] on div "Luis Nino de Rivera Luis Nino de Rivera" at bounding box center [178, 158] width 156 height 29
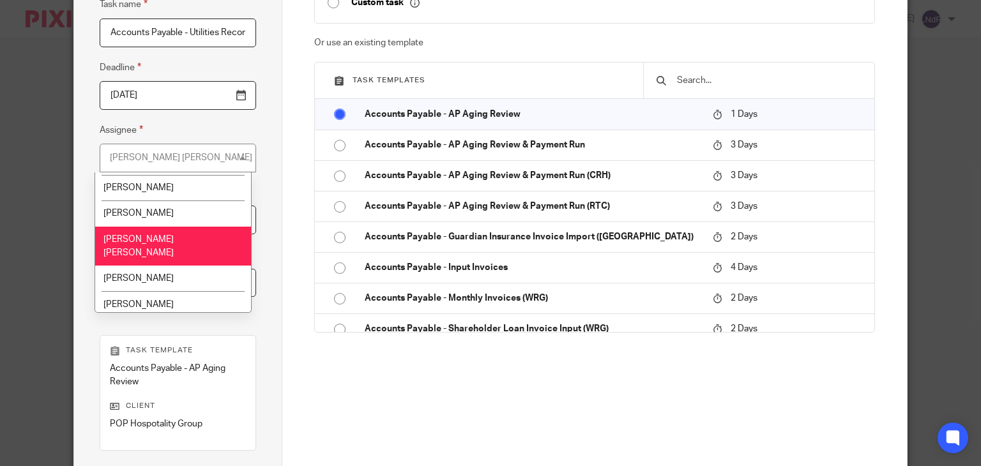
scroll to position [575, 0]
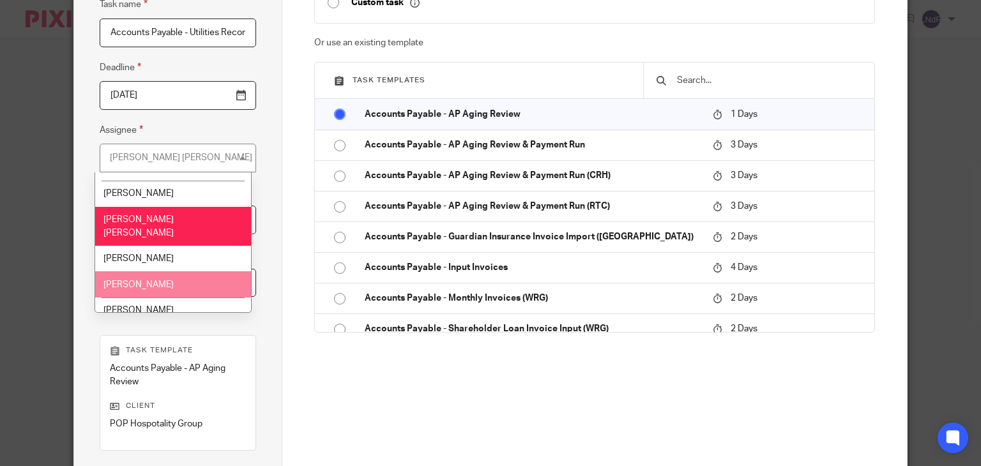
click at [202, 271] on li "[PERSON_NAME]" at bounding box center [172, 284] width 155 height 26
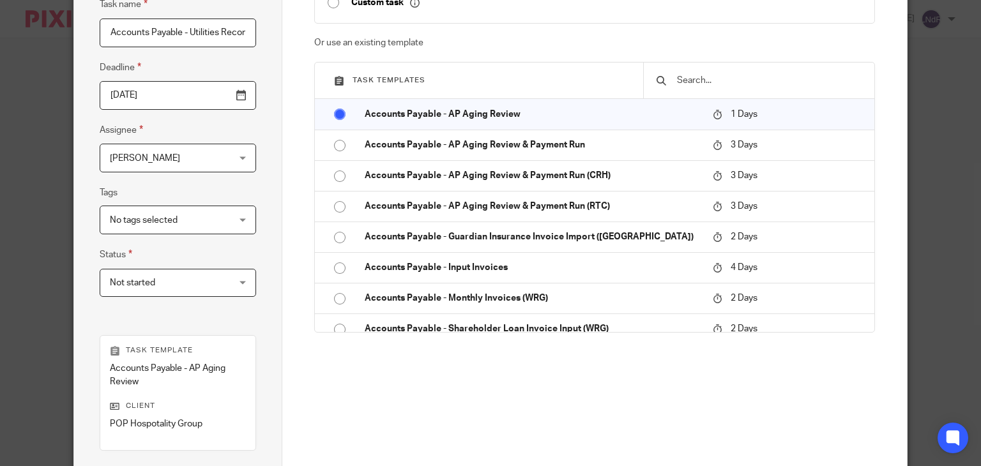
click at [254, 240] on div "Task details Task name Accounts Payable - Utilities Reconciliation Deadline 202…" at bounding box center [178, 256] width 208 height 664
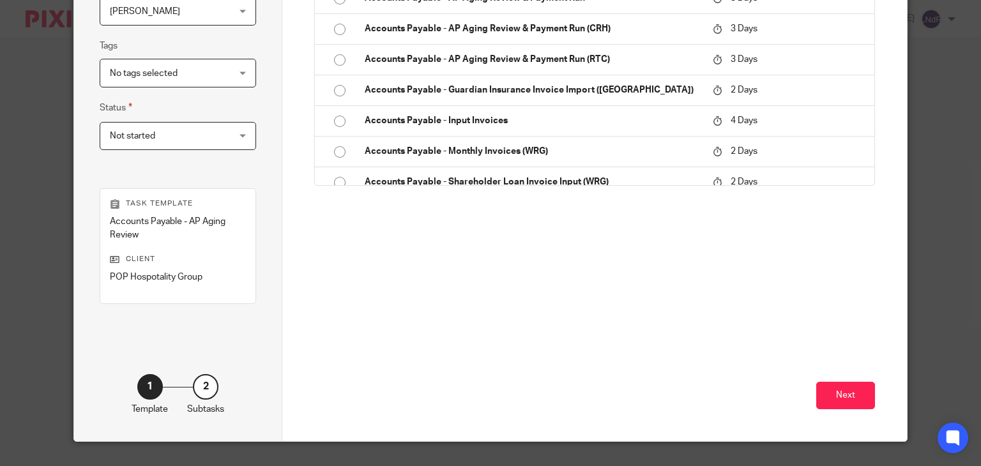
scroll to position [301, 0]
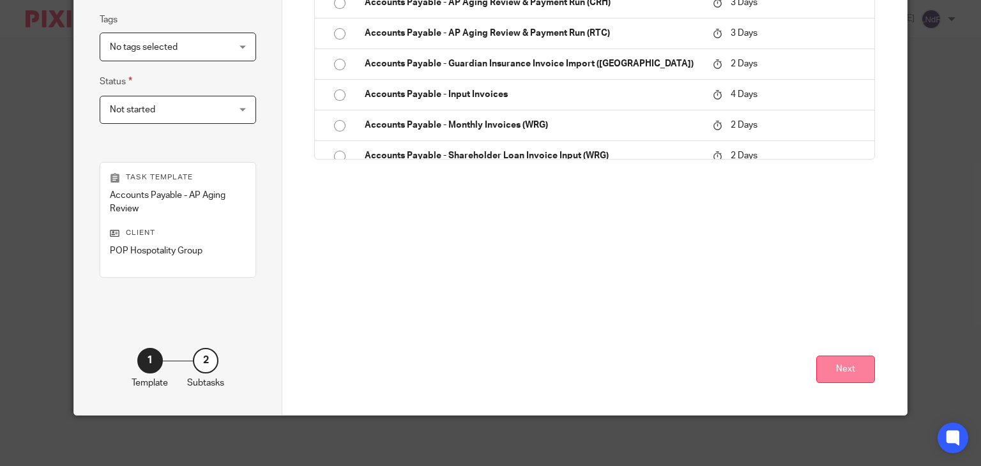
click at [830, 361] on button "Next" at bounding box center [845, 369] width 59 height 27
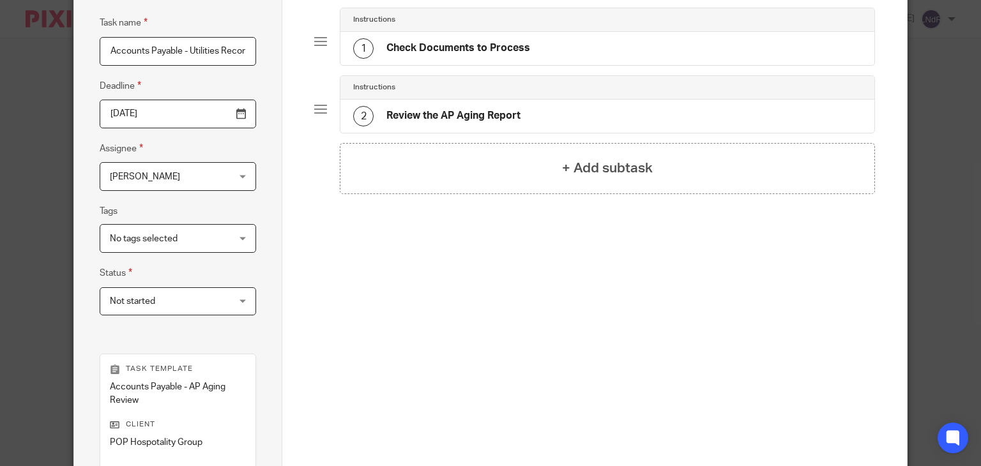
scroll to position [45, 0]
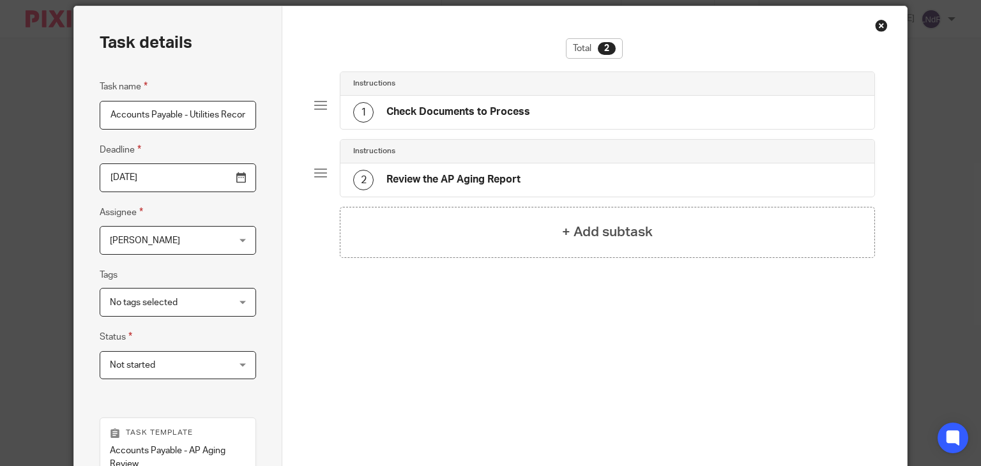
click at [494, 120] on div "1 Check Documents to Process" at bounding box center [441, 112] width 177 height 20
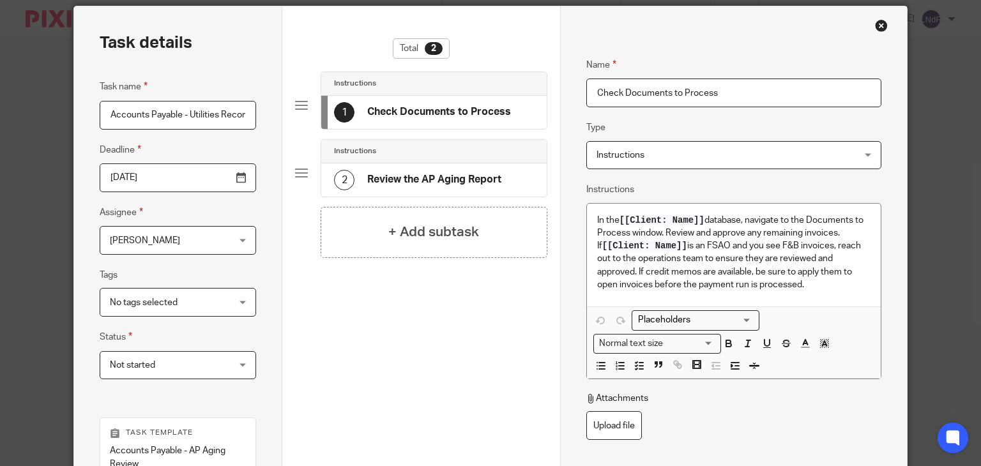
drag, startPoint x: 729, startPoint y: 93, endPoint x: 542, endPoint y: 93, distance: 187.0
click at [542, 93] on div "Task details Task name Accounts Payable - Utilities Reconciliation Deadline 202…" at bounding box center [490, 338] width 832 height 664
type input "U"
type input "R"
type input "L"
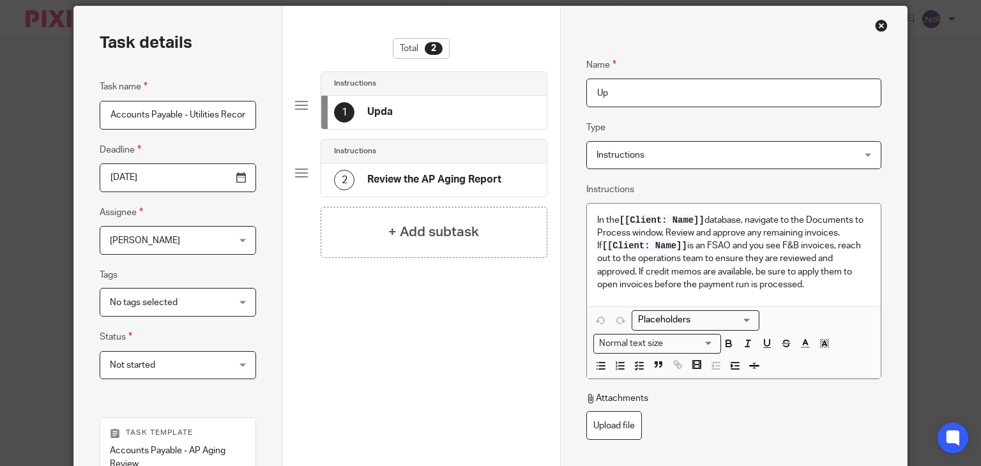
type input "U"
type input "I"
type input "Update the tracker"
drag, startPoint x: 826, startPoint y: 286, endPoint x: 564, endPoint y: 207, distance: 273.4
click at [564, 207] on div "Name Update the tracker Type Instructions Instructions Instructions Document si…" at bounding box center [733, 338] width 347 height 664
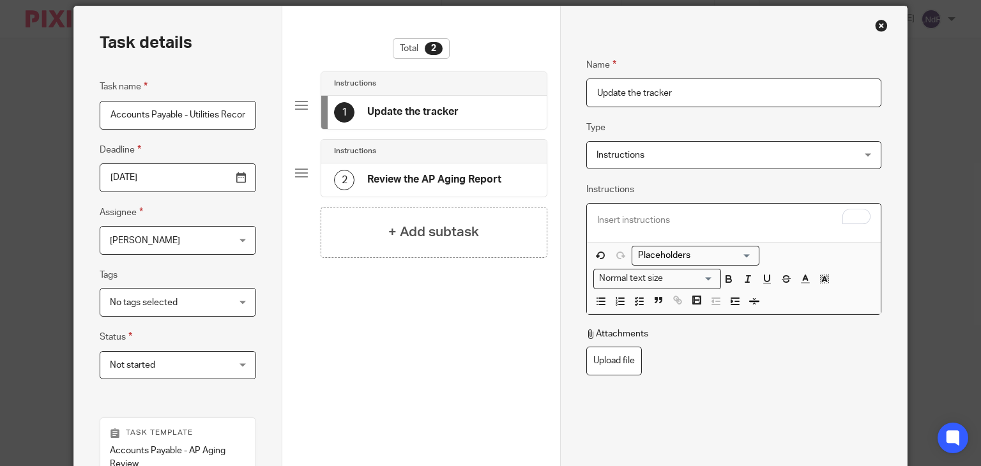
click at [620, 222] on p "To enrich screen reader interactions, please activate Accessibility in Grammarl…" at bounding box center [733, 220] width 273 height 13
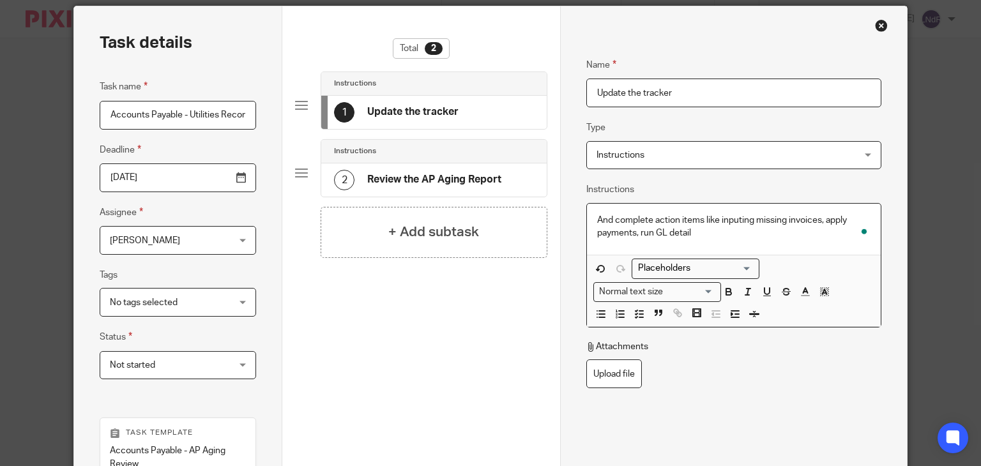
click at [426, 184] on h4 "Review the AP Aging Report" at bounding box center [434, 179] width 134 height 13
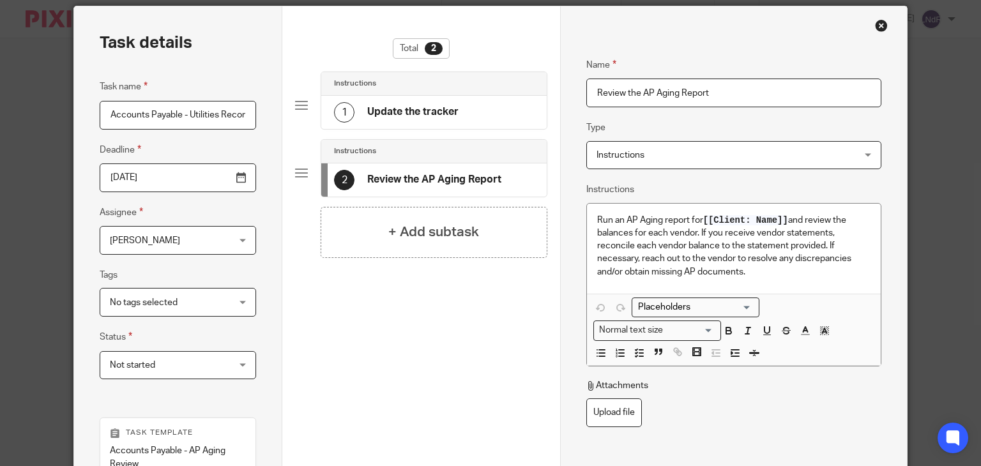
drag, startPoint x: 723, startPoint y: 88, endPoint x: 622, endPoint y: 91, distance: 100.3
click at [622, 91] on input "Review the AP Aging Report" at bounding box center [733, 93] width 295 height 29
type input "Review GL detail and P&L"
drag, startPoint x: 750, startPoint y: 269, endPoint x: 583, endPoint y: 199, distance: 181.6
click at [586, 199] on div "Instructions Run an AP Aging report for [[Client: Name]] and review the balance…" at bounding box center [733, 274] width 295 height 184
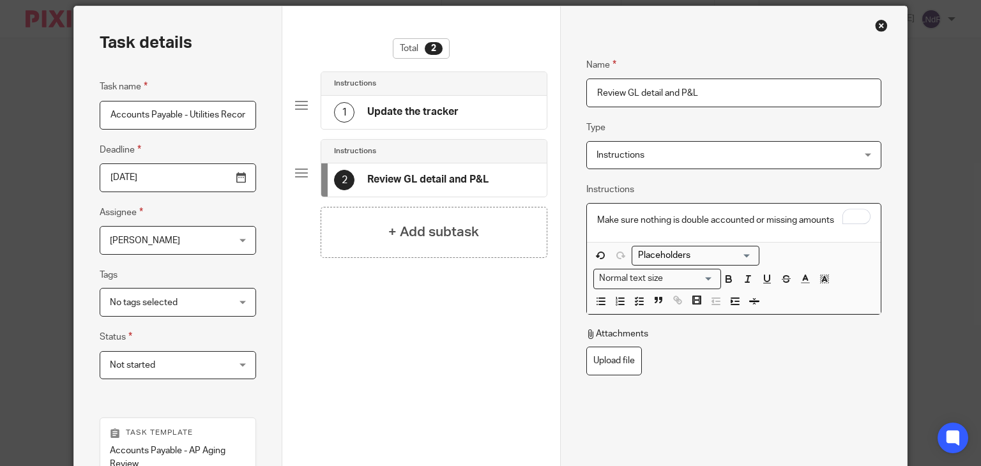
click at [454, 307] on div "Total 2 Instructions 1 Update the tracker Instructions 2 Review GL detail and P…" at bounding box center [421, 244] width 252 height 412
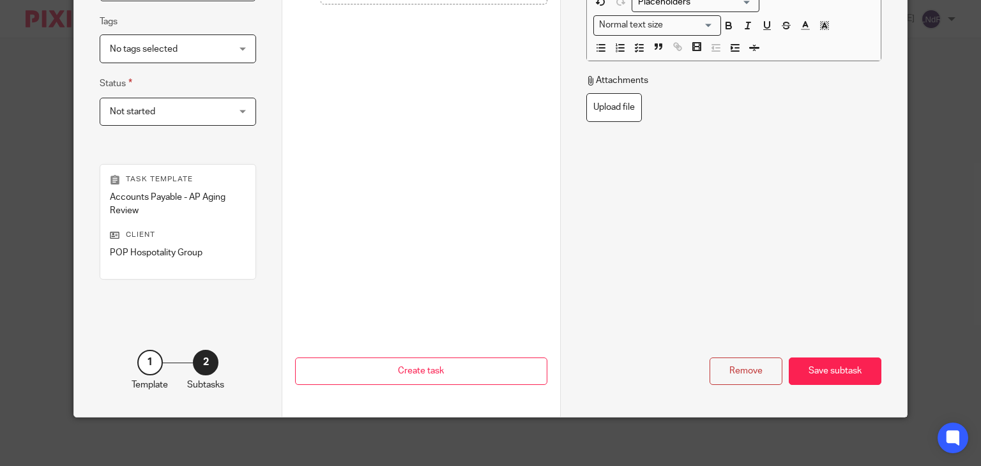
scroll to position [301, 0]
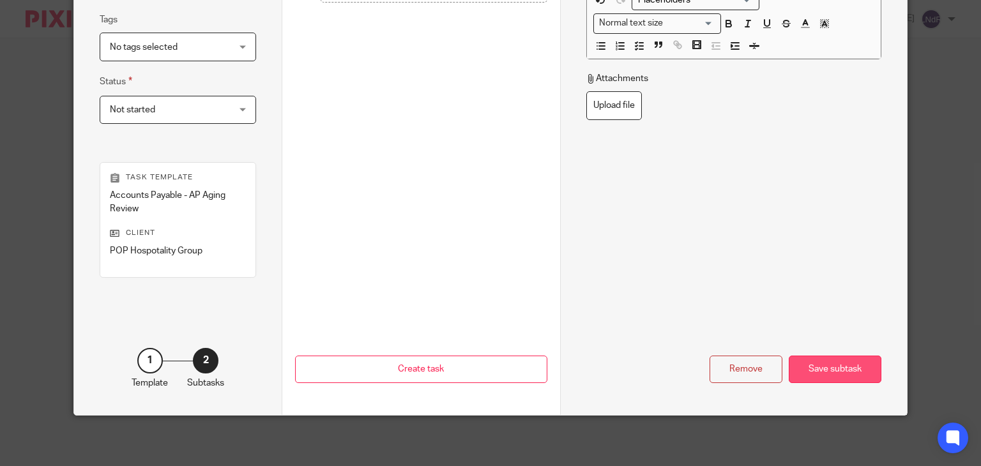
click at [814, 370] on div "Save subtask" at bounding box center [834, 369] width 93 height 27
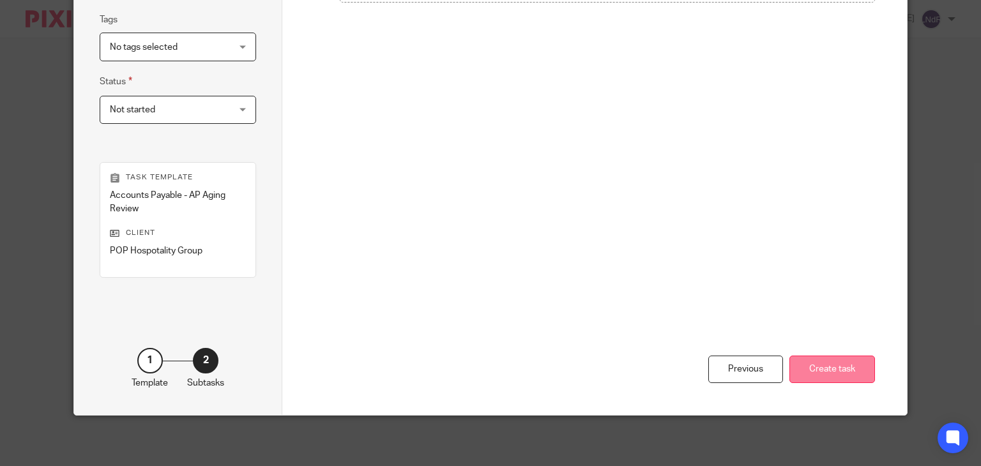
click at [840, 364] on button "Create task" at bounding box center [832, 369] width 86 height 27
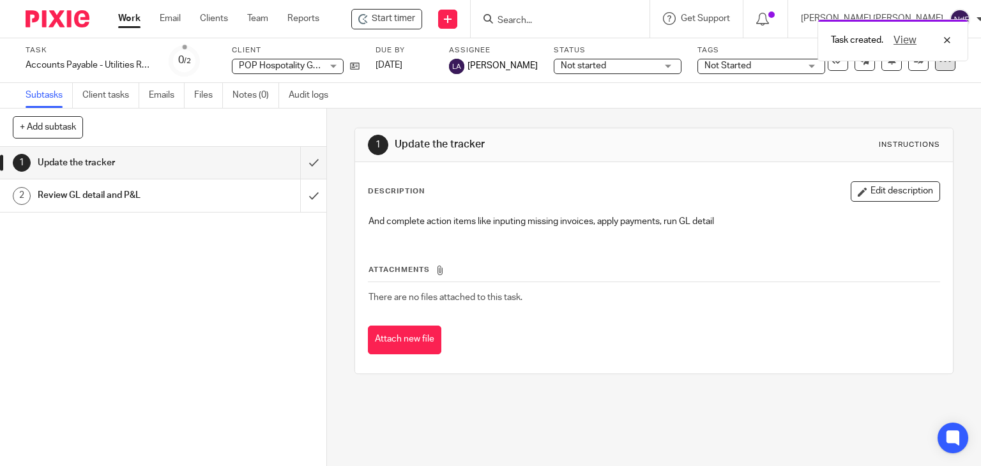
click at [937, 68] on div at bounding box center [945, 60] width 20 height 20
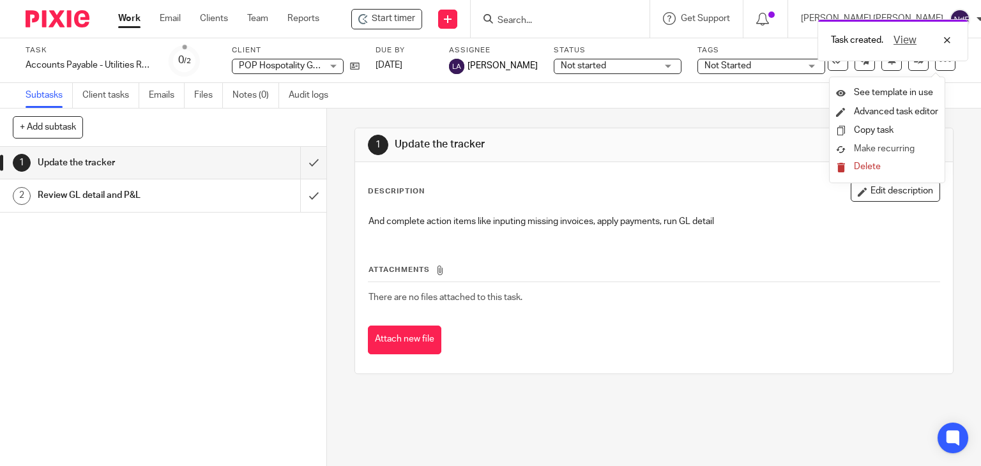
click at [869, 153] on span "Make recurring" at bounding box center [883, 148] width 61 height 9
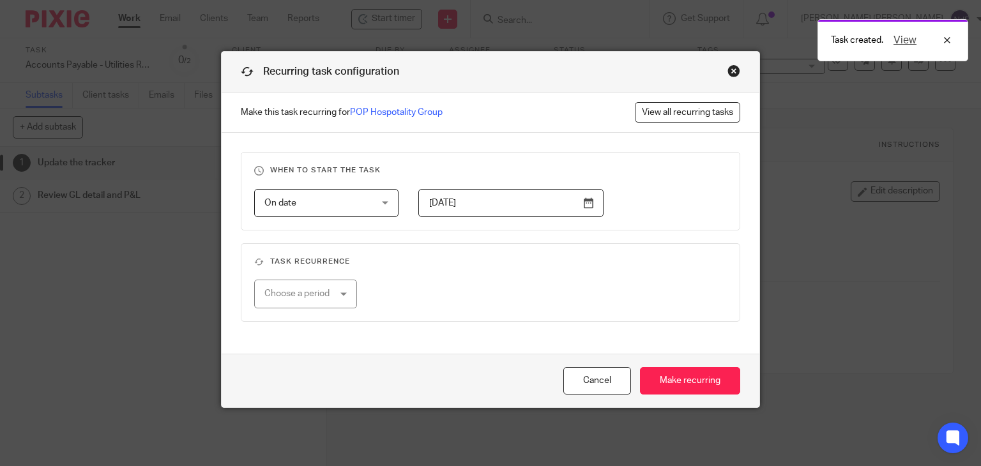
click at [345, 291] on div "Choose a period" at bounding box center [305, 294] width 103 height 29
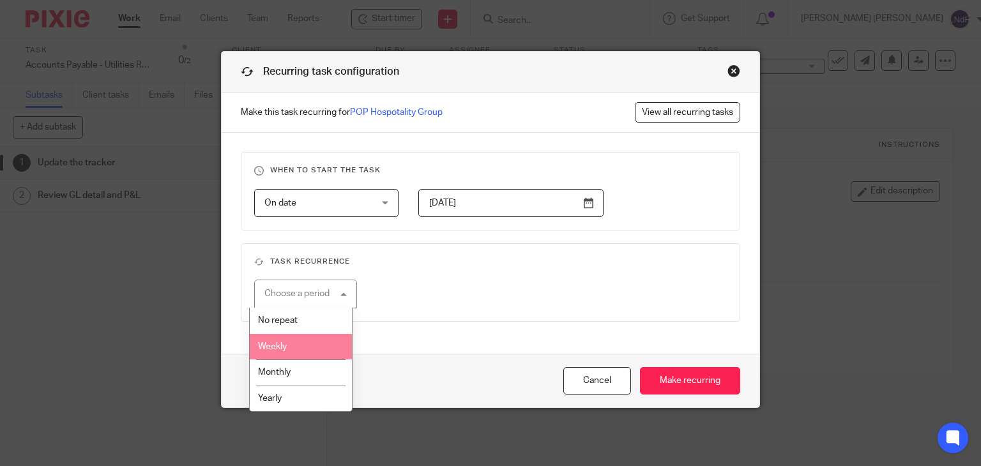
click at [305, 354] on li "Weekly" at bounding box center [301, 347] width 102 height 26
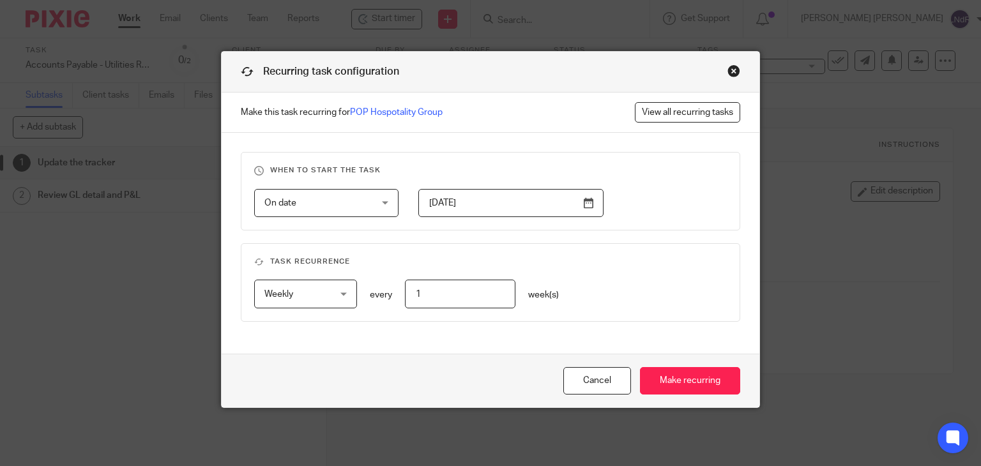
click at [426, 297] on input "1" at bounding box center [460, 294] width 110 height 29
drag, startPoint x: 428, startPoint y: 295, endPoint x: 391, endPoint y: 292, distance: 37.1
click at [392, 292] on div "1" at bounding box center [453, 294] width 123 height 29
type input "2"
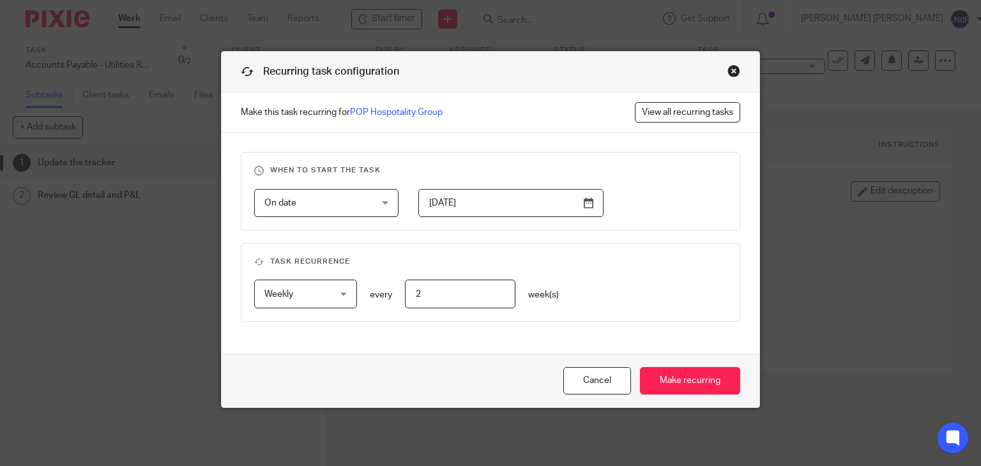
click at [594, 318] on fieldset "Task recurrence Weekly Weekly No repeat Weekly Monthly Yearly weekly every 2 we…" at bounding box center [491, 282] width 500 height 79
click at [589, 206] on input "2024-08-09" at bounding box center [510, 203] width 185 height 29
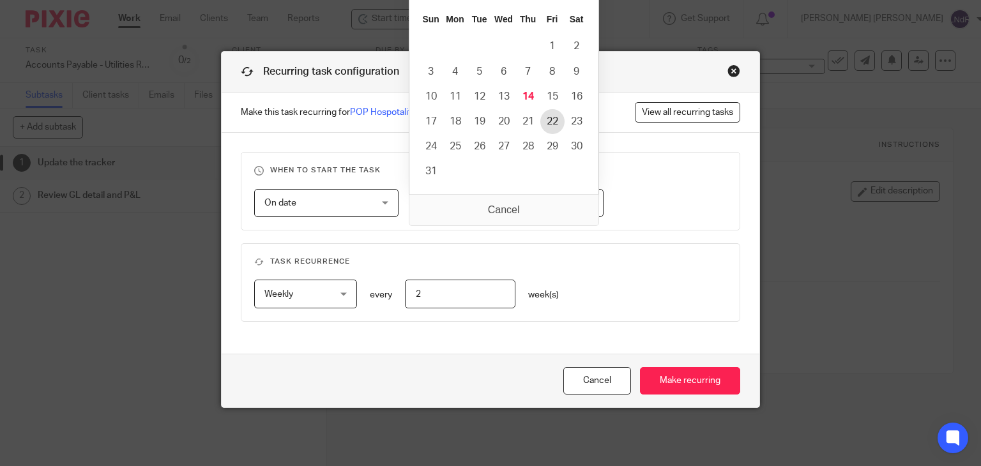
type input "2025-08-22"
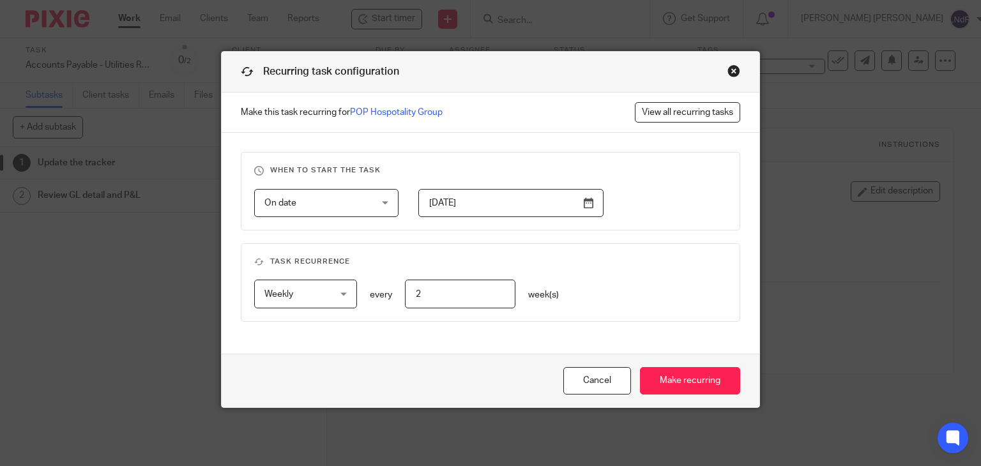
click at [623, 213] on div "On date On date Disable On date Week day Month day On client date field JobTemp…" at bounding box center [480, 203] width 493 height 29
click at [335, 300] on div "Weekly Weekly" at bounding box center [305, 294] width 103 height 29
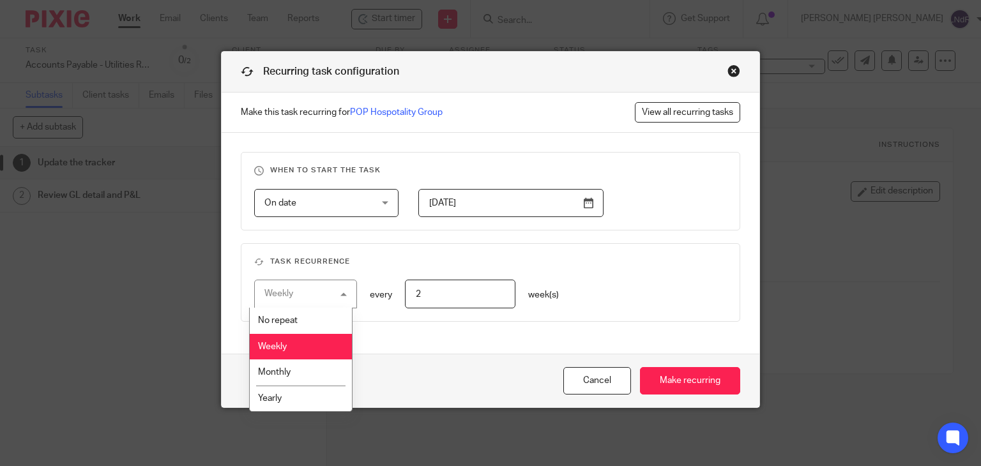
click at [335, 300] on div "Weekly Weekly" at bounding box center [305, 294] width 103 height 29
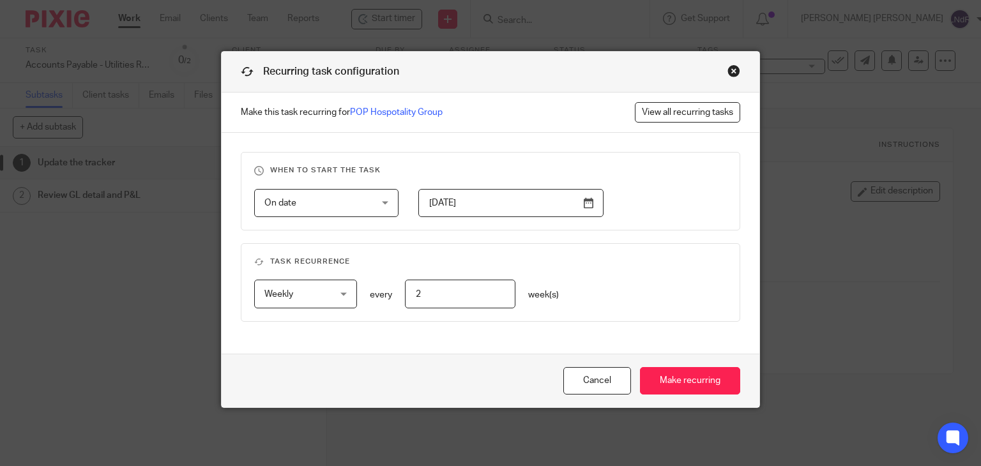
click at [377, 210] on div "On date On date" at bounding box center [326, 203] width 144 height 29
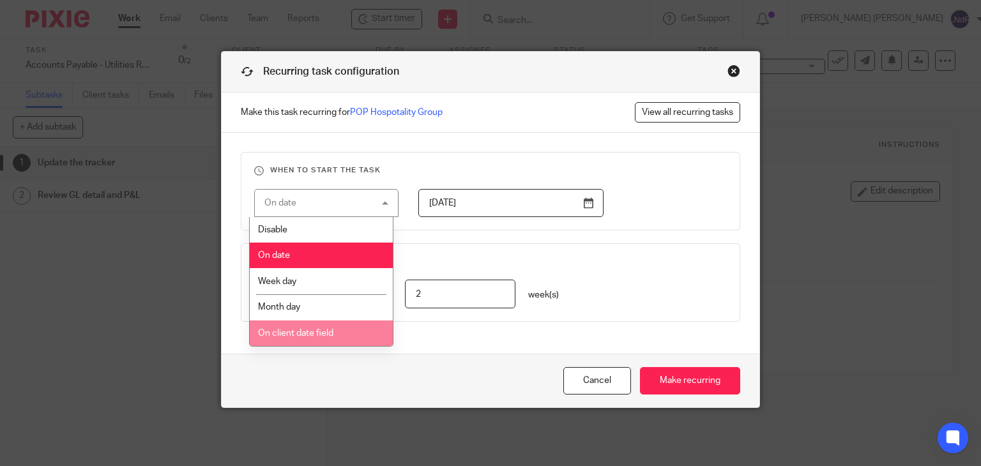
click at [315, 330] on span "On client date field" at bounding box center [295, 333] width 75 height 9
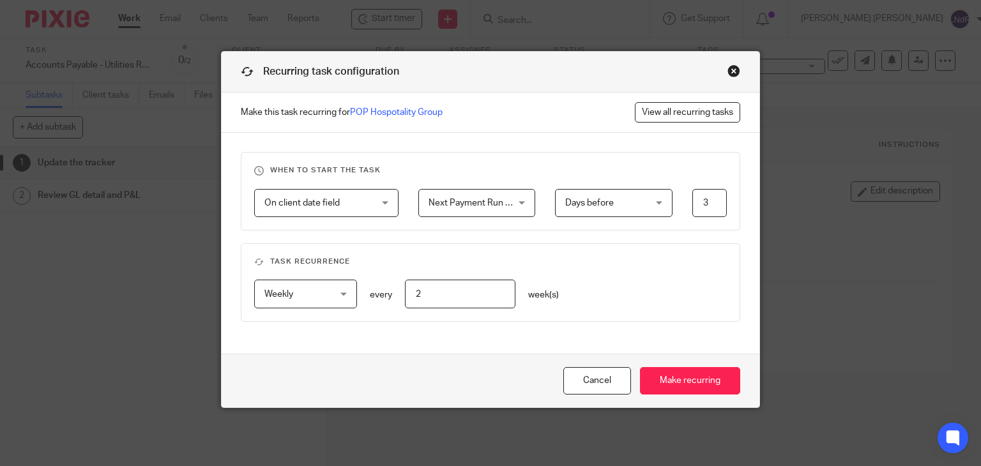
click at [468, 207] on span "Next Payment Run Date" at bounding box center [470, 203] width 85 height 27
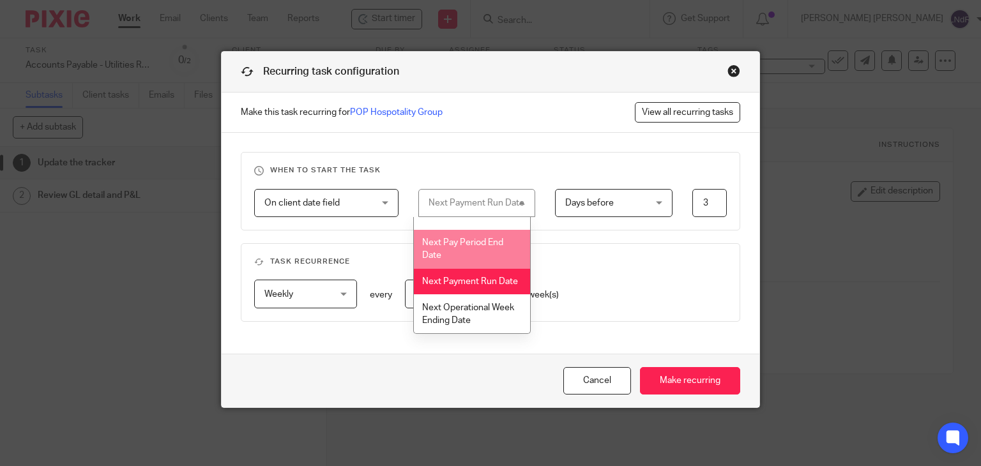
click at [346, 212] on span "On client date field" at bounding box center [317, 203] width 107 height 27
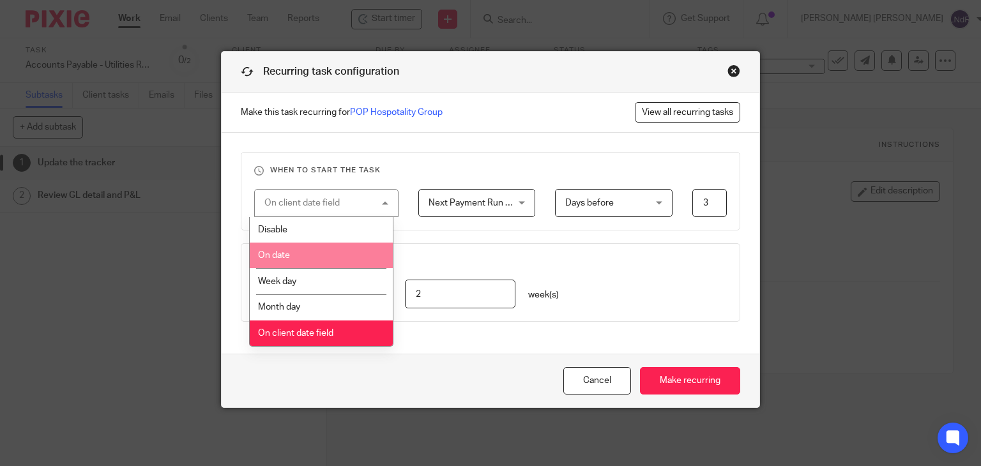
click at [327, 258] on li "On date" at bounding box center [321, 256] width 143 height 26
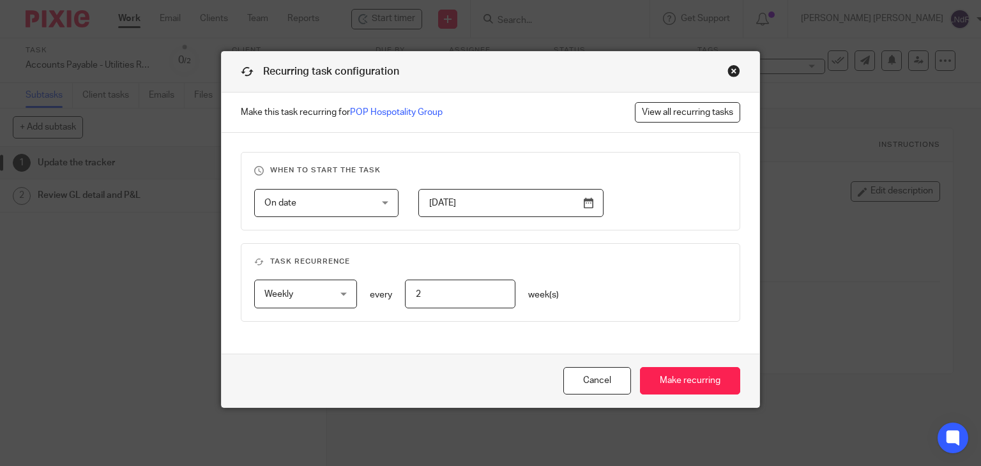
click at [334, 206] on span "On date" at bounding box center [317, 203] width 107 height 27
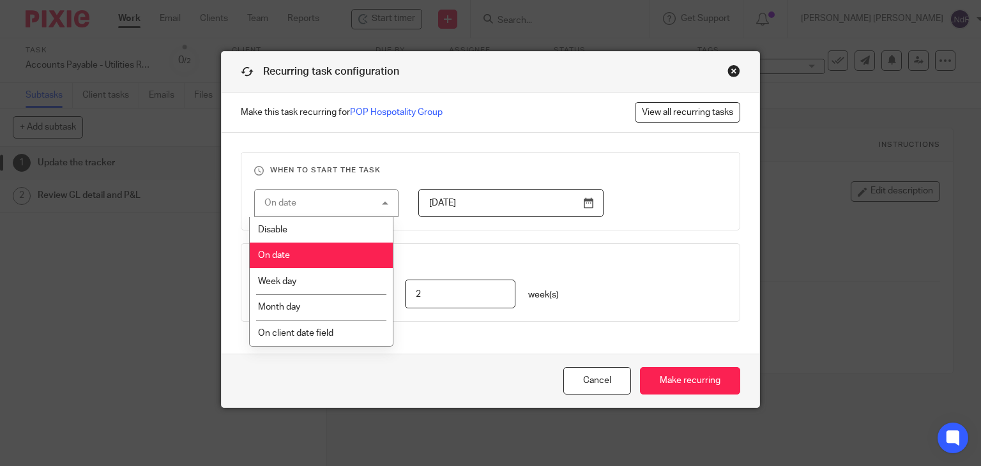
click at [475, 251] on fieldset "Task recurrence Weekly Weekly No repeat Weekly Monthly Yearly weekly every 2 we…" at bounding box center [491, 282] width 500 height 79
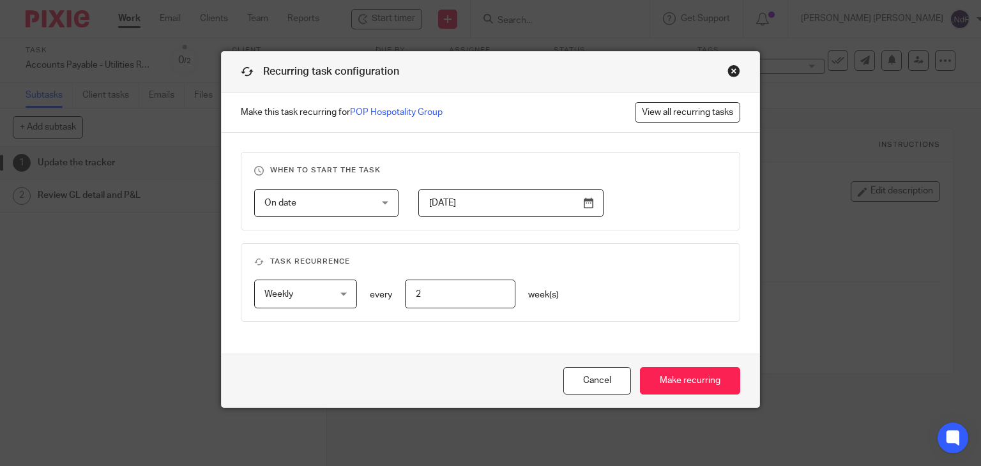
click at [585, 209] on input "2024-08-09" at bounding box center [510, 203] width 185 height 29
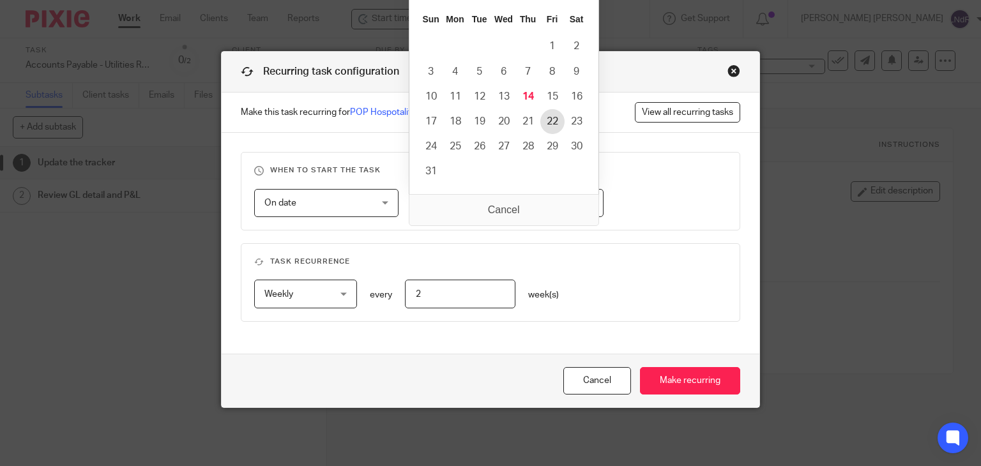
type input "2025-08-22"
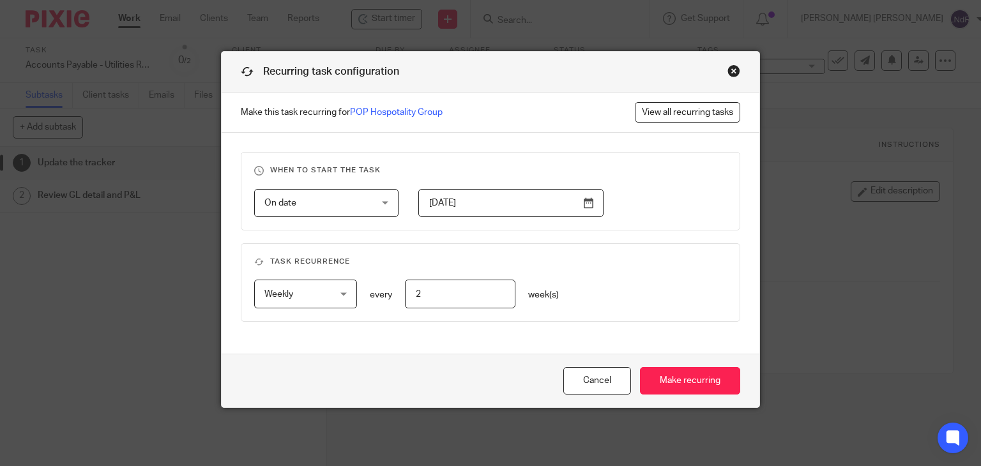
click at [526, 255] on fieldset "Task recurrence Weekly Weekly No repeat Weekly Monthly Yearly weekly every 2 we…" at bounding box center [491, 282] width 500 height 79
click at [609, 258] on h3 "Task recurrence" at bounding box center [490, 262] width 473 height 10
click at [381, 205] on div "On date On date" at bounding box center [326, 203] width 144 height 29
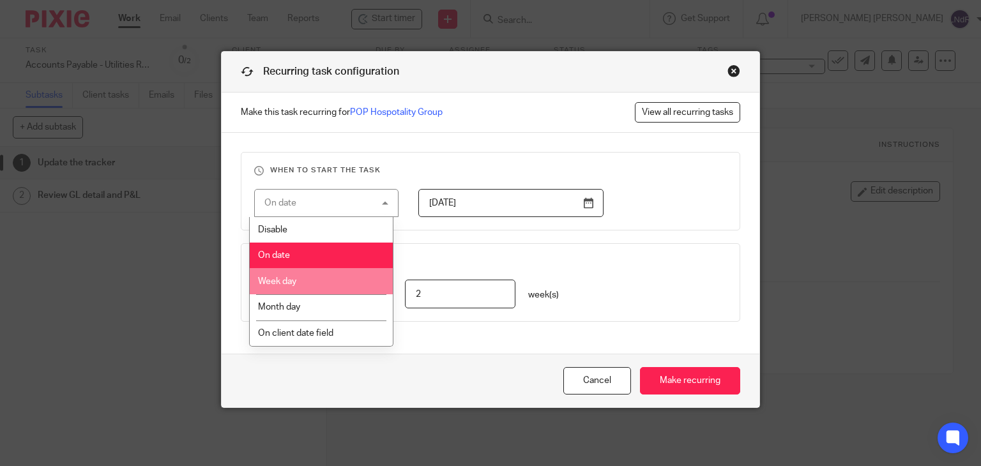
click at [347, 279] on li "Week day" at bounding box center [321, 281] width 143 height 26
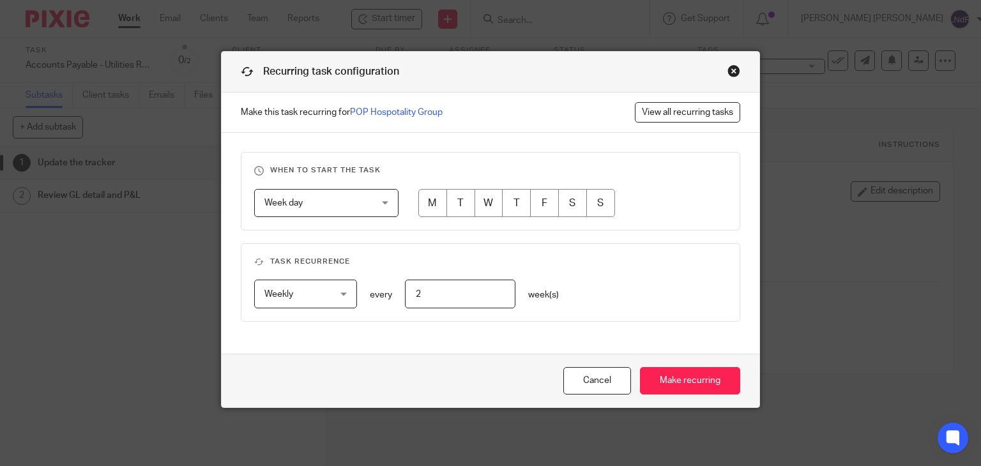
click at [535, 209] on input "radio" at bounding box center [544, 203] width 29 height 29
radio input "true"
click at [568, 251] on fieldset "Task recurrence Weekly Weekly No repeat Weekly Monthly Yearly weekly every 2 we…" at bounding box center [491, 282] width 500 height 79
click at [682, 390] on input "Make recurring" at bounding box center [690, 380] width 100 height 27
